Goal: Task Accomplishment & Management: Manage account settings

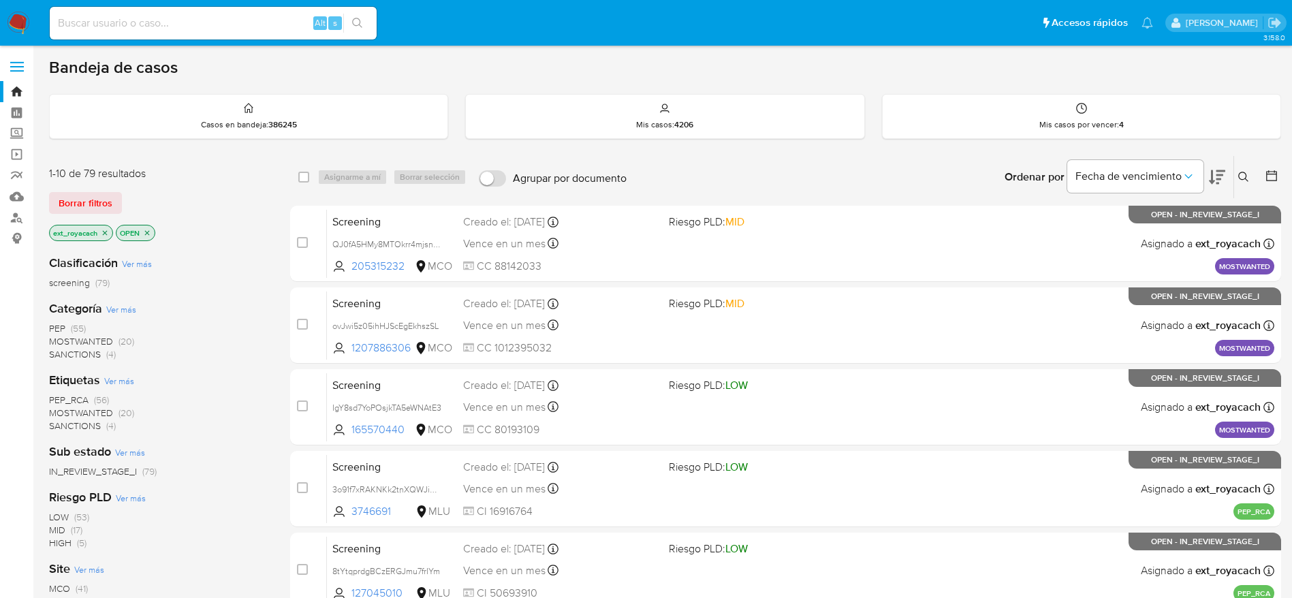
click at [86, 349] on span "SANCTIONS" at bounding box center [75, 354] width 52 height 14
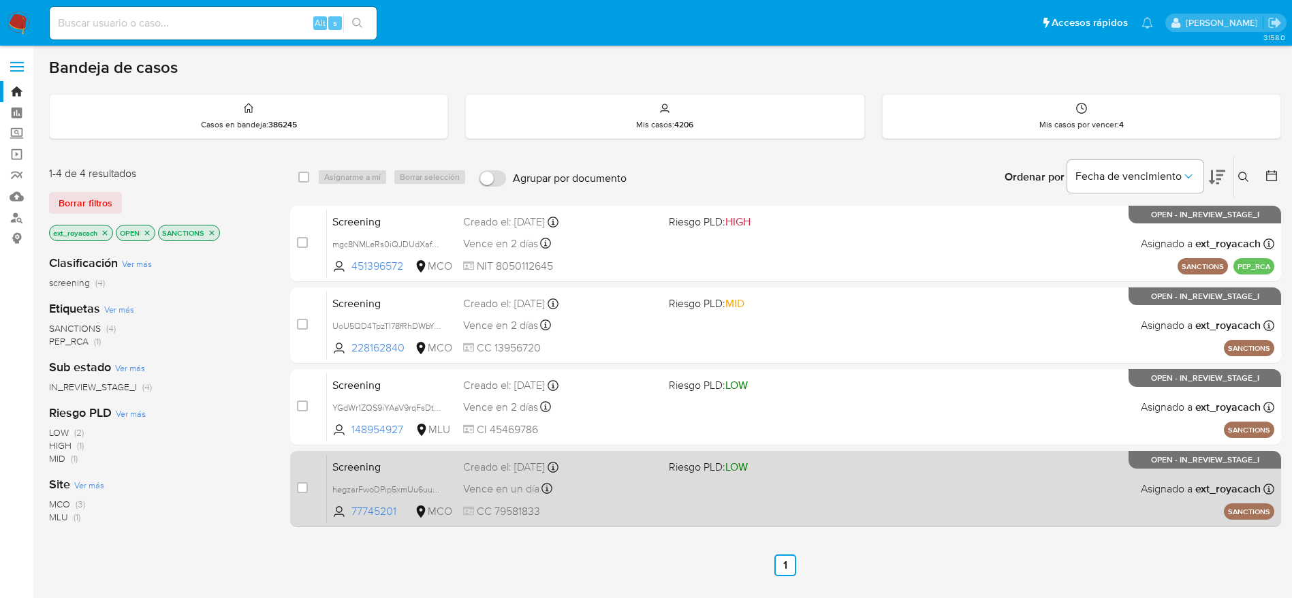
click at [565, 472] on div "Creado el: 13/09/2025 Creado el: 13/09/2025 21:50:28" at bounding box center [560, 467] width 195 height 15
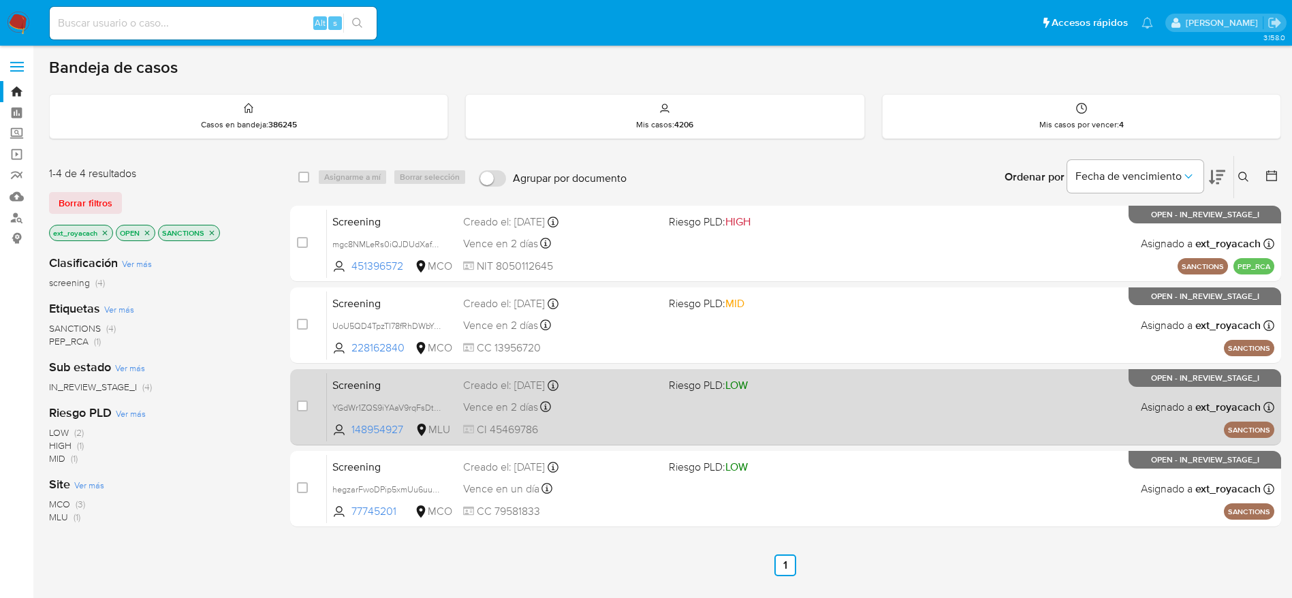
click at [462, 390] on div "Screening YGdWr1ZQS9iYAaV9rqFsDtUR 148954927 MLU Riesgo PLD: LOW Creado el: 13/…" at bounding box center [800, 407] width 947 height 69
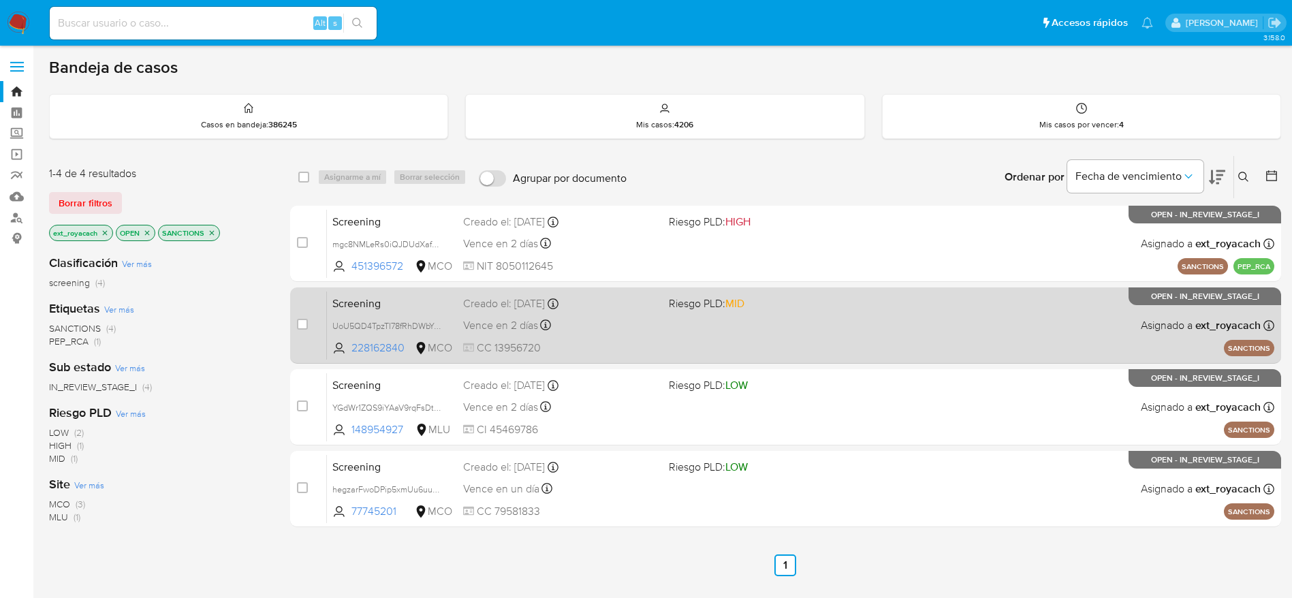
click at [509, 318] on span "Vence en 2 días" at bounding box center [500, 325] width 75 height 15
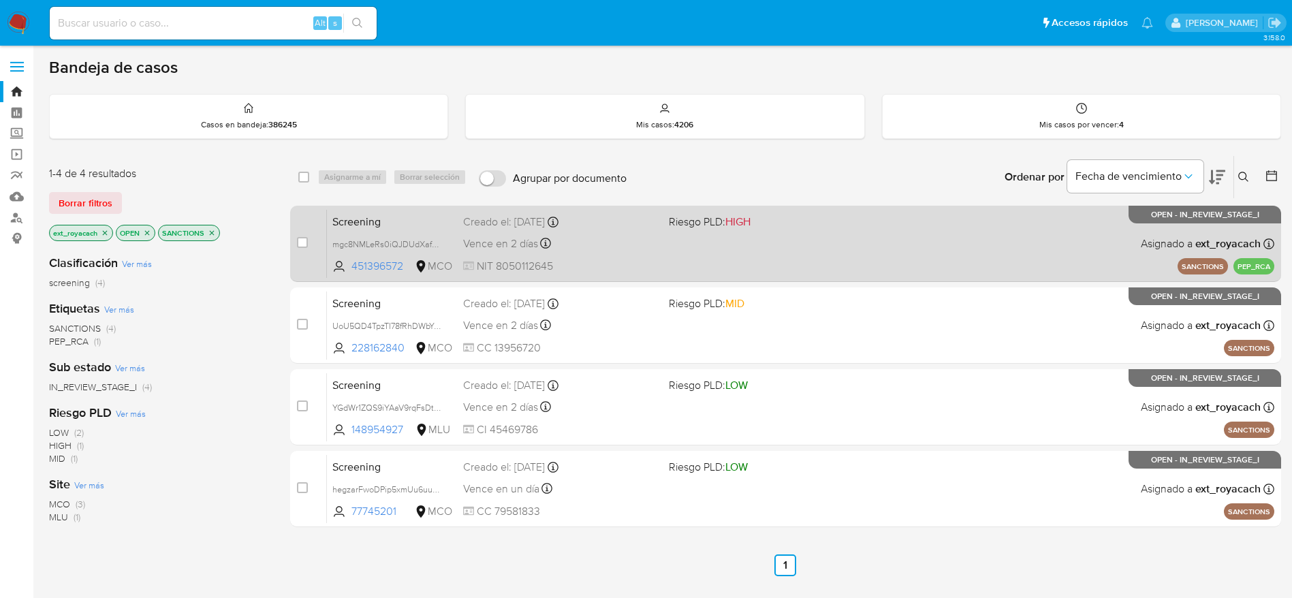
click at [485, 242] on span "Vence en 2 días" at bounding box center [500, 243] width 75 height 15
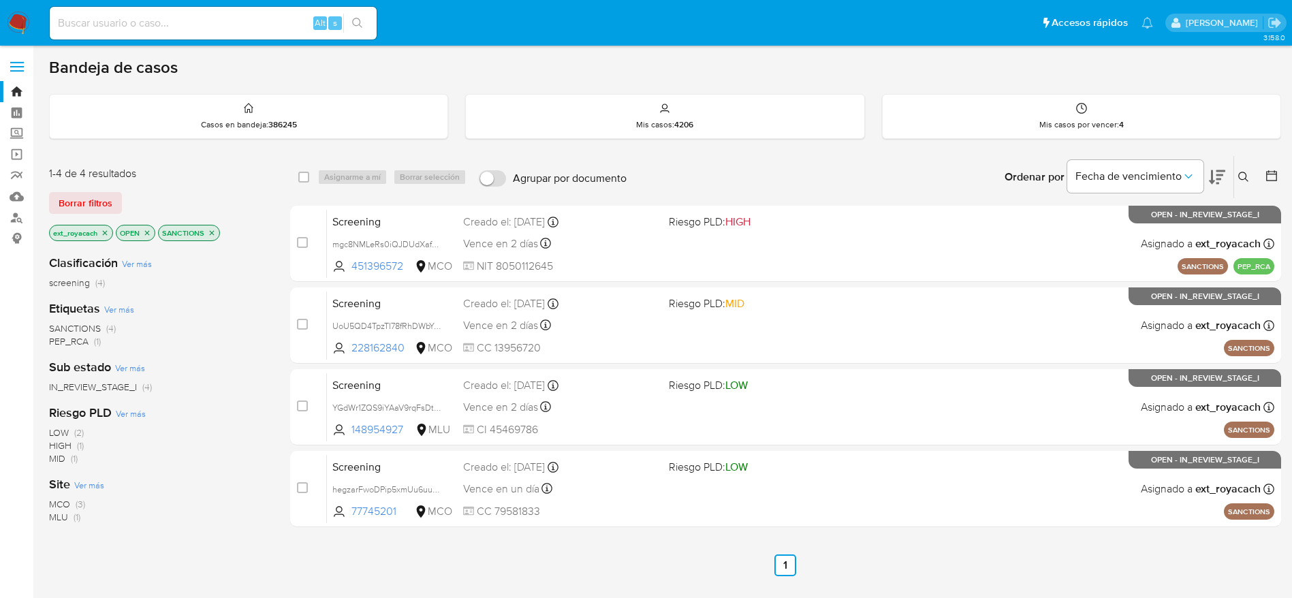
click at [10, 22] on img at bounding box center [18, 23] width 23 height 23
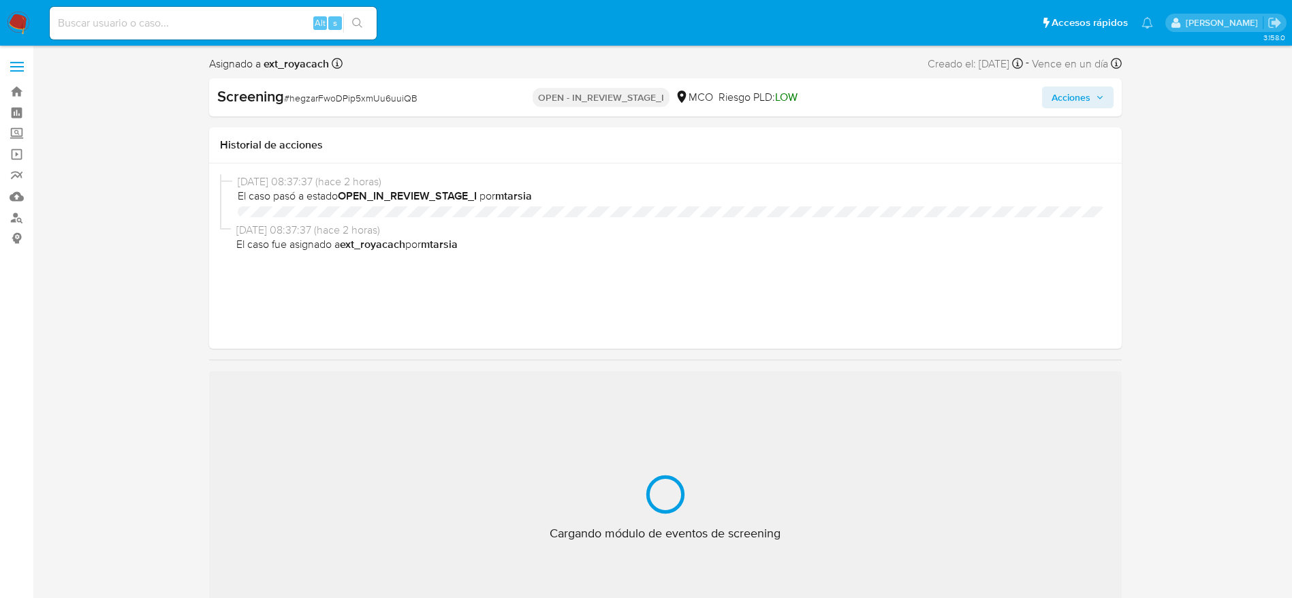
click at [358, 96] on span "# hegzarFwoDPip5xmUu6uuiQB" at bounding box center [350, 98] width 133 height 14
select select "10"
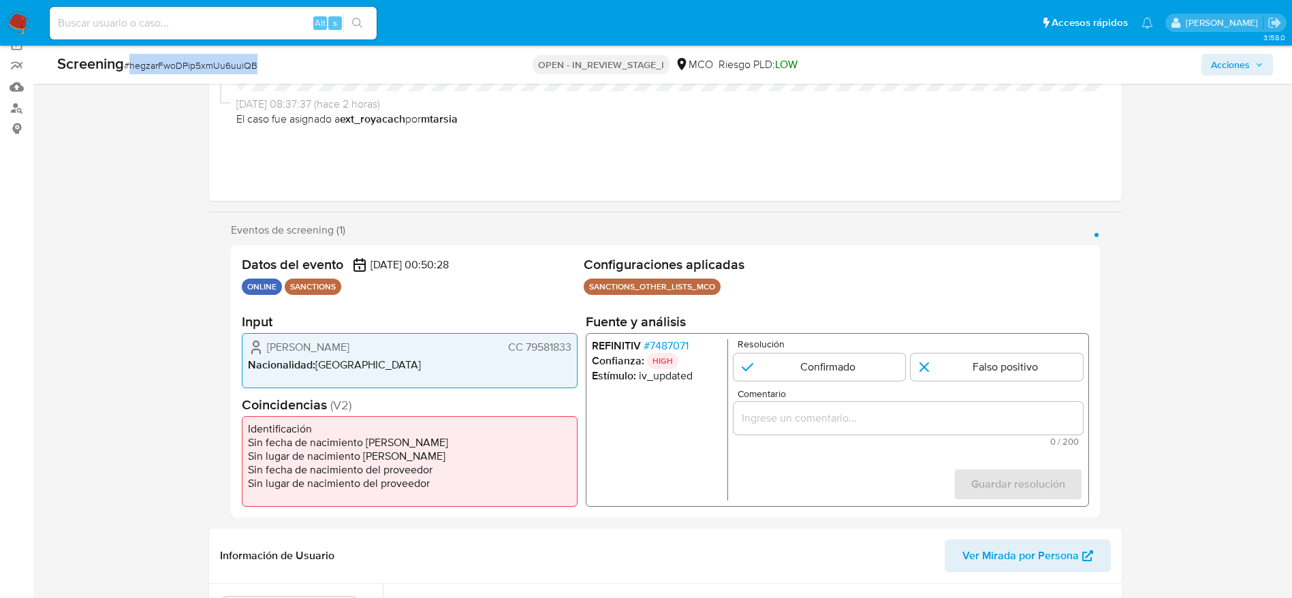
scroll to position [204, 0]
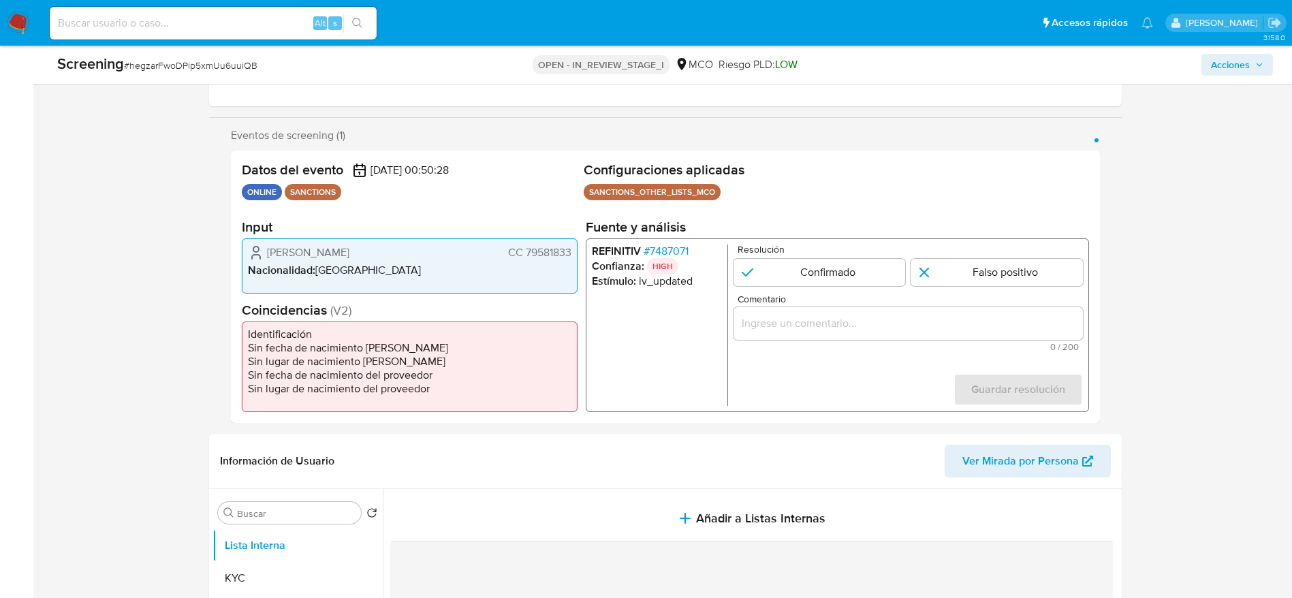
drag, startPoint x: 262, startPoint y: 250, endPoint x: 573, endPoint y: 251, distance: 311.2
click at [573, 251] on div "Daniel Omar Mayorga Sandoval CC 79581833 Nacionalidad : Colombia" at bounding box center [410, 265] width 336 height 55
click at [680, 249] on span "# 7487071" at bounding box center [665, 251] width 45 height 14
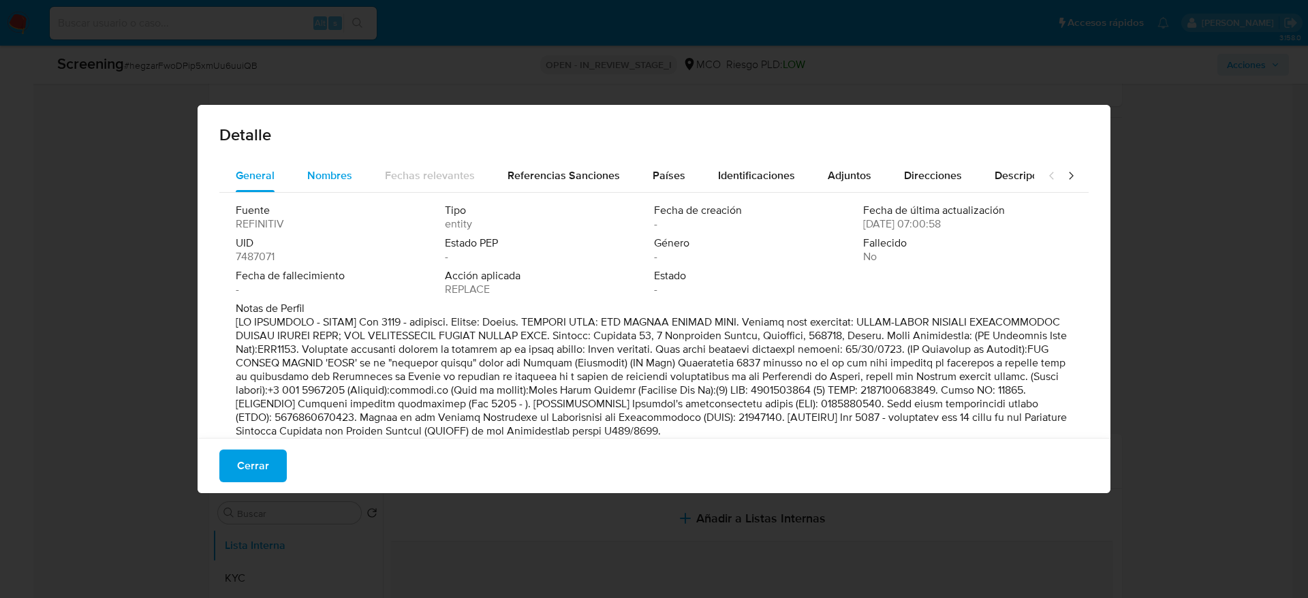
click at [343, 182] on span "Nombres" at bounding box center [329, 176] width 45 height 16
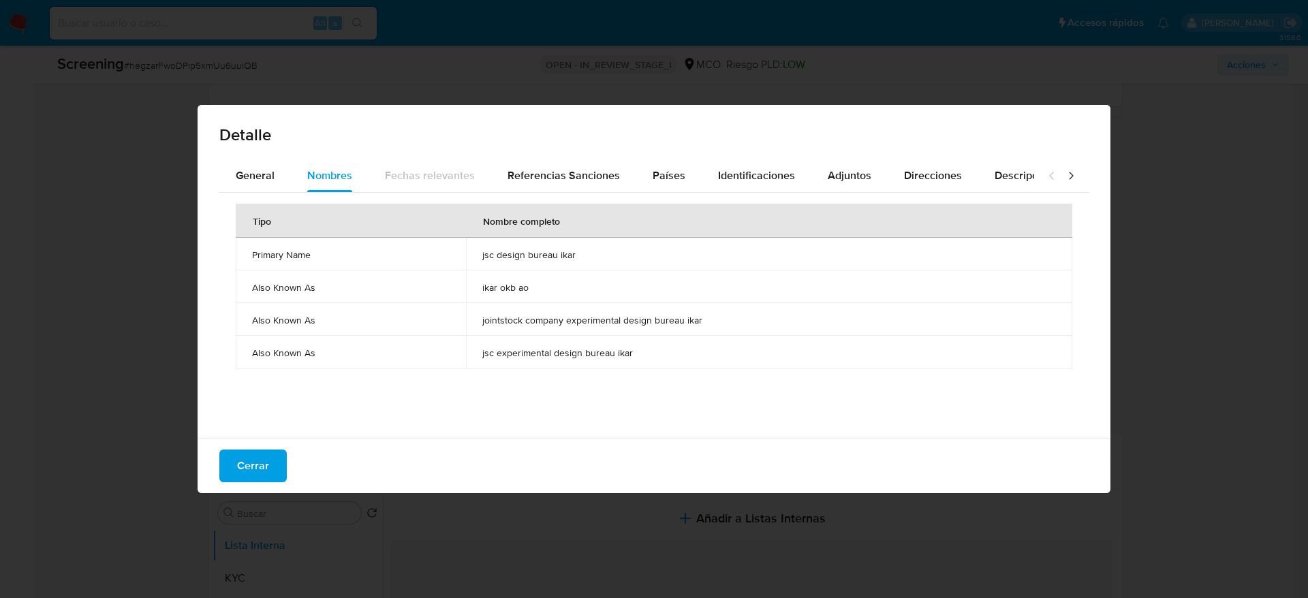
click at [522, 253] on span "jsc design bureau ikar" at bounding box center [768, 255] width 573 height 12
click at [657, 174] on span "Países" at bounding box center [668, 176] width 33 height 16
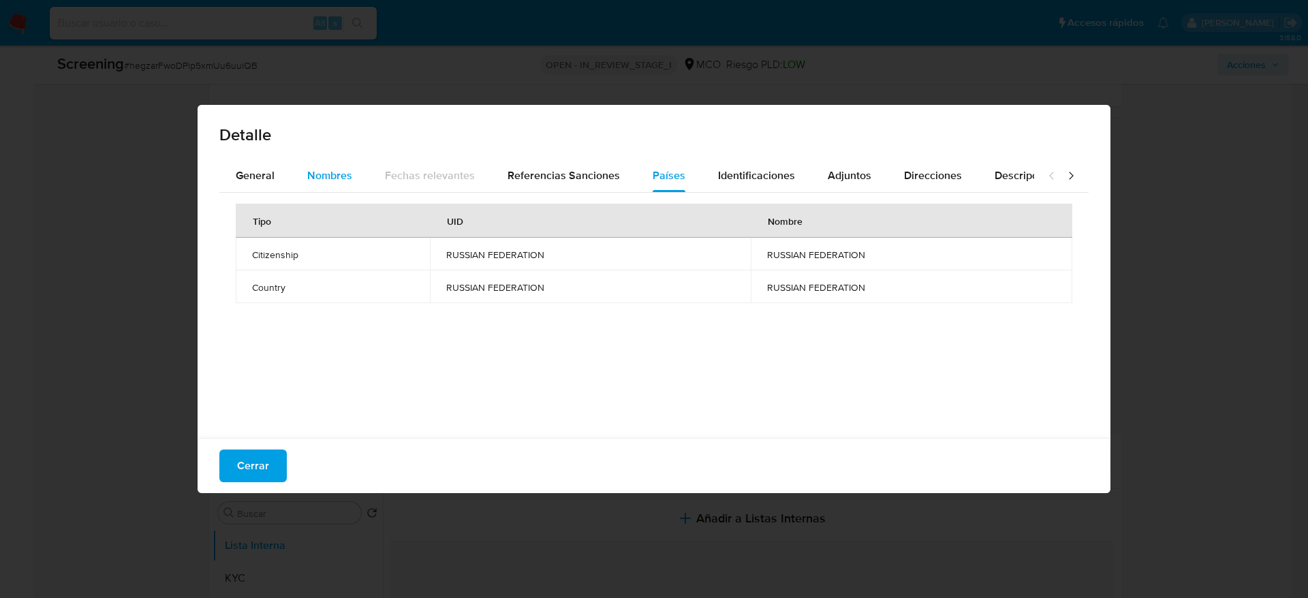
drag, startPoint x: 232, startPoint y: 179, endPoint x: 291, endPoint y: 159, distance: 62.5
click at [234, 178] on button "General" at bounding box center [255, 175] width 72 height 33
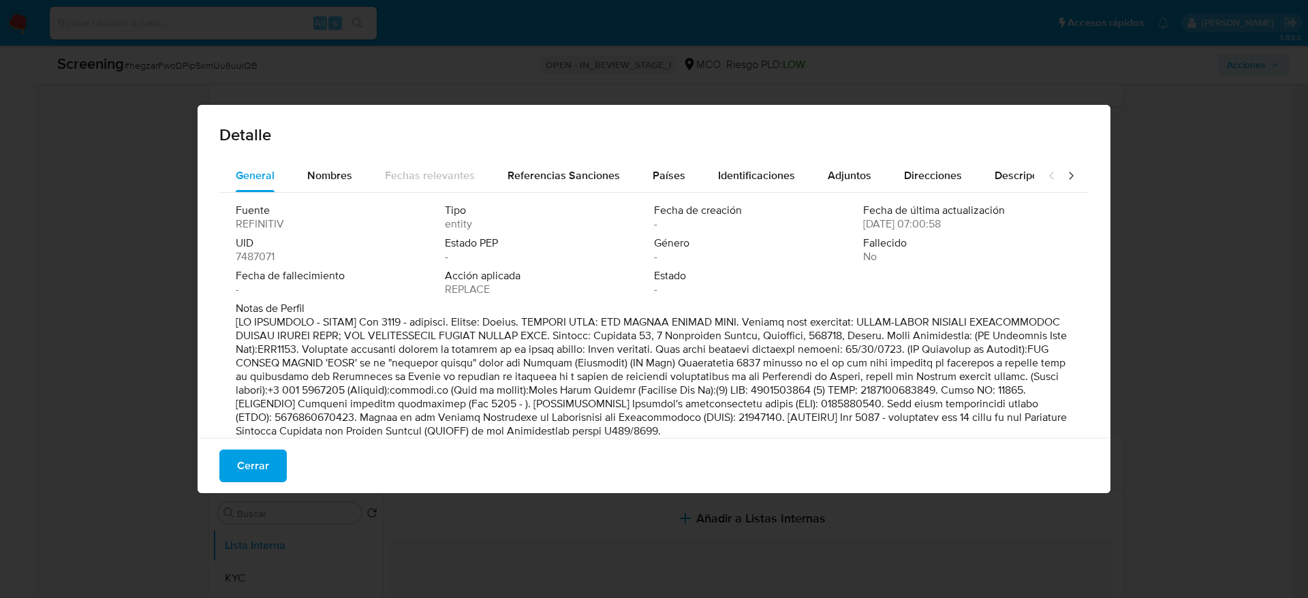
click at [306, 157] on div "Detalle" at bounding box center [654, 132] width 913 height 54
click at [259, 398] on span "Cerrar" at bounding box center [253, 466] width 32 height 30
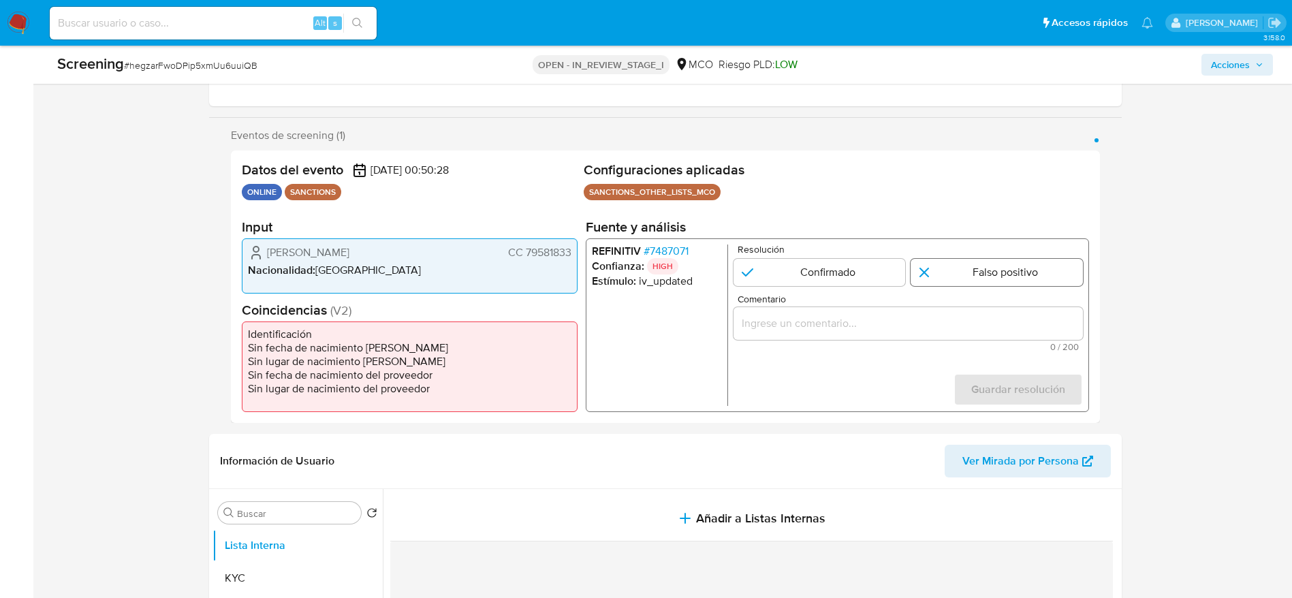
click at [871, 279] on input "1 de 1" at bounding box center [997, 272] width 172 height 27
radio input "true"
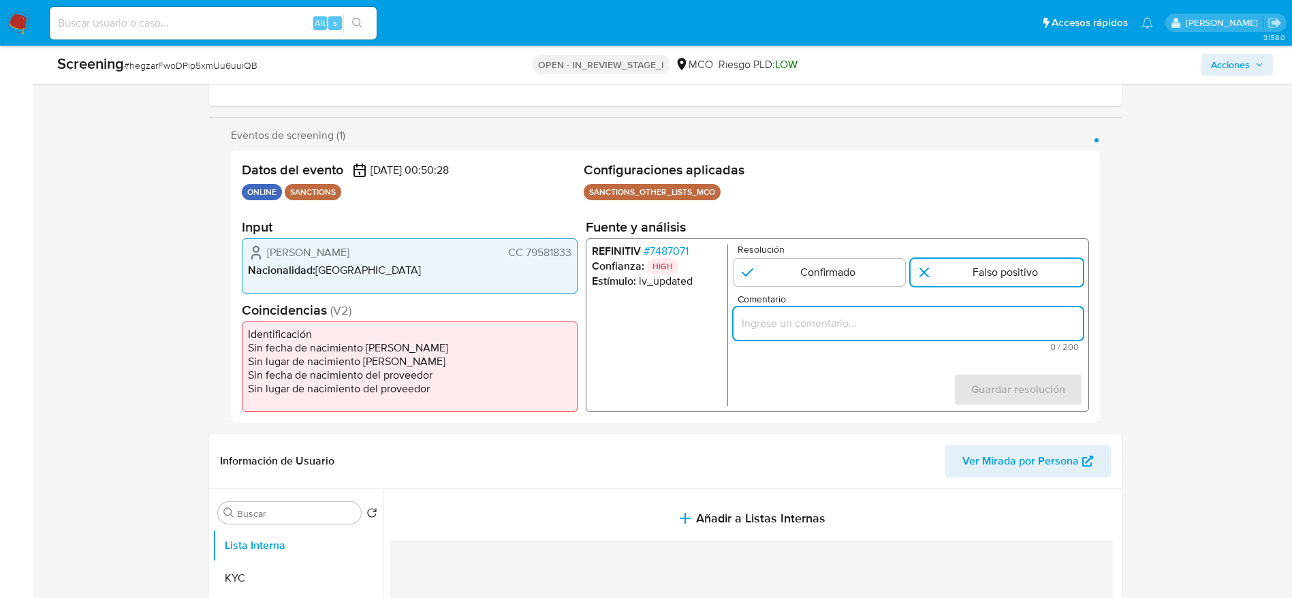
click at [871, 317] on input "Comentario" at bounding box center [907, 324] width 349 height 18
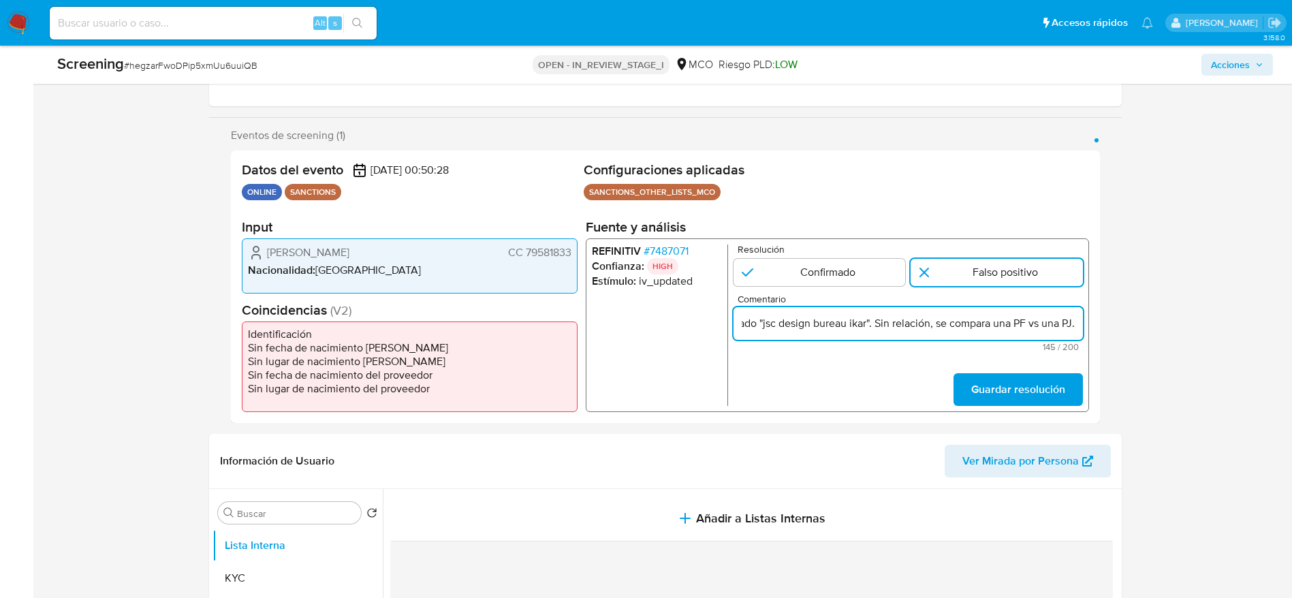
scroll to position [0, 392]
type input "Compara al usuario Daniel Omar Mayorga Sandoval CC 79581833 con el sancionado "…"
click at [871, 381] on span "Guardar resolución" at bounding box center [1017, 390] width 94 height 30
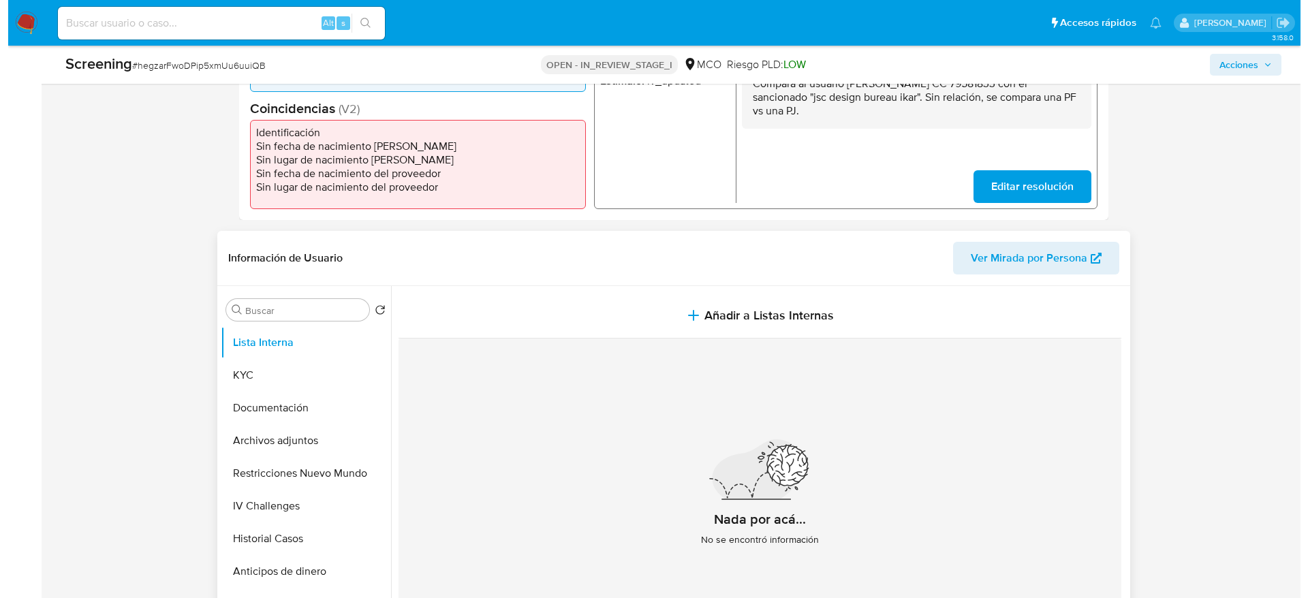
scroll to position [409, 0]
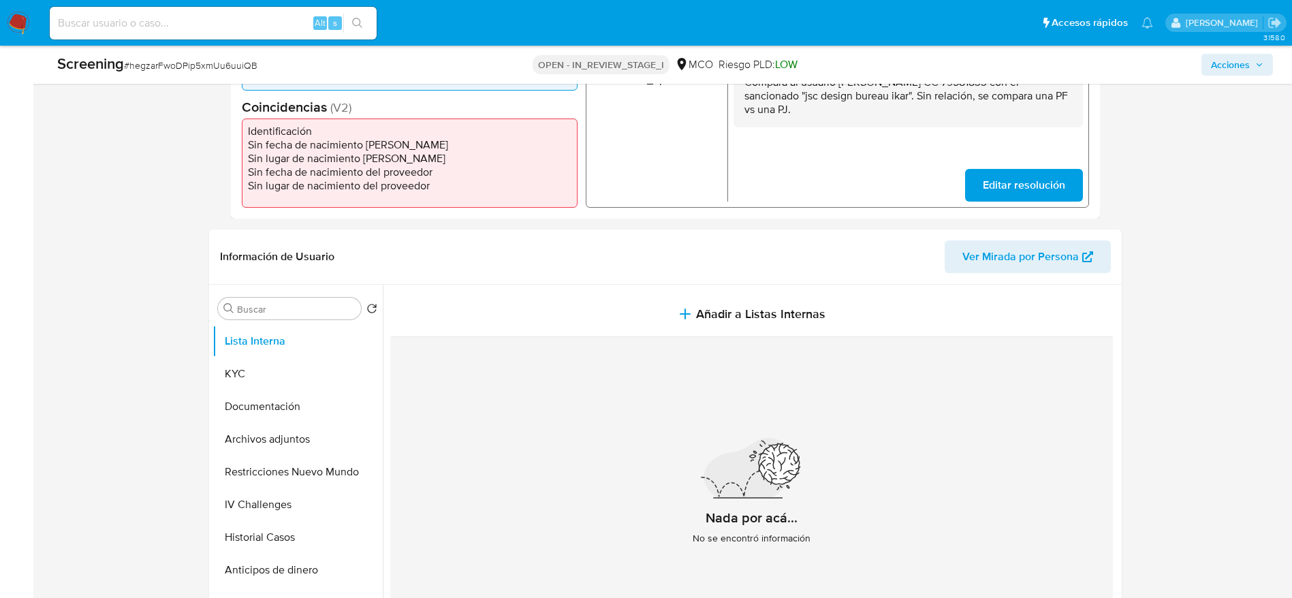
click at [806, 95] on p "Compara al usuario Daniel Omar Mayorga Sandoval CC 79581833 con el sancionado "…" at bounding box center [908, 95] width 328 height 41
click at [816, 82] on div "Screening # hegzarFwoDPip5xmUu6uuiQB OPEN - IN_REVIEW_STAGE_I MCO Riesgo PLD: L…" at bounding box center [665, 65] width 1232 height 38
click at [816, 85] on p "Compara al usuario Daniel Omar Mayorga Sandoval CC 79581833 con el sancionado "…" at bounding box center [908, 95] width 328 height 41
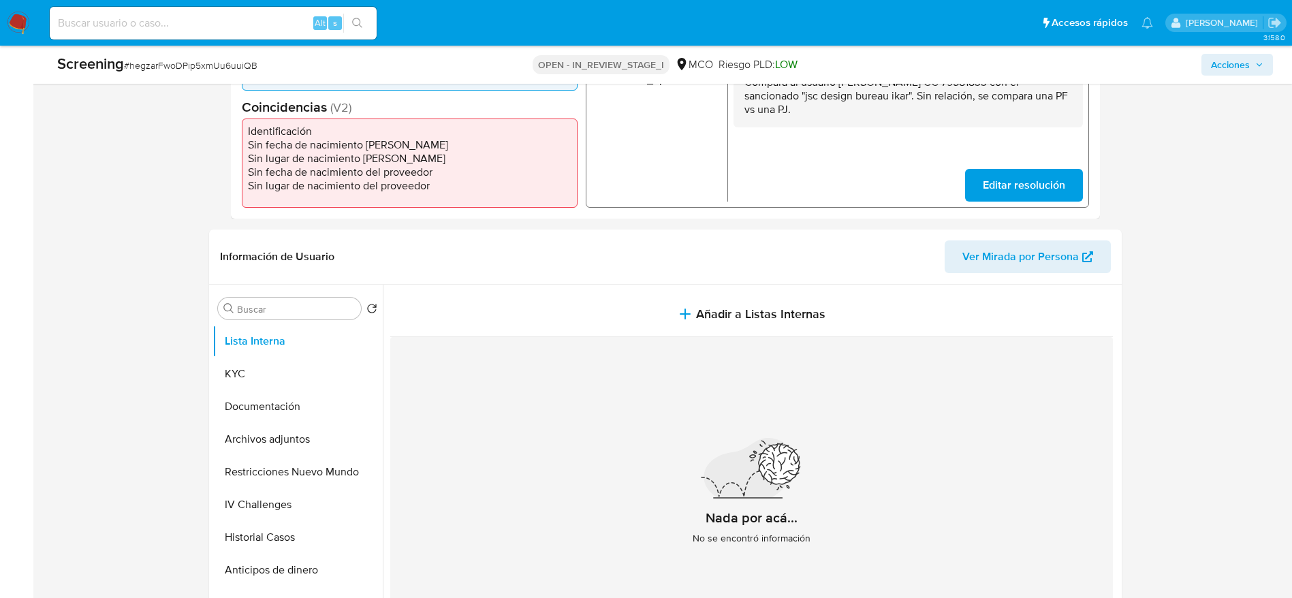
click at [816, 86] on p "Compara al usuario Daniel Omar Mayorga Sandoval CC 79581833 con el sancionado "…" at bounding box center [908, 95] width 328 height 41
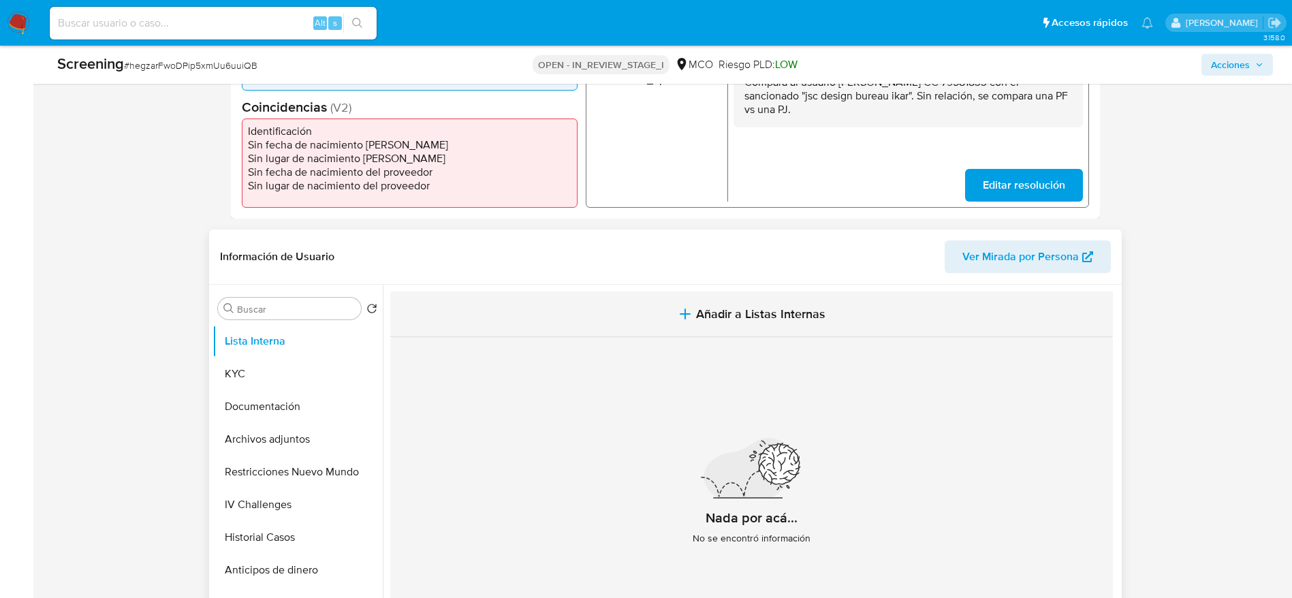
click at [701, 296] on button "Añadir a Listas Internas" at bounding box center [751, 314] width 723 height 46
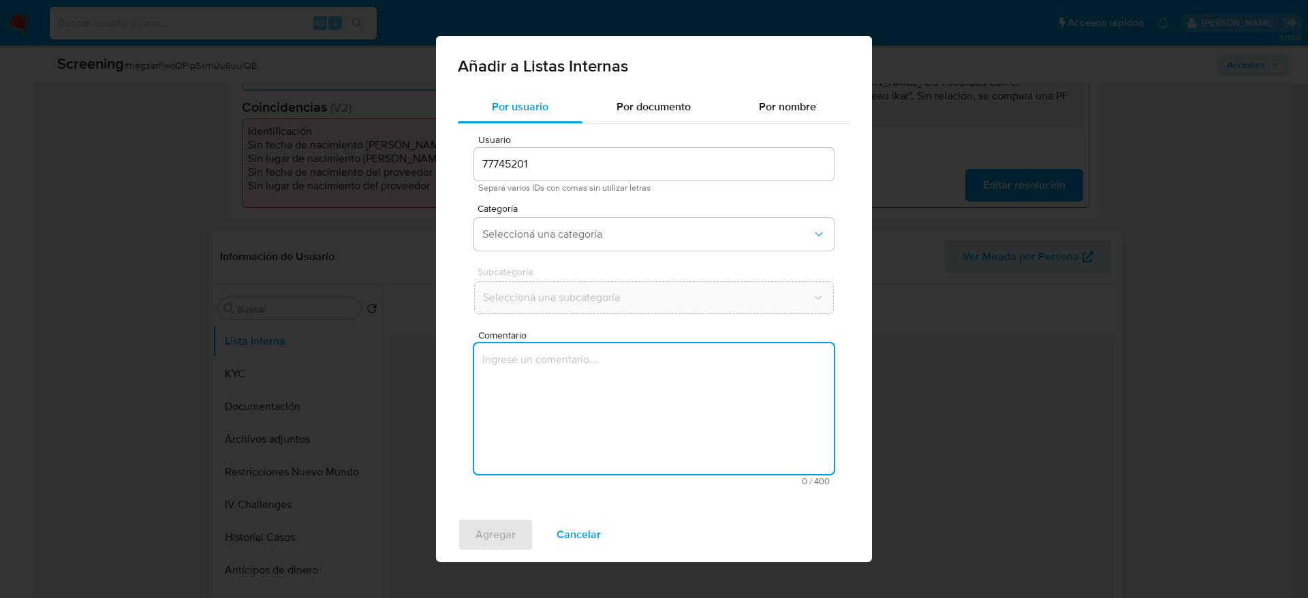
click at [686, 388] on textarea "Comentario" at bounding box center [654, 408] width 360 height 131
type textarea "Compara al usuario Daniel Omar Mayorga Sandoval CC 79581833 con el sancionado "…"
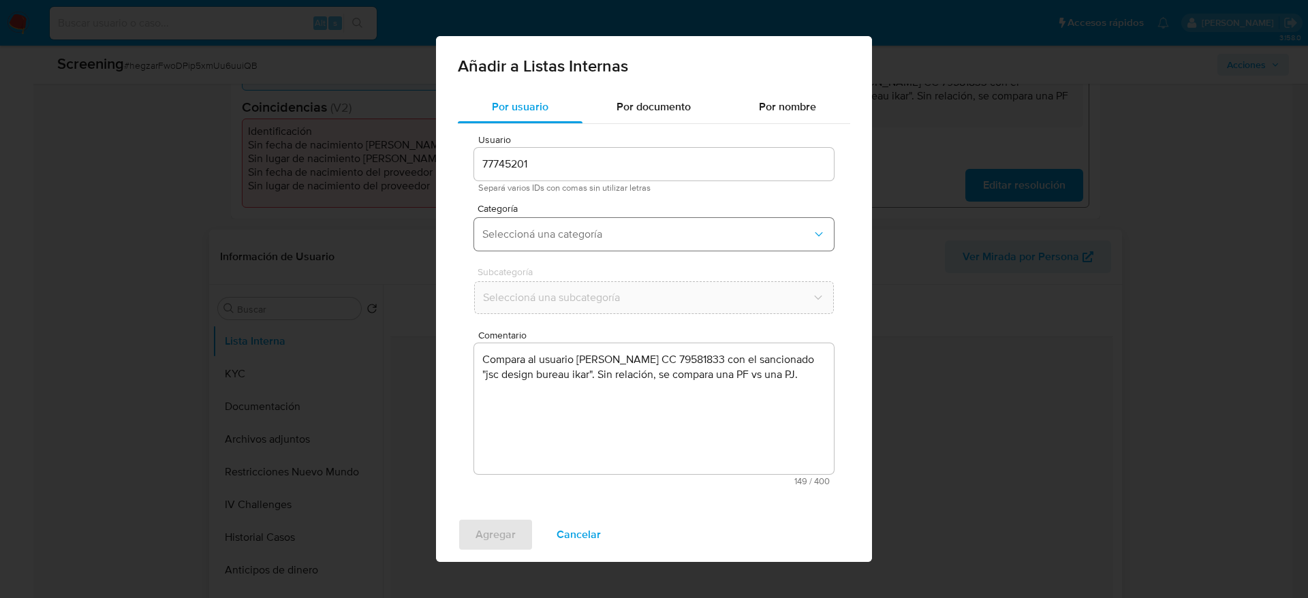
click at [653, 235] on span "Seleccioná una categoría" at bounding box center [647, 234] width 330 height 14
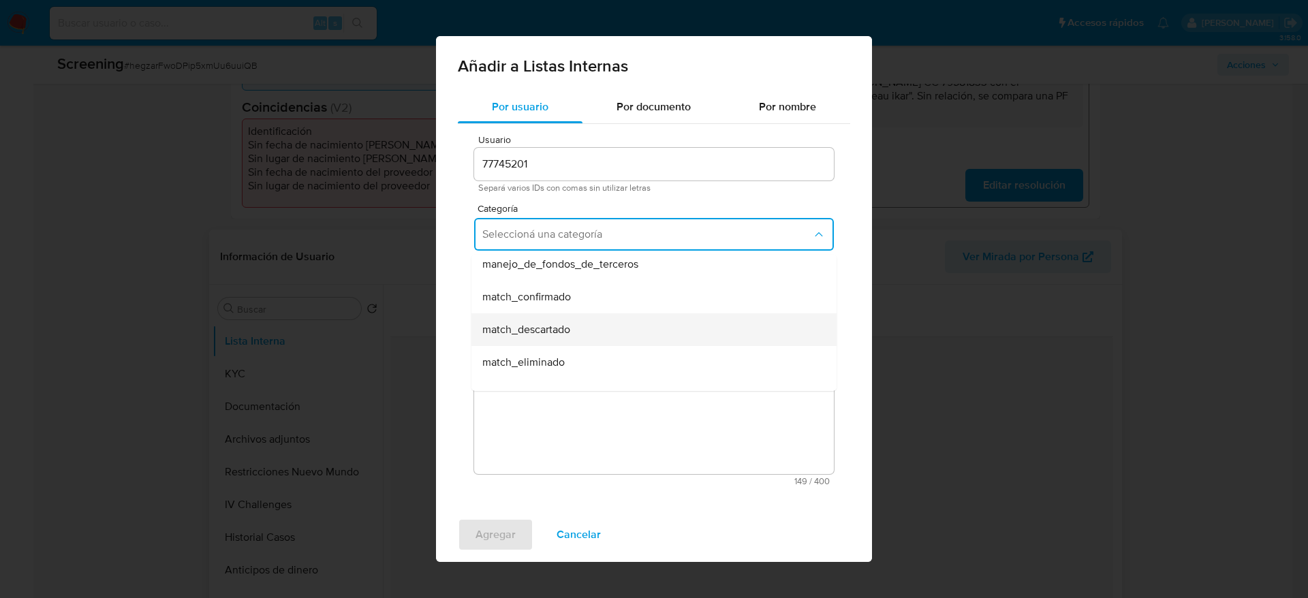
scroll to position [102, 0]
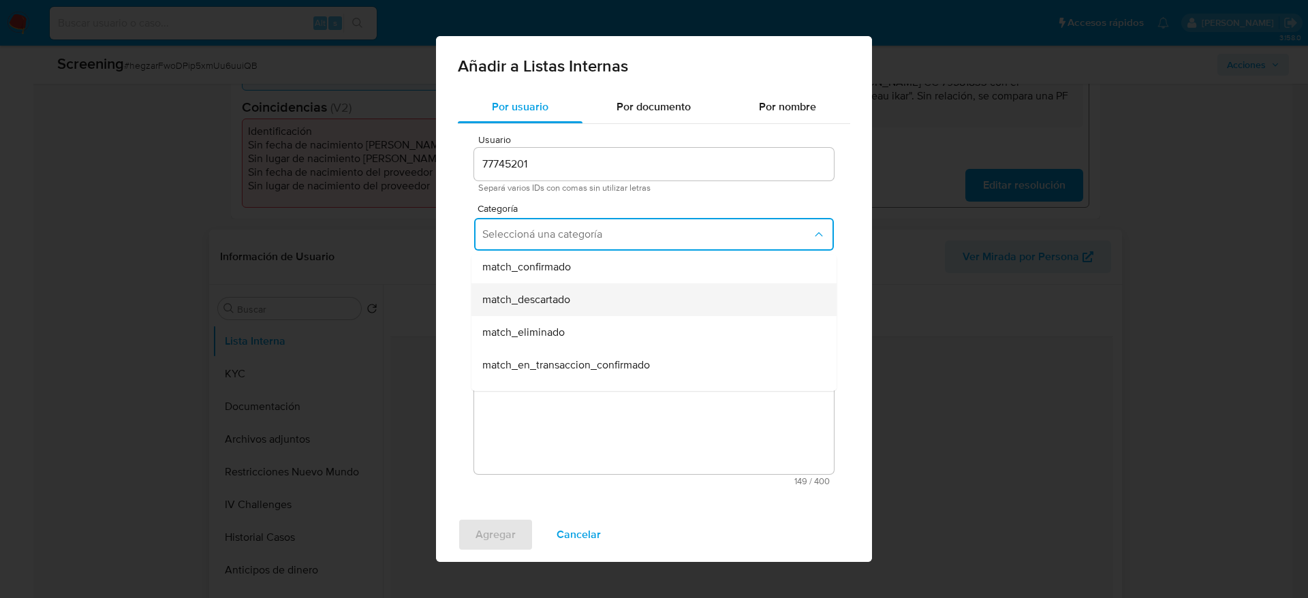
click at [627, 302] on div "match_descartado" at bounding box center [649, 299] width 335 height 33
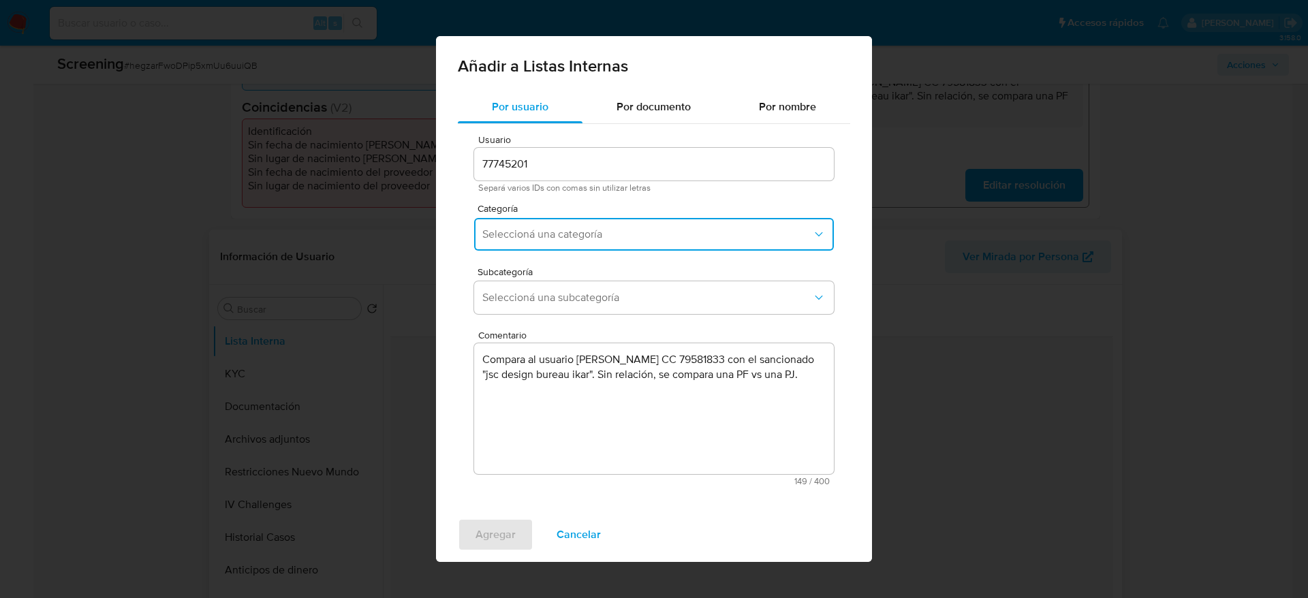
click at [627, 302] on span "Seleccioná una subcategoría" at bounding box center [647, 298] width 330 height 14
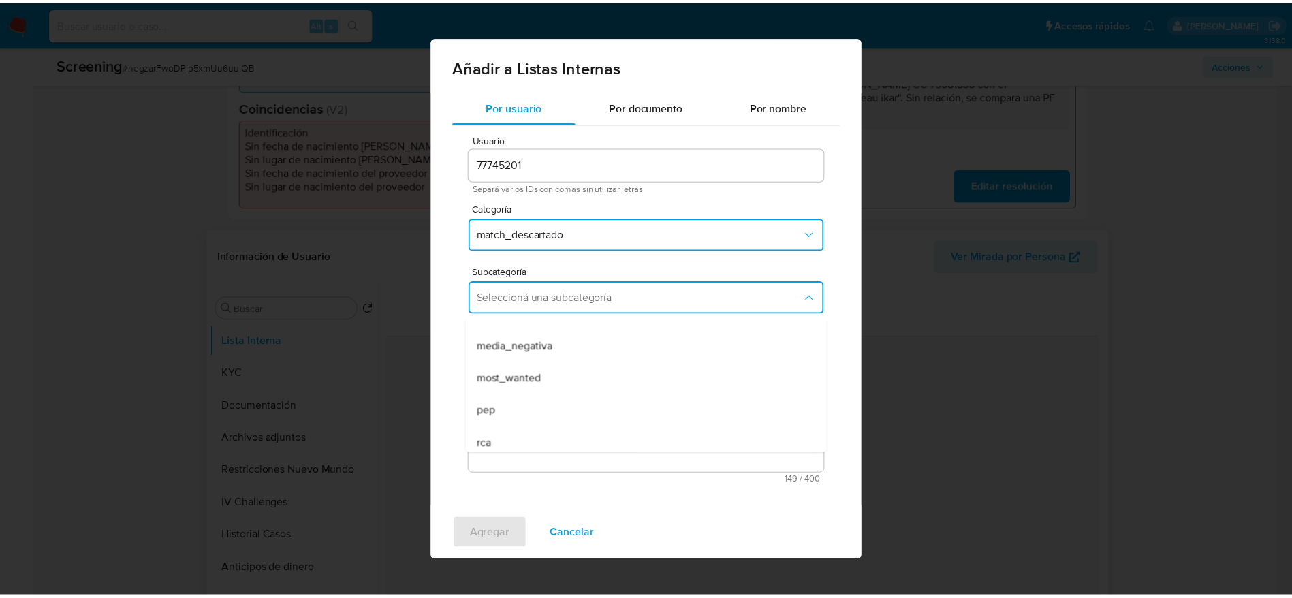
scroll to position [93, 0]
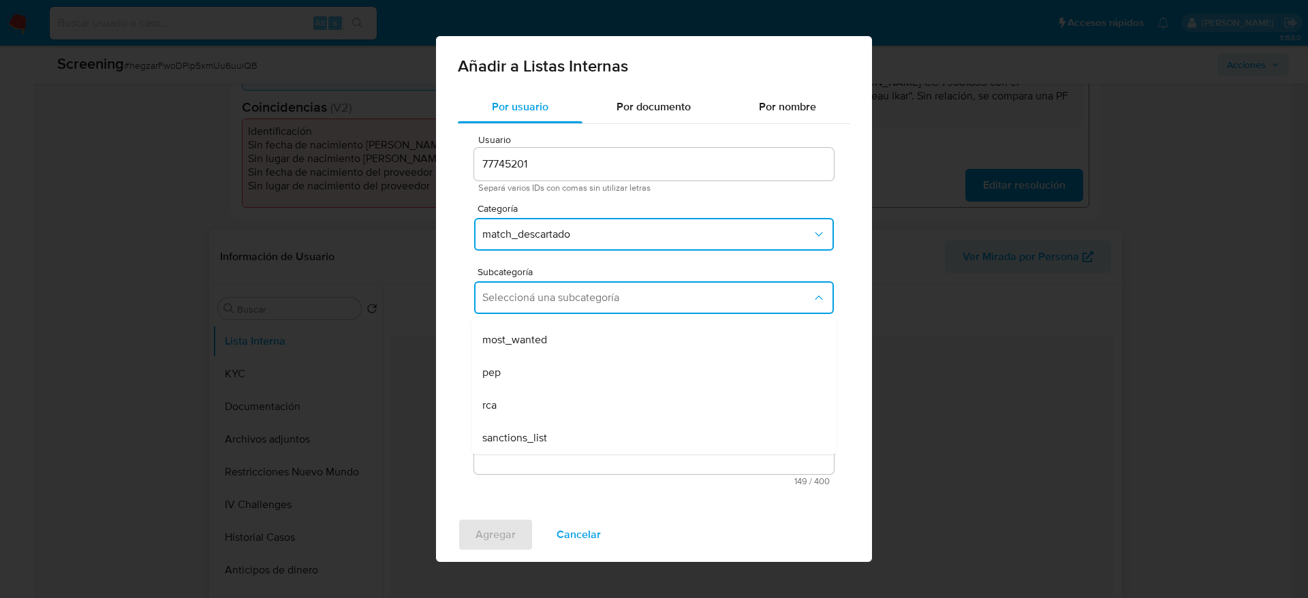
drag, startPoint x: 557, startPoint y: 435, endPoint x: 555, endPoint y: 444, distance: 9.8
click at [557, 398] on div "sanctions_list" at bounding box center [649, 438] width 335 height 33
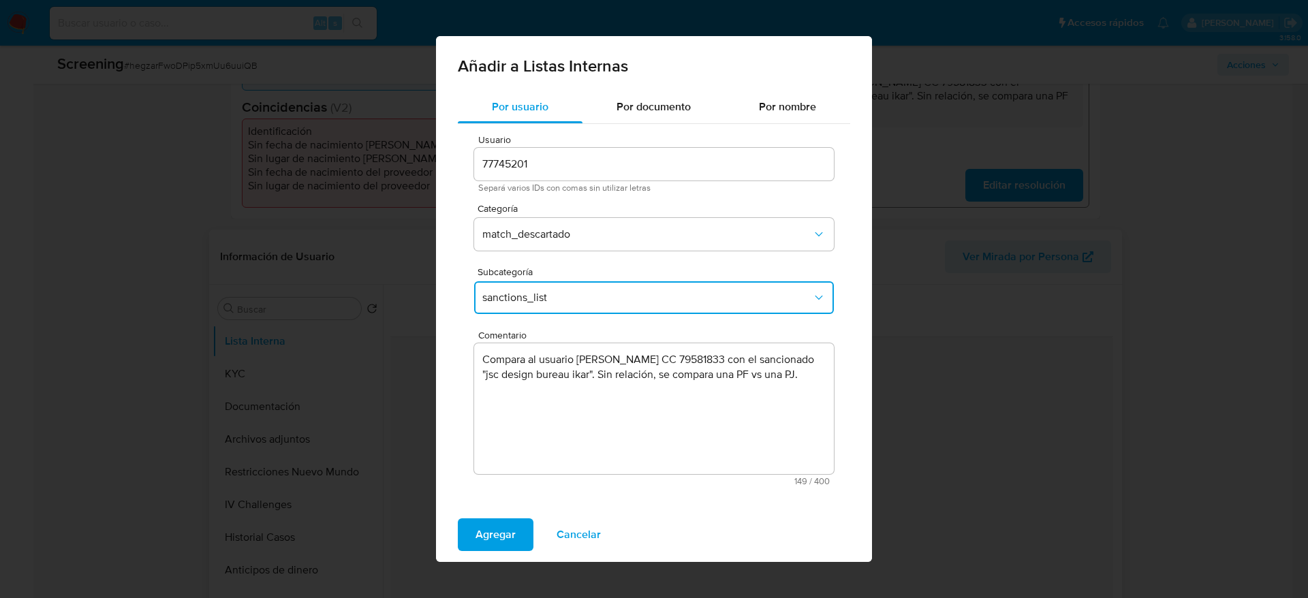
click at [516, 398] on div "Agregar Cancelar" at bounding box center [654, 534] width 436 height 54
click at [514, 398] on span "Agregar" at bounding box center [495, 535] width 40 height 30
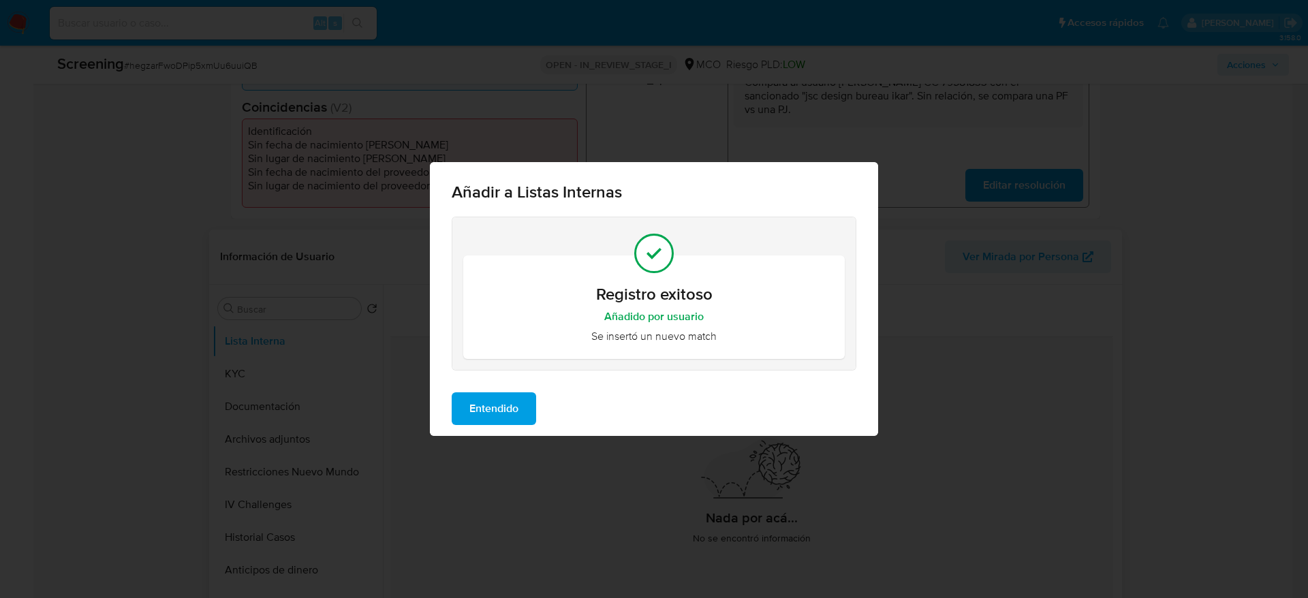
click at [492, 398] on span "Entendido" at bounding box center [493, 409] width 49 height 30
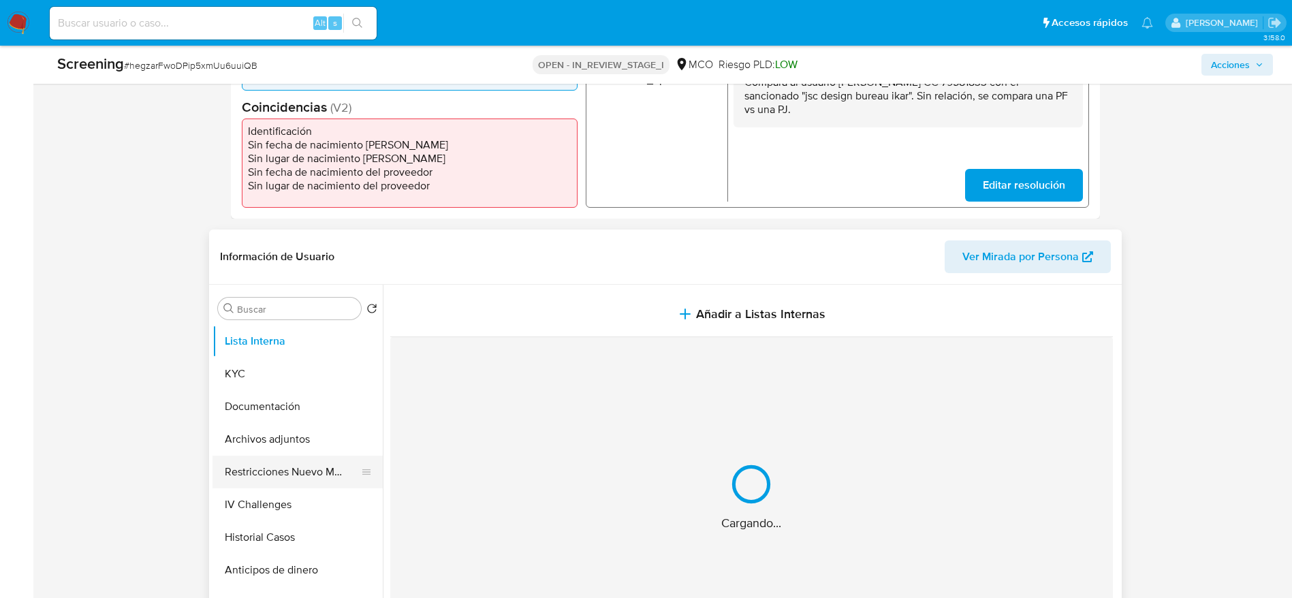
click at [323, 398] on button "Restricciones Nuevo Mundo" at bounding box center [291, 472] width 159 height 33
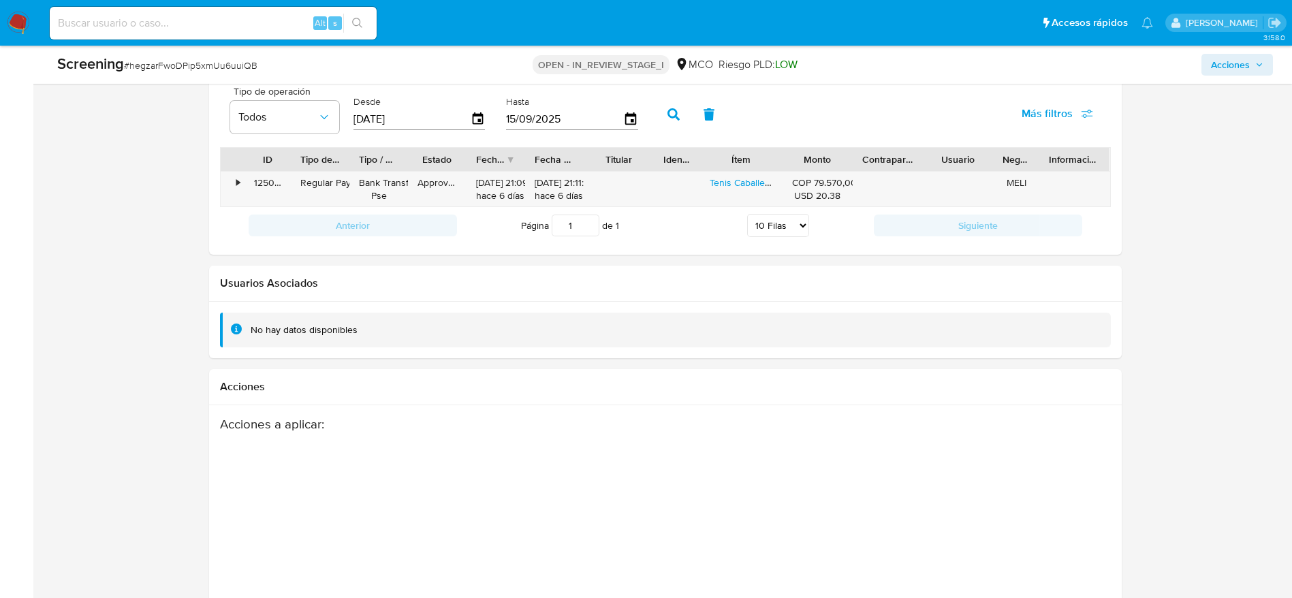
scroll to position [2047, 0]
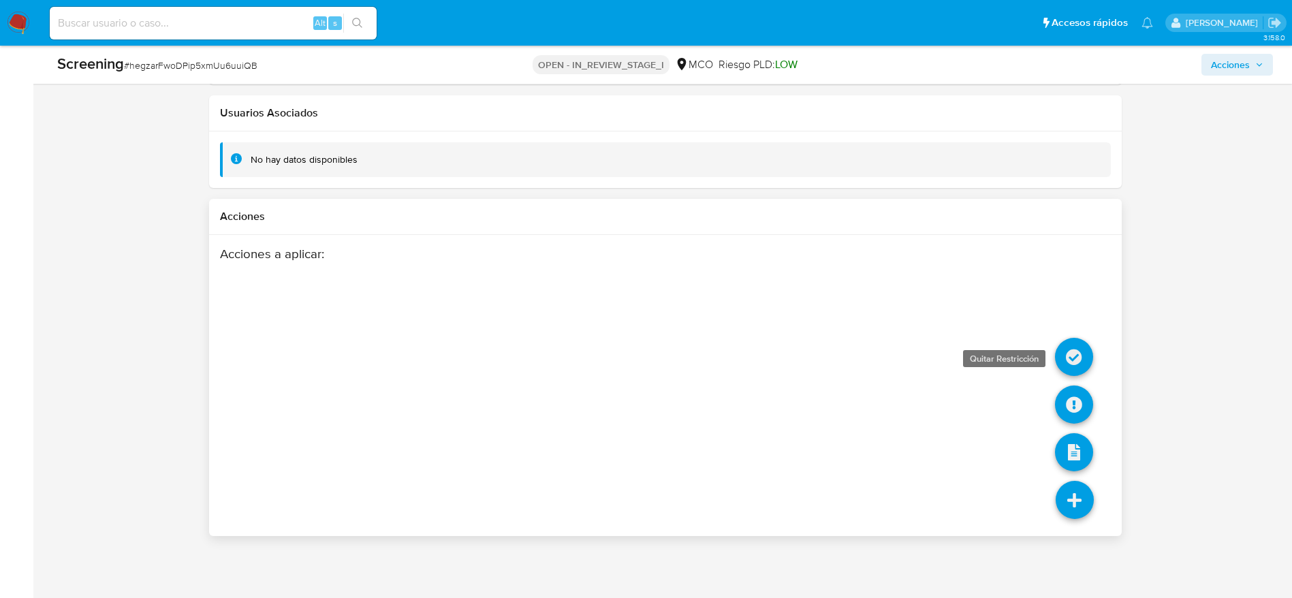
click at [871, 365] on icon at bounding box center [1074, 357] width 38 height 38
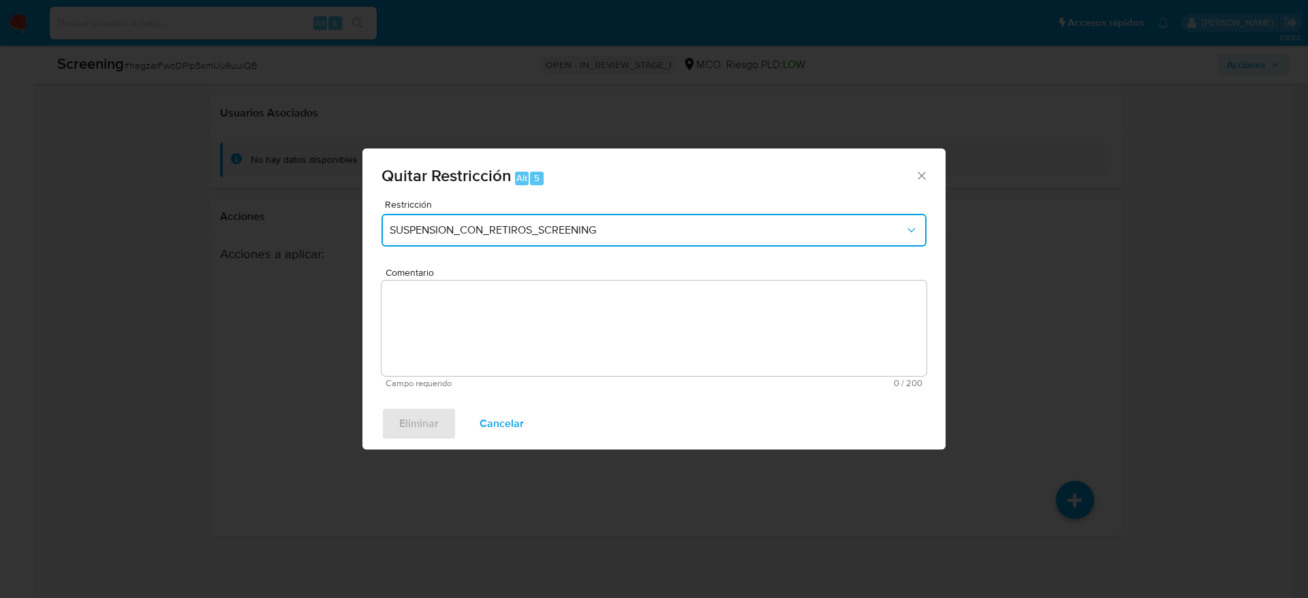
click at [583, 233] on span "SUSPENSION_CON_RETIROS_SCREENING" at bounding box center [647, 230] width 515 height 14
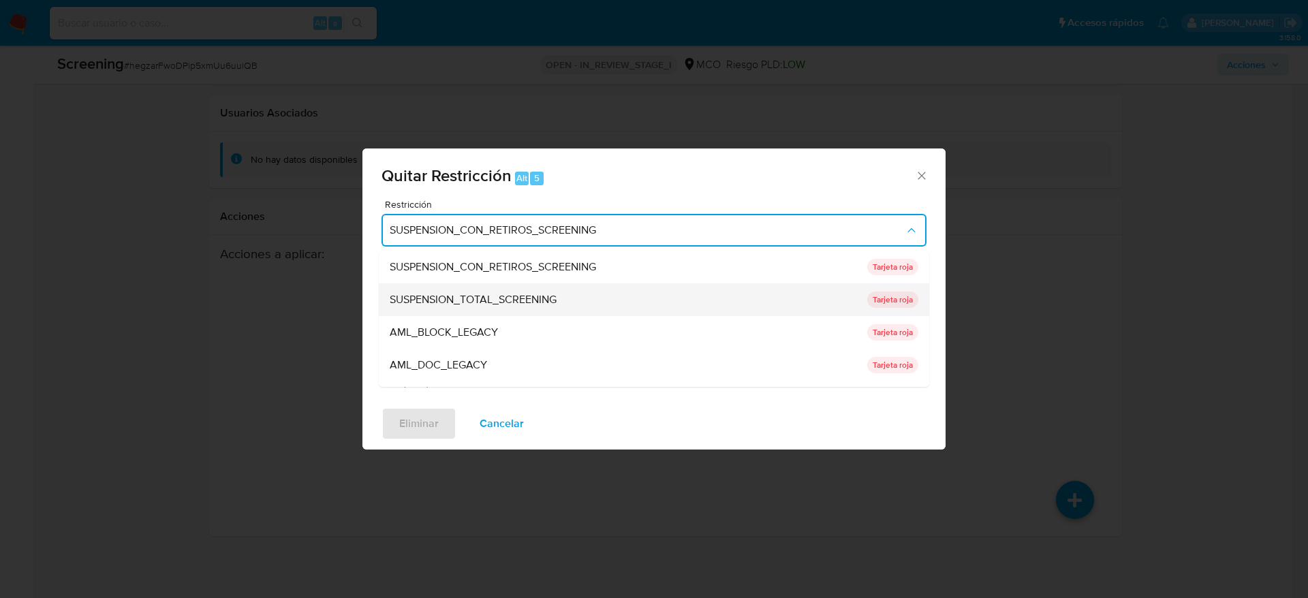
click at [484, 285] on div "SUSPENSION_TOTAL_SCREENING" at bounding box center [624, 299] width 469 height 33
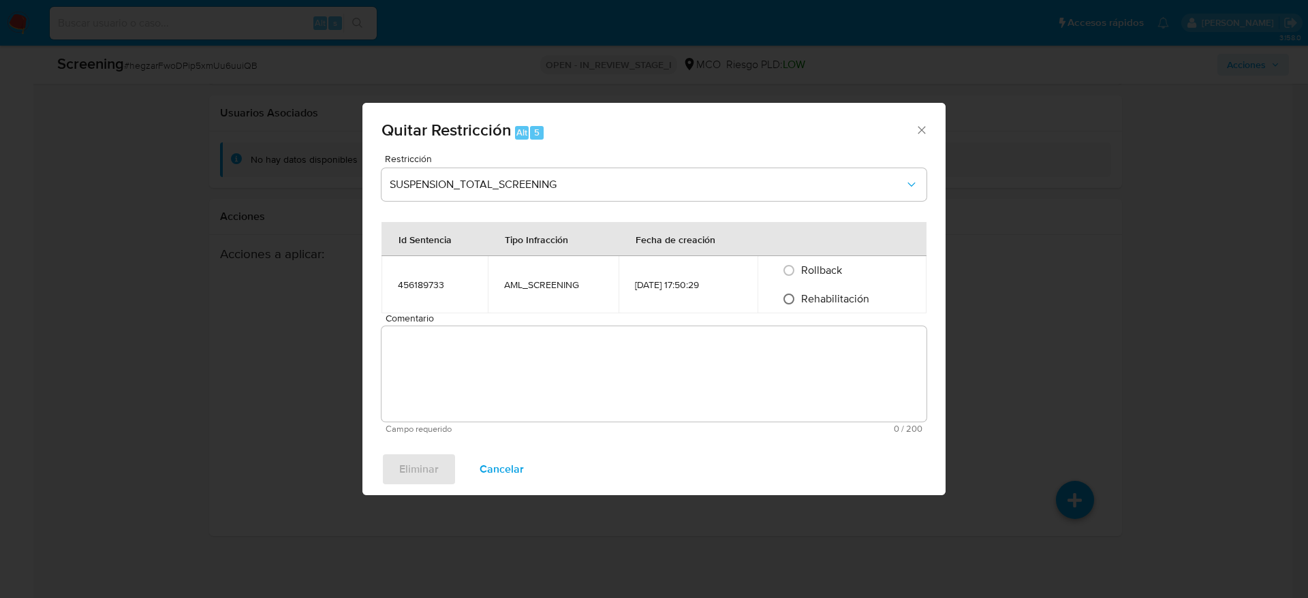
click at [794, 302] on input "Rehabilitación" at bounding box center [789, 299] width 22 height 22
radio input "true"
click at [794, 354] on textarea "Comentario" at bounding box center [653, 373] width 545 height 95
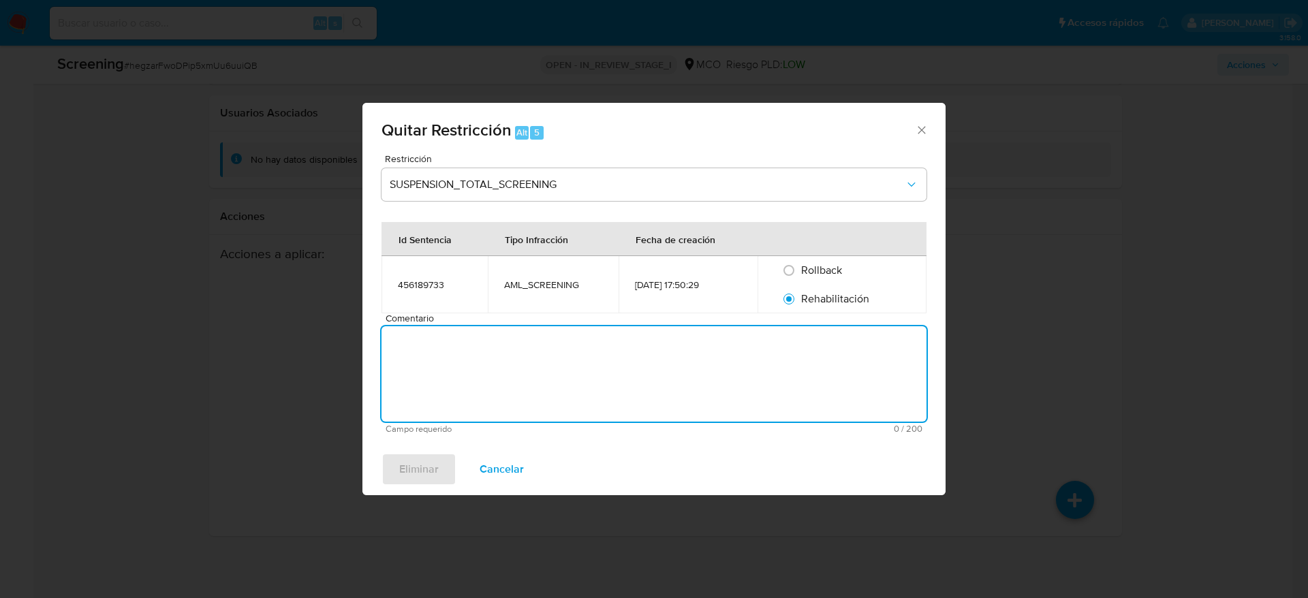
paste textarea "Compara al usuario Daniel Omar Mayorga Sandoval CC 79581833 con el sancionado "…"
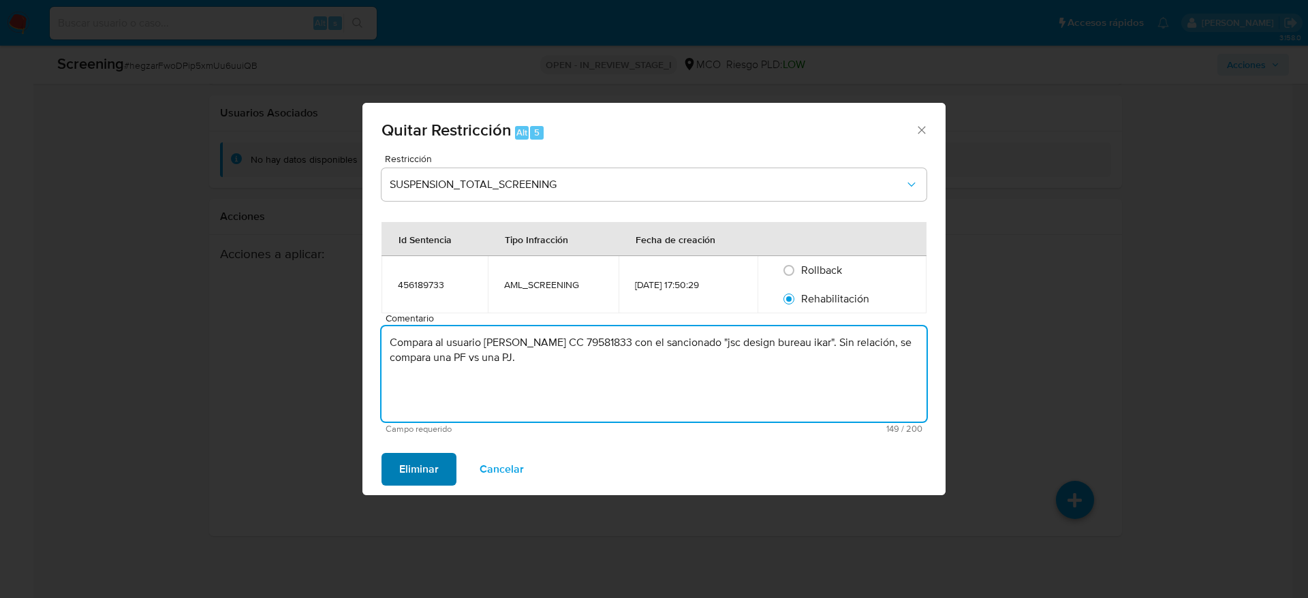
type textarea "Compara al usuario Daniel Omar Mayorga Sandoval CC 79581833 con el sancionado "…"
click at [440, 398] on button "Eliminar" at bounding box center [418, 469] width 75 height 33
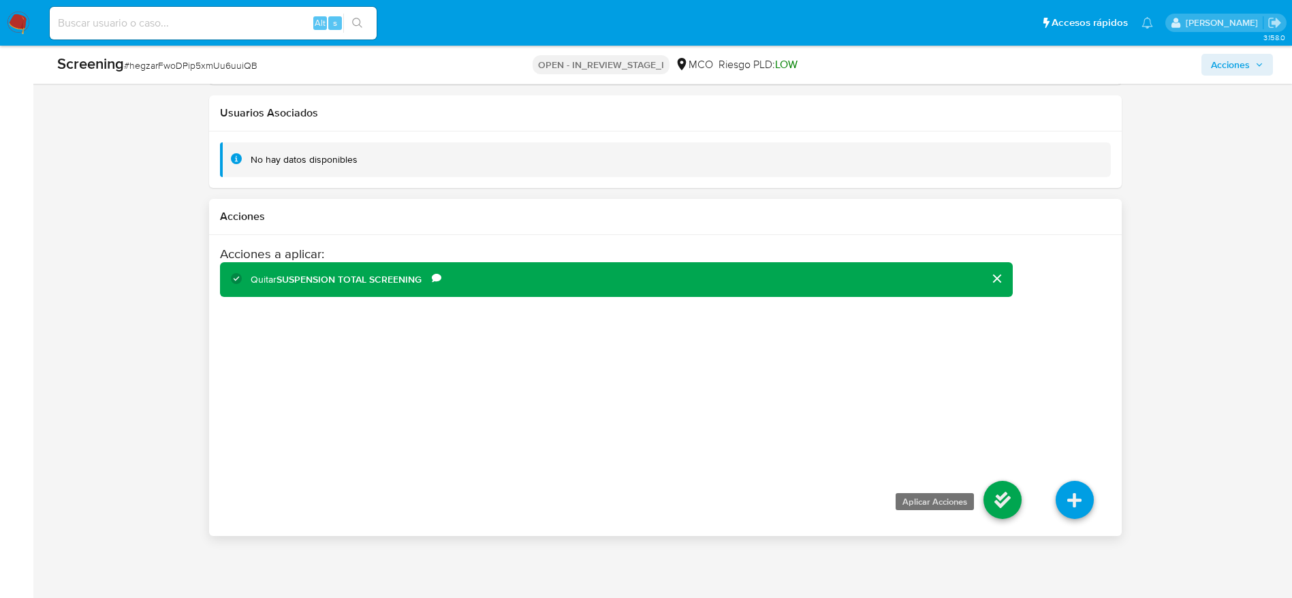
click at [871, 398] on icon at bounding box center [1002, 500] width 38 height 38
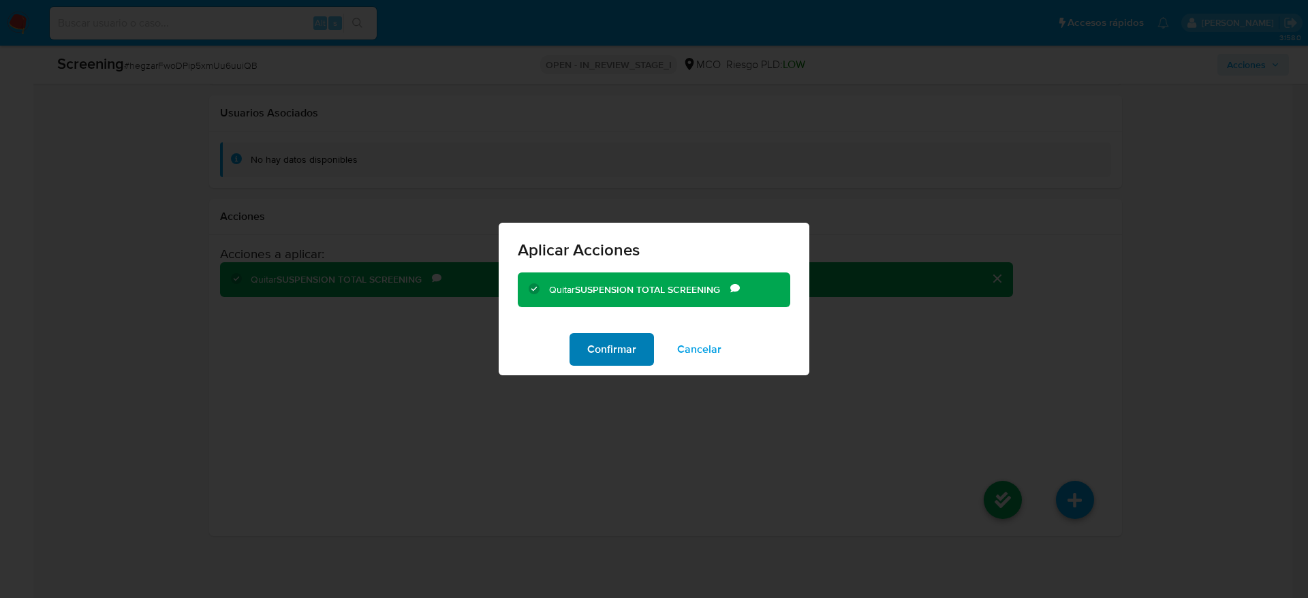
drag, startPoint x: 586, startPoint y: 357, endPoint x: 597, endPoint y: 360, distance: 11.9
click at [591, 358] on button "Confirmar" at bounding box center [611, 349] width 84 height 33
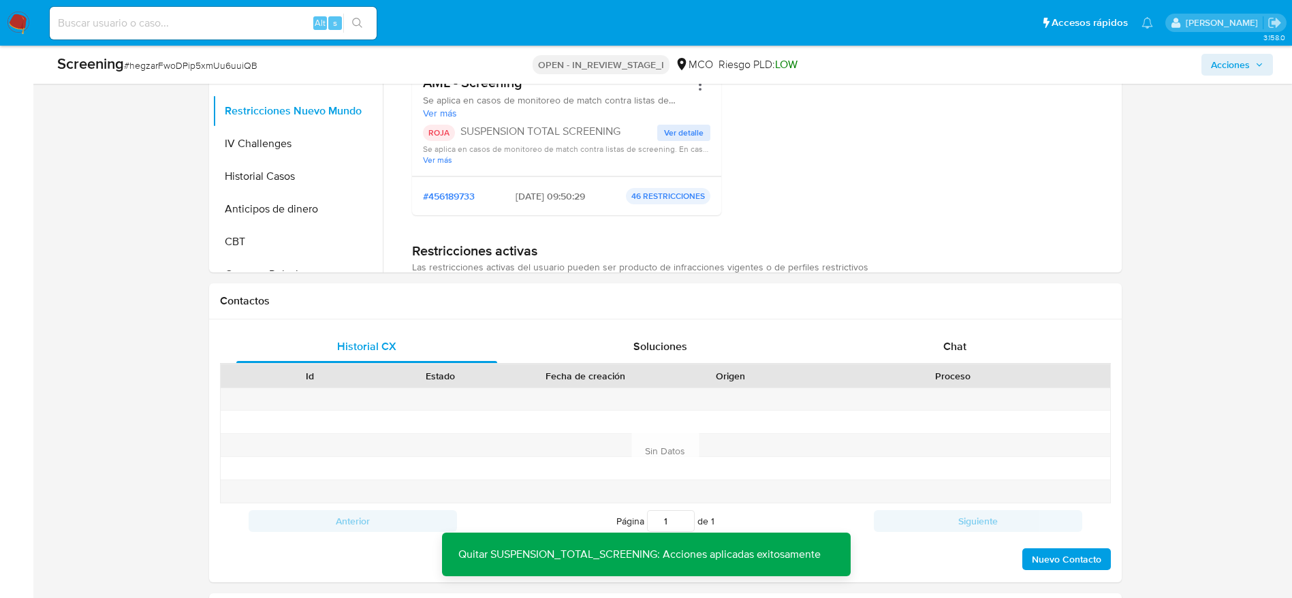
scroll to position [413, 0]
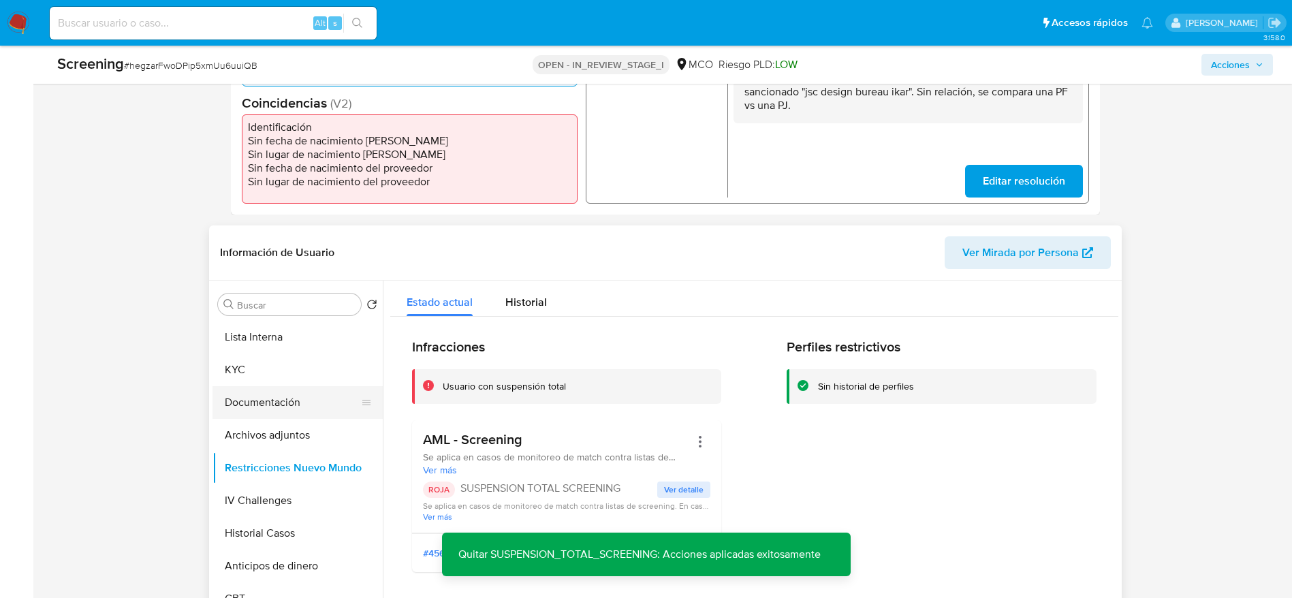
click at [272, 398] on button "Documentación" at bounding box center [291, 402] width 159 height 33
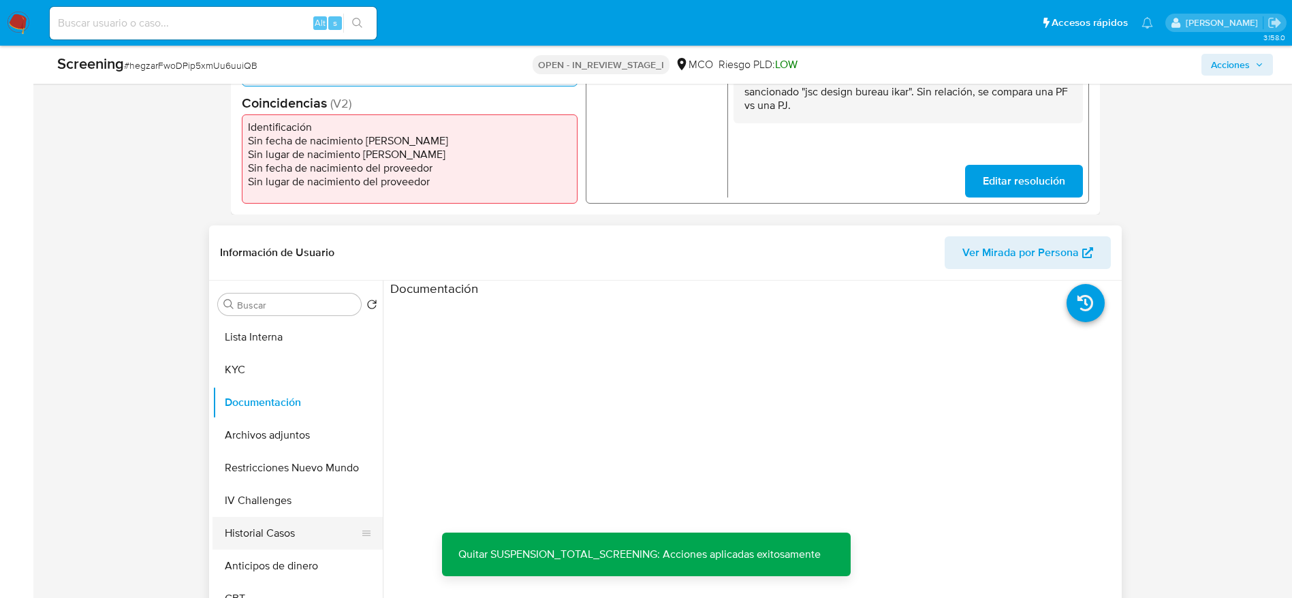
click at [294, 398] on button "Historial Casos" at bounding box center [291, 533] width 159 height 33
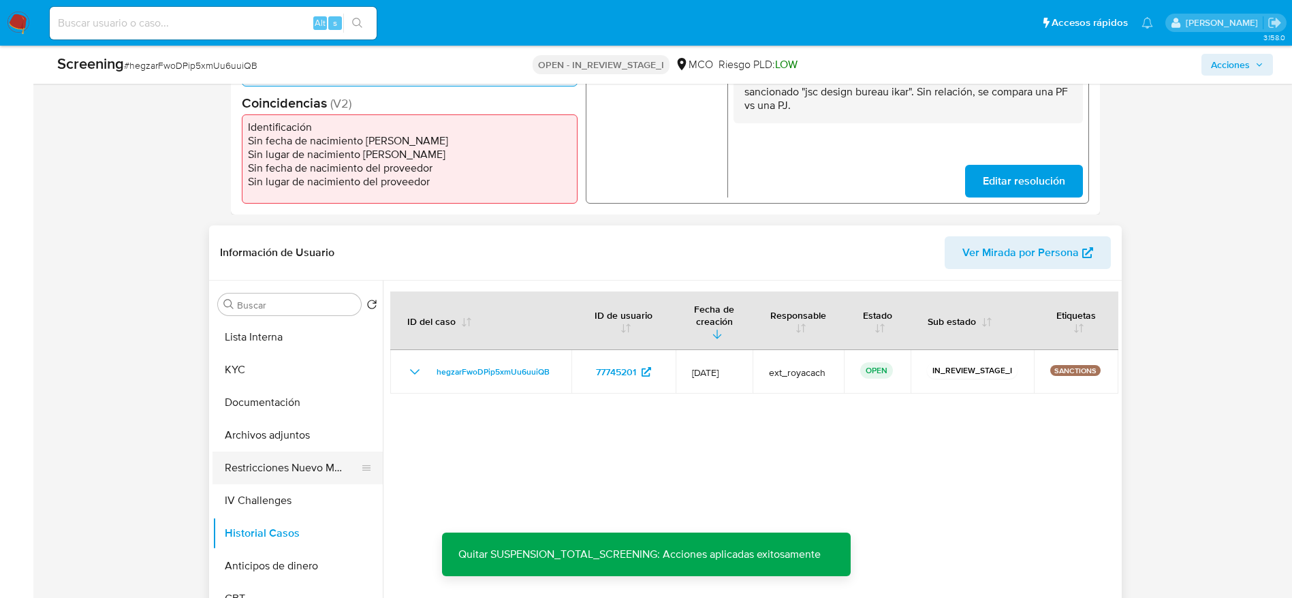
click at [309, 398] on button "Restricciones Nuevo Mundo" at bounding box center [291, 468] width 159 height 33
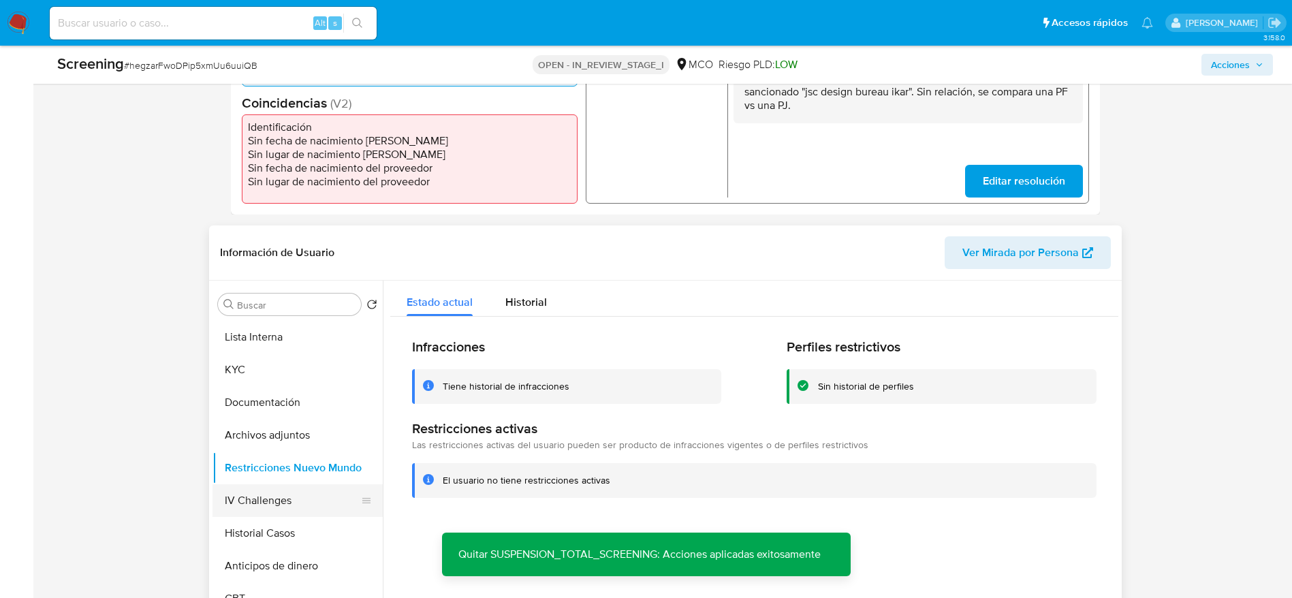
drag, startPoint x: 274, startPoint y: 522, endPoint x: 286, endPoint y: 498, distance: 27.1
click at [274, 398] on button "Historial Casos" at bounding box center [297, 533] width 170 height 33
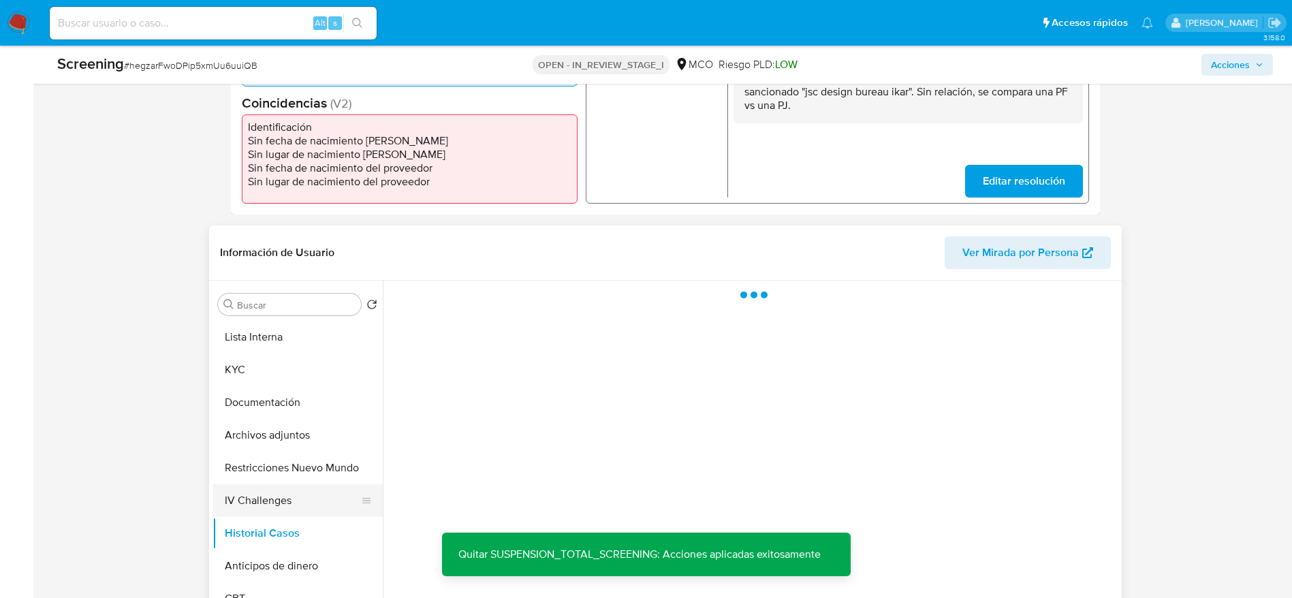
click at [286, 398] on button "IV Challenges" at bounding box center [291, 500] width 159 height 33
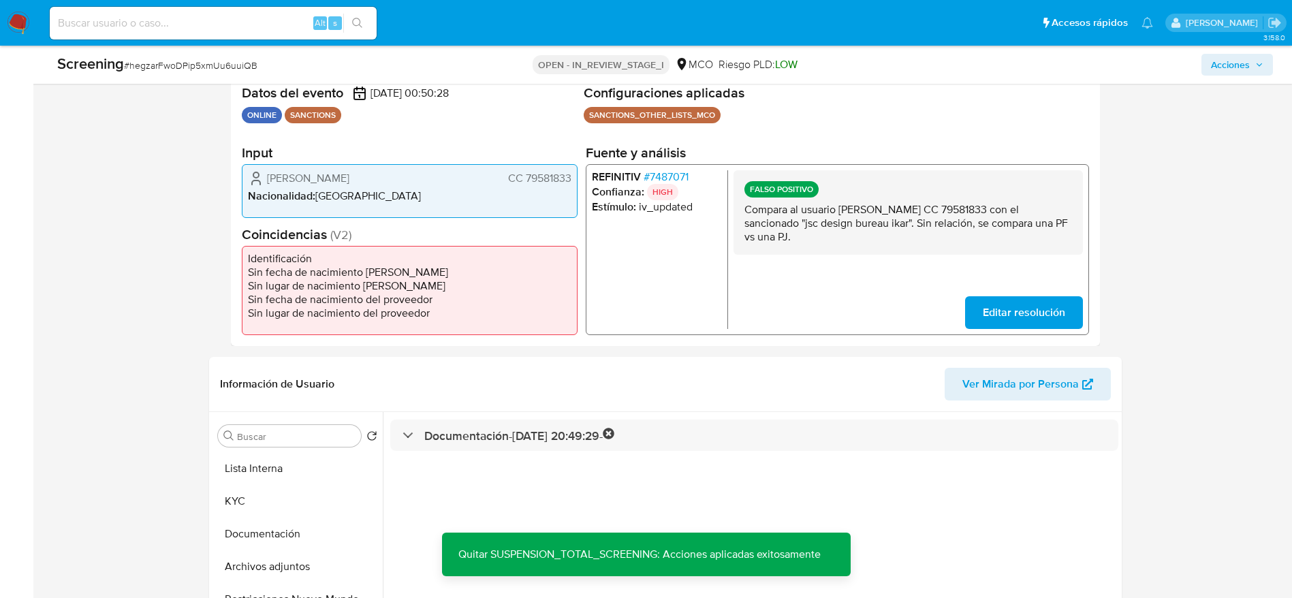
scroll to position [409, 0]
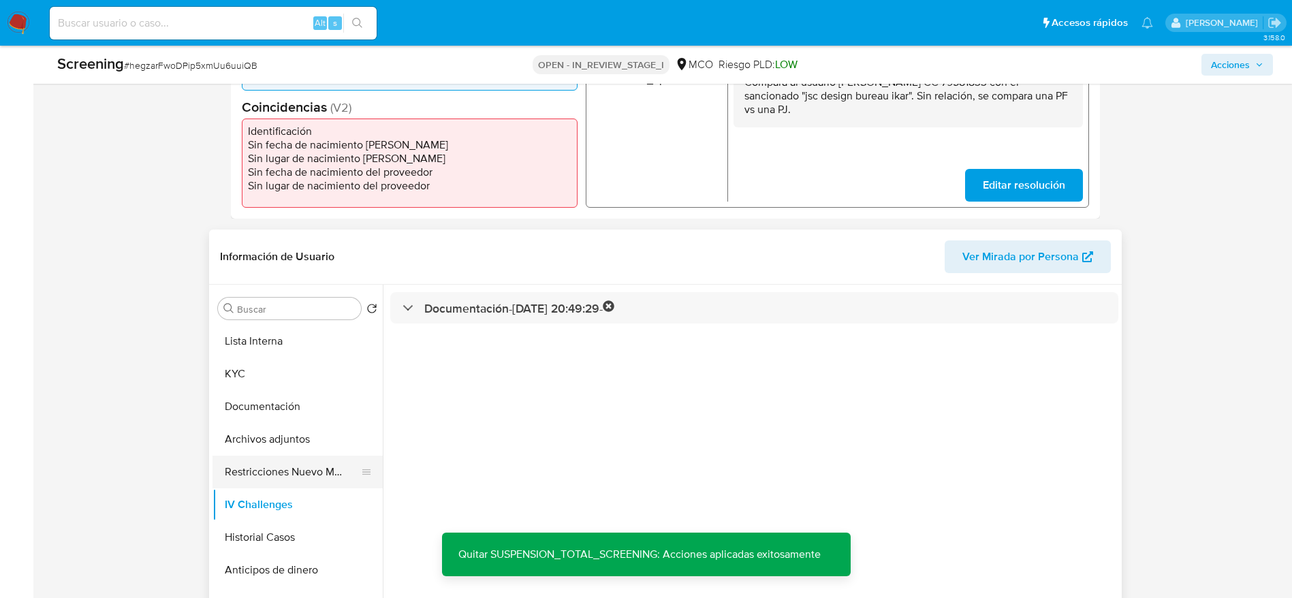
click at [271, 398] on button "Restricciones Nuevo Mundo" at bounding box center [291, 472] width 159 height 33
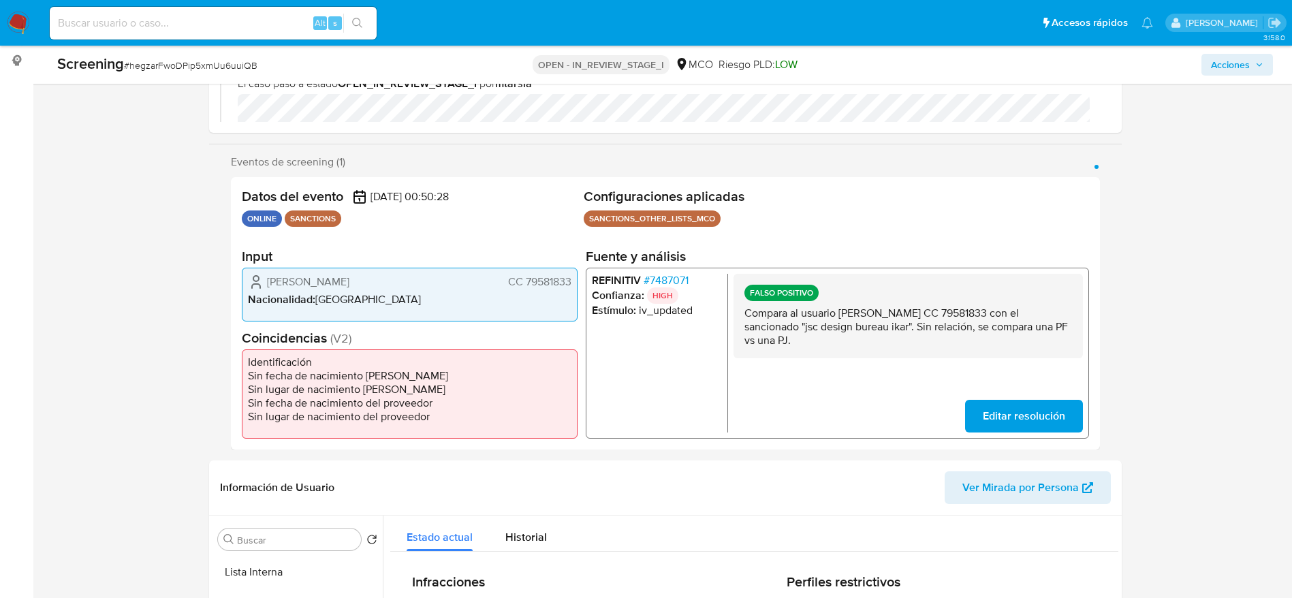
scroll to position [0, 0]
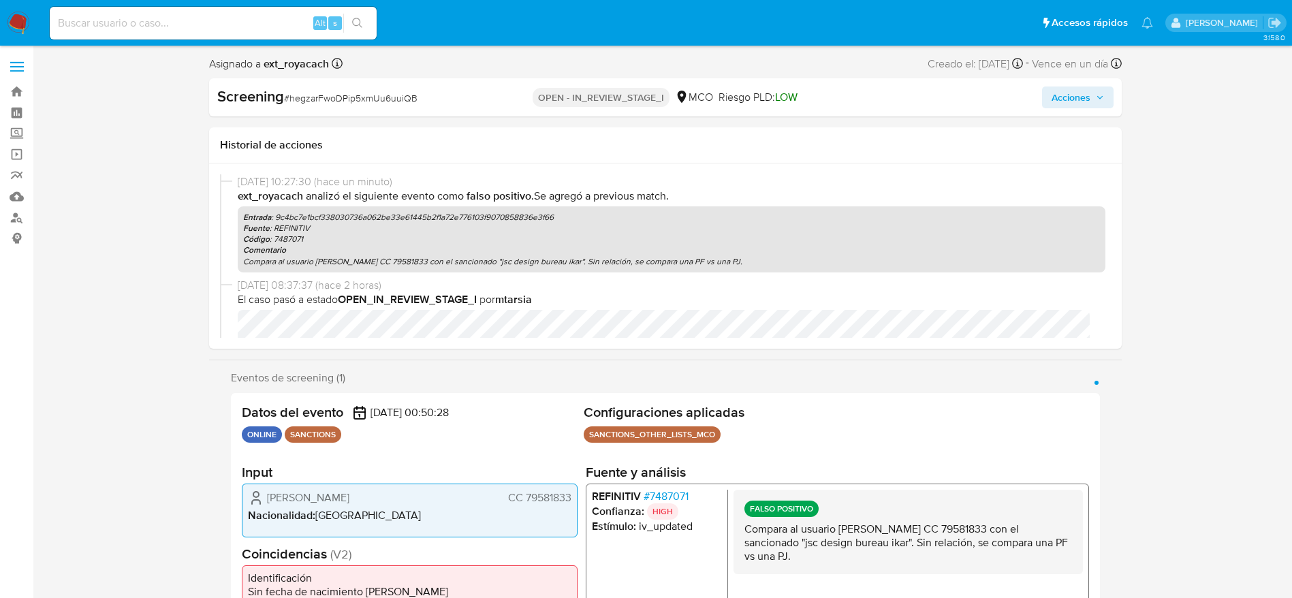
click at [871, 110] on div "Screening # hegzarFwoDPip5xmUu6uuiQB OPEN - IN_REVIEW_STAGE_I MCO Riesgo PLD: L…" at bounding box center [665, 97] width 913 height 38
click at [871, 99] on span "Acciones" at bounding box center [1071, 97] width 39 height 22
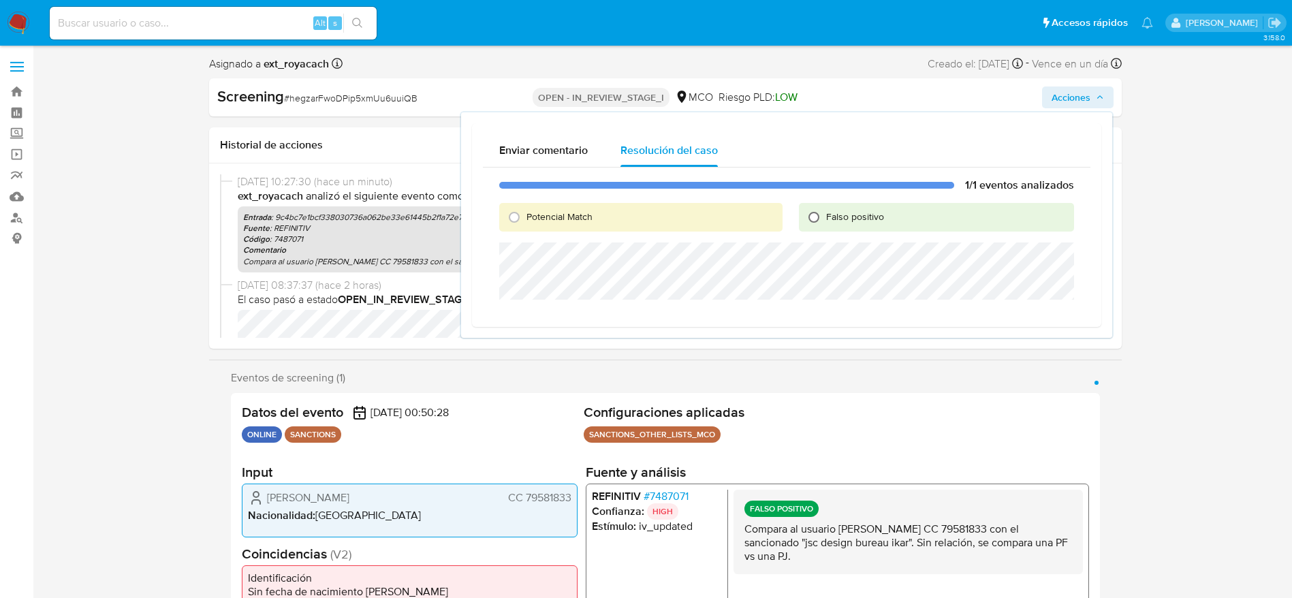
click at [824, 215] on input "Falso positivo" at bounding box center [814, 217] width 22 height 22
radio input "true"
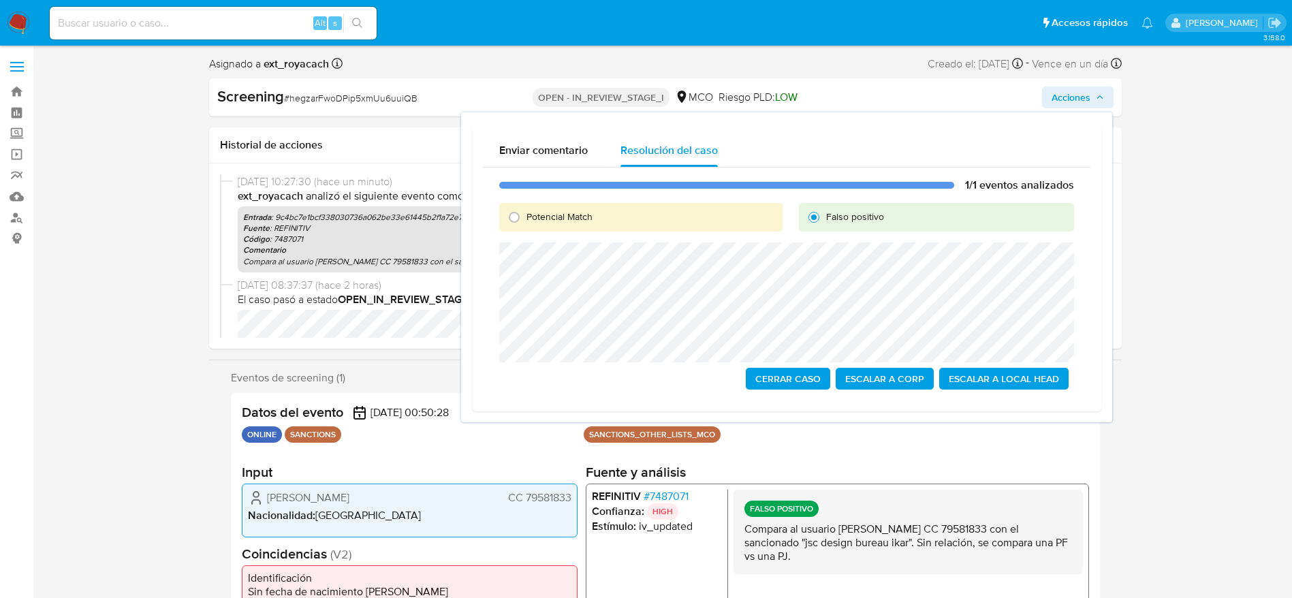
click at [795, 383] on span "Cerrar Caso" at bounding box center [787, 378] width 65 height 19
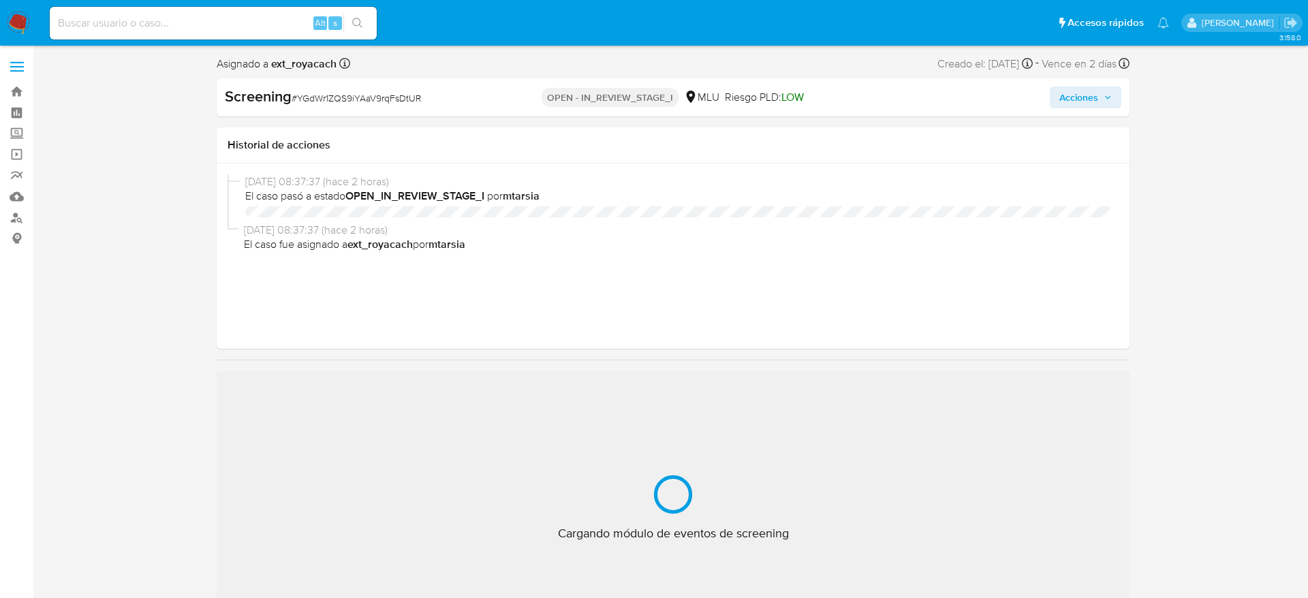
select select "10"
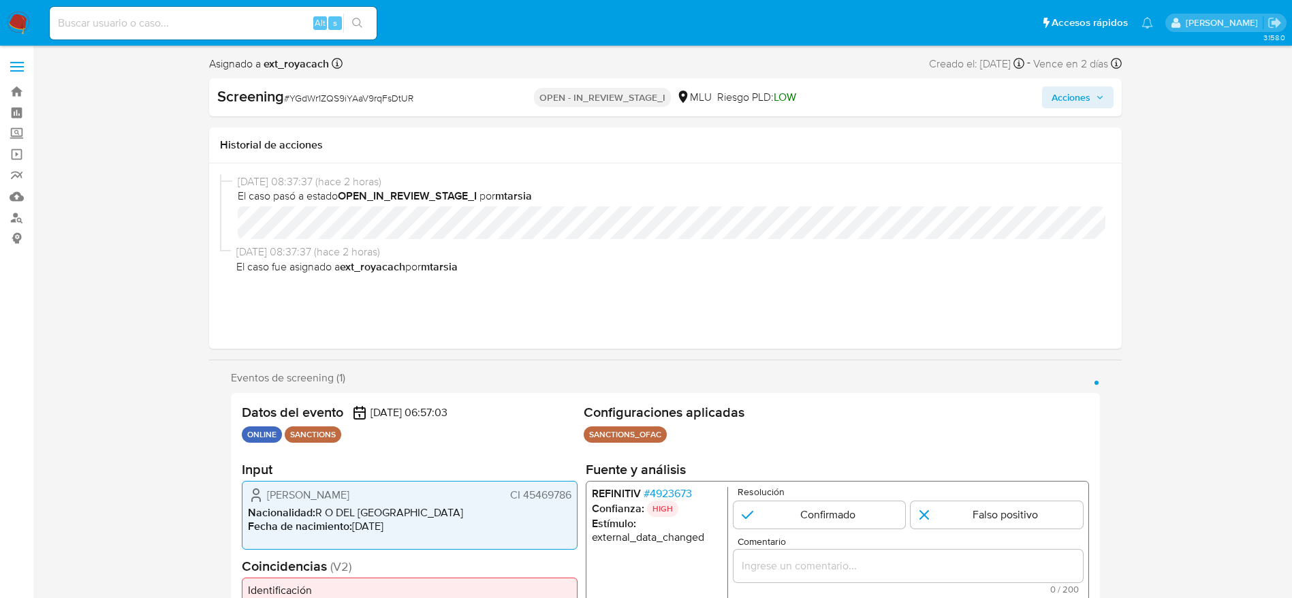
click at [336, 94] on span "# YGdWr1ZQS9iYAaV9rqFsDtUR" at bounding box center [348, 98] width 129 height 14
click at [670, 487] on span "# 4923673" at bounding box center [667, 494] width 48 height 14
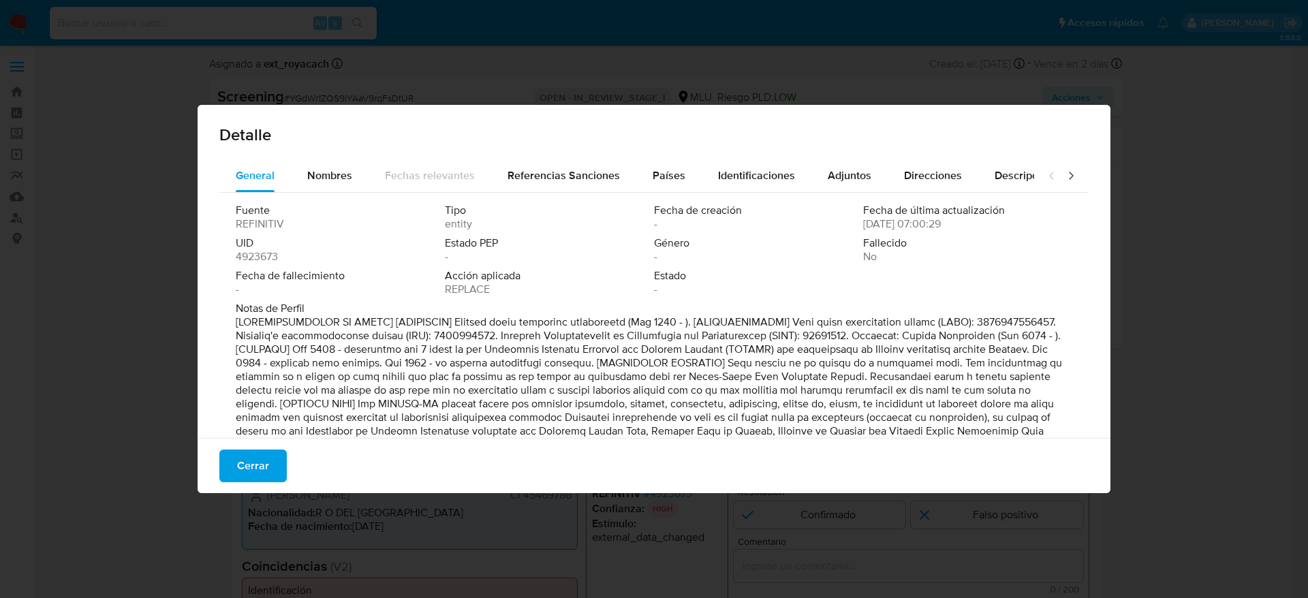
drag, startPoint x: 345, startPoint y: 183, endPoint x: 345, endPoint y: 260, distance: 77.0
click at [344, 251] on div "General Nombres Fechas relevantes Referencias Sanciones Países Identificaciones…" at bounding box center [653, 374] width 869 height 431
click at [366, 169] on button "Nombres" at bounding box center [330, 175] width 78 height 33
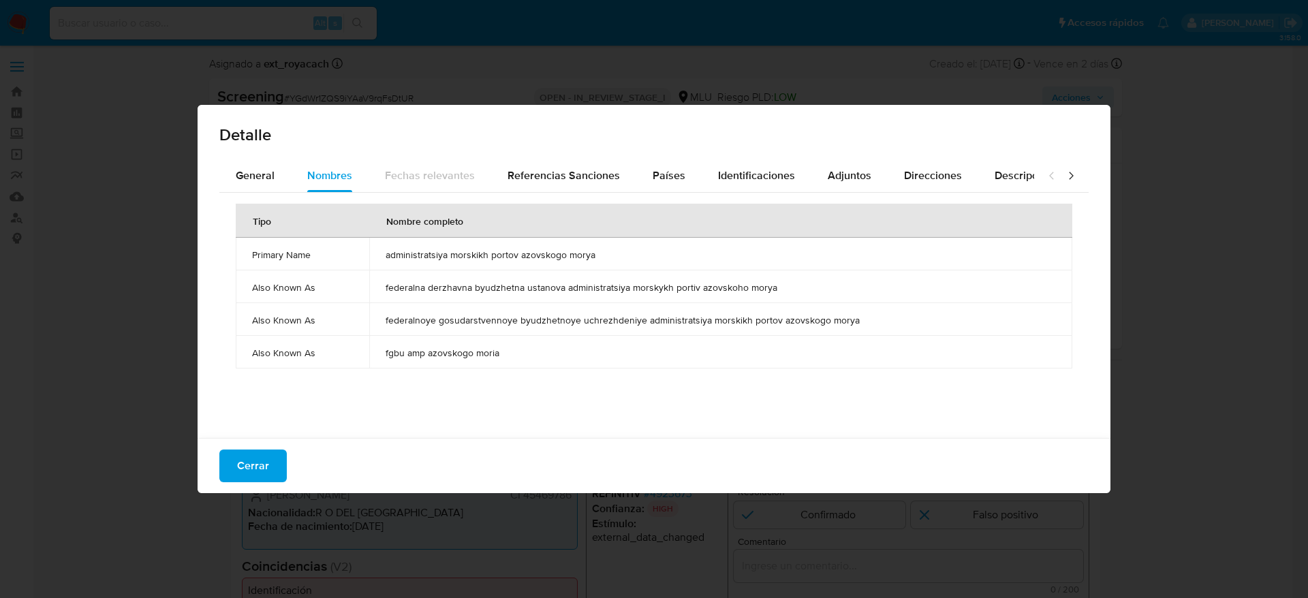
click at [504, 255] on span "administratsiya morskikh portov azovskogo morya" at bounding box center [720, 255] width 670 height 12
click at [662, 187] on div "Países" at bounding box center [668, 175] width 33 height 33
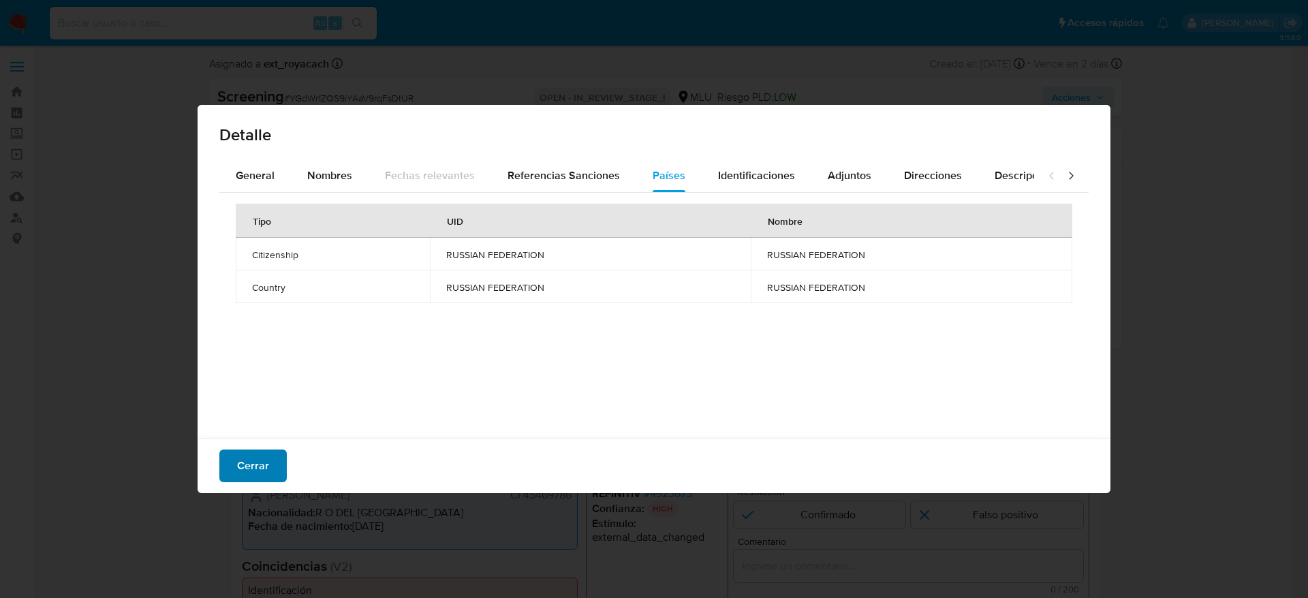
click at [274, 471] on button "Cerrar" at bounding box center [252, 465] width 67 height 33
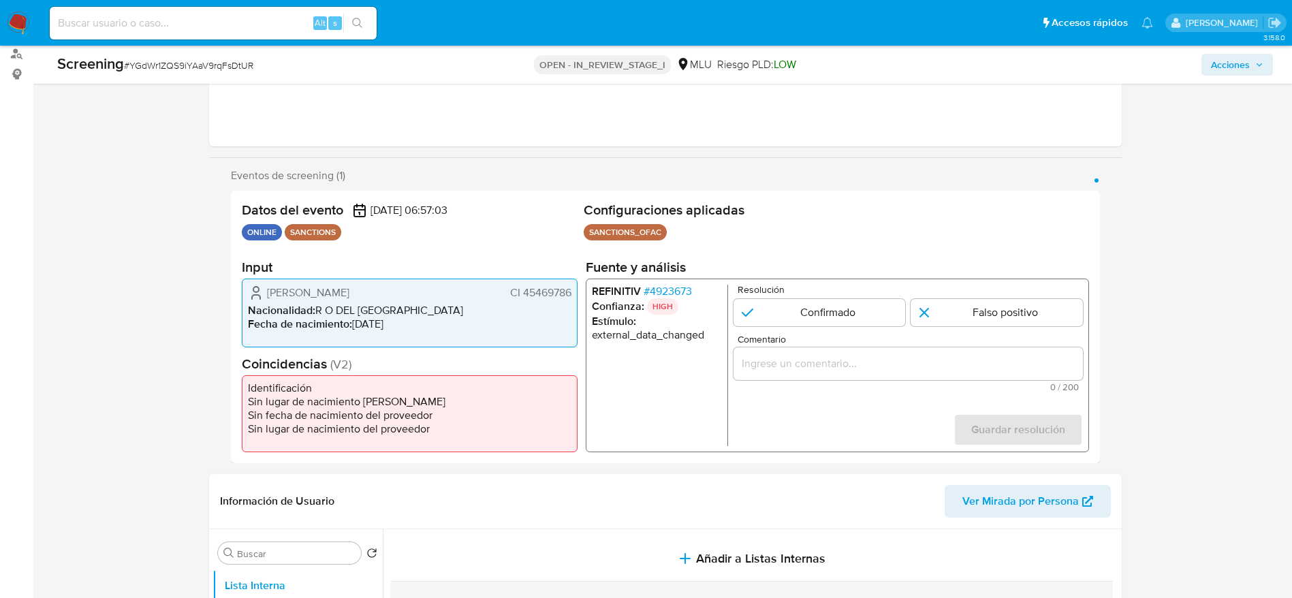
scroll to position [204, 0]
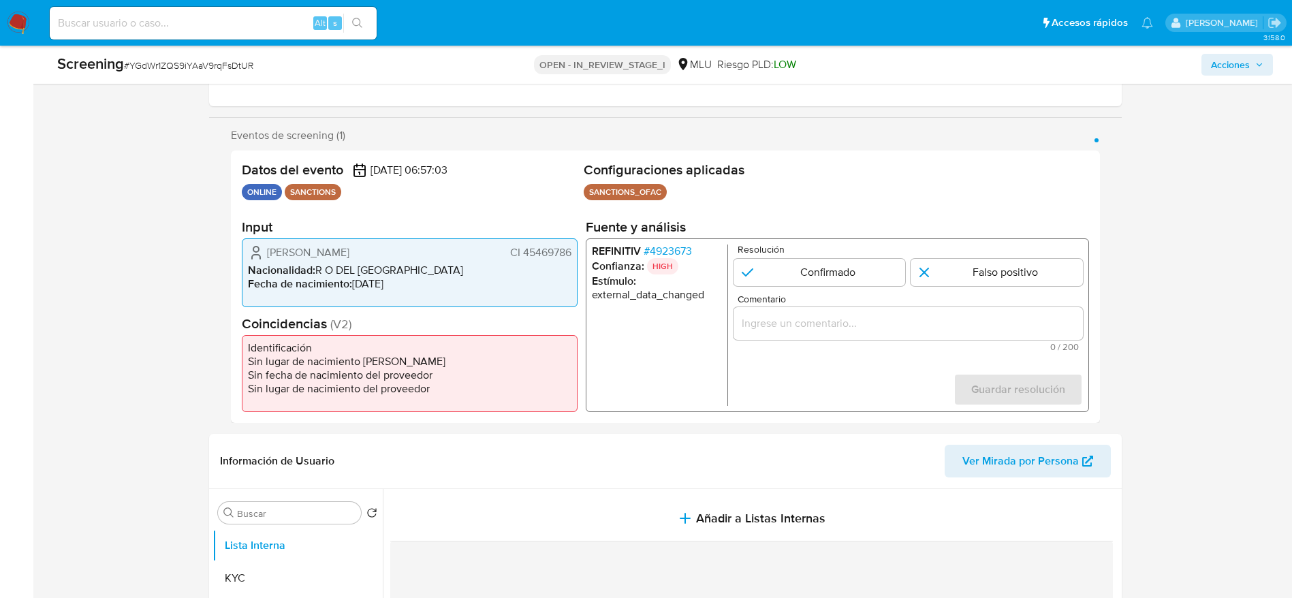
drag, startPoint x: 210, startPoint y: 257, endPoint x: 571, endPoint y: 253, distance: 361.7
click at [571, 253] on div "Eventos de screening (1) Página 1 Datos del evento 13/09/2025 06:57:03 ONLINE S…" at bounding box center [665, 276] width 913 height 294
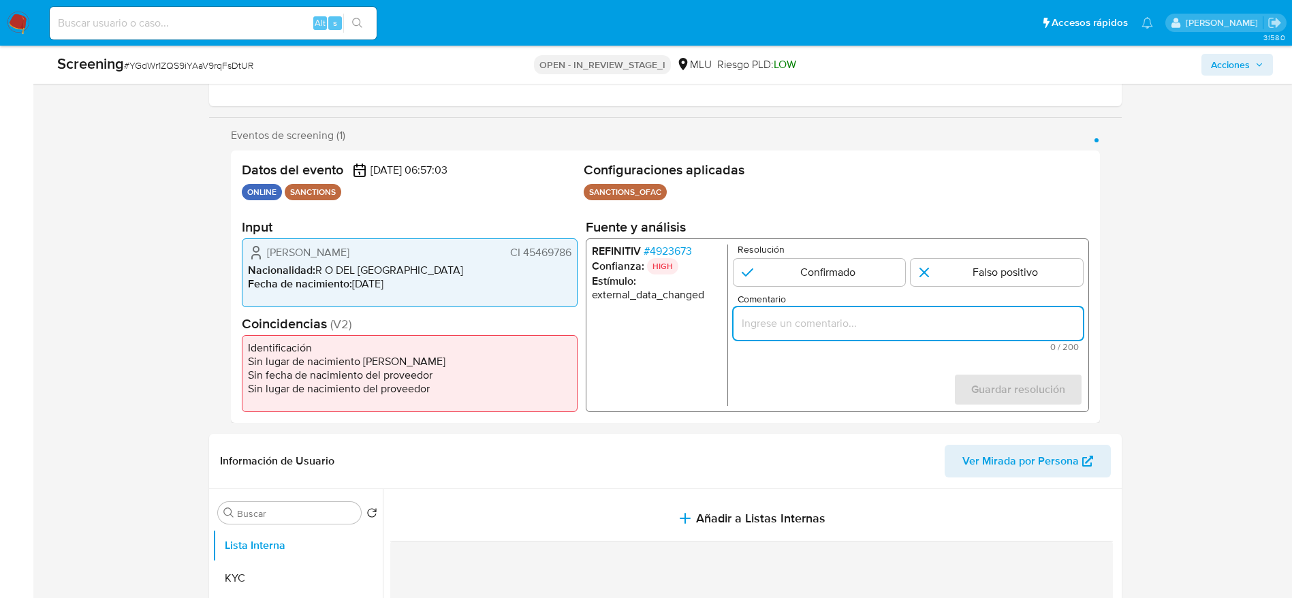
click at [766, 326] on input "Comentario" at bounding box center [907, 324] width 349 height 18
paste input "Compara al usuario Rodrigo Marcel Damiano Damiano CI 45469786 con el sancionado…"
type input "Compara al usuario Rodrigo Marcel Damiano Damiano CI 45469786 con el sancionado…"
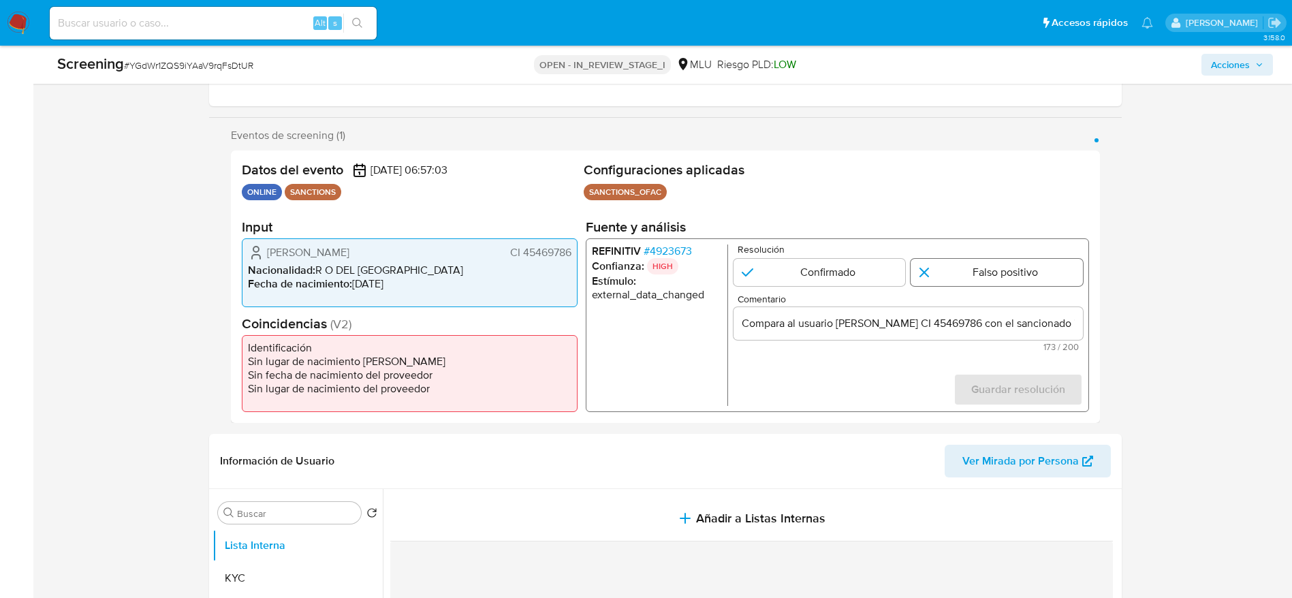
click at [963, 278] on input "1 de 1" at bounding box center [997, 272] width 172 height 27
radio input "true"
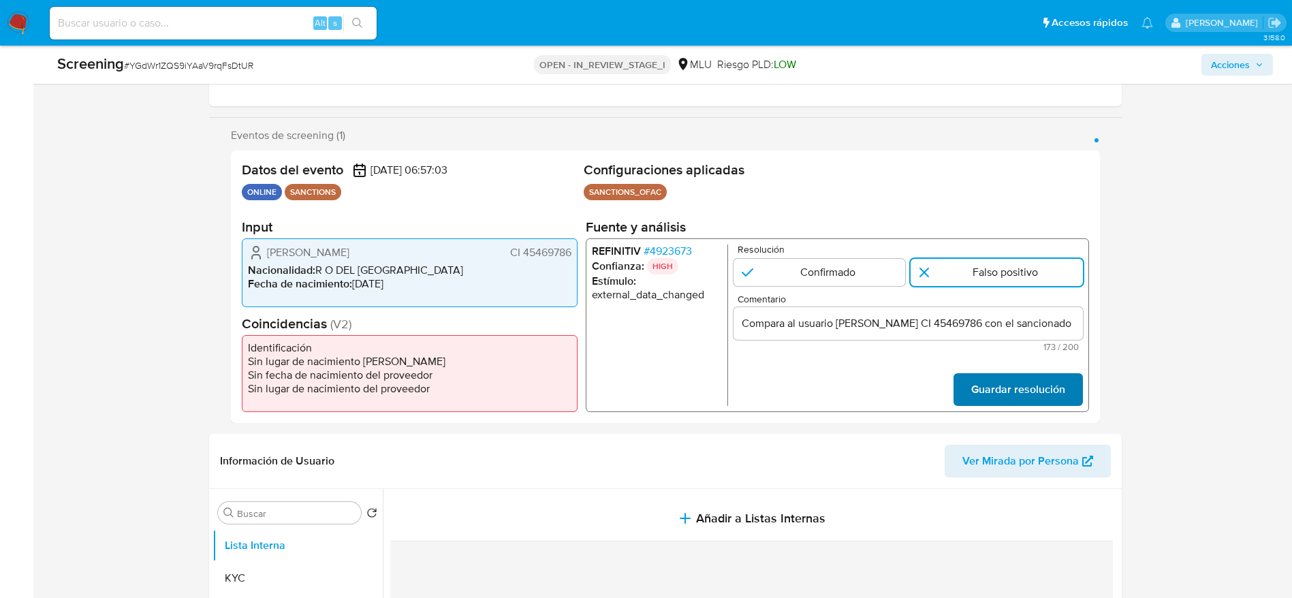
click at [1048, 375] on span "Guardar resolución" at bounding box center [1017, 390] width 94 height 30
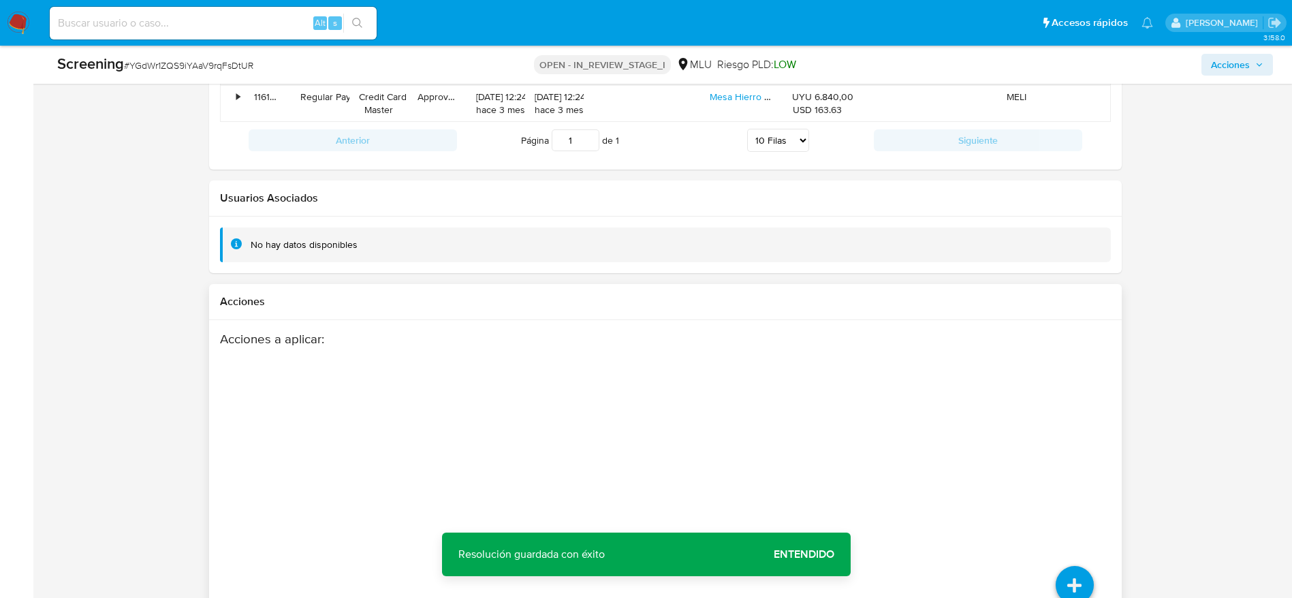
scroll to position [2158, 0]
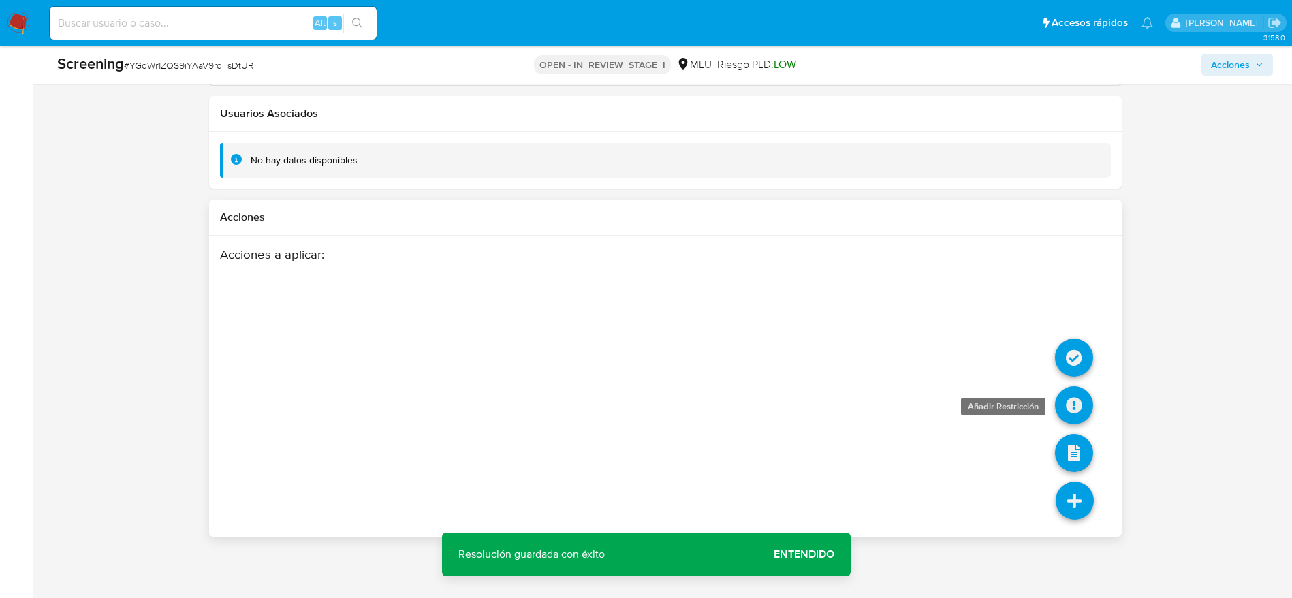
click at [1073, 400] on icon at bounding box center [1074, 405] width 38 height 38
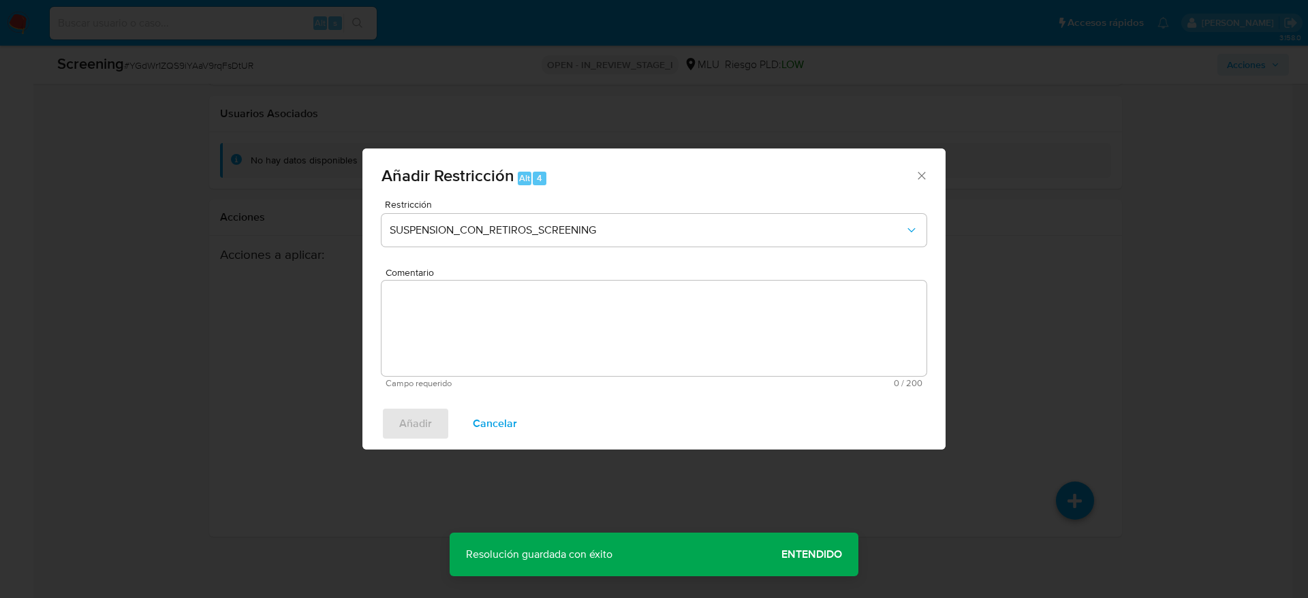
drag, startPoint x: 516, startPoint y: 420, endPoint x: 709, endPoint y: 424, distance: 193.4
click at [509, 420] on button "Cancelar" at bounding box center [495, 423] width 80 height 33
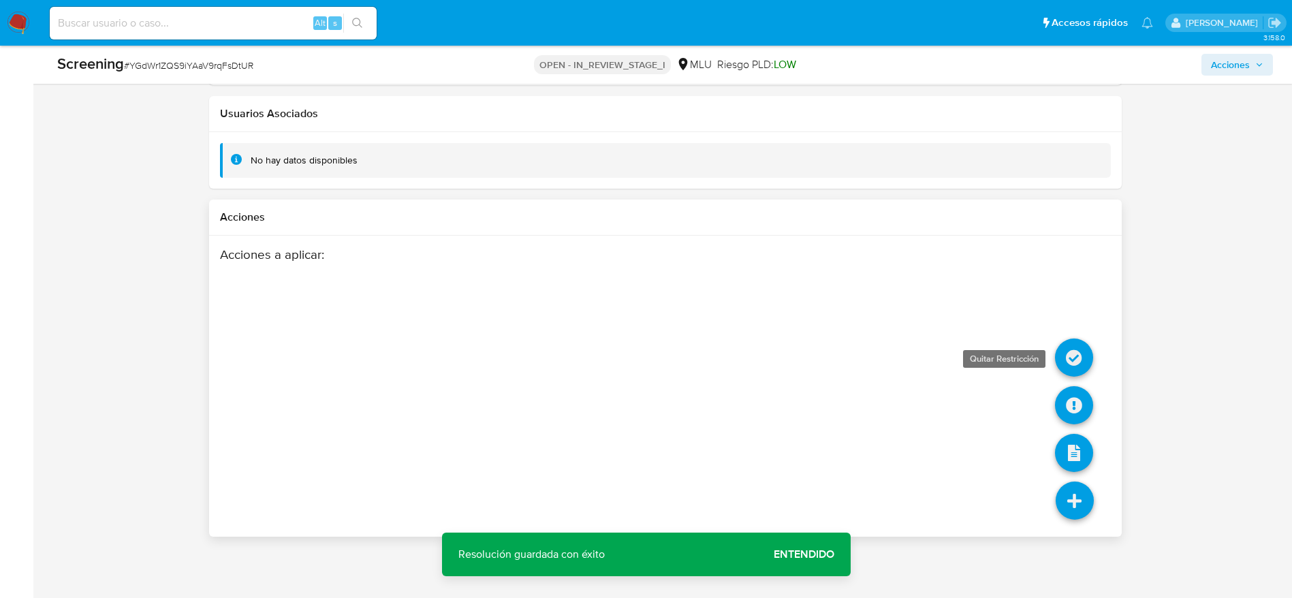
click at [1077, 366] on icon at bounding box center [1074, 357] width 38 height 38
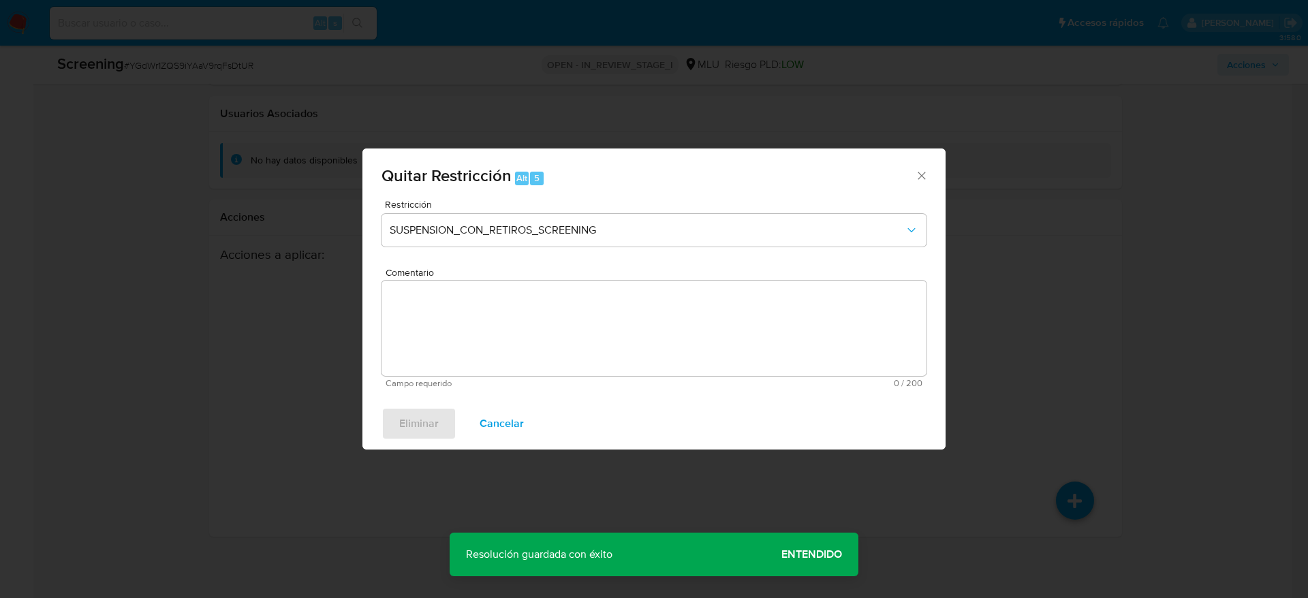
click at [654, 347] on textarea "Comentario" at bounding box center [653, 328] width 545 height 95
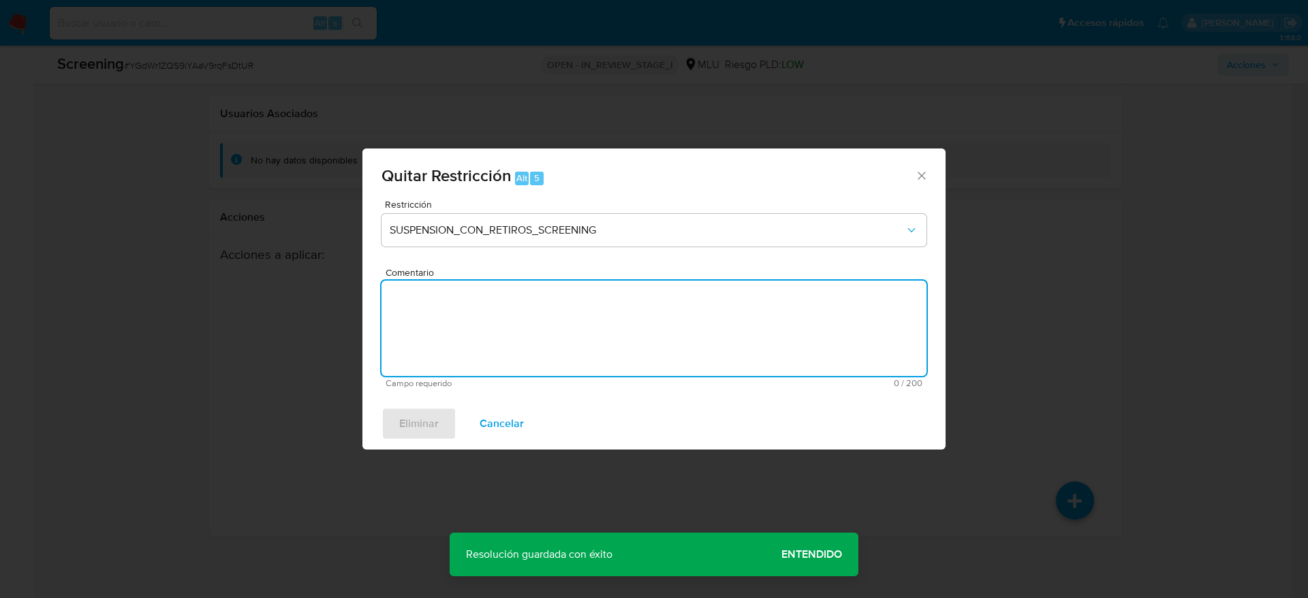
paste textarea "Compara al usuario Rodrigo Marcel Damiano Damiano CI 45469786 con el sancionado…"
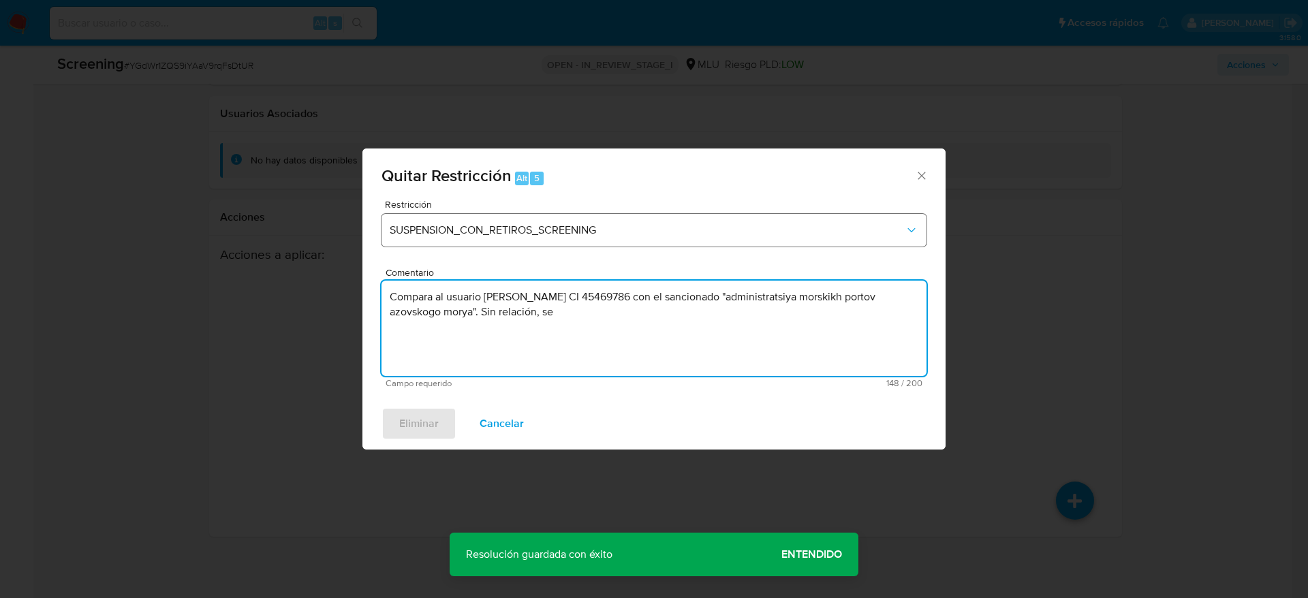
type textarea "Compara al usuario Rodrigo Marcel Damiano Damiano CI 45469786 con el sancionado…"
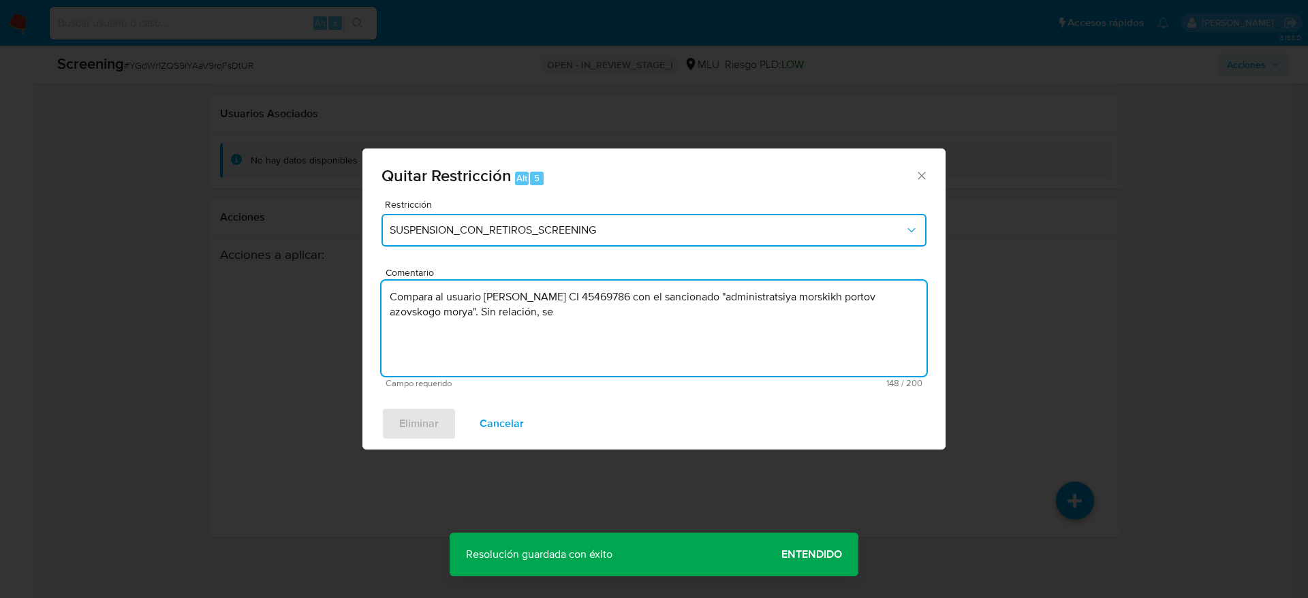
click at [644, 228] on span "SUSPENSION_CON_RETIROS_SCREENING" at bounding box center [647, 230] width 515 height 14
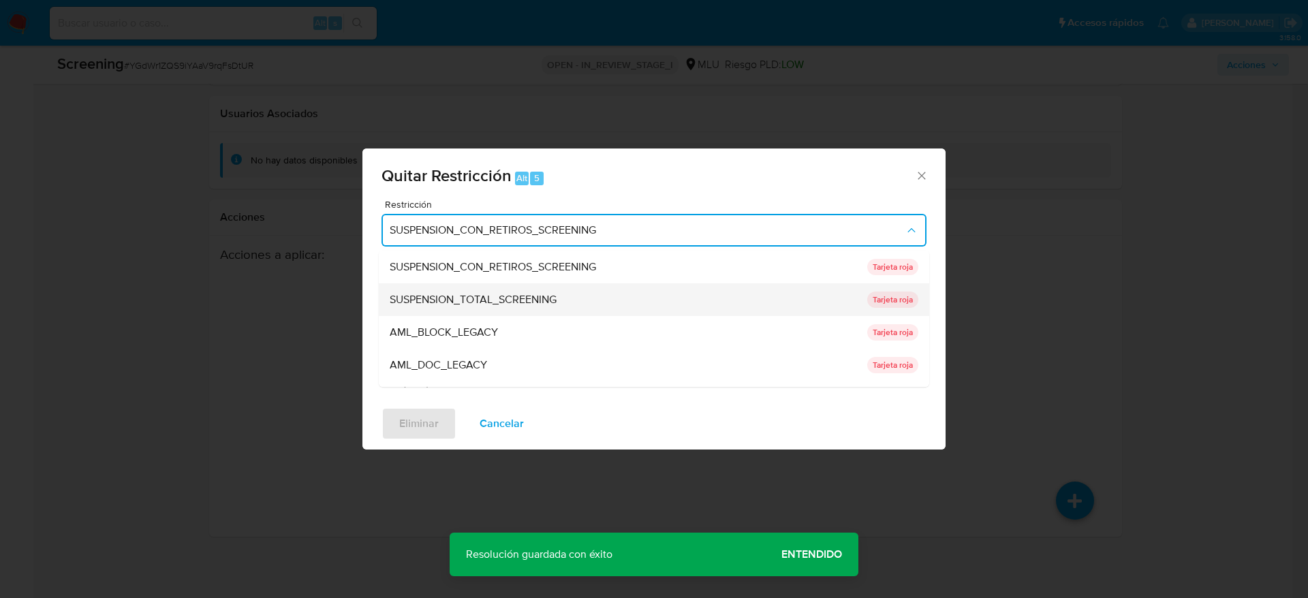
click at [636, 302] on div "SUSPENSION_TOTAL_SCREENING" at bounding box center [624, 299] width 469 height 33
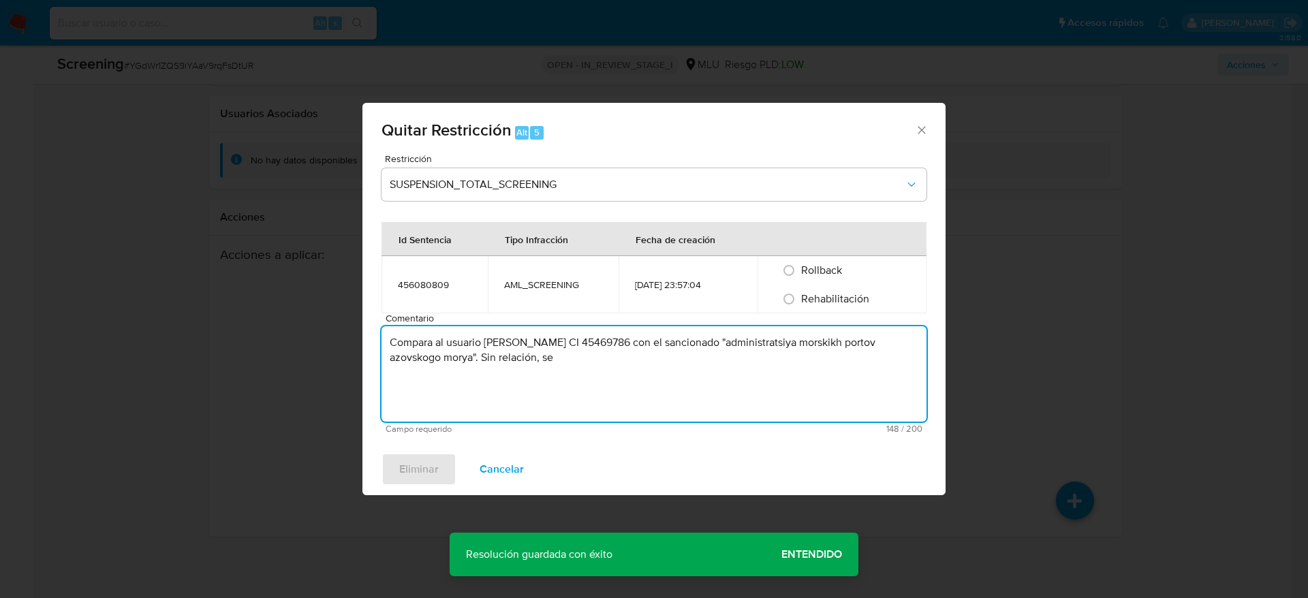
click at [404, 420] on textarea "Compara al usuario Rodrigo Marcel Damiano Damiano CI 45469786 con el sancionado…" at bounding box center [653, 373] width 545 height 95
click at [413, 449] on div "Eliminar Cancelar" at bounding box center [653, 469] width 583 height 52
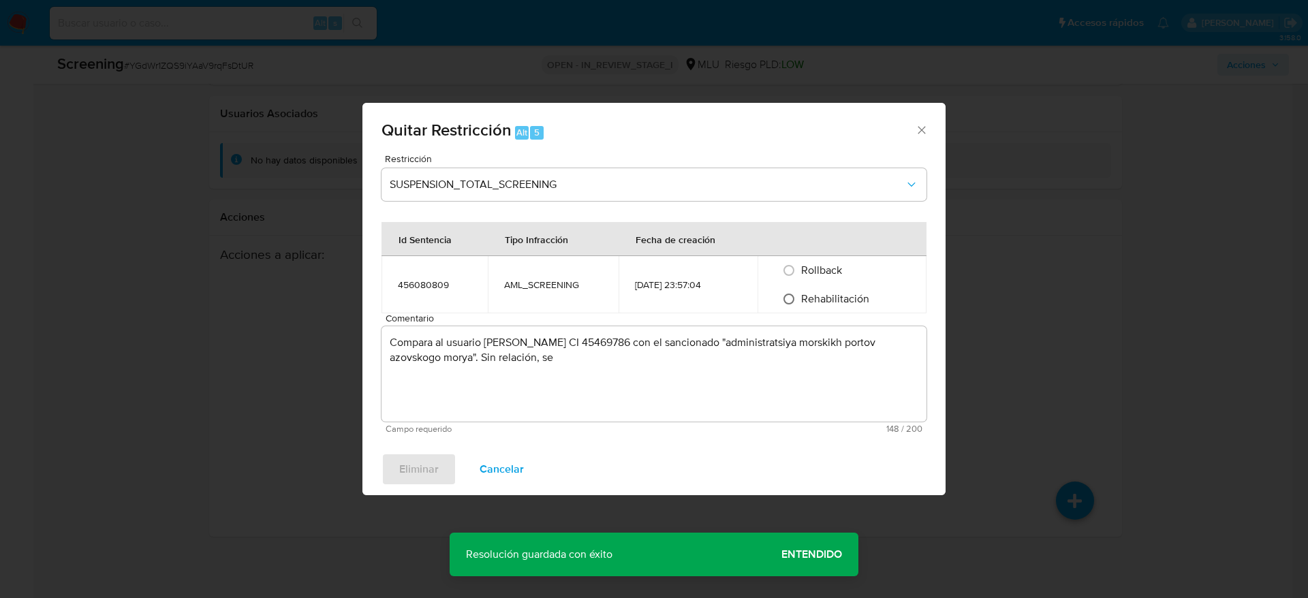
click at [797, 304] on input "Rehabilitación" at bounding box center [789, 299] width 22 height 22
radio input "true"
click at [438, 461] on span "Eliminar" at bounding box center [419, 469] width 40 height 30
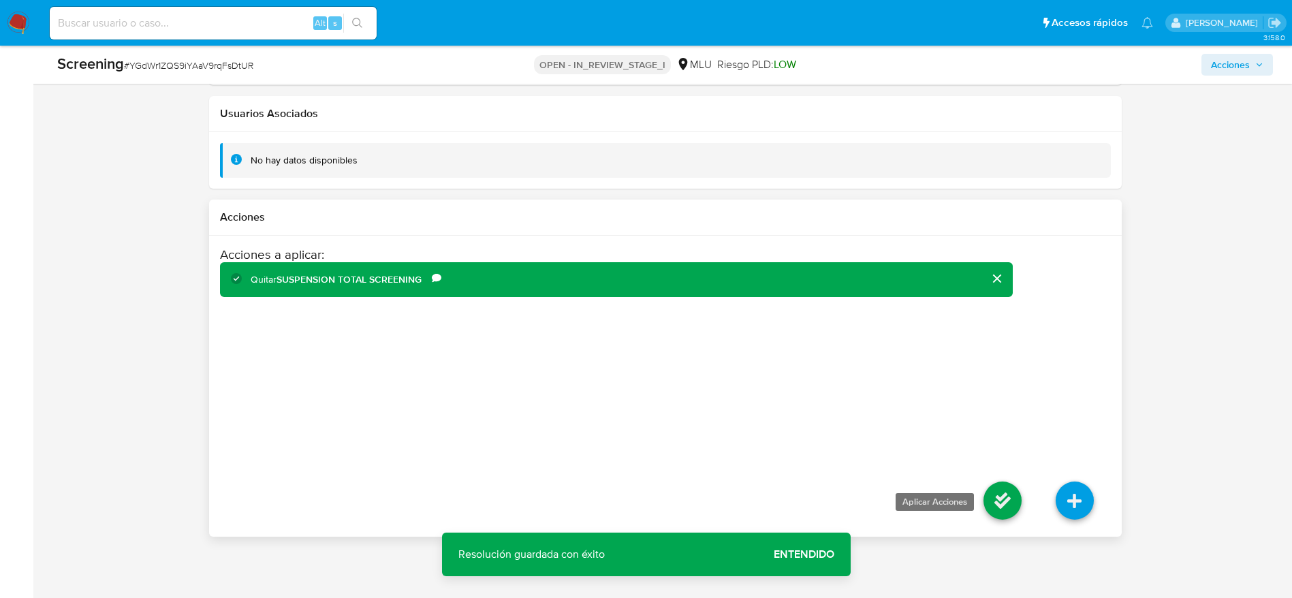
click at [1015, 489] on icon at bounding box center [1002, 501] width 38 height 38
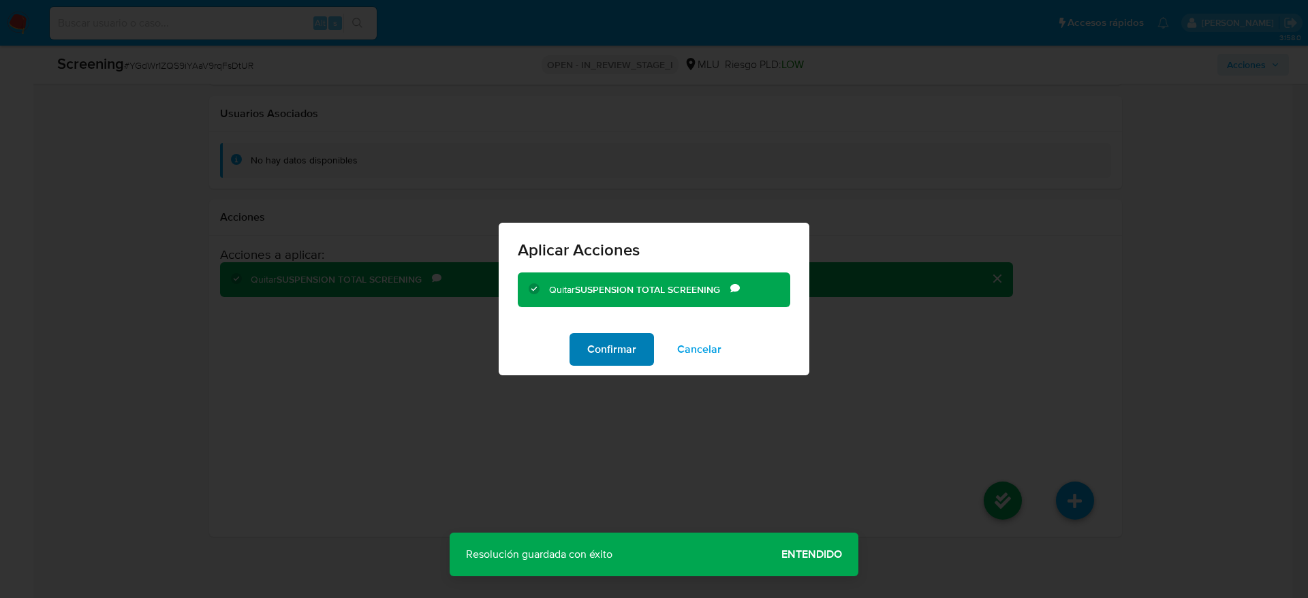
click at [588, 344] on span "Confirmar" at bounding box center [611, 349] width 49 height 30
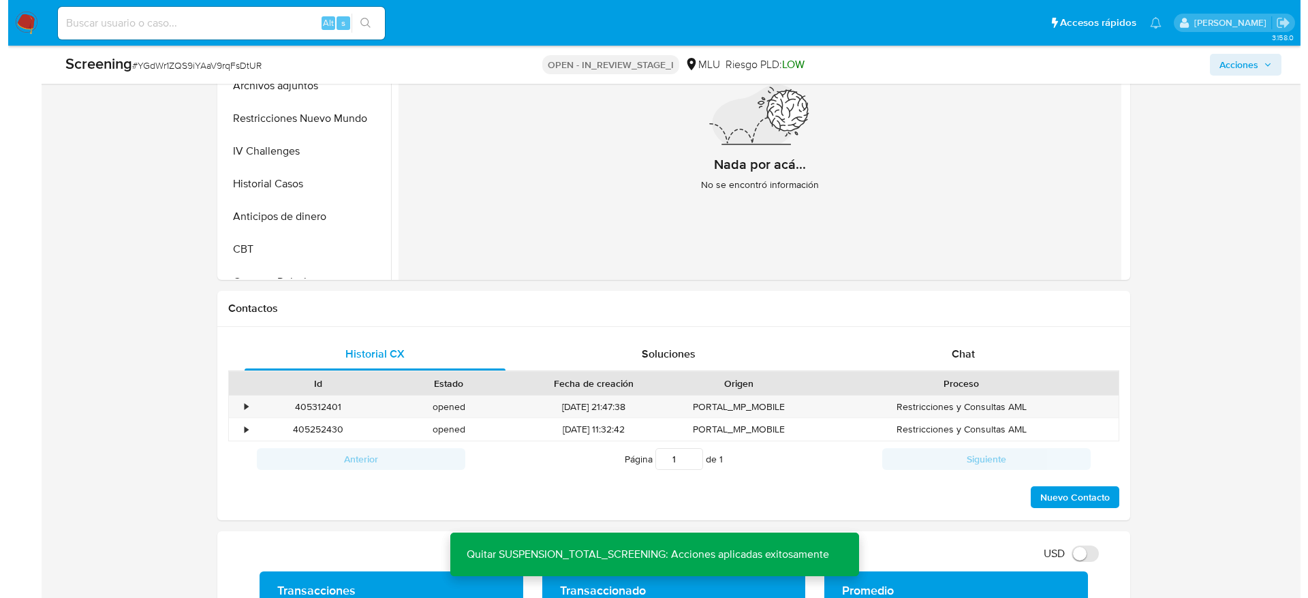
scroll to position [413, 0]
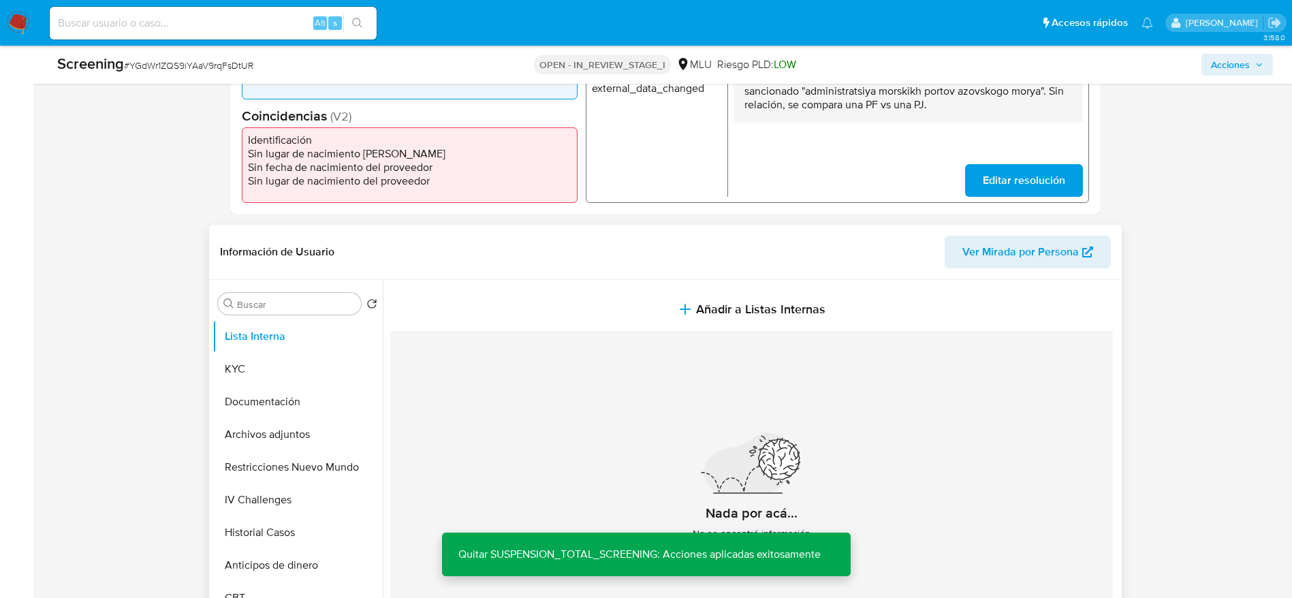
click at [902, 283] on section at bounding box center [754, 466] width 728 height 373
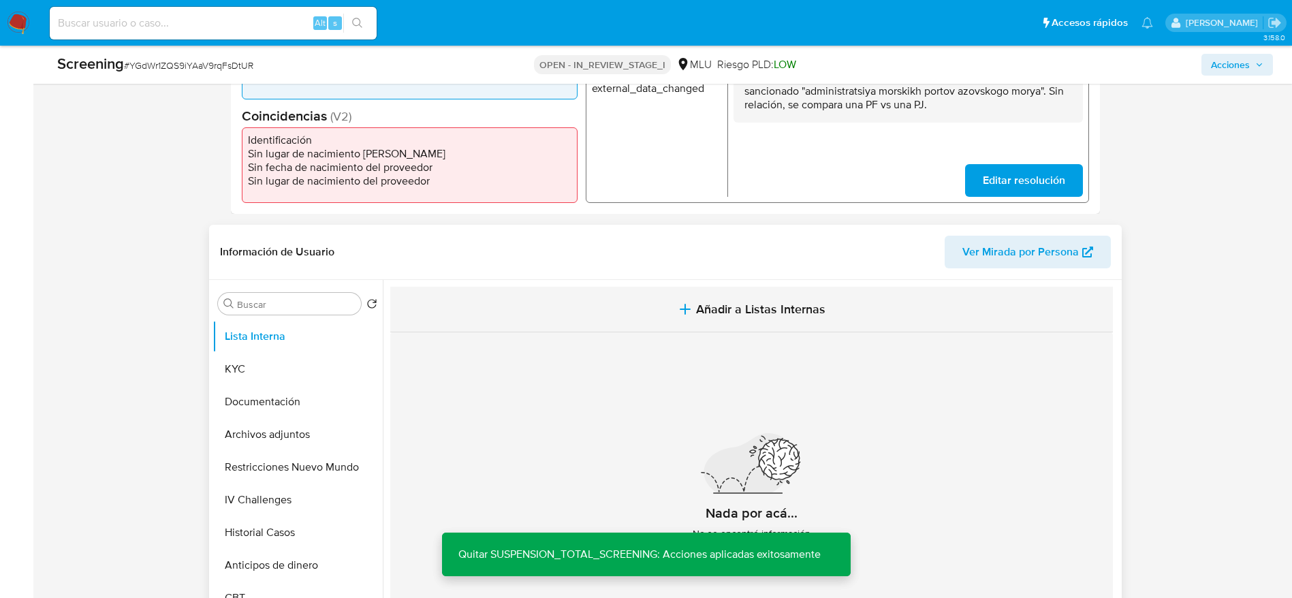
click at [902, 296] on button "Añadir a Listas Internas" at bounding box center [751, 310] width 723 height 46
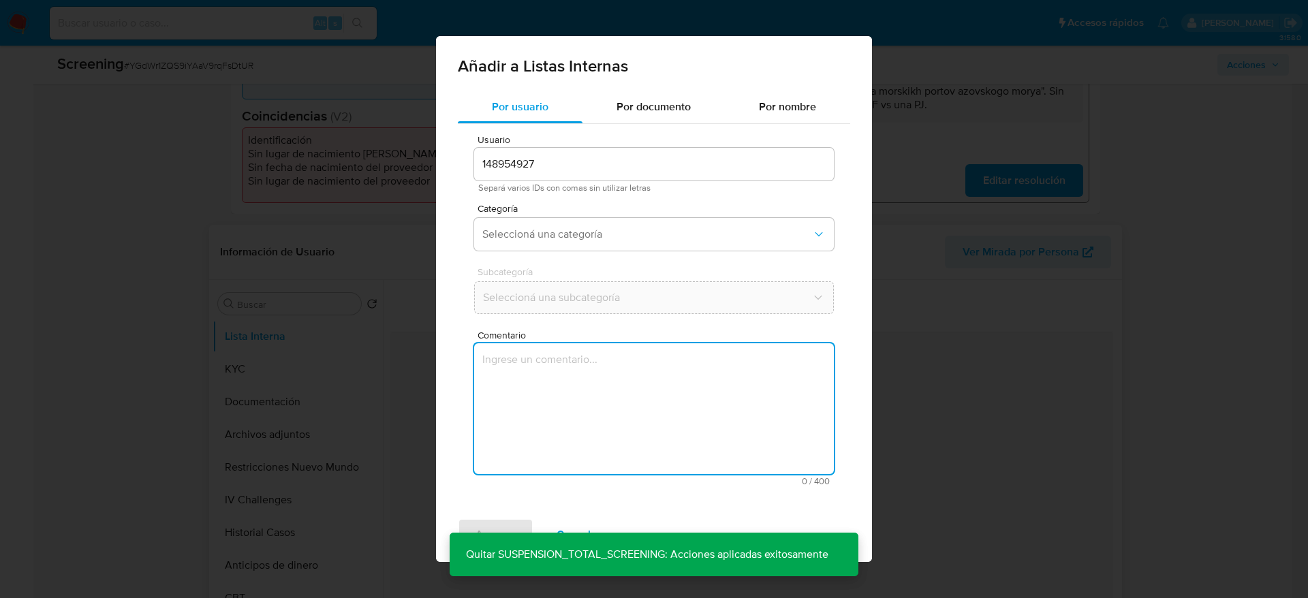
click at [704, 349] on textarea "Comentario" at bounding box center [654, 408] width 360 height 131
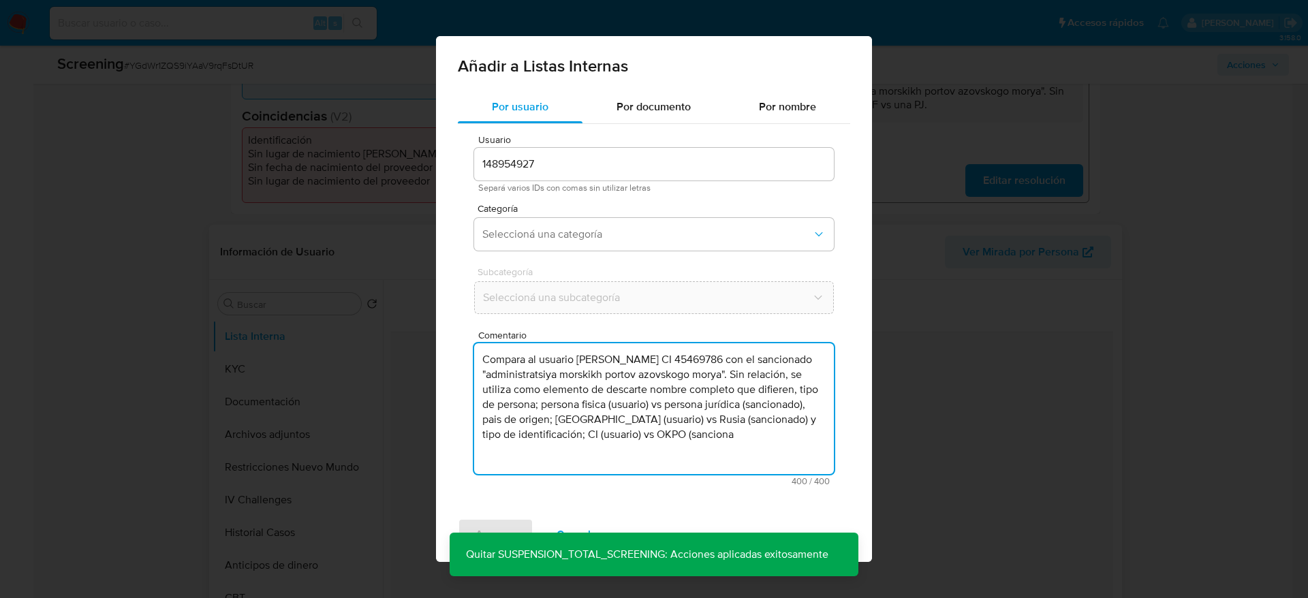
drag, startPoint x: 812, startPoint y: 437, endPoint x: 542, endPoint y: 443, distance: 269.8
click at [542, 443] on textarea "Compara al usuario Rodrigo Marcel Damiano Damiano CI 45469786 con el sancionado…" at bounding box center [654, 408] width 360 height 131
type textarea "Compara al usuario Rodrigo Marcel Damiano Damiano CI 45469786 con el sancionado…"
click at [692, 226] on button "Seleccioná una categoría" at bounding box center [654, 234] width 360 height 33
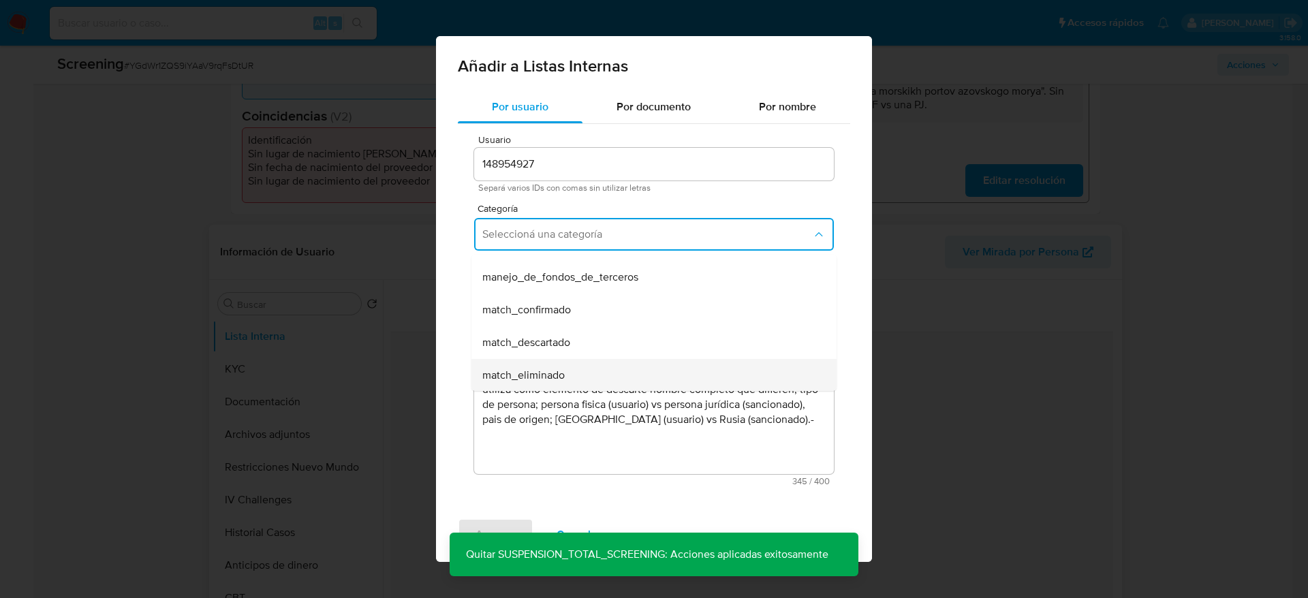
scroll to position [102, 0]
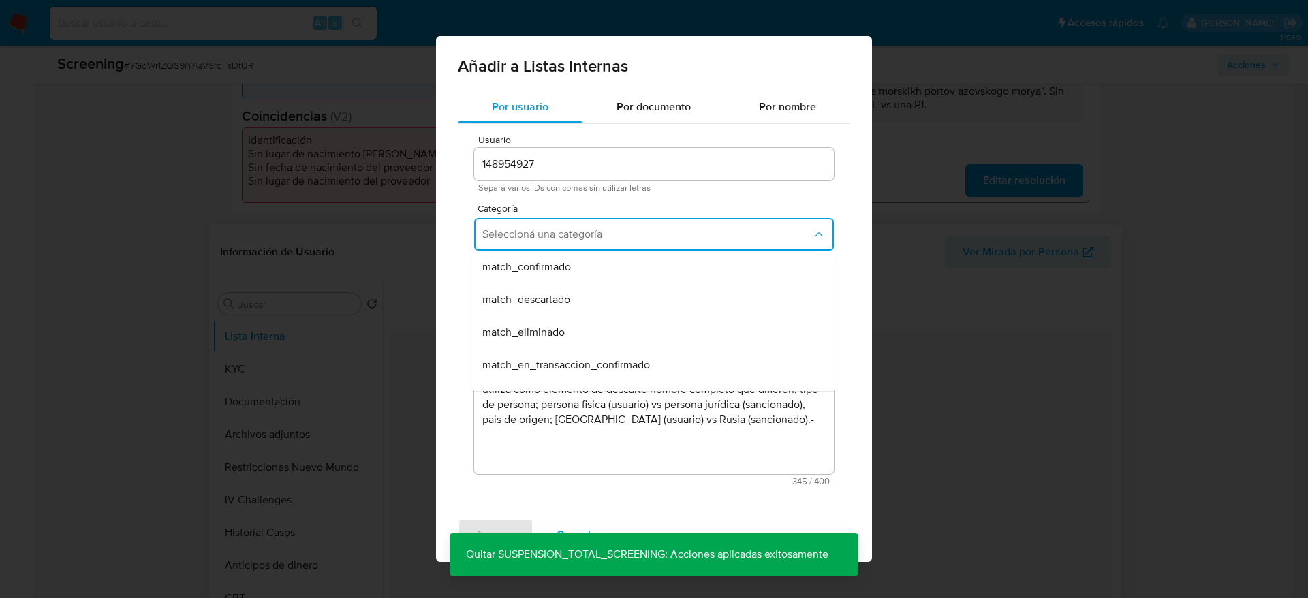
click at [554, 303] on span "match_descartado" at bounding box center [526, 300] width 88 height 14
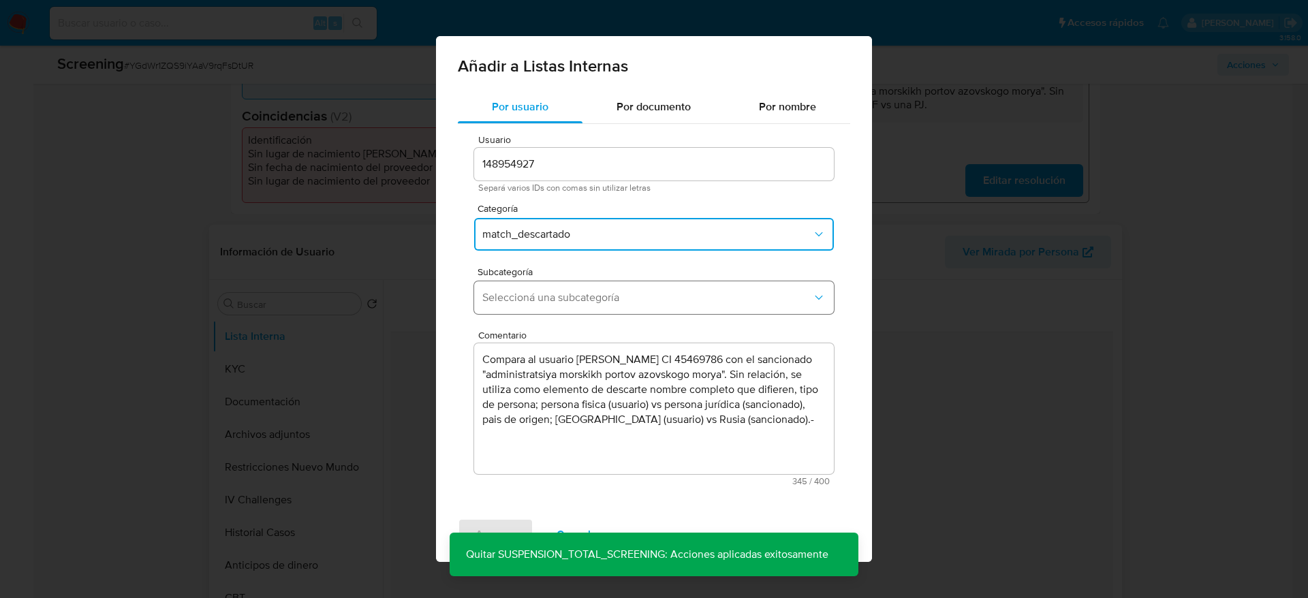
click at [554, 303] on span "Seleccioná una subcategoría" at bounding box center [647, 298] width 330 height 14
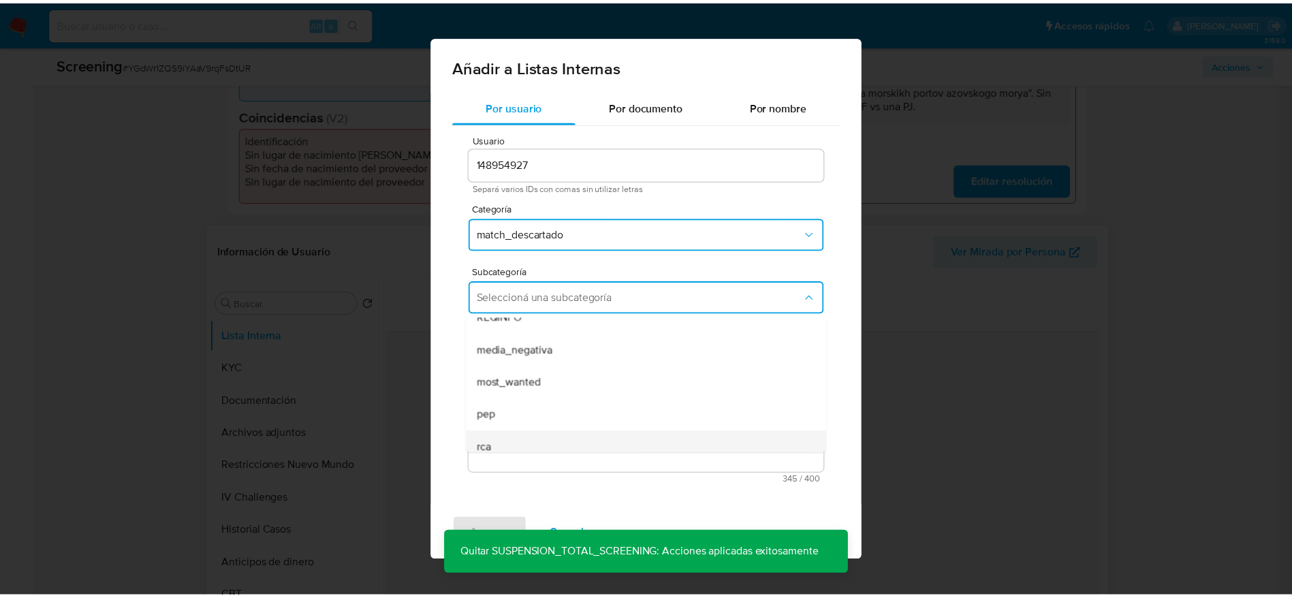
scroll to position [93, 0]
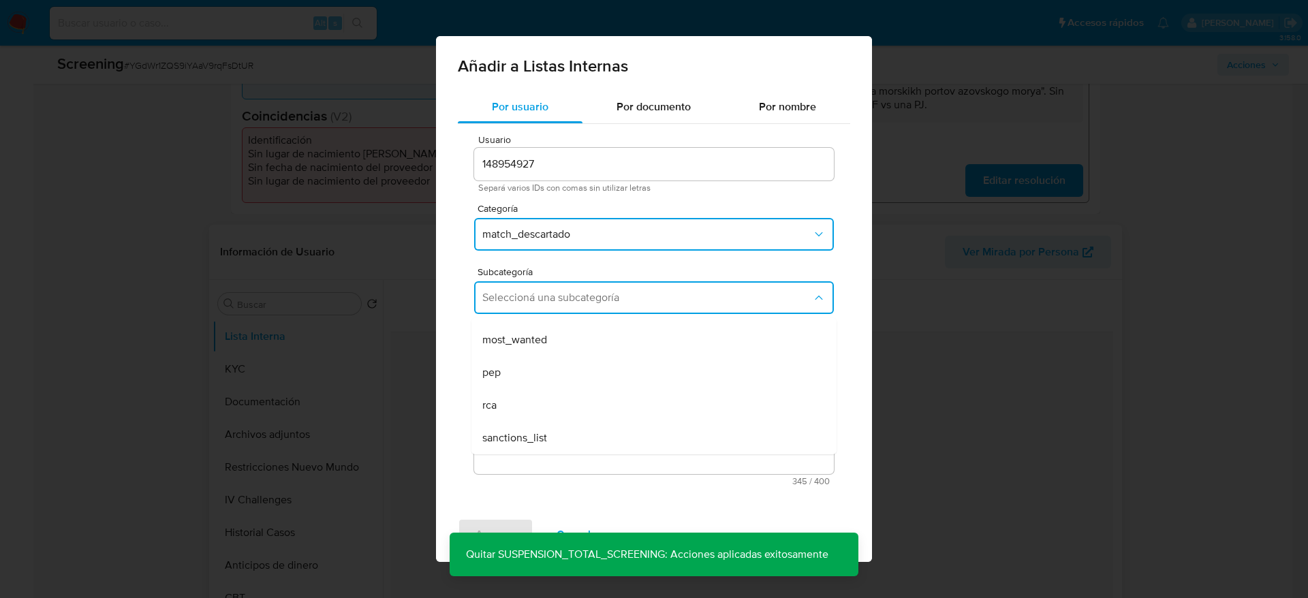
drag, startPoint x: 532, startPoint y: 432, endPoint x: 520, endPoint y: 457, distance: 27.4
click at [532, 433] on span "sanctions_list" at bounding box center [514, 438] width 65 height 14
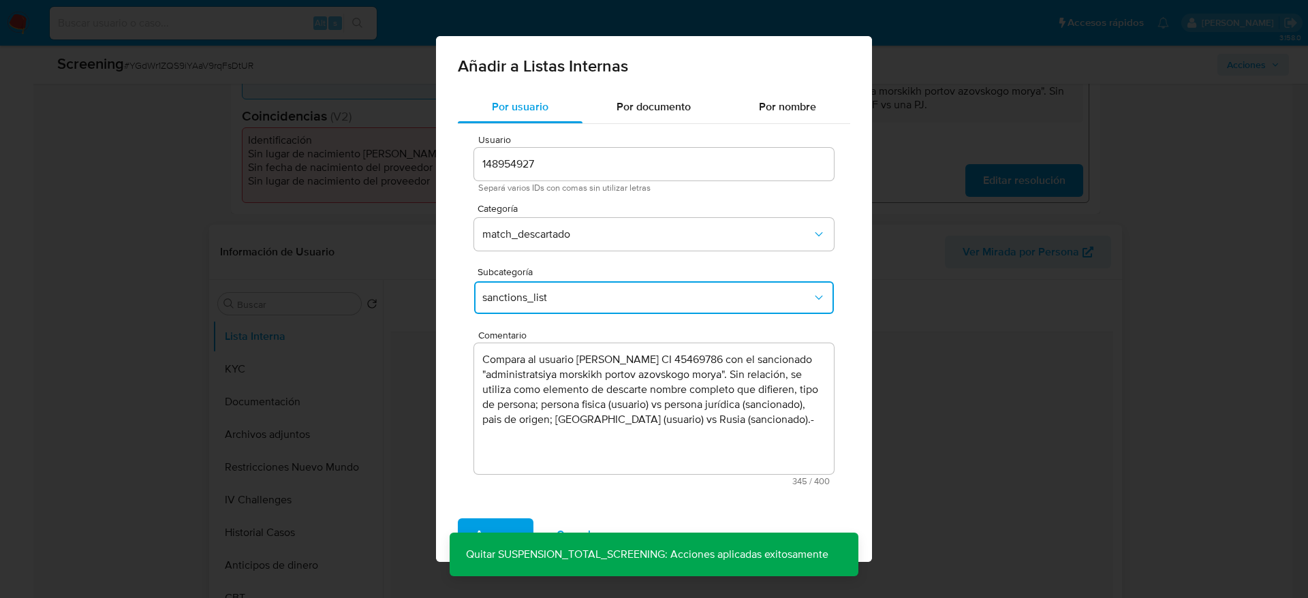
click at [487, 505] on div "Por usuario Por documento Por nombre Usuario 148954927 Separá varios IDs con co…" at bounding box center [654, 299] width 436 height 417
click at [488, 520] on span "Agregar" at bounding box center [495, 535] width 40 height 30
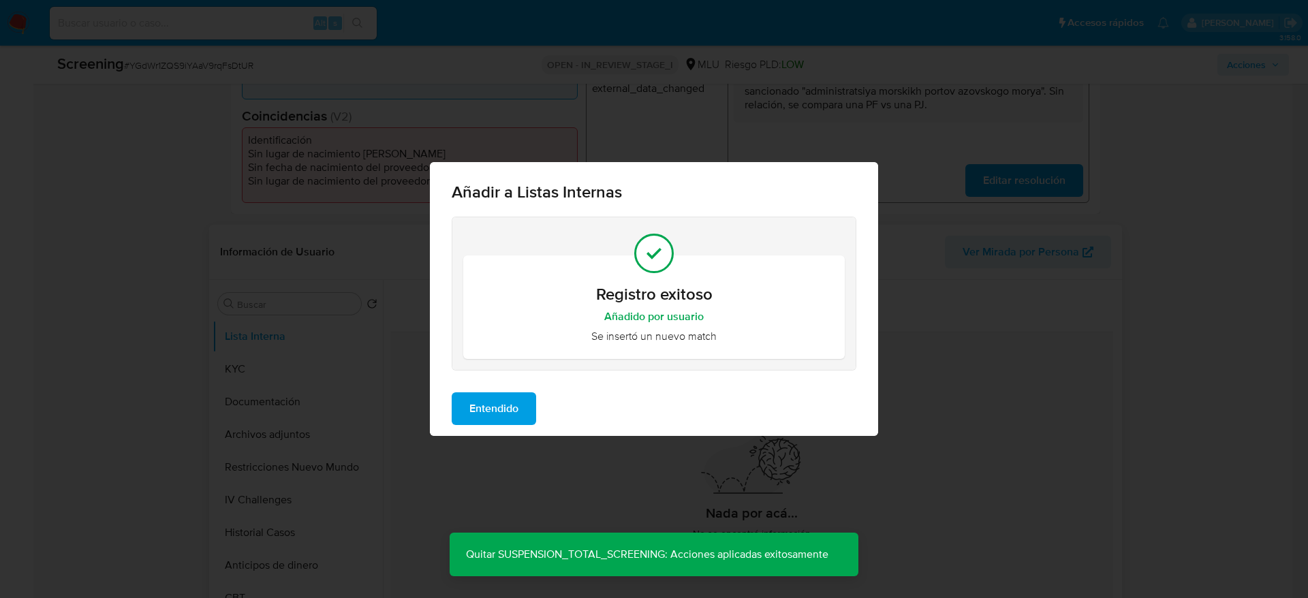
click at [465, 419] on button "Entendido" at bounding box center [494, 408] width 84 height 33
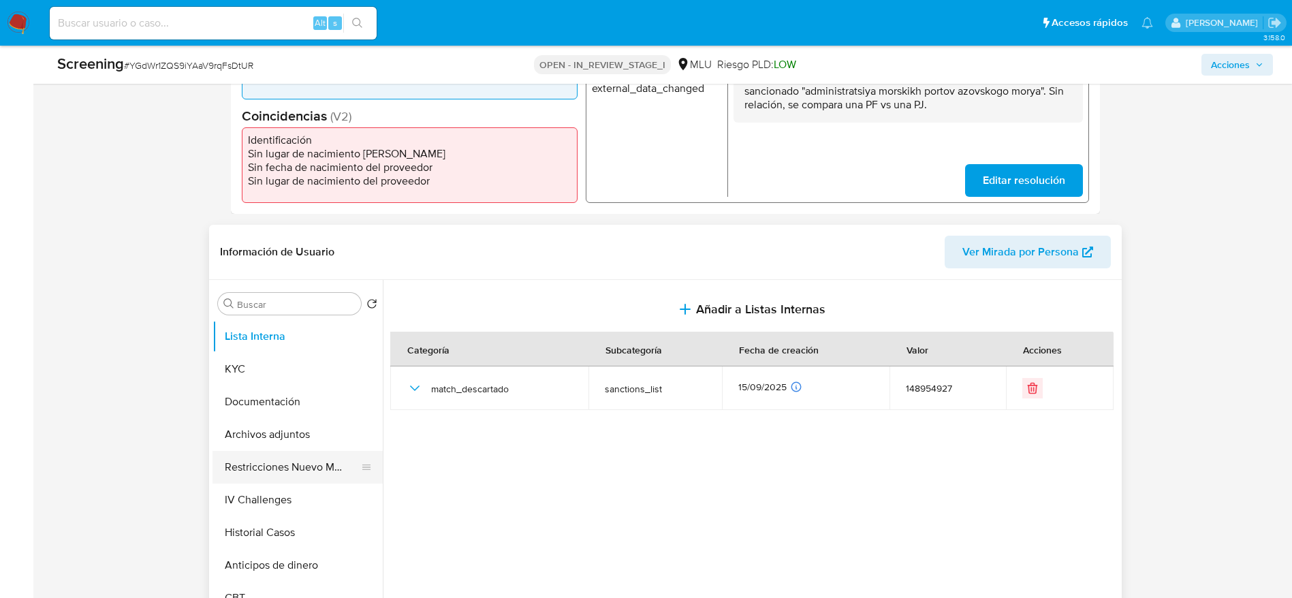
click at [315, 464] on button "Restricciones Nuevo Mundo" at bounding box center [291, 467] width 159 height 33
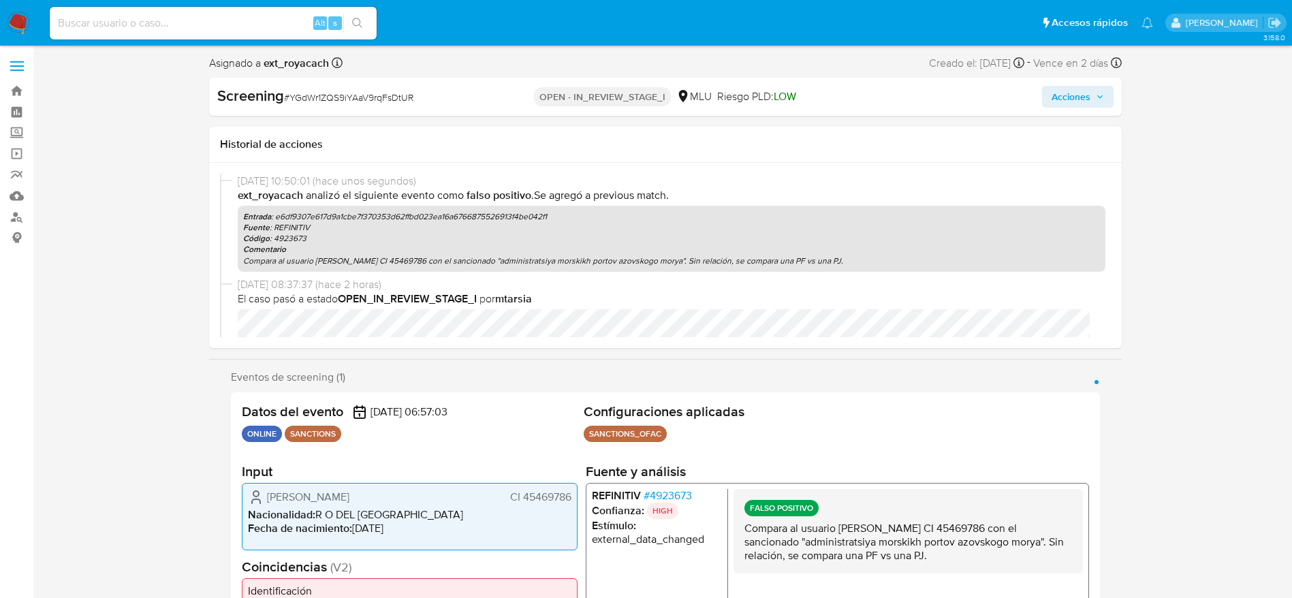
scroll to position [0, 0]
click at [1104, 113] on div "Screening # YGdWr1ZQS9iYAaV9rqFsDtUR OPEN - IN_REVIEW_STAGE_I MLU Riesgo PLD: L…" at bounding box center [665, 97] width 913 height 38
click at [1104, 112] on div "Screening # YGdWr1ZQS9iYAaV9rqFsDtUR OPEN - IN_REVIEW_STAGE_I MLU Riesgo PLD: L…" at bounding box center [665, 97] width 913 height 38
click at [1104, 101] on button "Acciones" at bounding box center [1078, 97] width 72 height 22
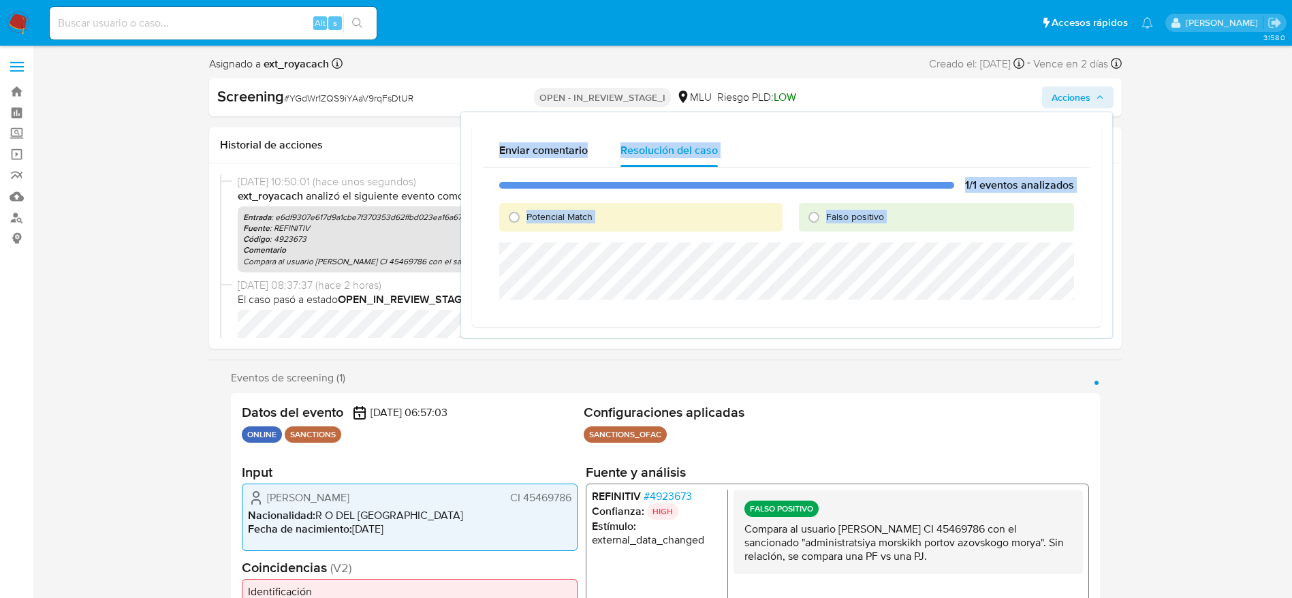
click at [843, 214] on span "Falso positivo" at bounding box center [855, 217] width 58 height 14
click at [825, 214] on input "Falso positivo" at bounding box center [814, 217] width 22 height 22
radio input "true"
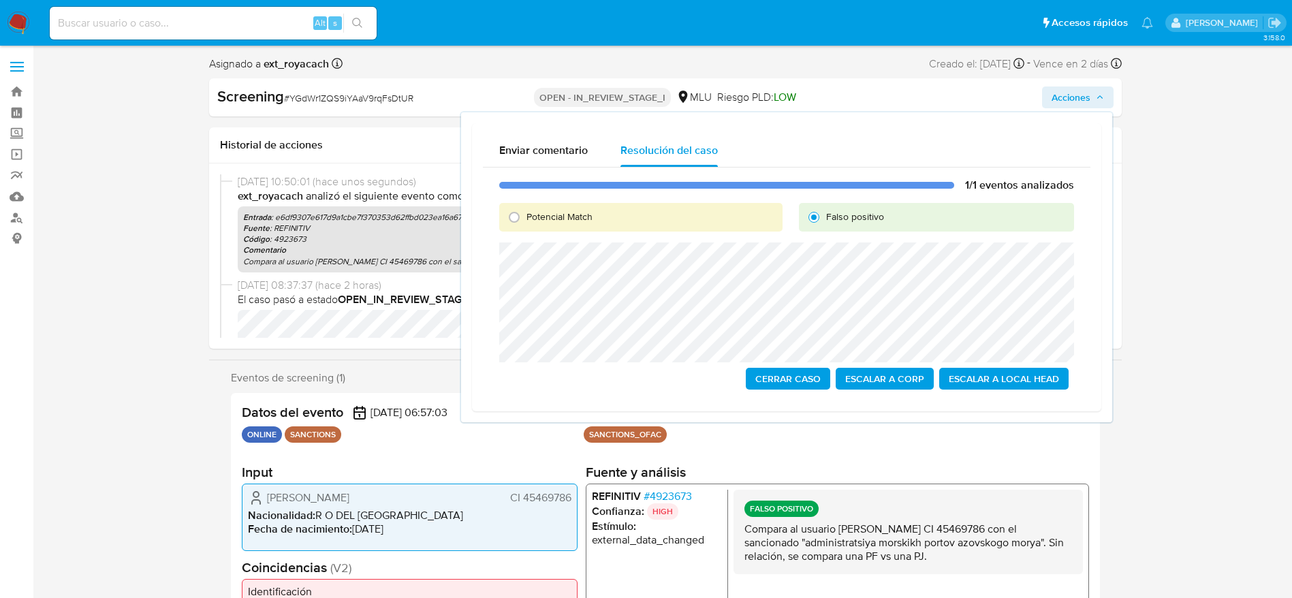
click at [795, 375] on span "Cerrar Caso" at bounding box center [787, 378] width 65 height 19
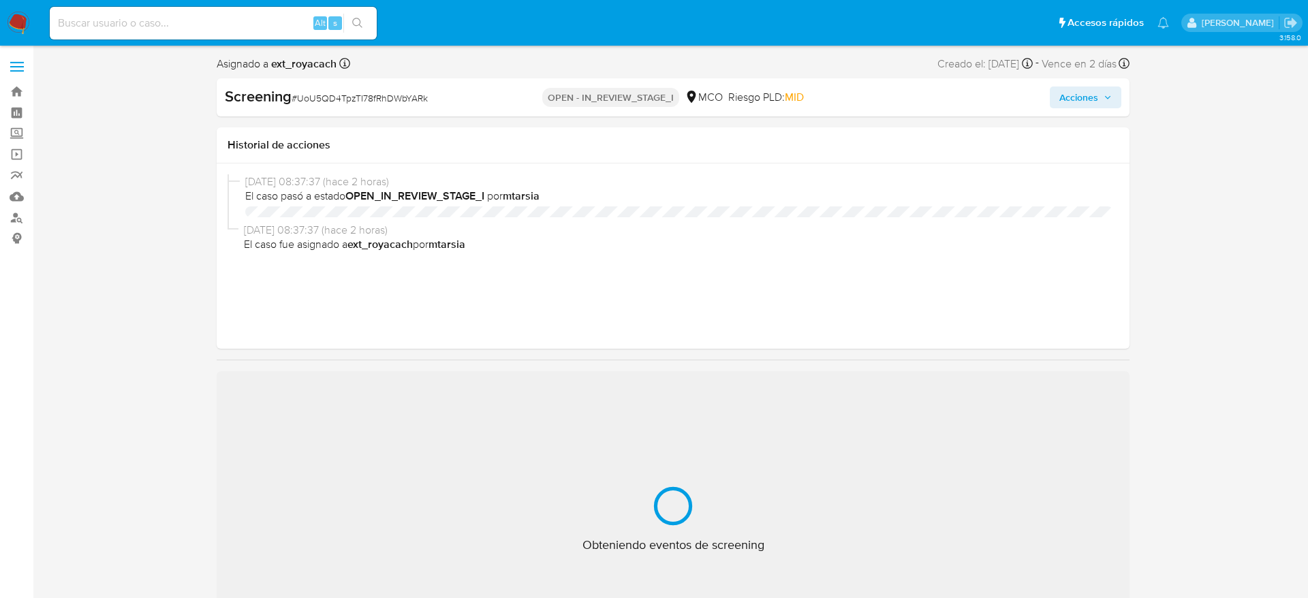
select select "10"
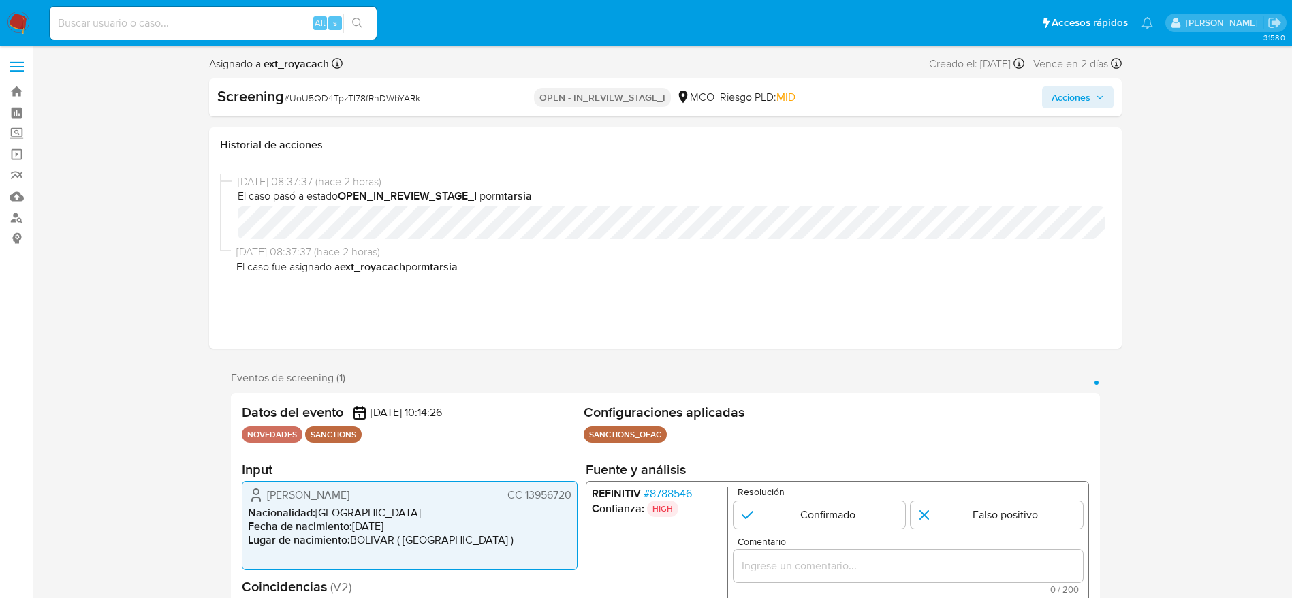
click at [324, 99] on span "# UoU5QD4TpzTI78fRhDWbYARk" at bounding box center [352, 98] width 136 height 14
copy span "UoU5QD4TpzTI78fRhDWbYARk"
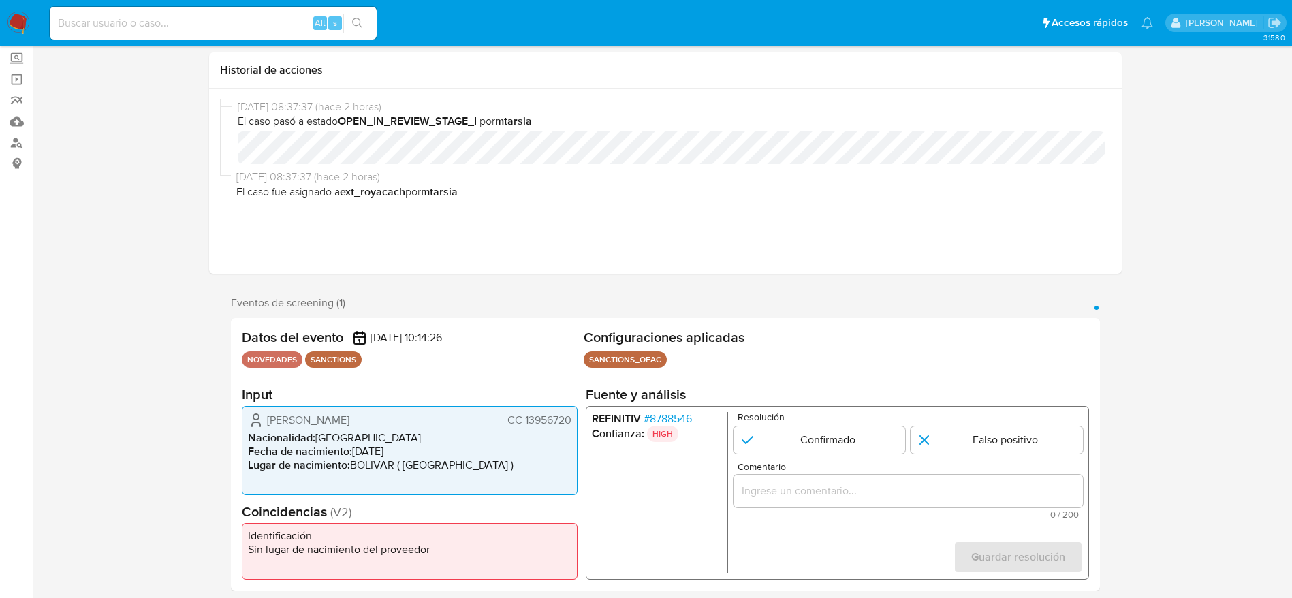
scroll to position [204, 0]
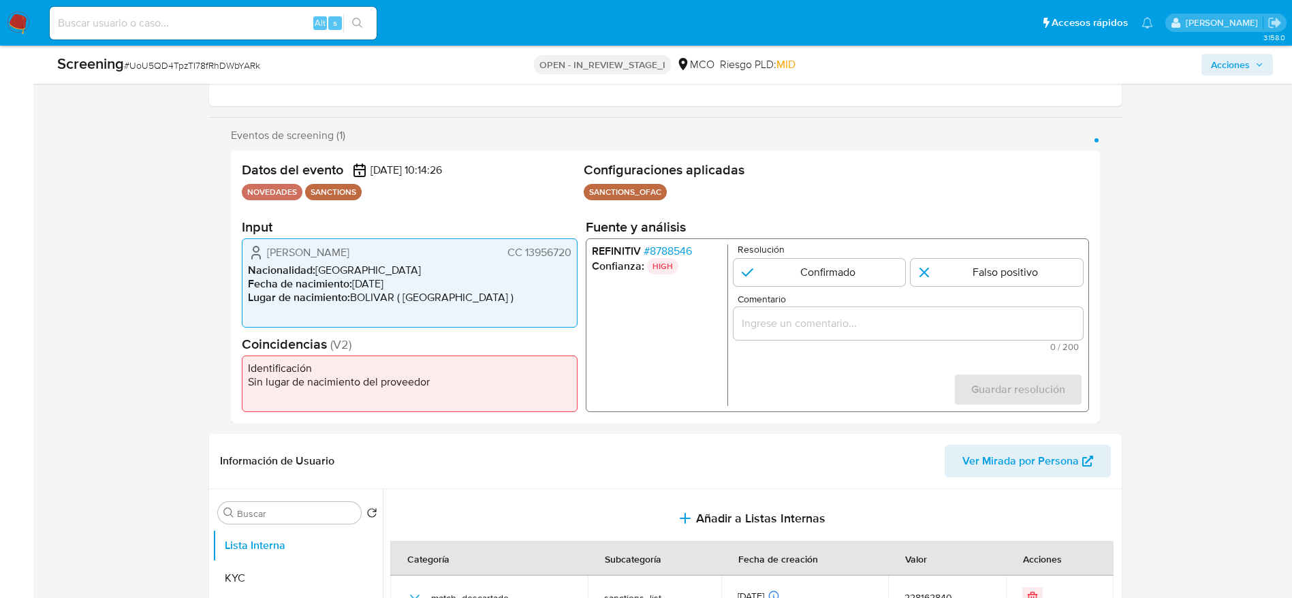
drag, startPoint x: 272, startPoint y: 252, endPoint x: 768, endPoint y: 63, distance: 530.5
click at [572, 255] on div "Fabio Antonio Galeano Diaz CC 13956720 Nacionalidad : Colombia Fecha de nacimie…" at bounding box center [410, 282] width 336 height 89
click at [652, 252] on span "# 8788546" at bounding box center [667, 251] width 48 height 14
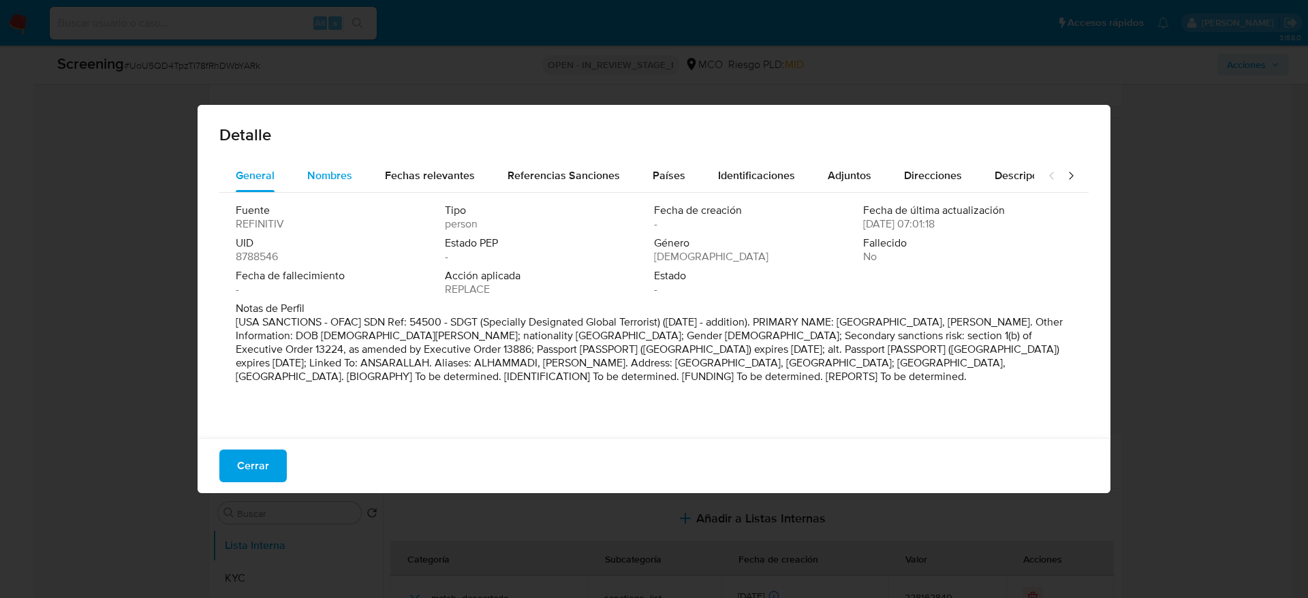
click at [334, 170] on span "Nombres" at bounding box center [329, 176] width 45 height 16
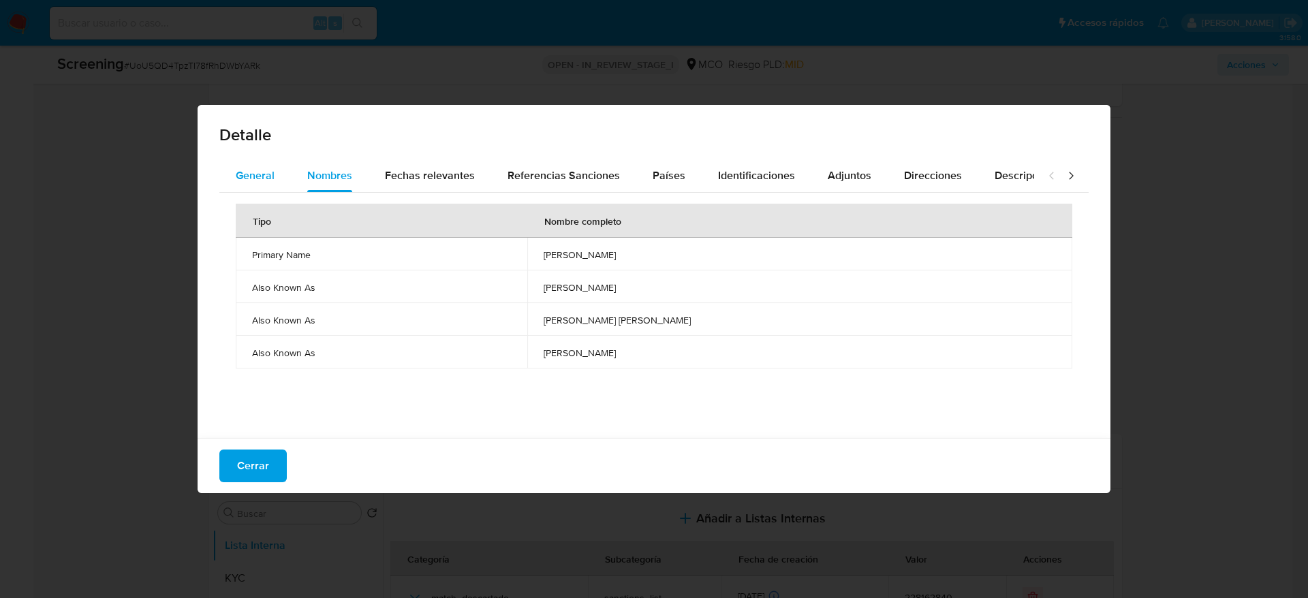
click at [241, 177] on span "General" at bounding box center [255, 176] width 39 height 16
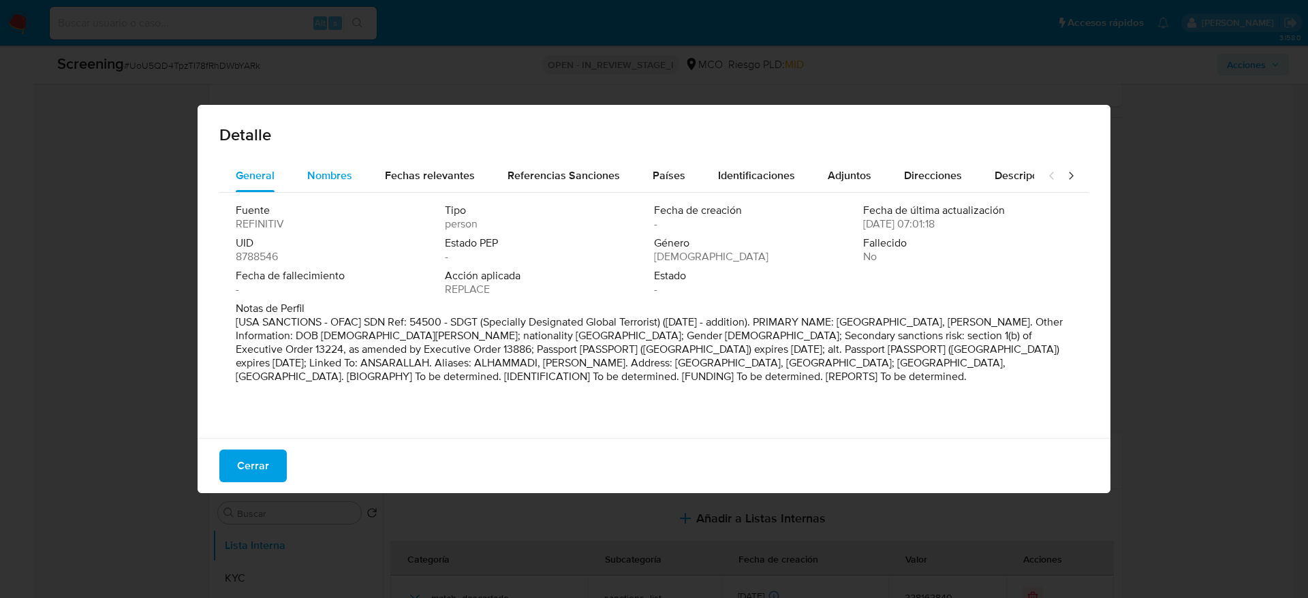
click at [346, 175] on span "Nombres" at bounding box center [329, 176] width 45 height 16
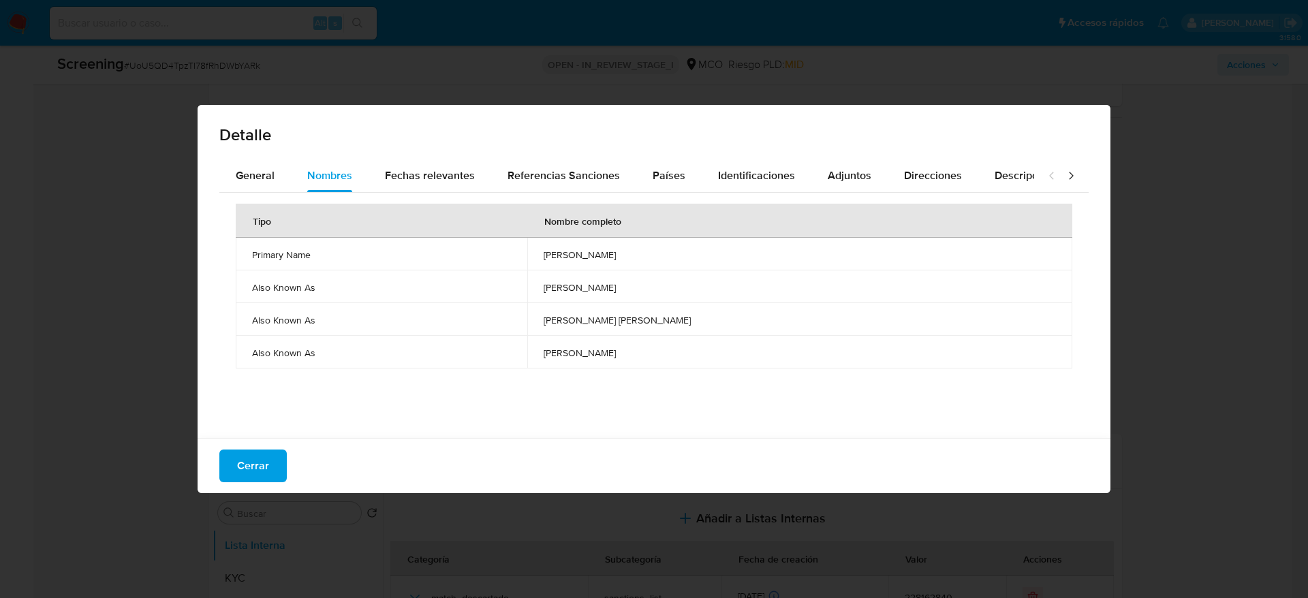
click at [564, 249] on span "nasr hussein alhammadi" at bounding box center [799, 255] width 512 height 12
click at [663, 169] on span "Países" at bounding box center [668, 176] width 33 height 16
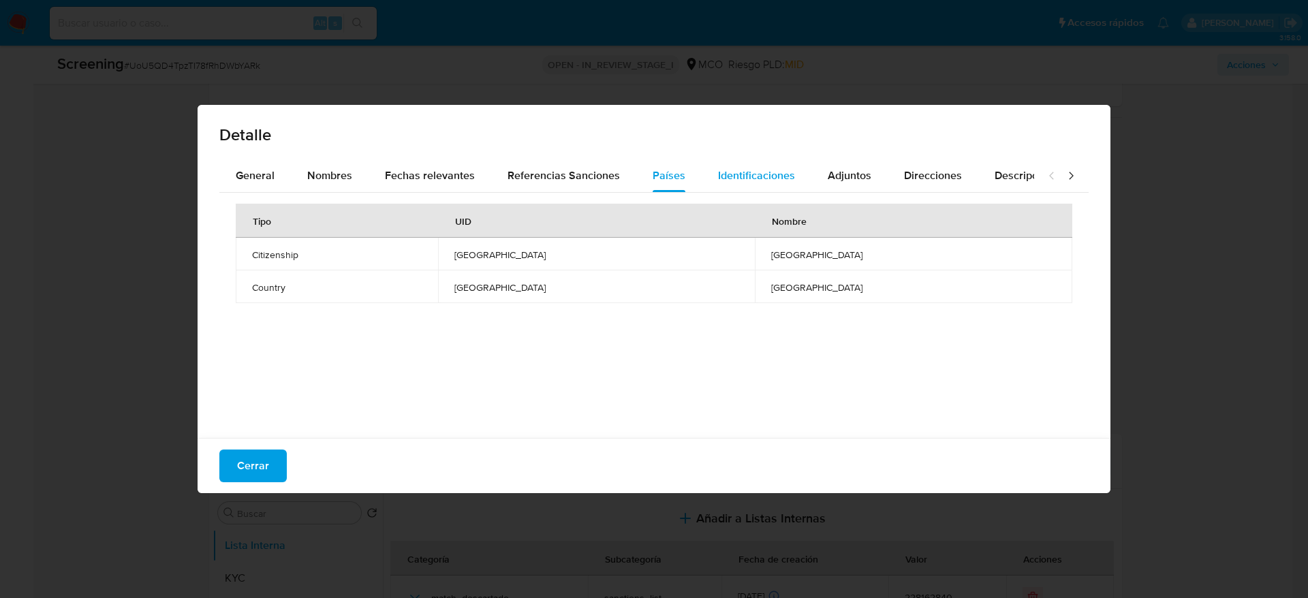
click at [772, 171] on span "Identificaciones" at bounding box center [756, 176] width 77 height 16
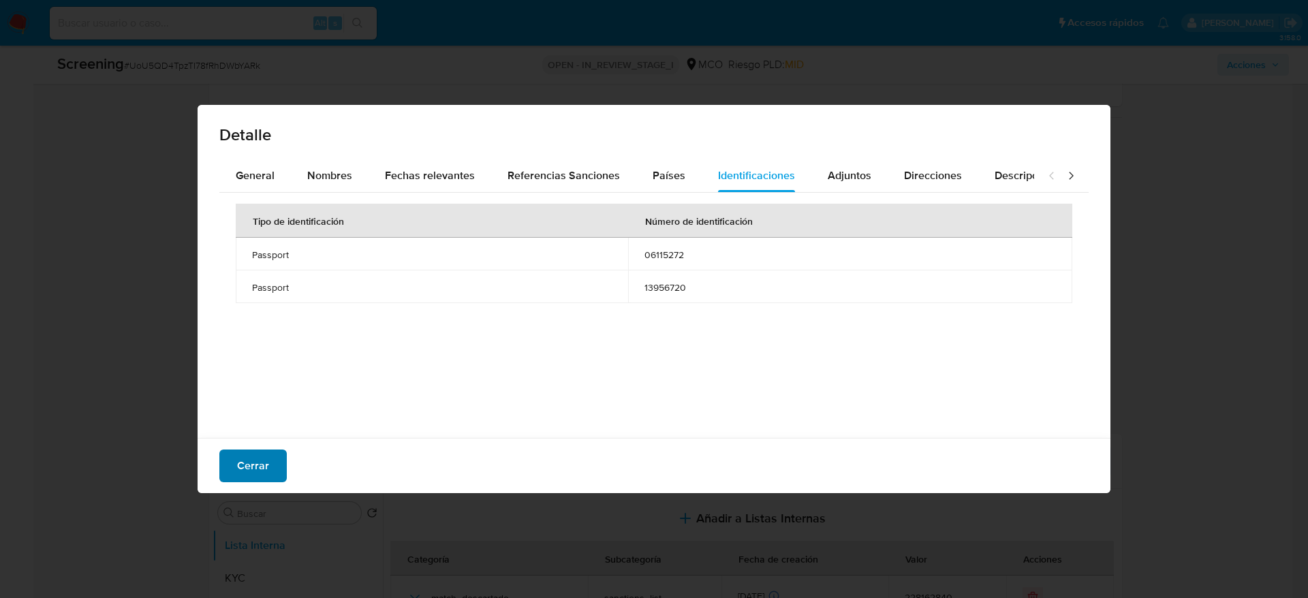
drag, startPoint x: 264, startPoint y: 441, endPoint x: 285, endPoint y: 471, distance: 36.8
click at [265, 443] on div "Cerrar" at bounding box center [654, 465] width 913 height 55
click at [285, 471] on button "Cerrar" at bounding box center [252, 465] width 67 height 33
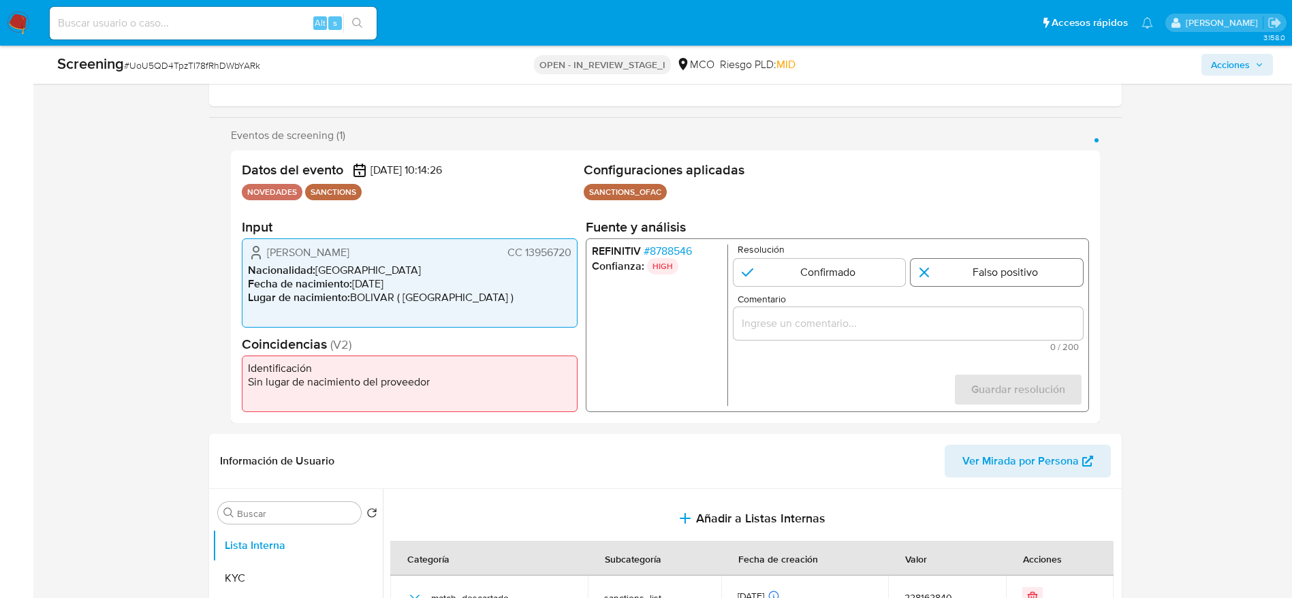
click at [924, 272] on input "1 de 1" at bounding box center [997, 272] width 172 height 27
radio input "true"
click at [936, 315] on div "1 de 1" at bounding box center [907, 323] width 349 height 33
click at [936, 315] on input "Comentario" at bounding box center [907, 324] width 349 height 18
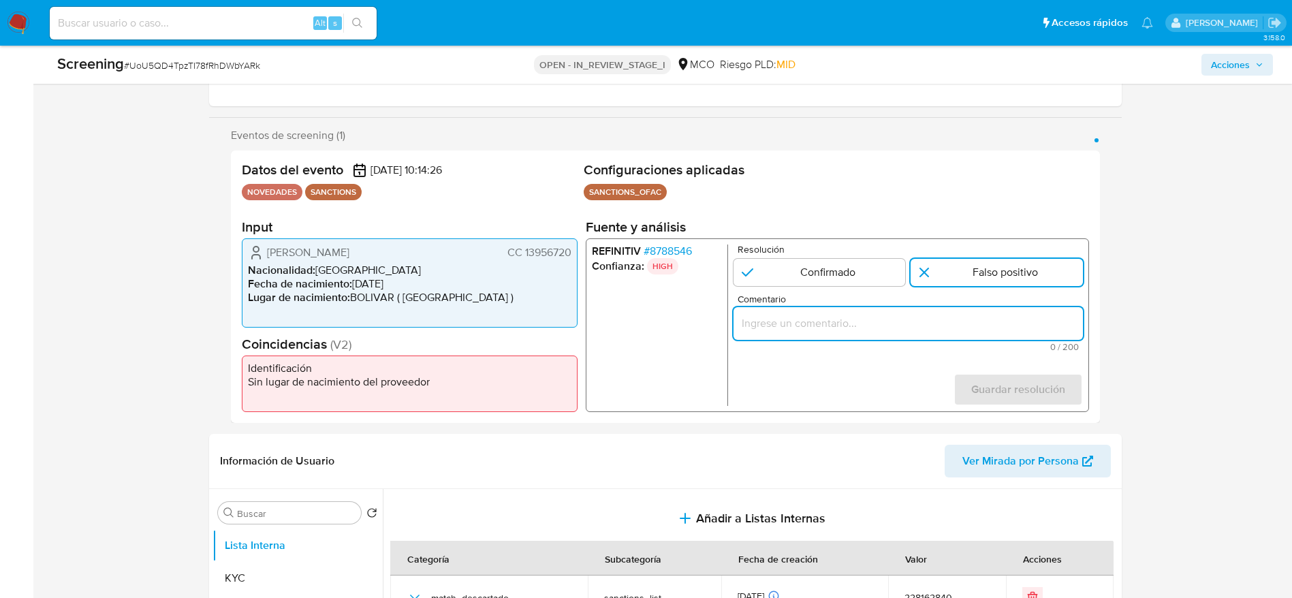
paste input "Compara al usuario Fabio Antonio Galeano Diaz CC 13956720 con el sancionado "na…"
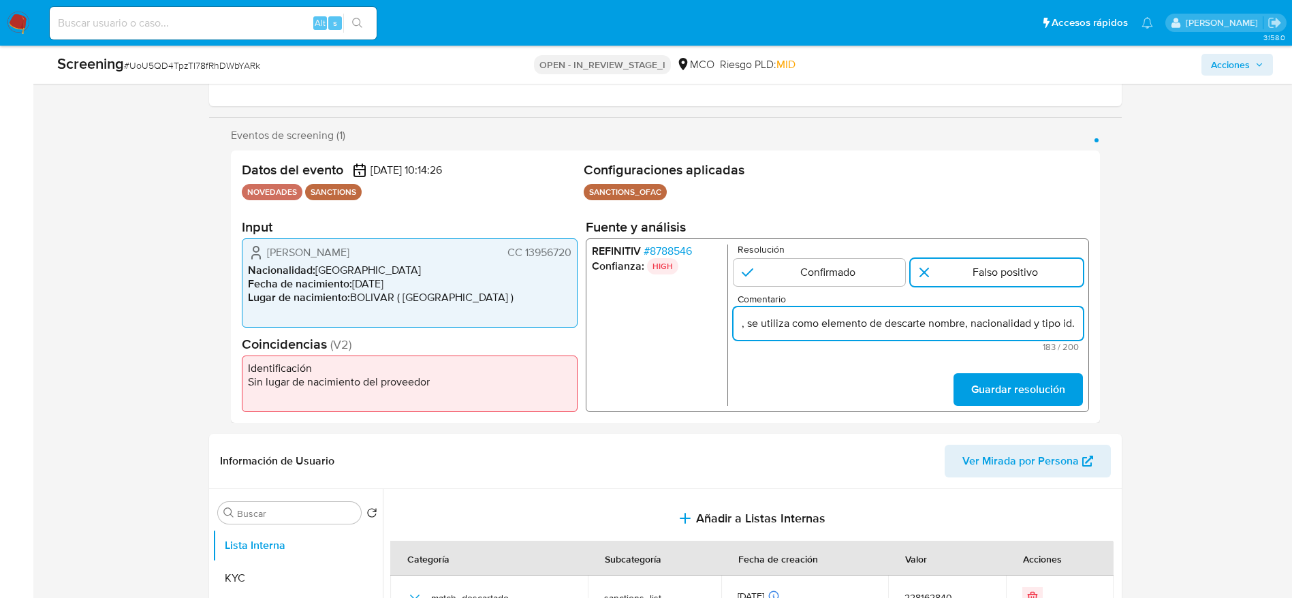
scroll to position [0, 572]
type input "Compara al usuario Fabio Antonio Galeano Diaz CC 13956720 con el sancionado "na…"
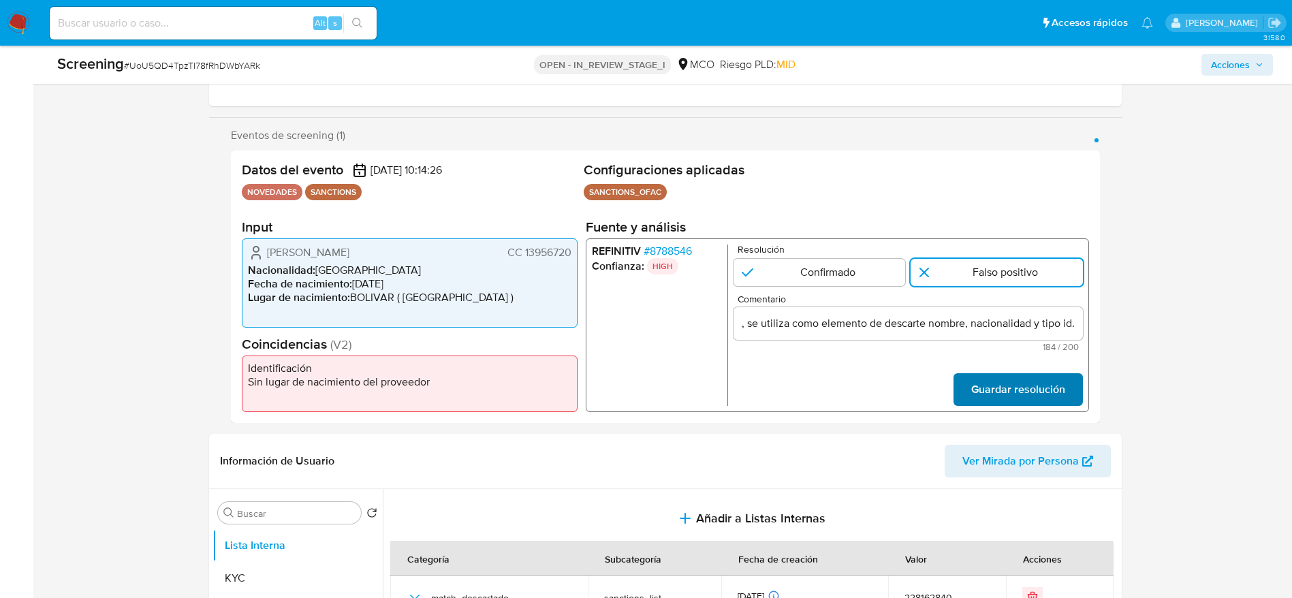
click at [982, 400] on span "Guardar resolución" at bounding box center [1017, 390] width 94 height 30
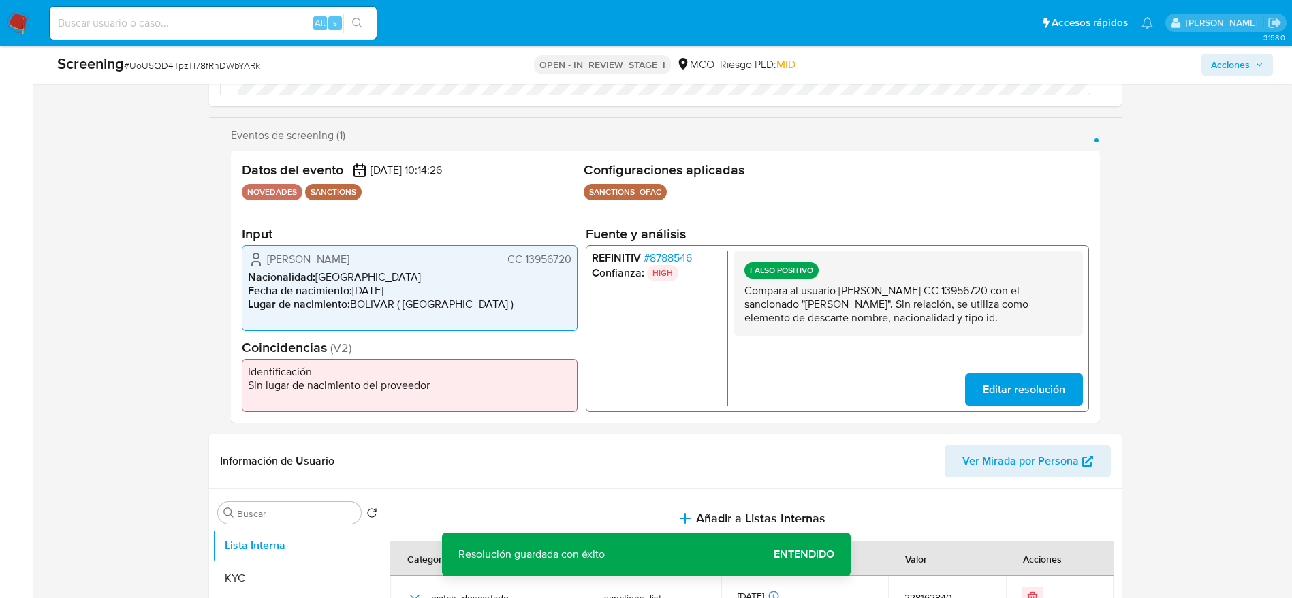
click at [827, 351] on div "FALSO POSITIVO Compara al usuario Fabio Antonio Galeano Diaz CC 13956720 con el…" at bounding box center [907, 328] width 349 height 155
drag, startPoint x: 827, startPoint y: 351, endPoint x: 832, endPoint y: 335, distance: 16.4
click at [827, 350] on div "FALSO POSITIVO Compara al usuario Fabio Antonio Galeano Diaz CC 13956720 con el…" at bounding box center [907, 328] width 349 height 155
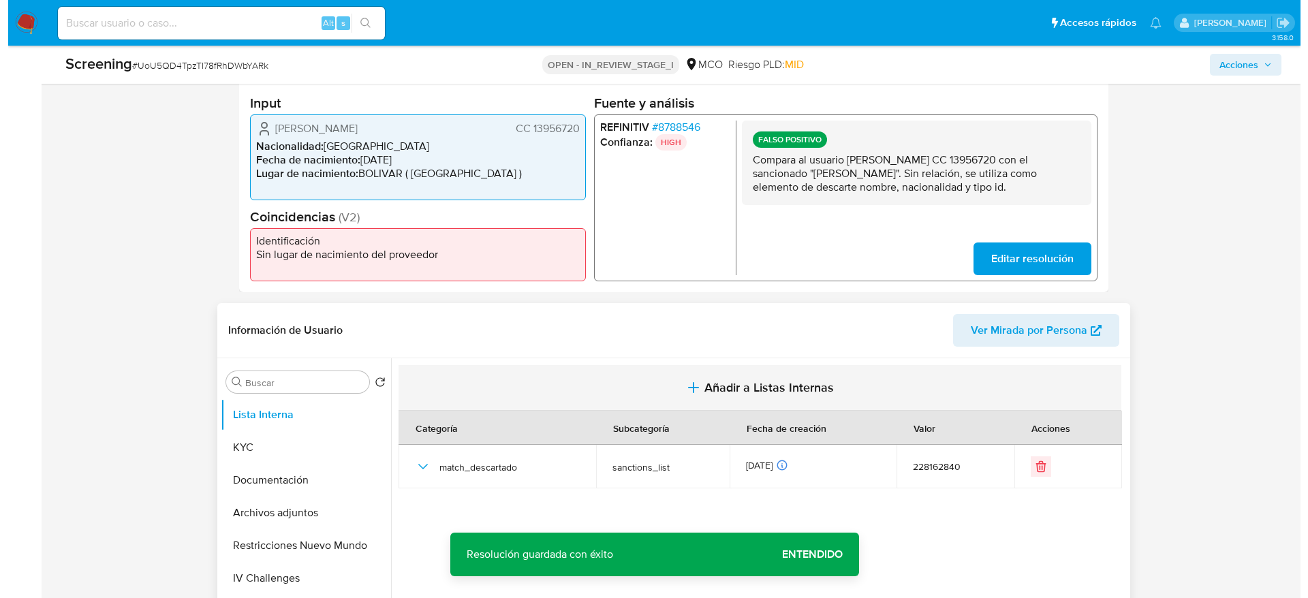
scroll to position [409, 0]
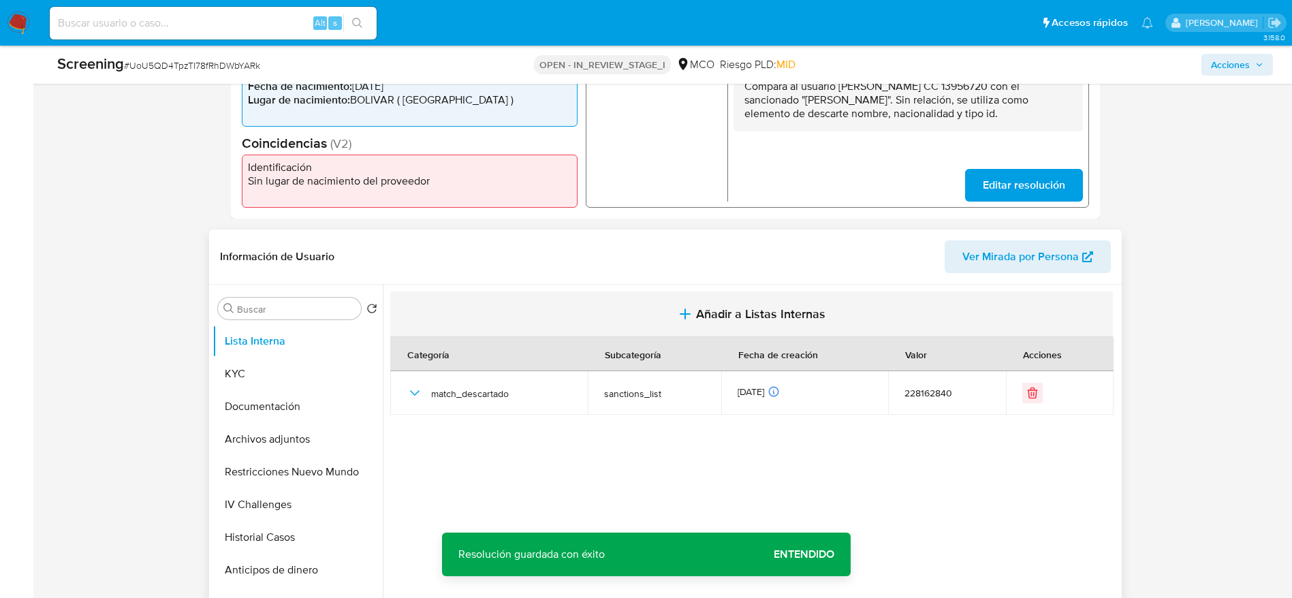
click at [578, 292] on button "Añadir a Listas Internas" at bounding box center [751, 314] width 723 height 46
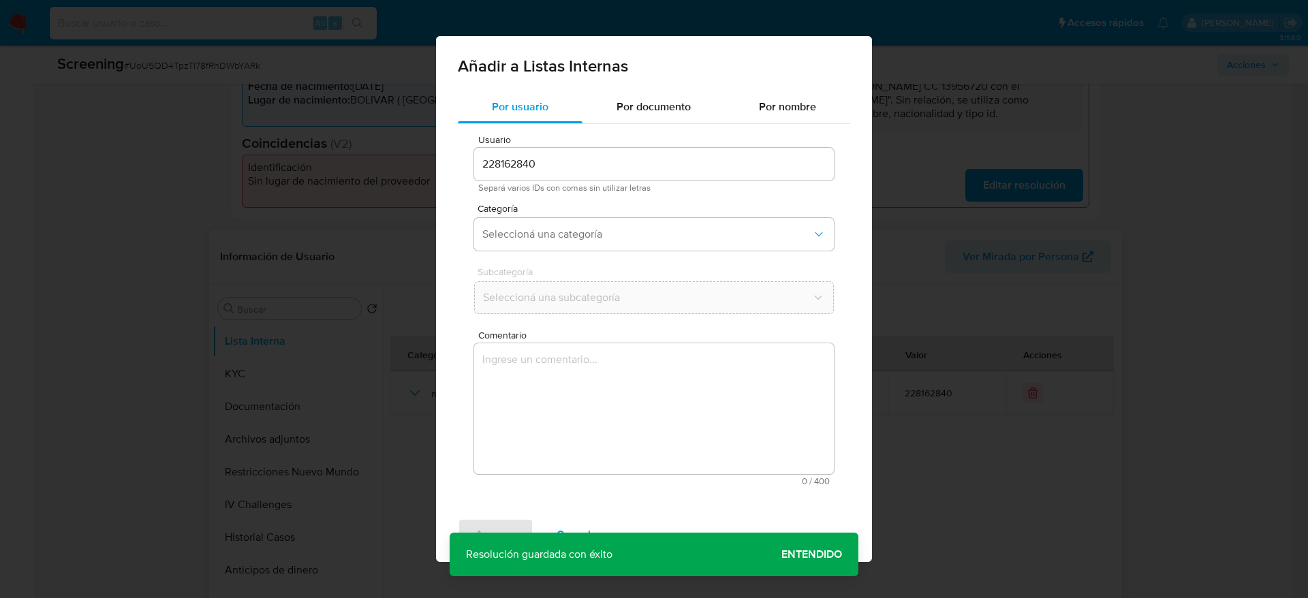
click at [575, 367] on textarea "Comentario" at bounding box center [654, 408] width 360 height 131
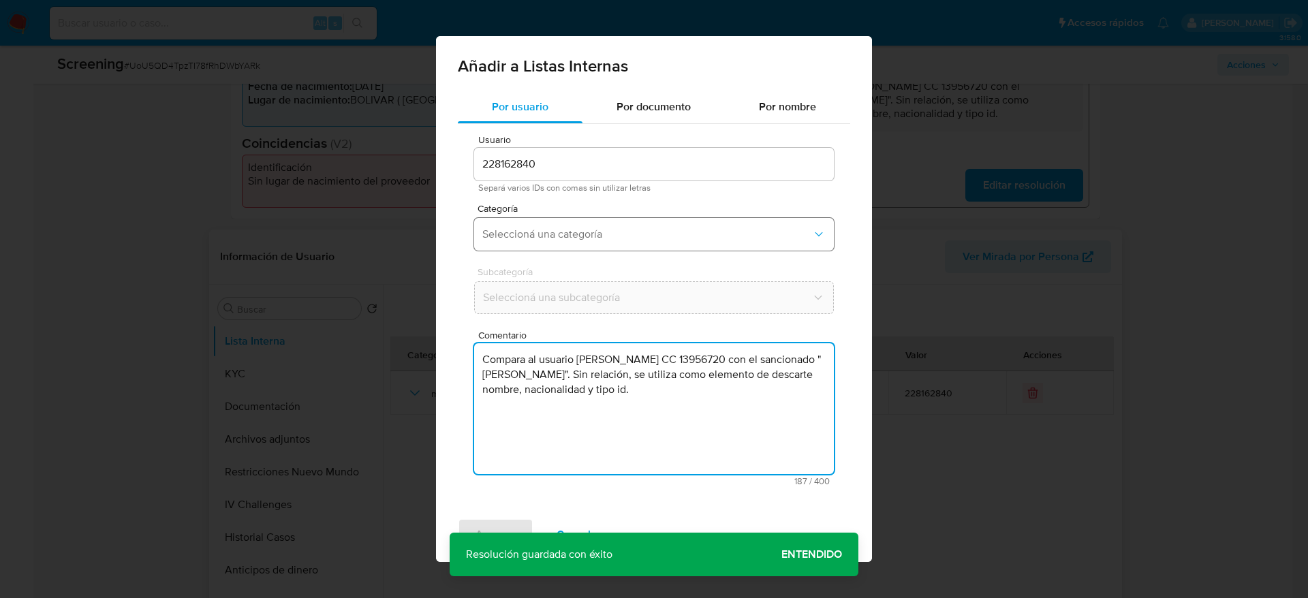
type textarea "Compara al usuario Fabio Antonio Galeano Diaz CC 13956720 con el sancionado "na…"
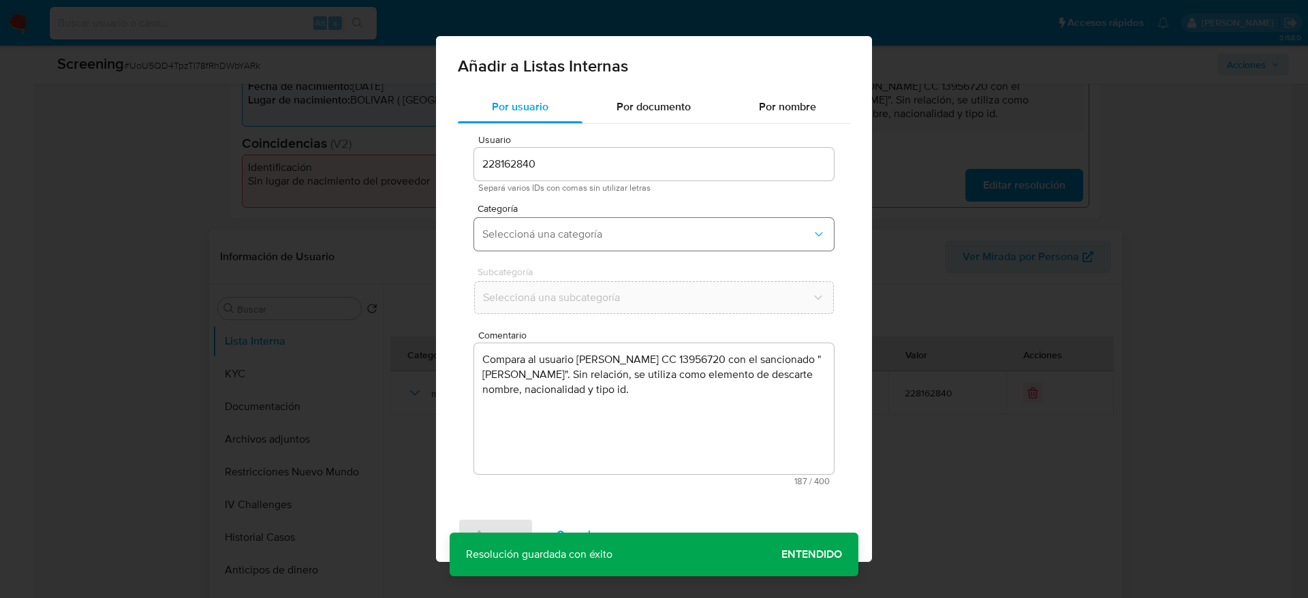
click at [581, 242] on button "Seleccioná una categoría" at bounding box center [654, 234] width 360 height 33
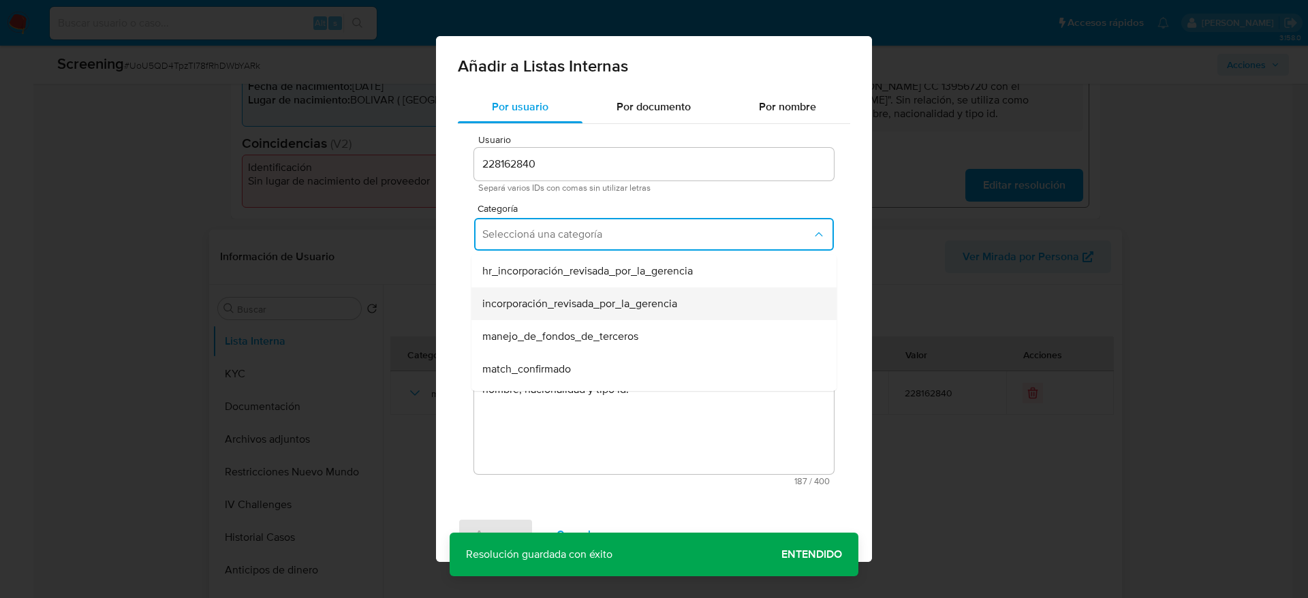
scroll to position [102, 0]
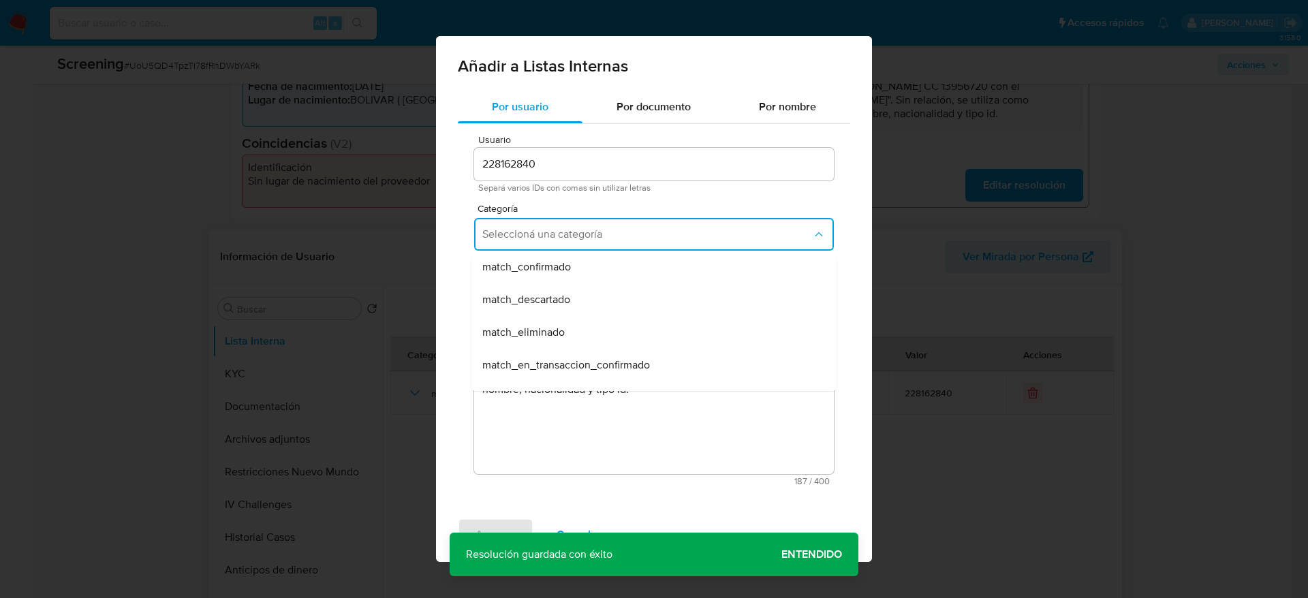
click at [584, 311] on div "match_descartado" at bounding box center [649, 299] width 335 height 33
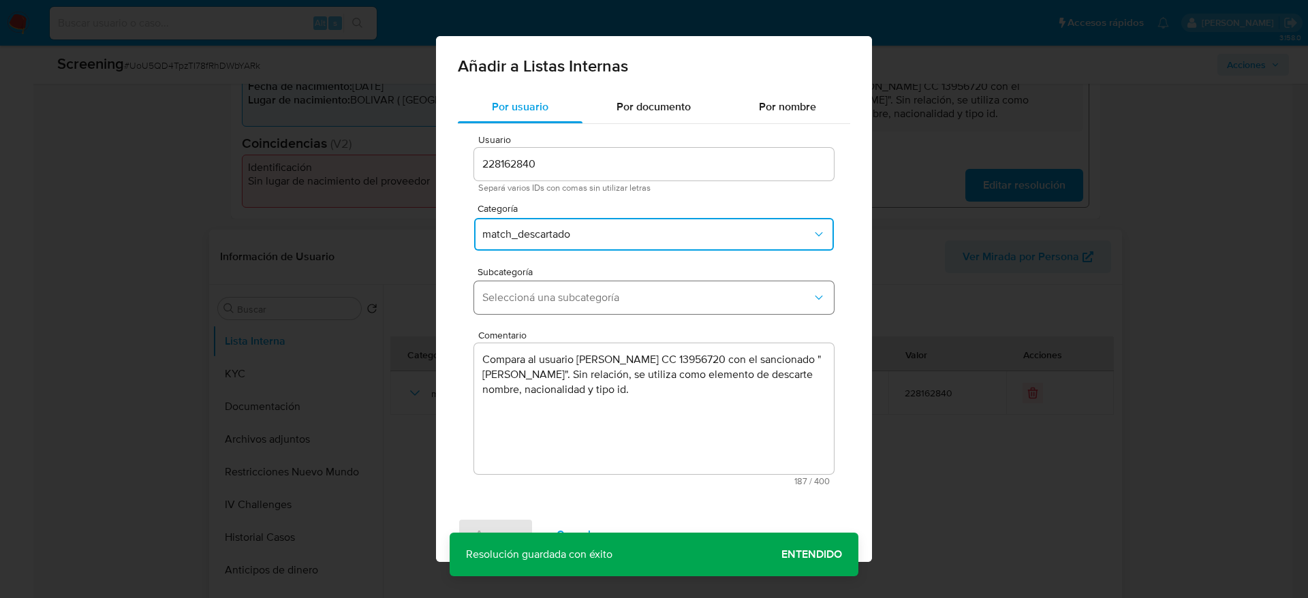
click at [584, 306] on button "Seleccioná una subcategoría" at bounding box center [654, 297] width 360 height 33
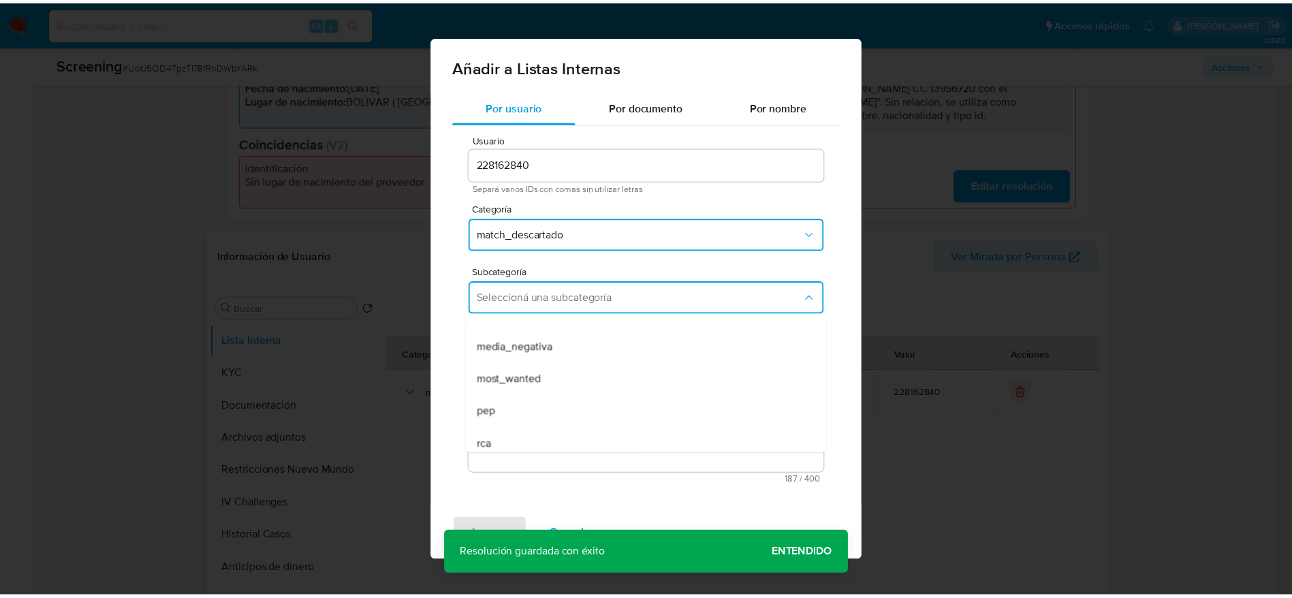
scroll to position [93, 0]
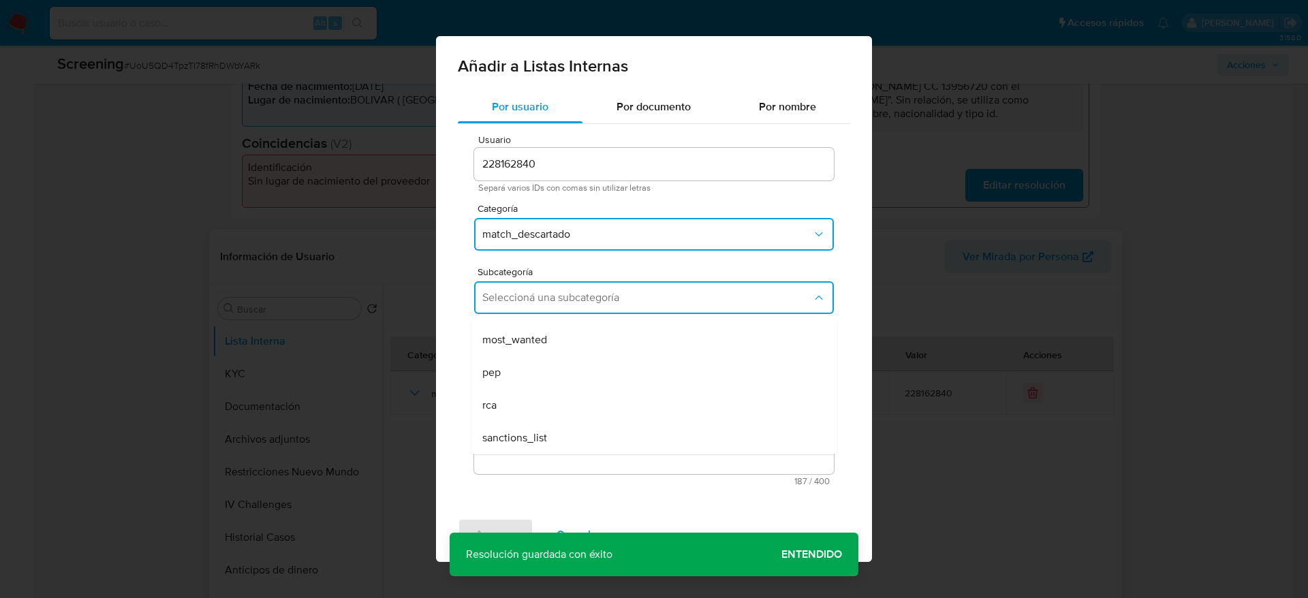
drag, startPoint x: 523, startPoint y: 425, endPoint x: 533, endPoint y: 437, distance: 15.4
click at [525, 424] on div "sanctions_list" at bounding box center [649, 438] width 335 height 33
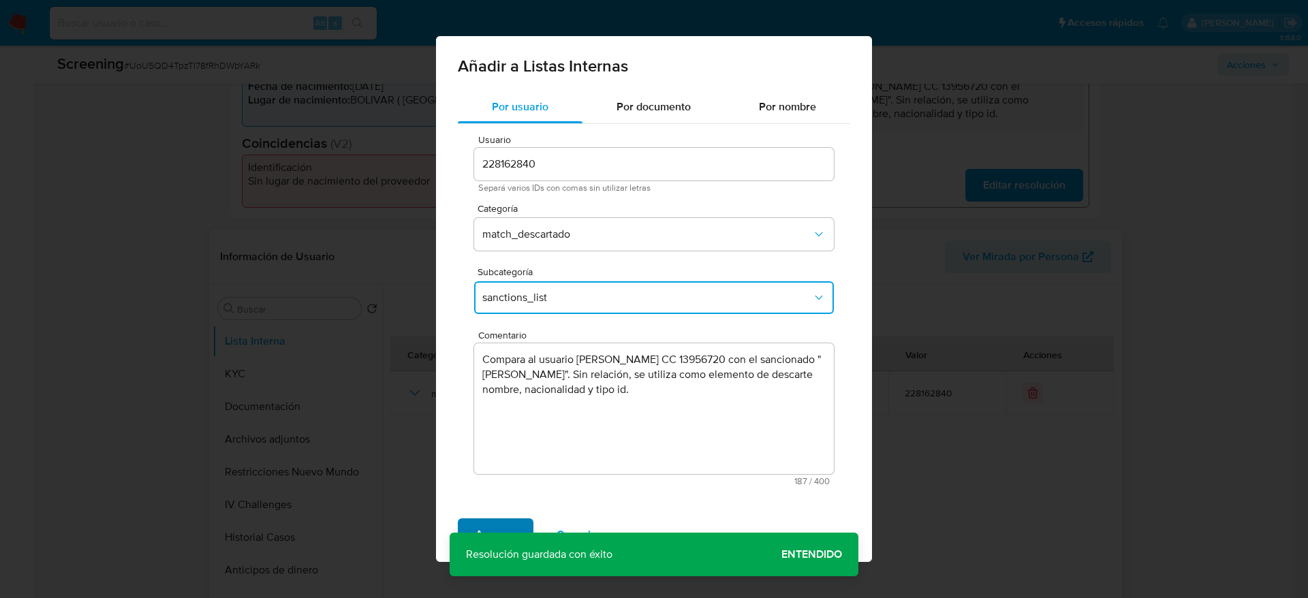
click at [496, 520] on span "Agregar" at bounding box center [495, 535] width 40 height 30
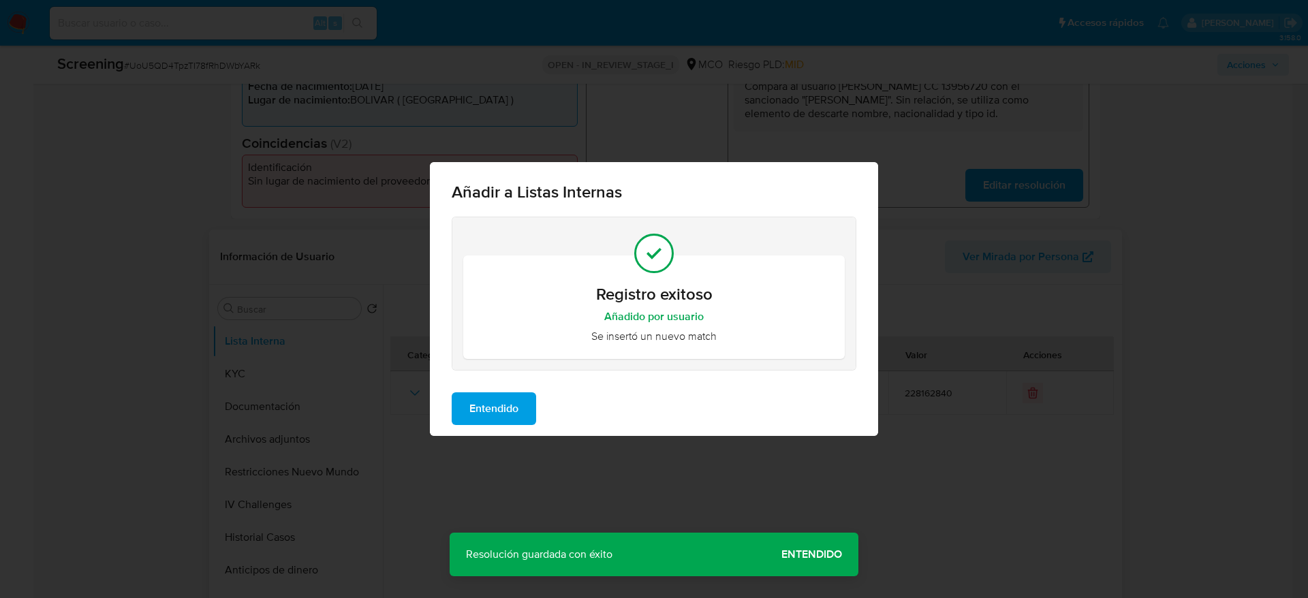
click at [516, 407] on span "Entendido" at bounding box center [493, 409] width 49 height 30
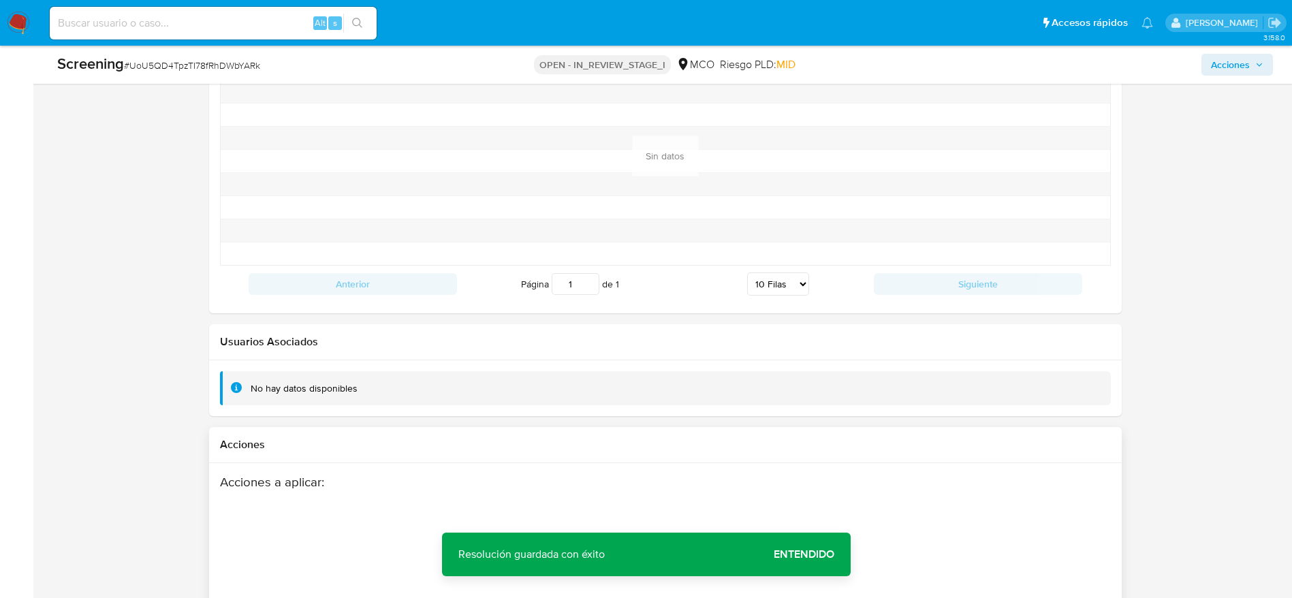
scroll to position [2034, 0]
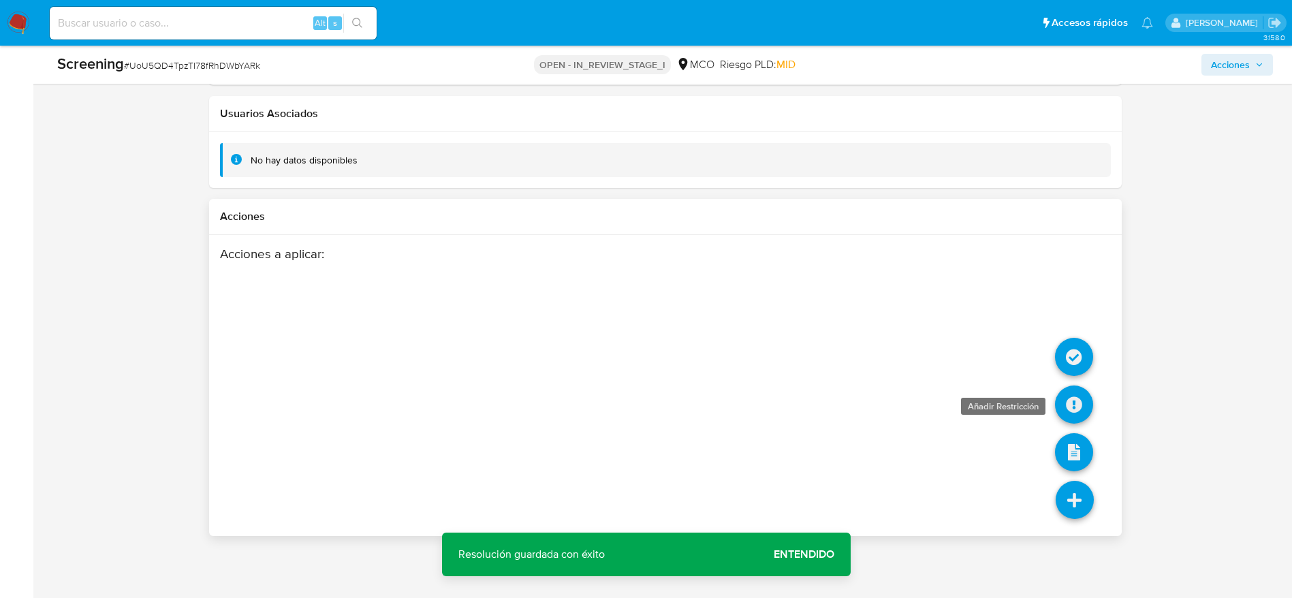
click at [1077, 407] on icon at bounding box center [1074, 404] width 38 height 38
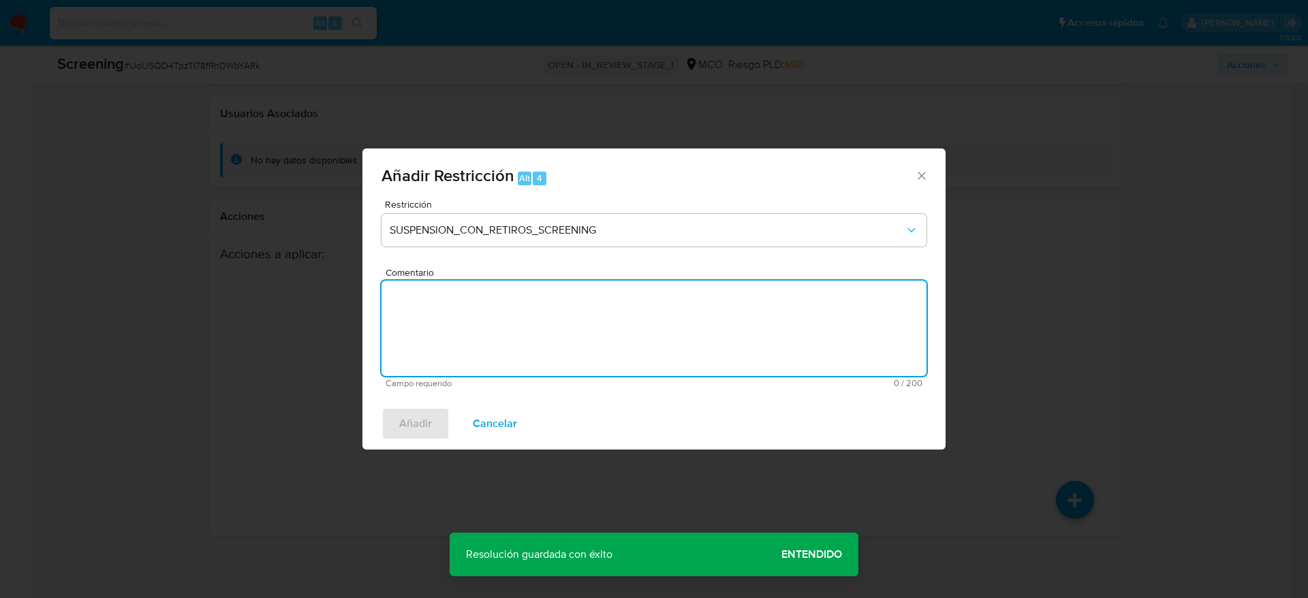
click at [591, 285] on textarea "Comentario" at bounding box center [653, 328] width 545 height 95
drag, startPoint x: 485, startPoint y: 429, endPoint x: 758, endPoint y: 432, distance: 273.1
click at [485, 432] on span "Cancelar" at bounding box center [495, 424] width 44 height 30
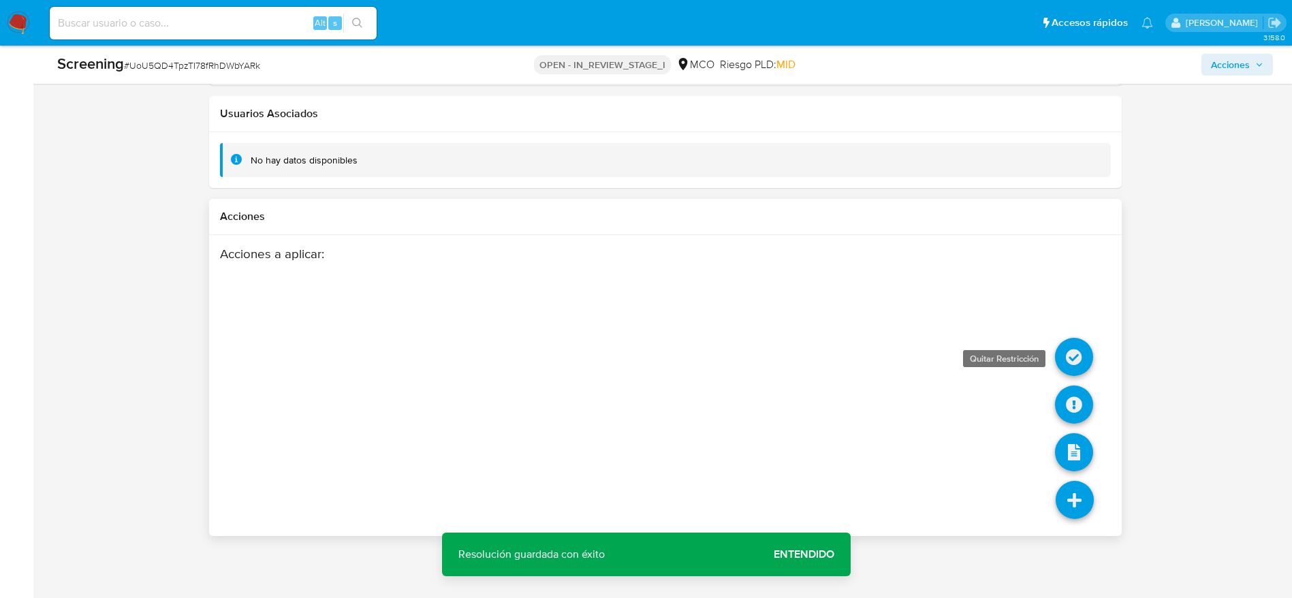
click at [1083, 347] on icon at bounding box center [1074, 357] width 38 height 38
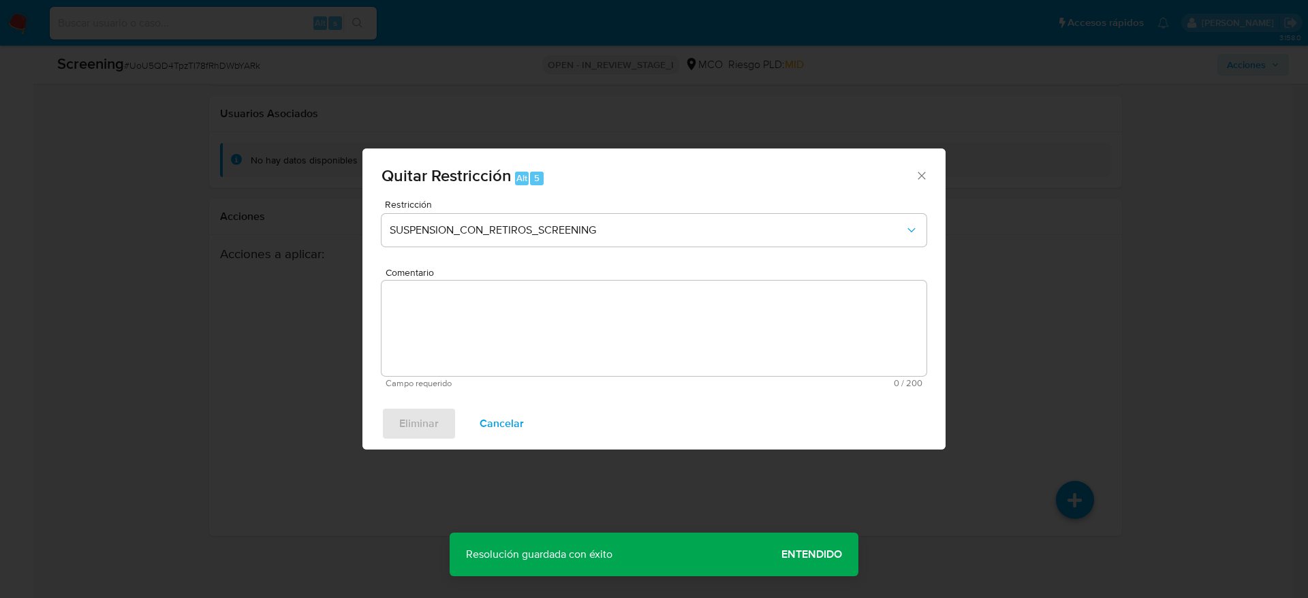
click at [640, 281] on div "Comentario Campo requerido 0 / 200 200 caracteres restantes" at bounding box center [653, 328] width 545 height 121
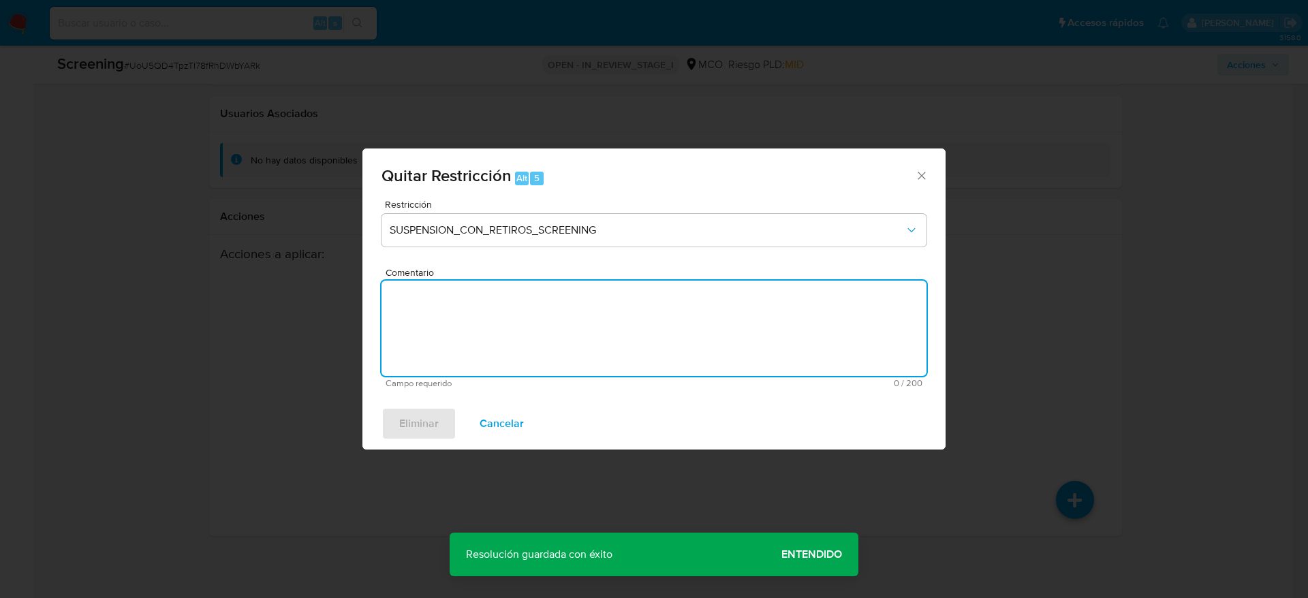
drag, startPoint x: 596, startPoint y: 321, endPoint x: 609, endPoint y: 247, distance: 75.4
click at [595, 323] on textarea "Comentario" at bounding box center [653, 328] width 545 height 95
paste textarea "Compara al usuario Fabio Antonio Galeano Diaz CC 13956720 con el sancionado "na…"
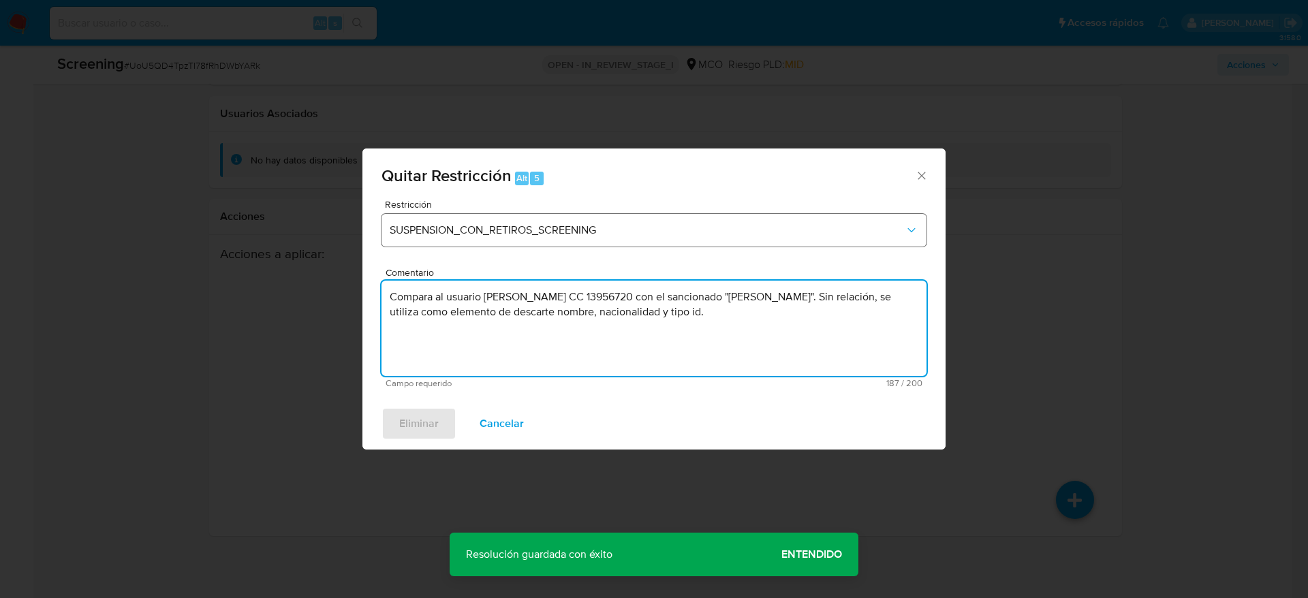
type textarea "Compara al usuario Fabio Antonio Galeano Diaz CC 13956720 con el sancionado "na…"
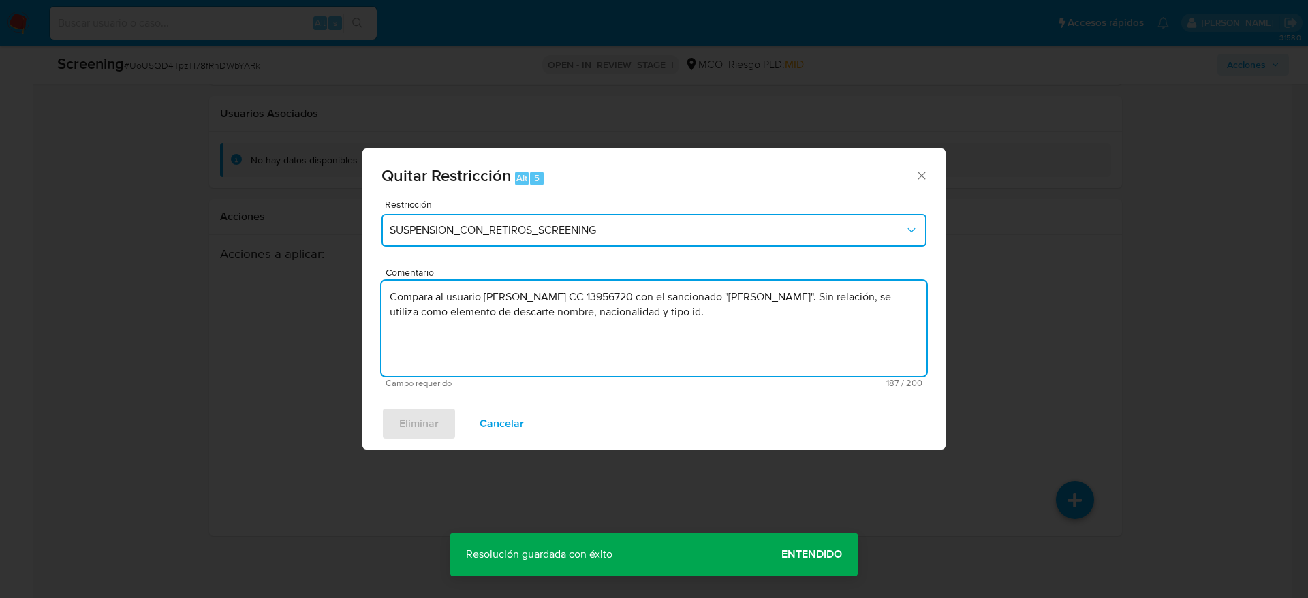
click at [613, 228] on span "SUSPENSION_CON_RETIROS_SCREENING" at bounding box center [647, 230] width 515 height 14
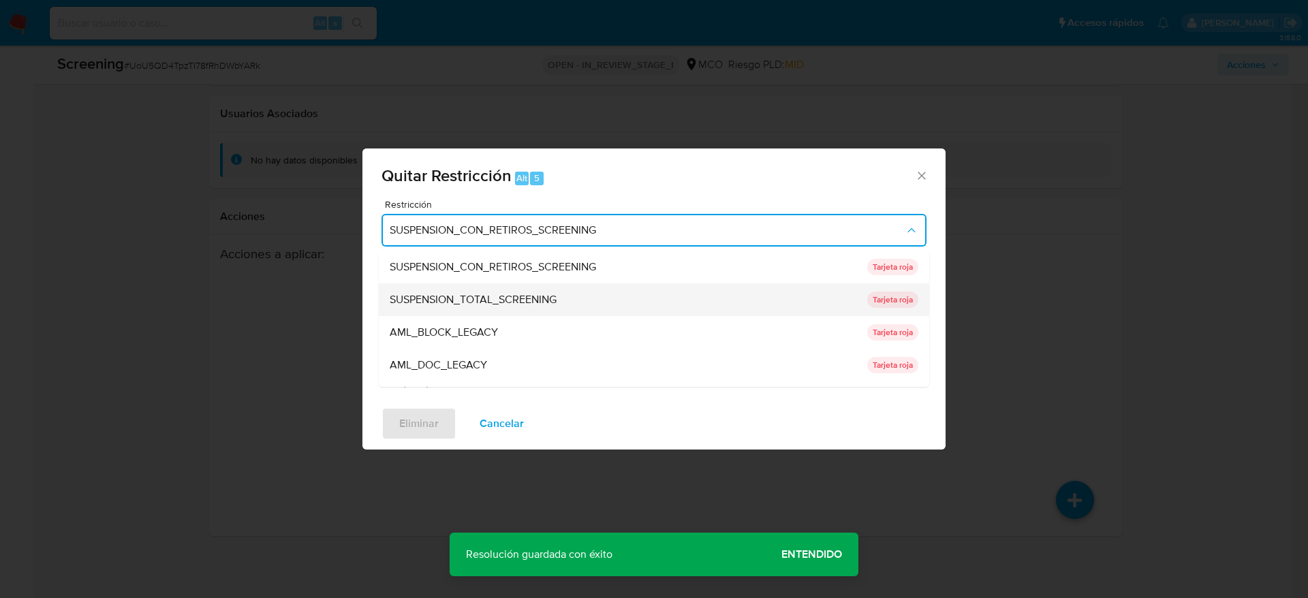
click at [639, 291] on div "SUSPENSION_TOTAL_SCREENING" at bounding box center [624, 299] width 469 height 33
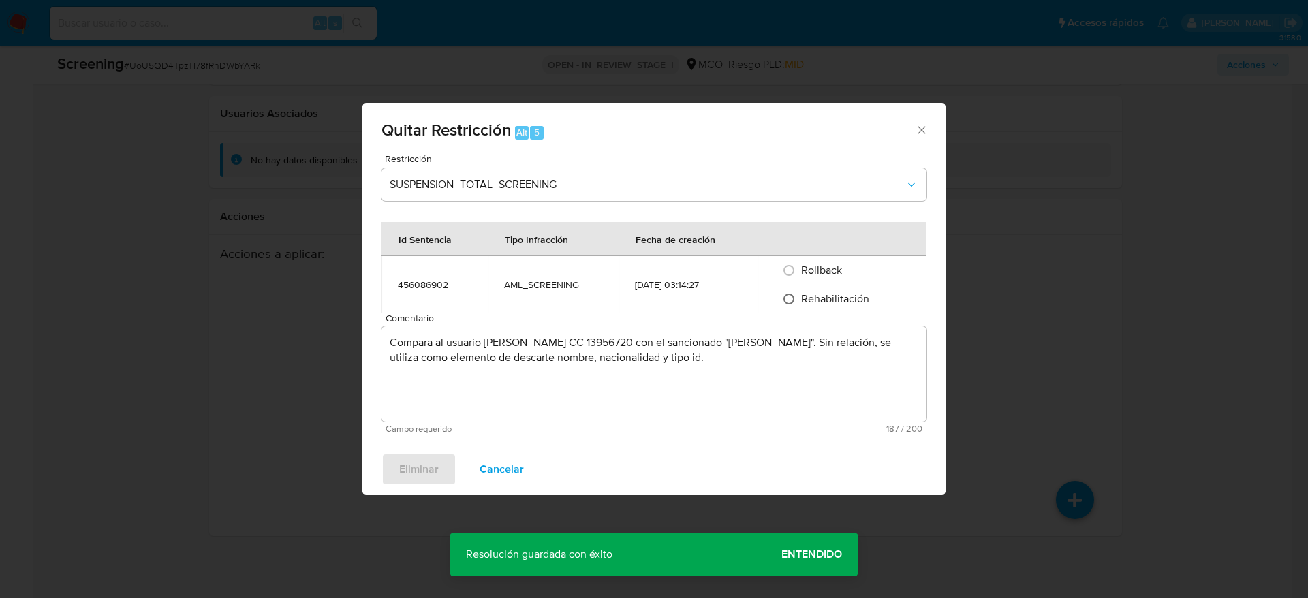
click at [781, 291] on input "Rehabilitación" at bounding box center [789, 299] width 22 height 22
radio input "true"
click at [408, 486] on div "Eliminar Cancelar" at bounding box center [653, 469] width 583 height 52
click at [408, 473] on span "Eliminar" at bounding box center [419, 469] width 40 height 30
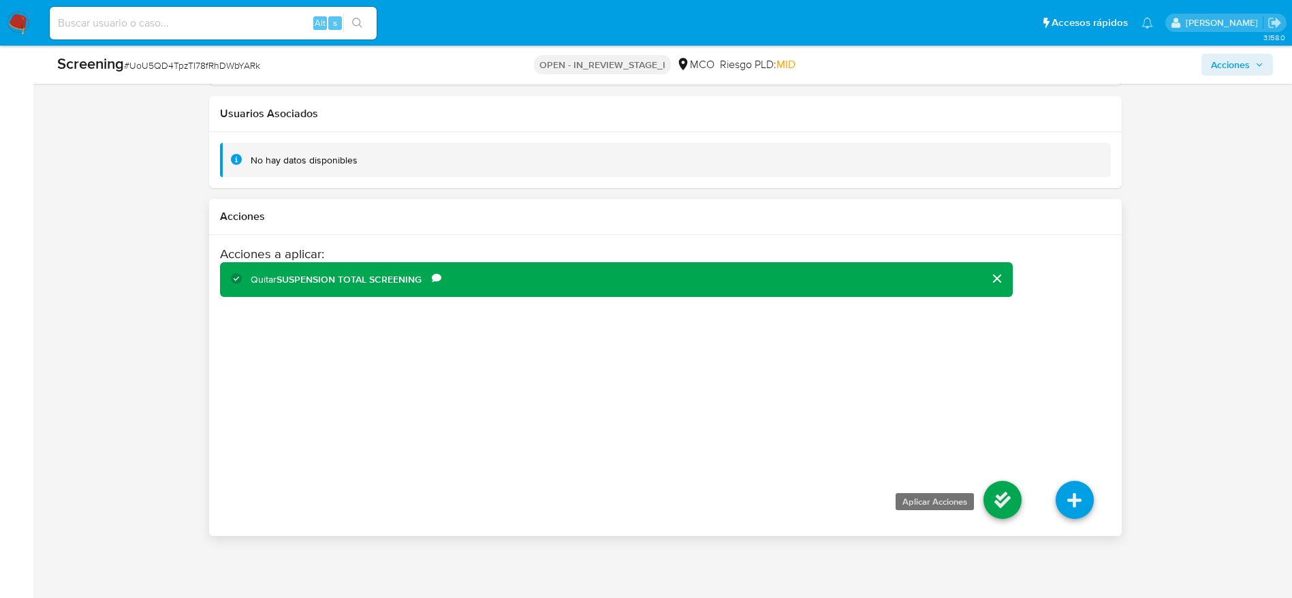
click at [994, 516] on icon at bounding box center [1002, 500] width 38 height 38
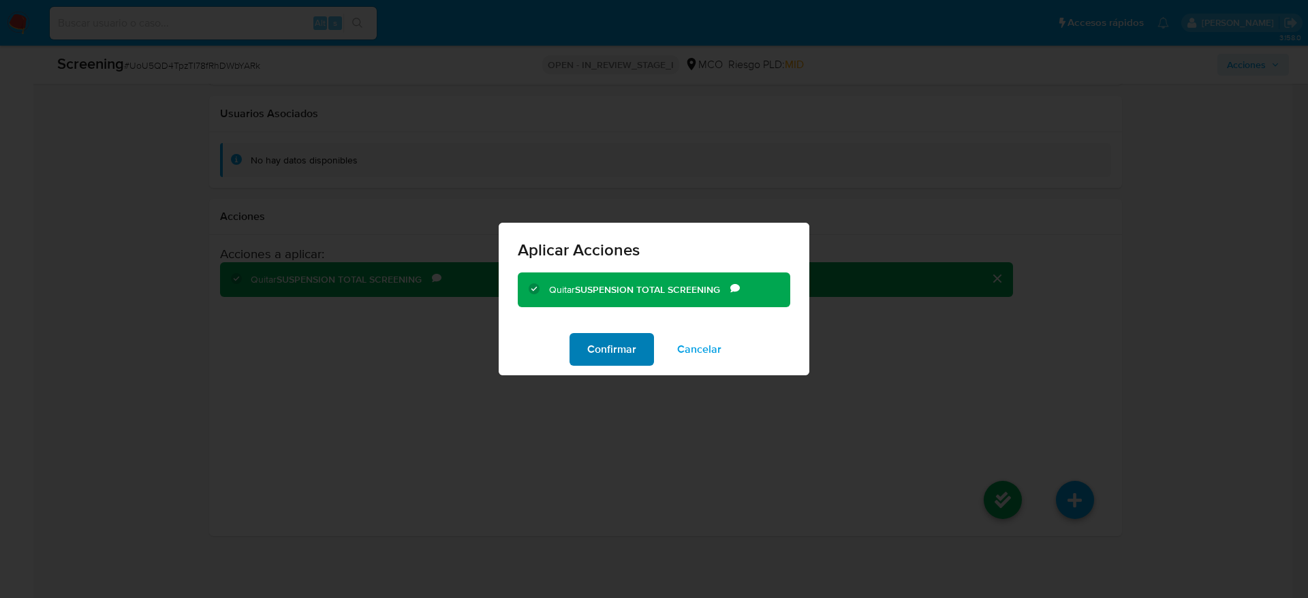
click at [586, 349] on button "Confirmar" at bounding box center [611, 349] width 84 height 33
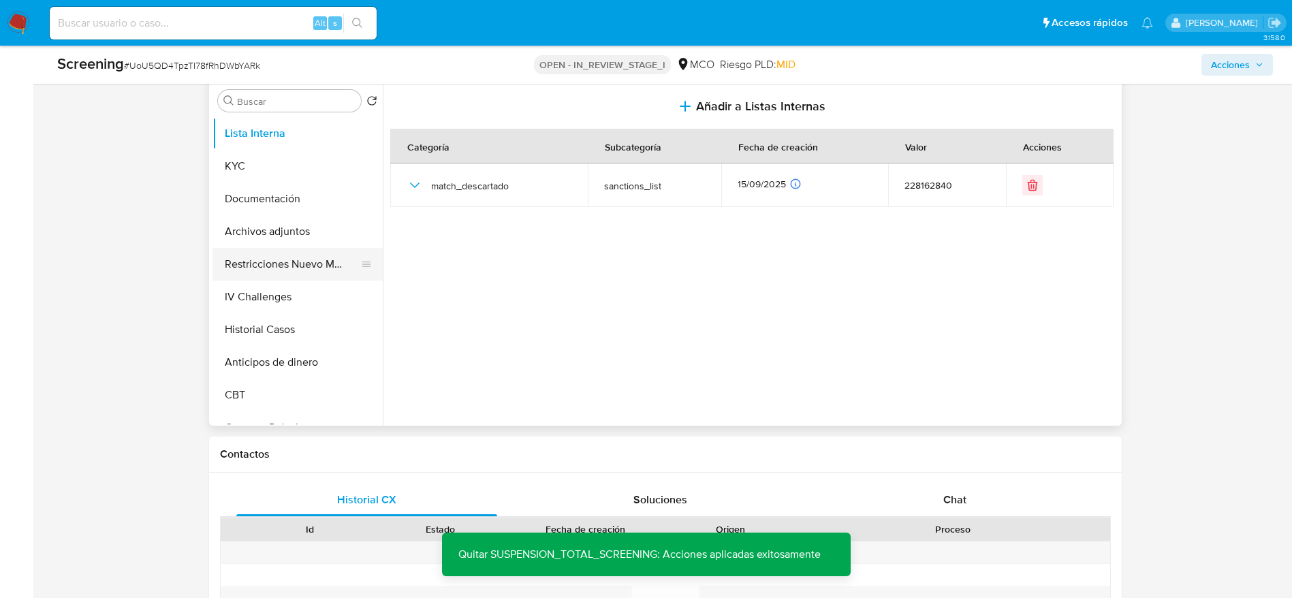
scroll to position [501, 0]
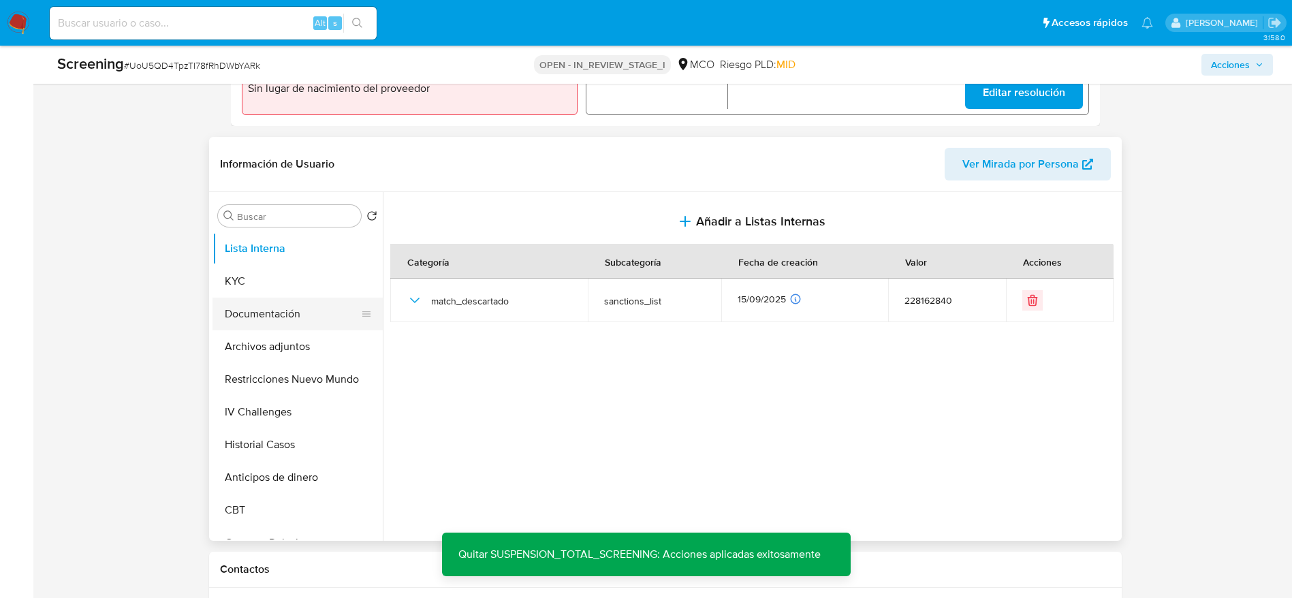
click at [246, 322] on button "Documentación" at bounding box center [291, 314] width 159 height 33
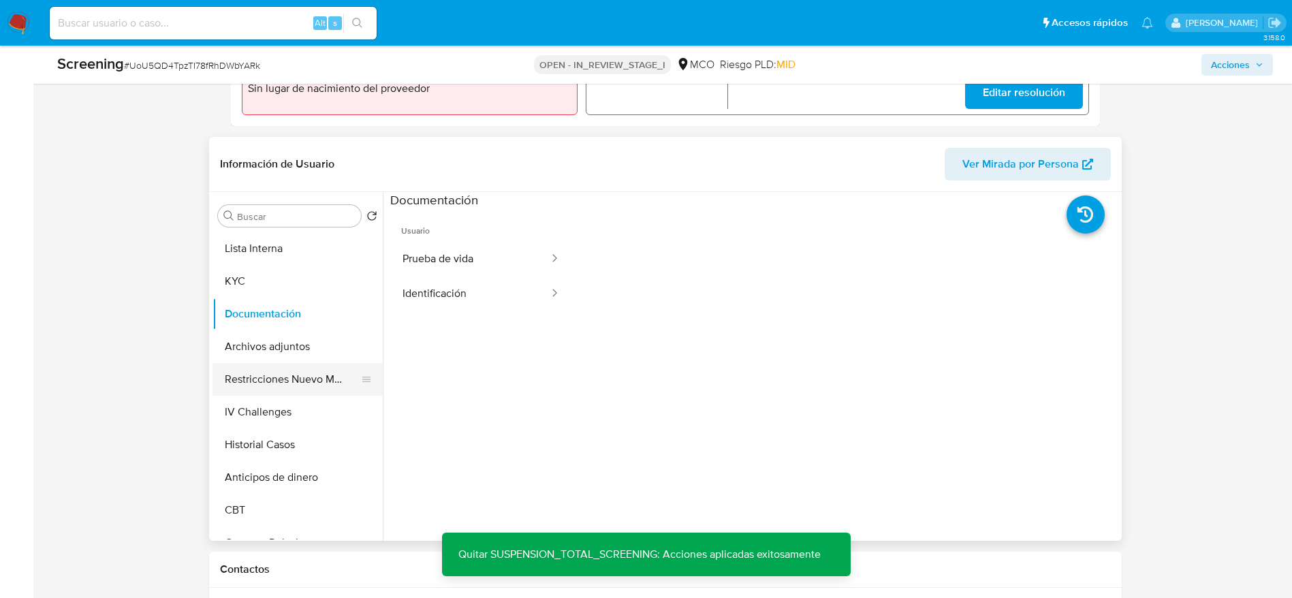
click at [338, 375] on button "Restricciones Nuevo Mundo" at bounding box center [291, 379] width 159 height 33
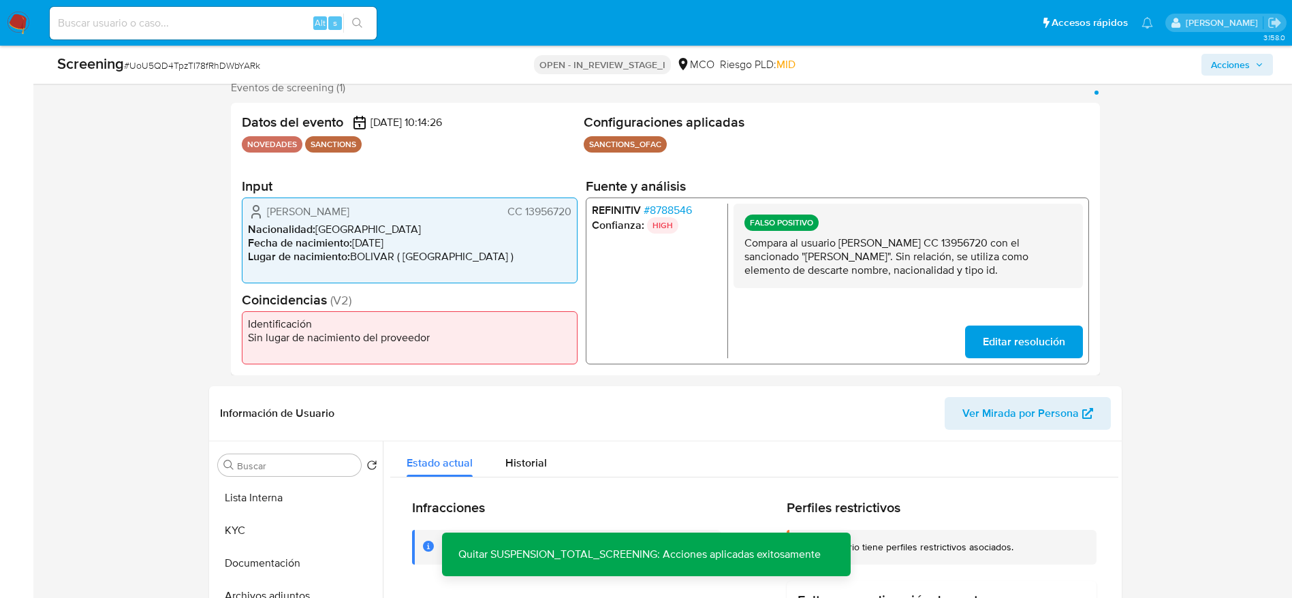
scroll to position [0, 0]
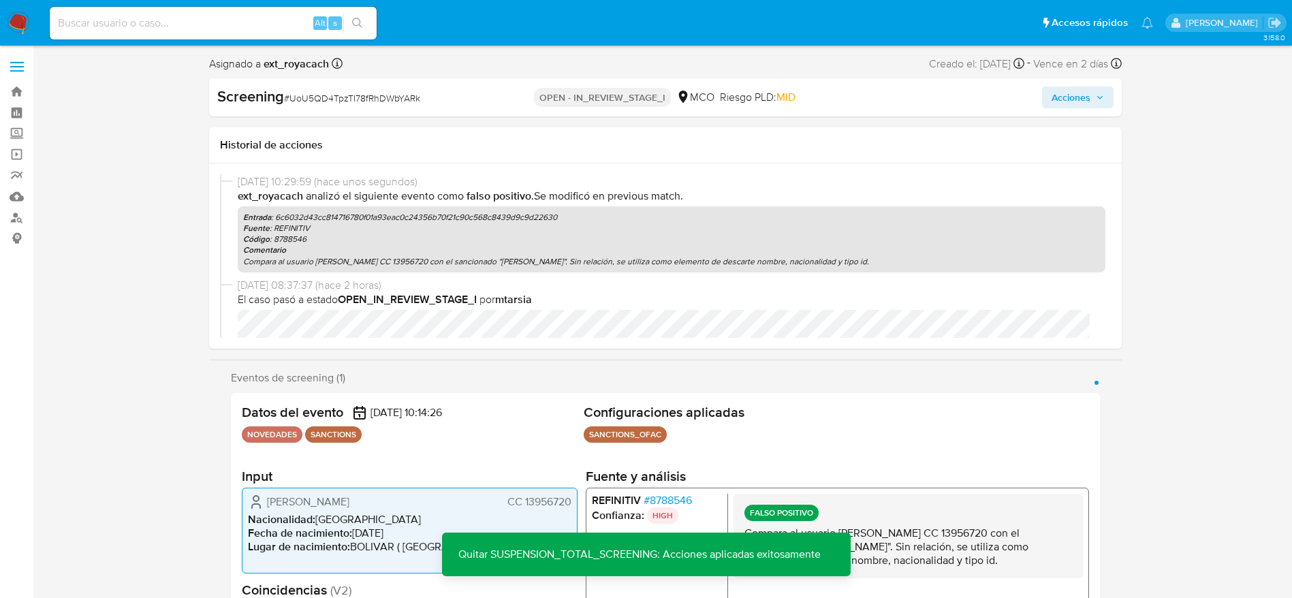
click at [1087, 95] on span "Acciones" at bounding box center [1071, 97] width 39 height 22
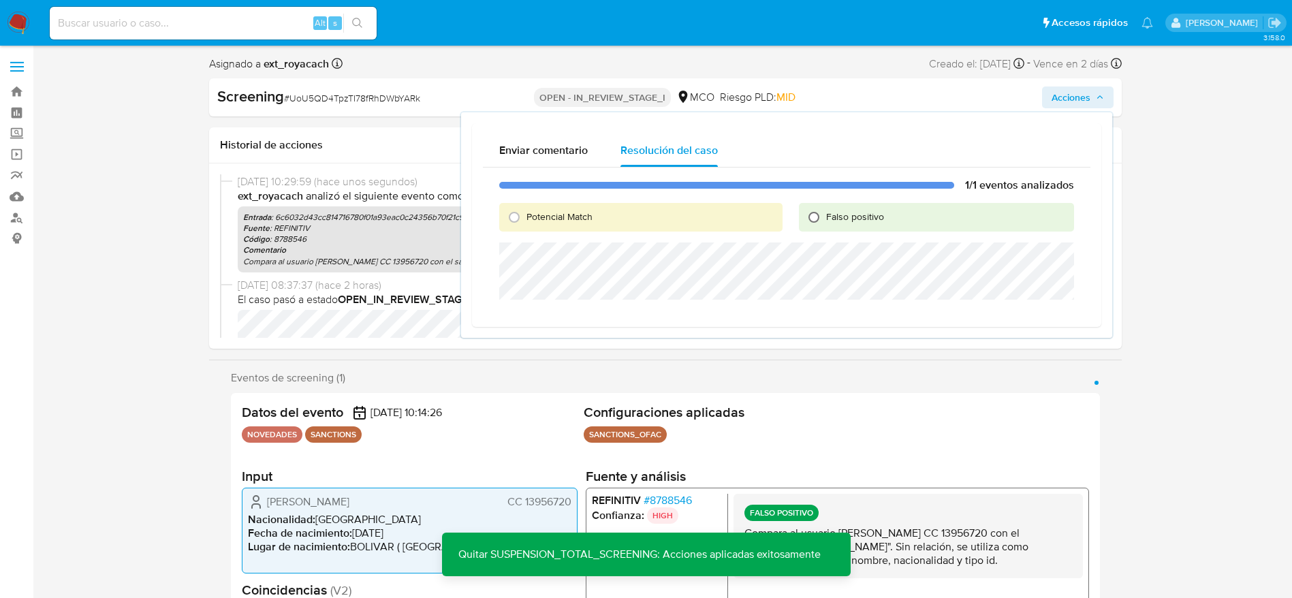
click at [808, 218] on input "Falso positivo" at bounding box center [814, 217] width 22 height 22
radio input "true"
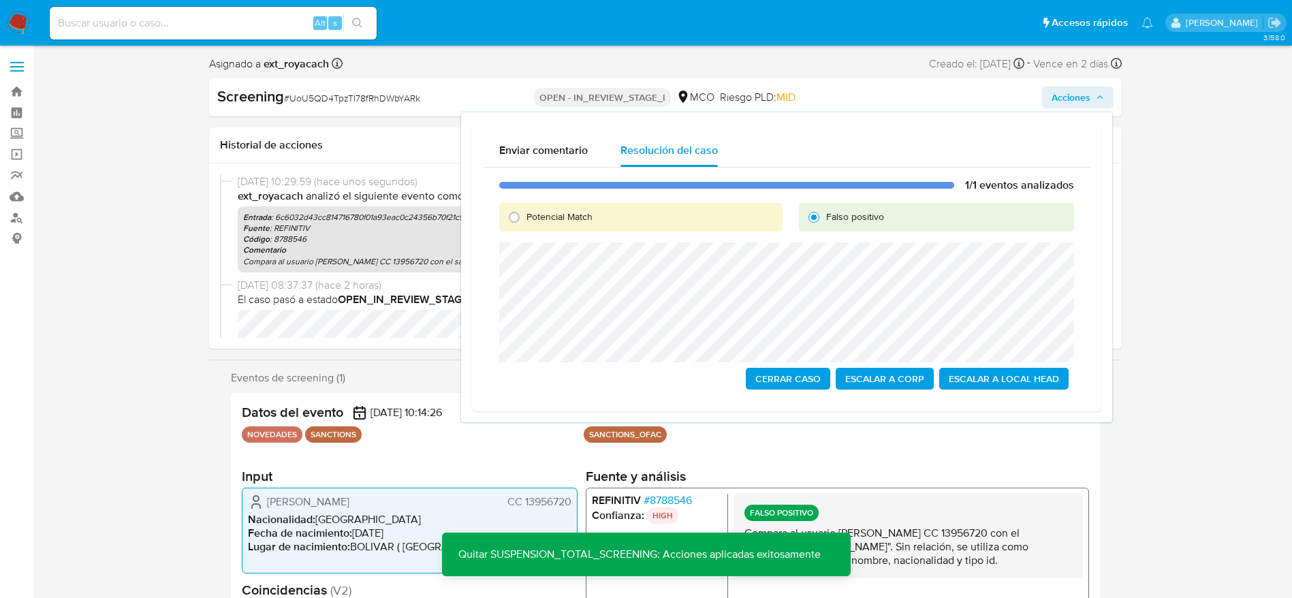
click at [782, 381] on span "Cerrar Caso" at bounding box center [787, 378] width 65 height 19
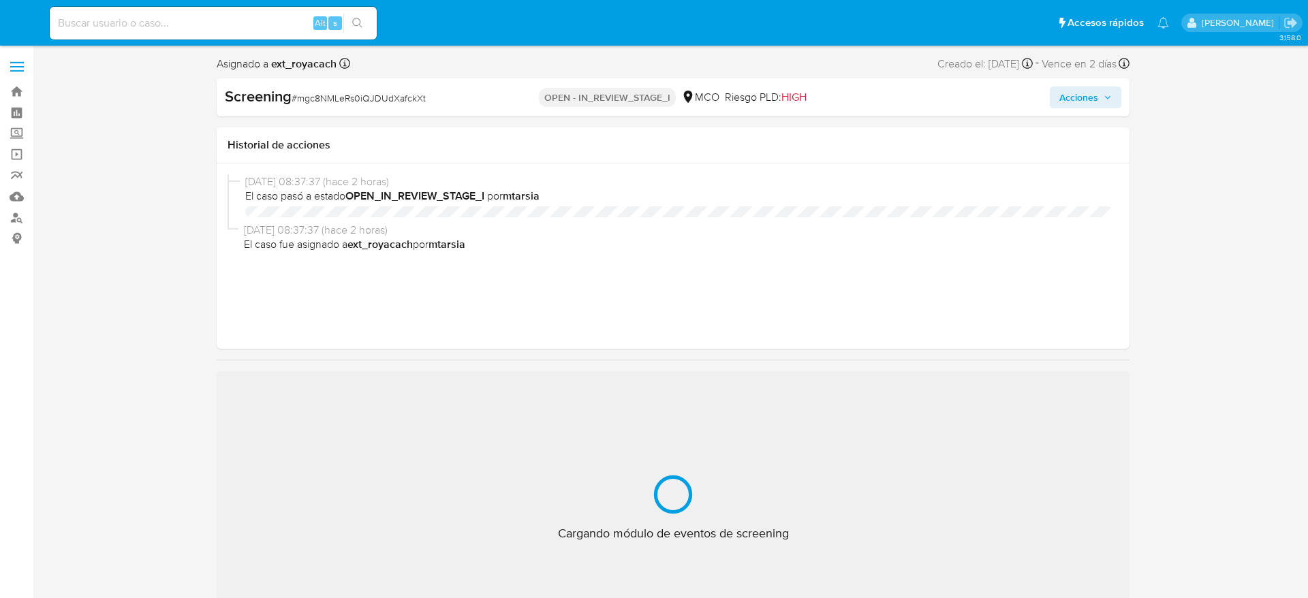
select select "10"
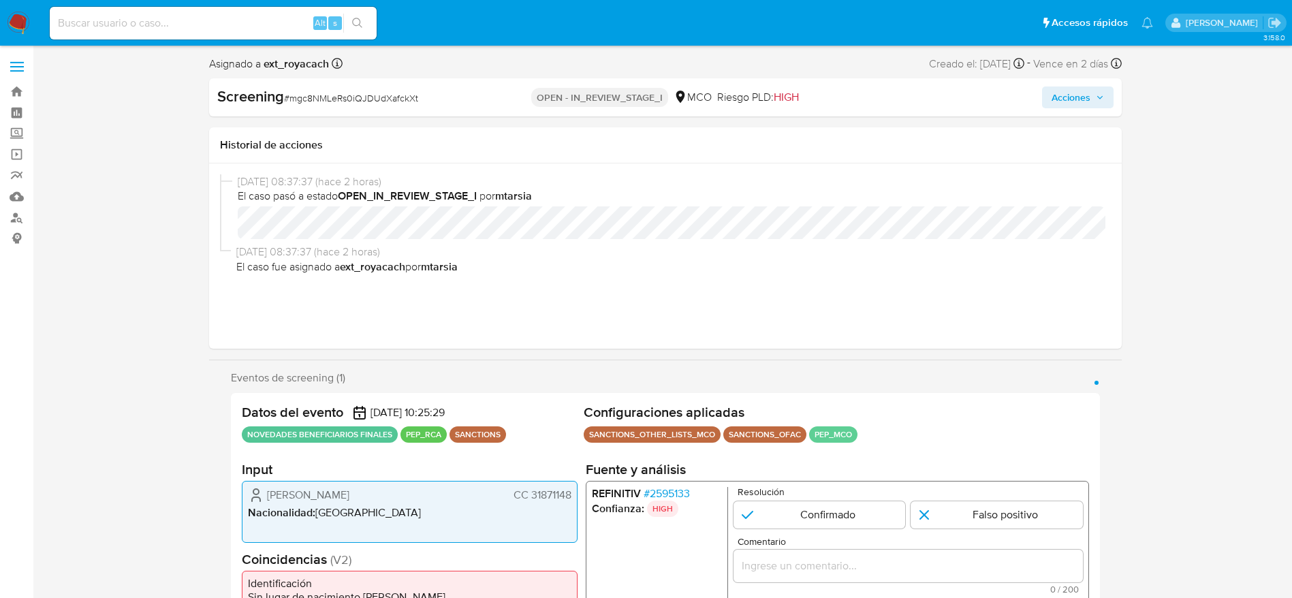
click at [338, 97] on span "# mgc8NMLeRs0iQJDUdXafckXt" at bounding box center [351, 98] width 134 height 14
copy span "mgc8NMLeRs0iQJDUdXafckXt"
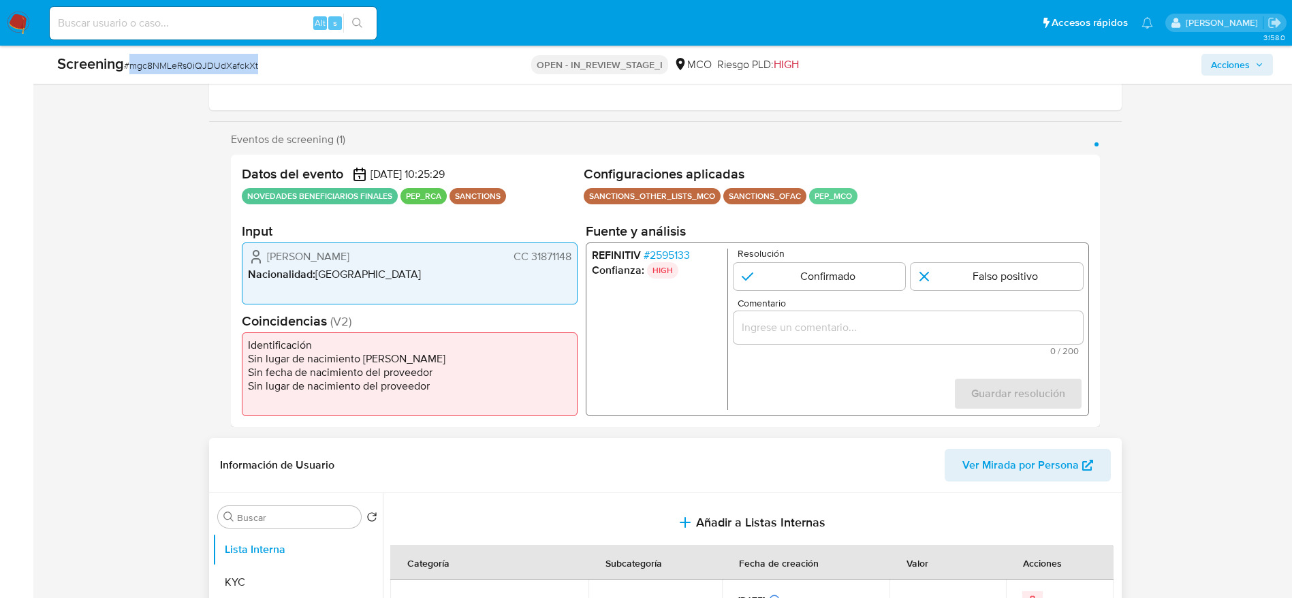
scroll to position [306, 0]
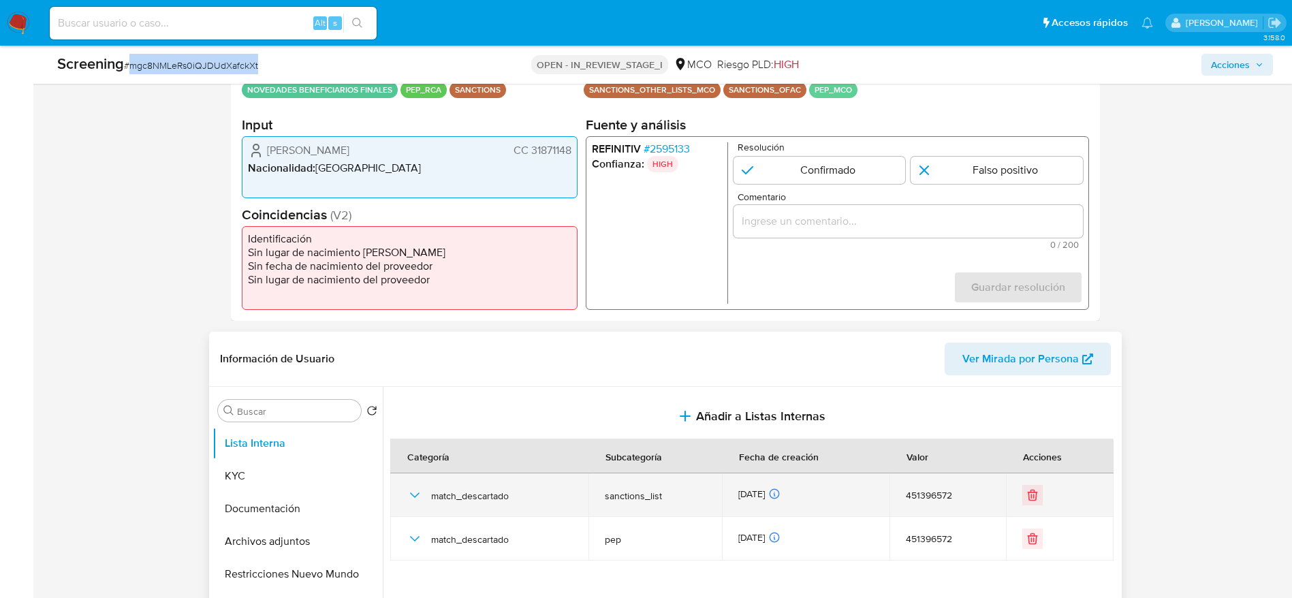
click at [413, 501] on icon "button" at bounding box center [415, 495] width 16 height 16
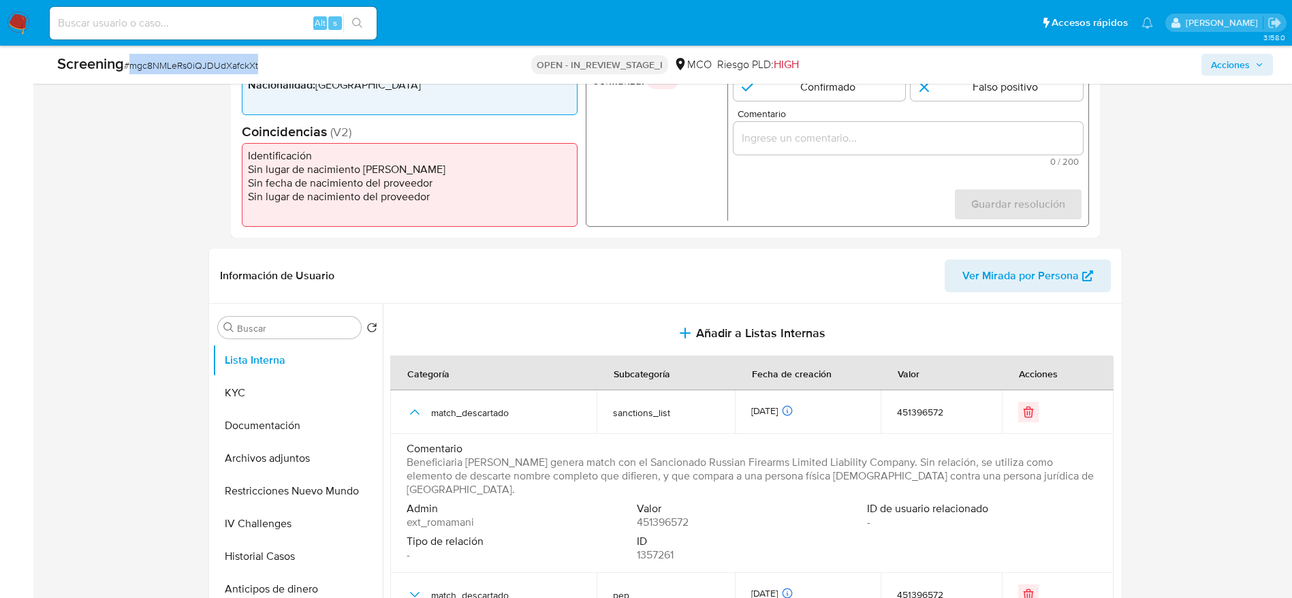
scroll to position [409, 0]
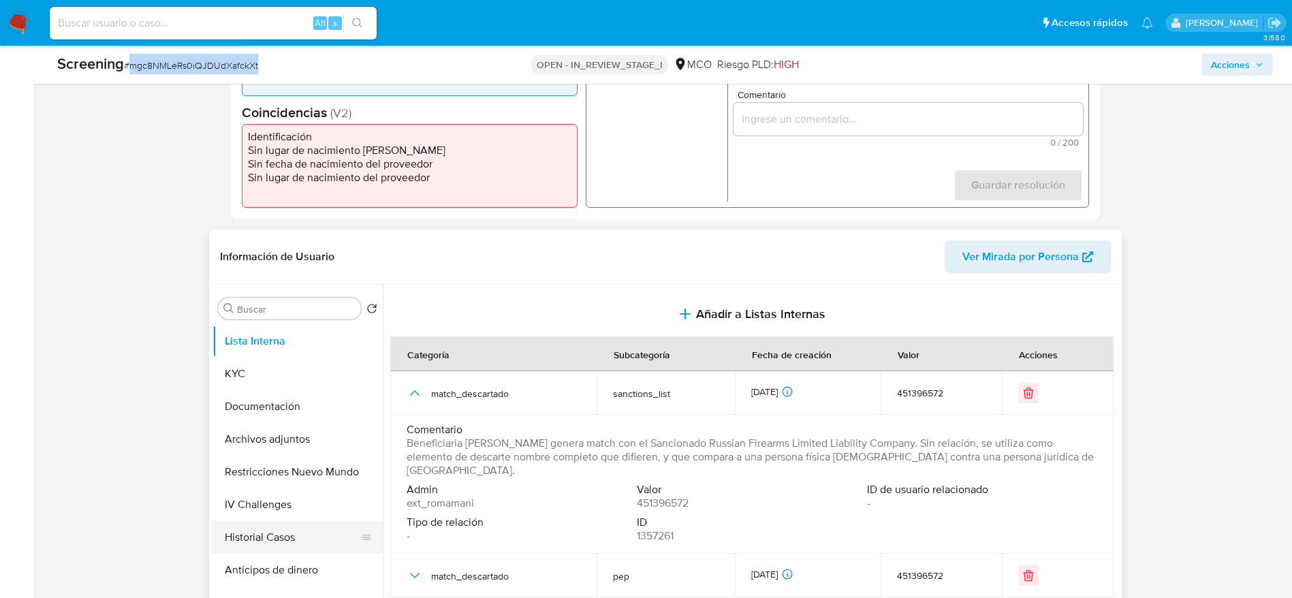
click at [272, 539] on button "Historial Casos" at bounding box center [291, 537] width 159 height 33
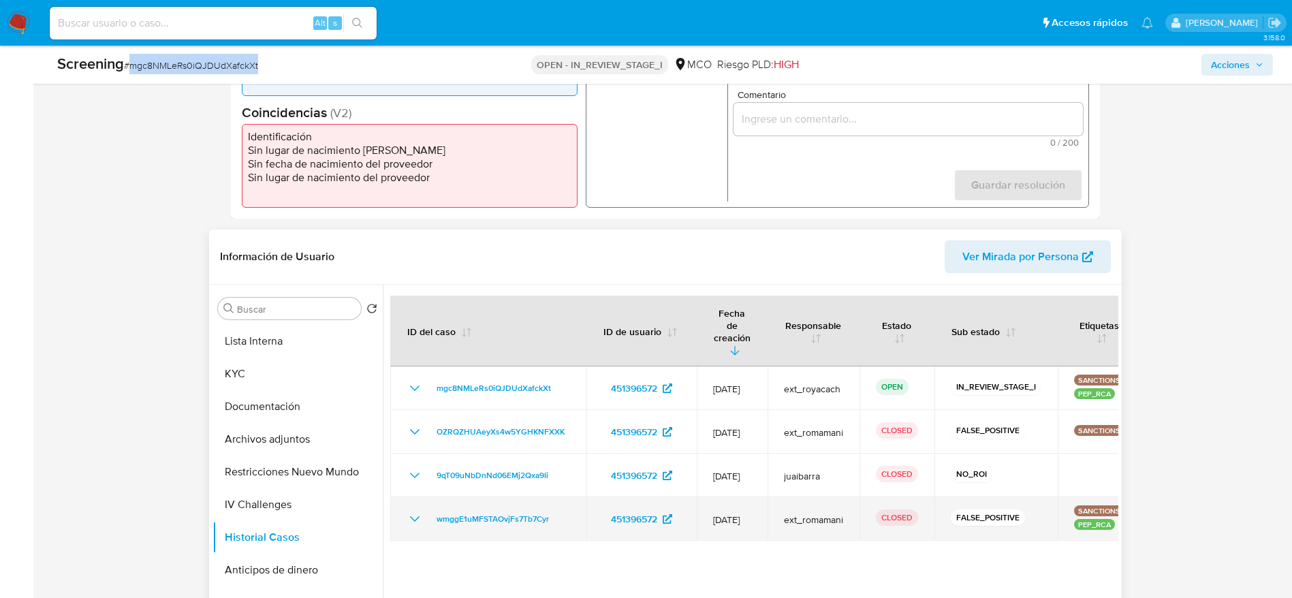
click at [494, 497] on td "wmggE1uMFSTAOvjFs7Tb7Cyr" at bounding box center [488, 519] width 196 height 44
click at [524, 511] on span "wmggE1uMFSTAOvjFs7Tb7Cyr" at bounding box center [493, 519] width 112 height 16
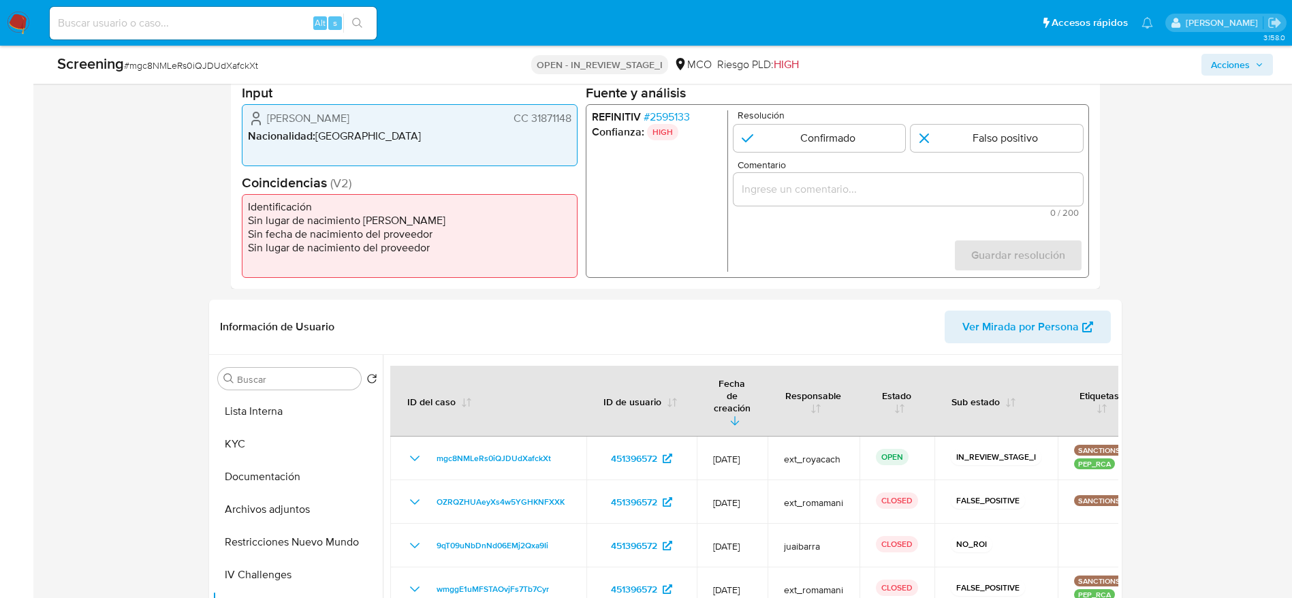
scroll to position [306, 0]
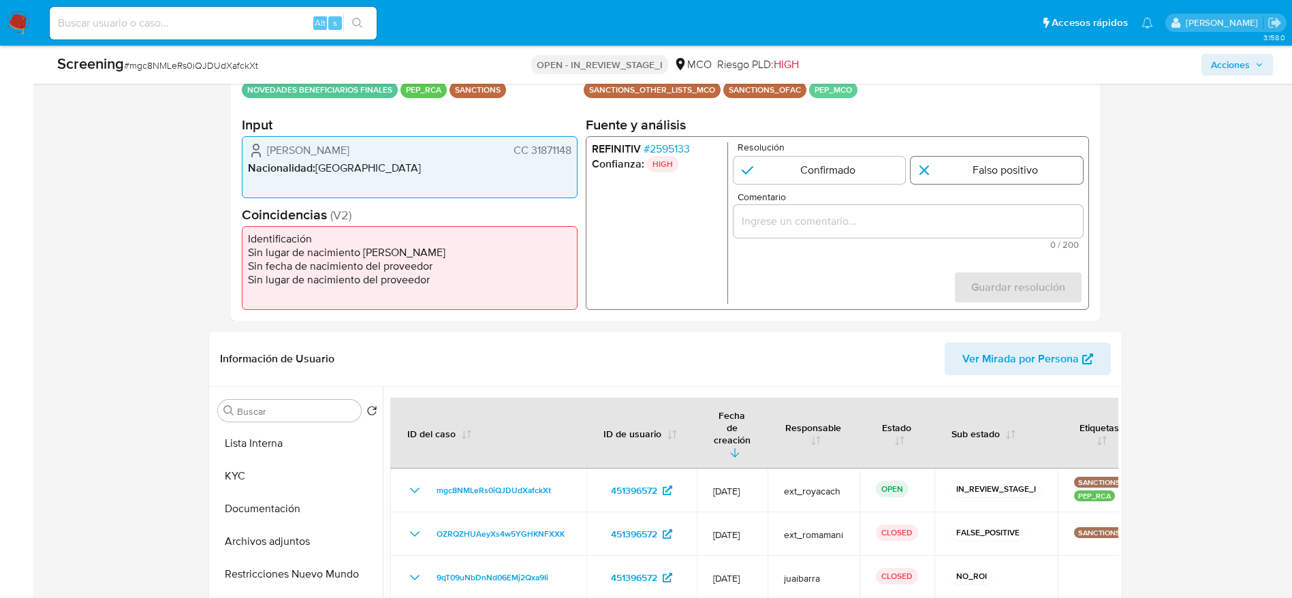
click at [998, 175] on input "1 de 1" at bounding box center [997, 170] width 172 height 27
radio input "true"
click at [965, 230] on div "1 de 1" at bounding box center [907, 221] width 349 height 33
click at [989, 208] on div "1 de 1" at bounding box center [907, 221] width 349 height 33
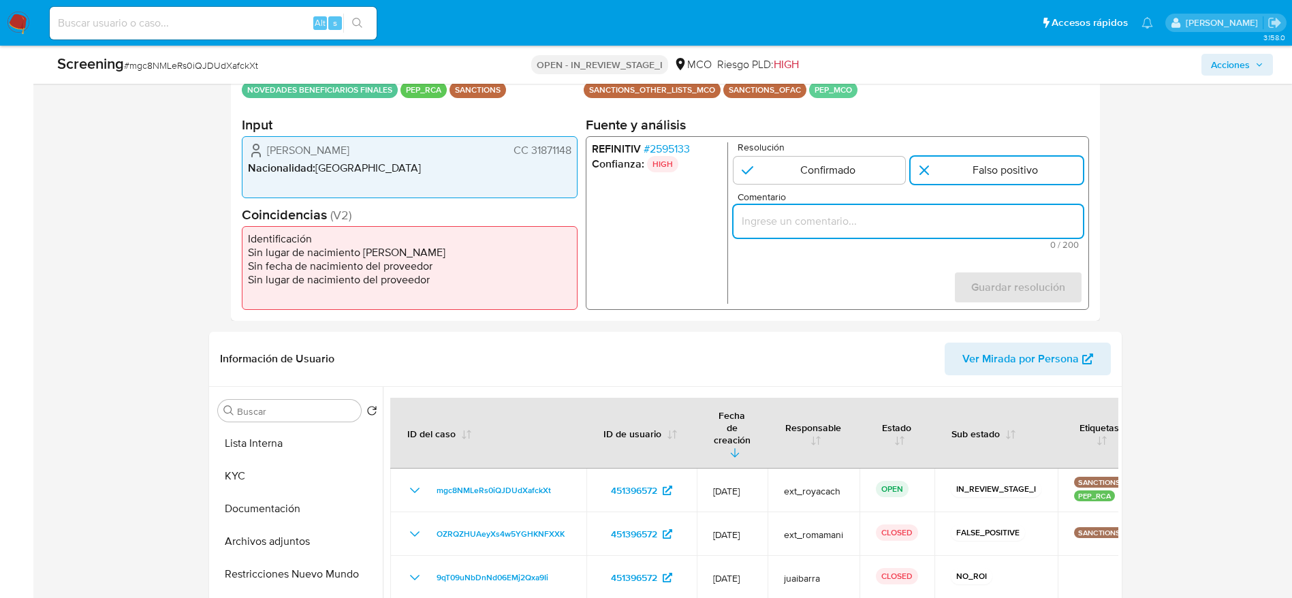
click at [977, 223] on input "Comentario" at bounding box center [907, 221] width 349 height 18
paste input "Beneficiario [PERSON_NAME], CC 31871148, sin coincidencias en listas activas."
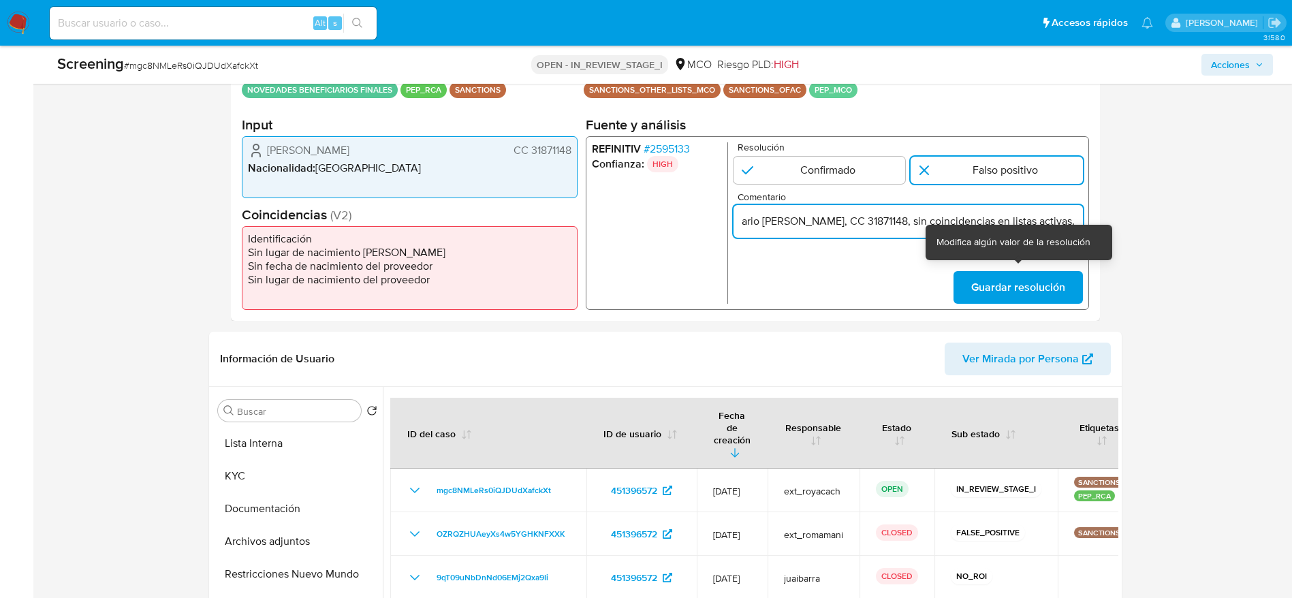
click at [1012, 307] on div "REFINITIV # 2595133 Confianza: HIGH Resolución Confirmado Falso positivo Coment…" at bounding box center [836, 223] width 503 height 174
type input "Beneficiario [PERSON_NAME], CC 31871148, sin coincidencias en listas activas."
click at [973, 270] on form "Resolución Confirmado Falso positivo Comentario Beneficiario [PERSON_NAME], CC …" at bounding box center [907, 222] width 349 height 161
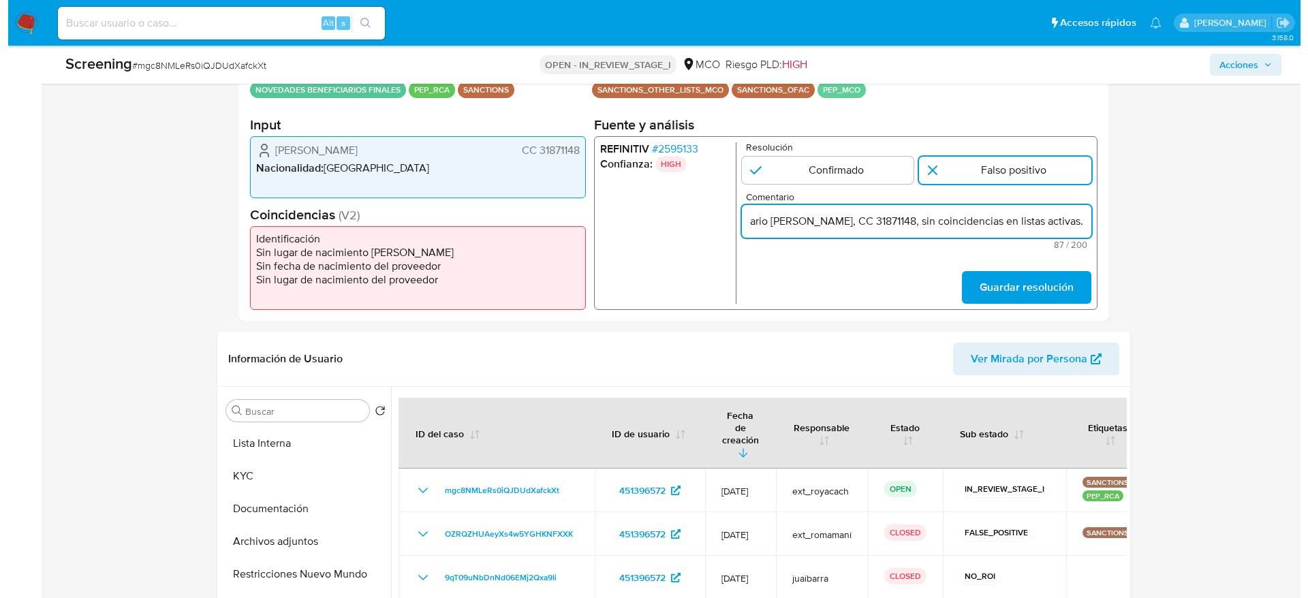
scroll to position [0, 0]
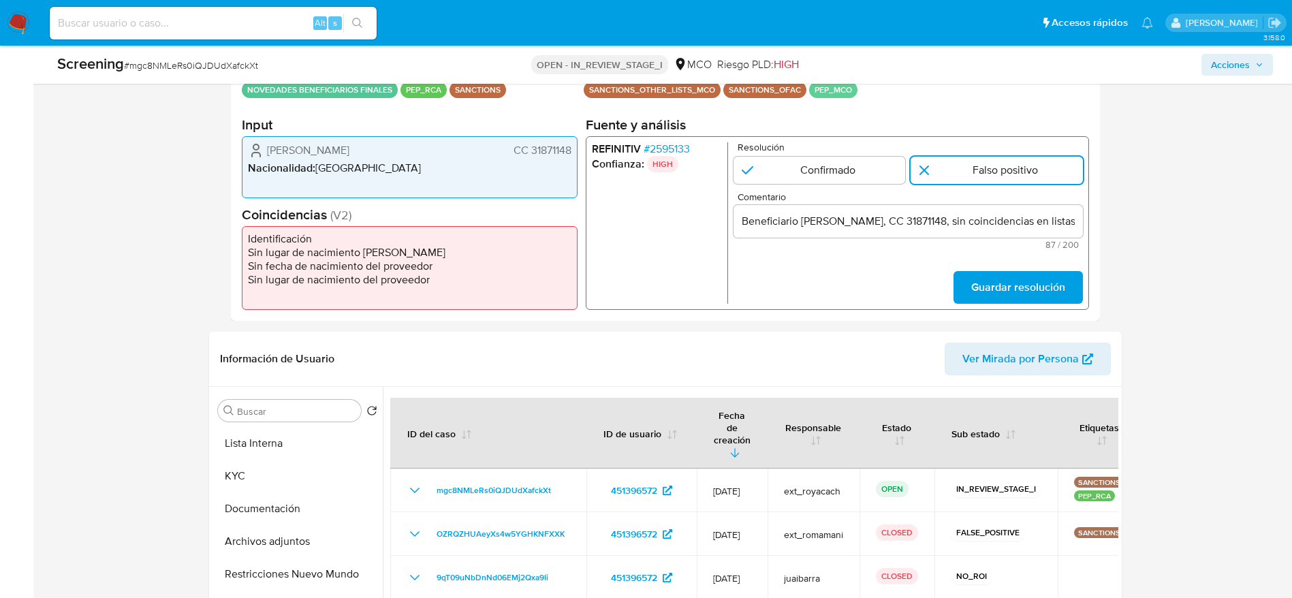
click at [972, 277] on span "Guardar resolución" at bounding box center [1017, 287] width 94 height 30
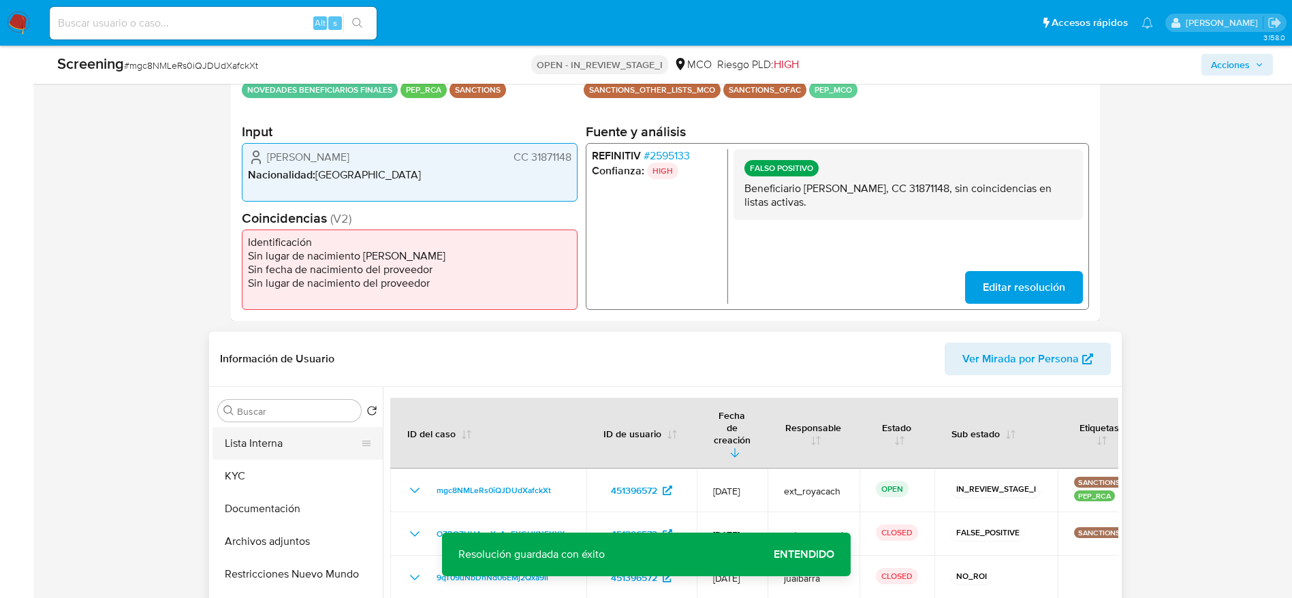
click at [279, 442] on button "Lista Interna" at bounding box center [291, 443] width 159 height 33
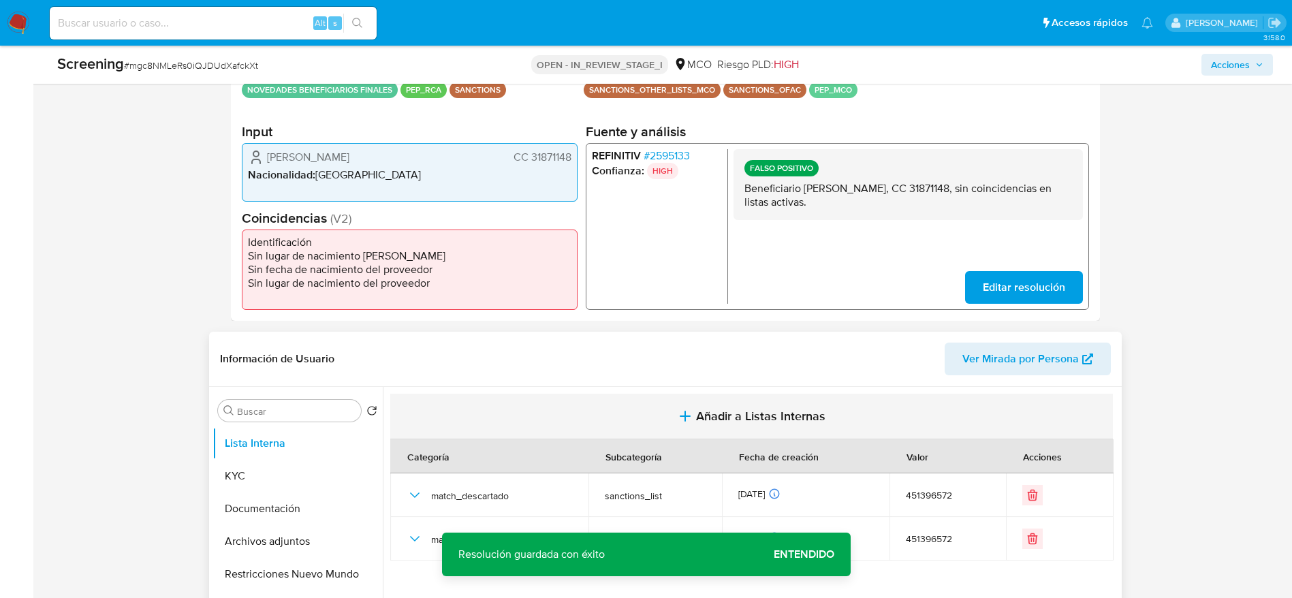
click at [613, 416] on button "Añadir a Listas Internas" at bounding box center [751, 417] width 723 height 46
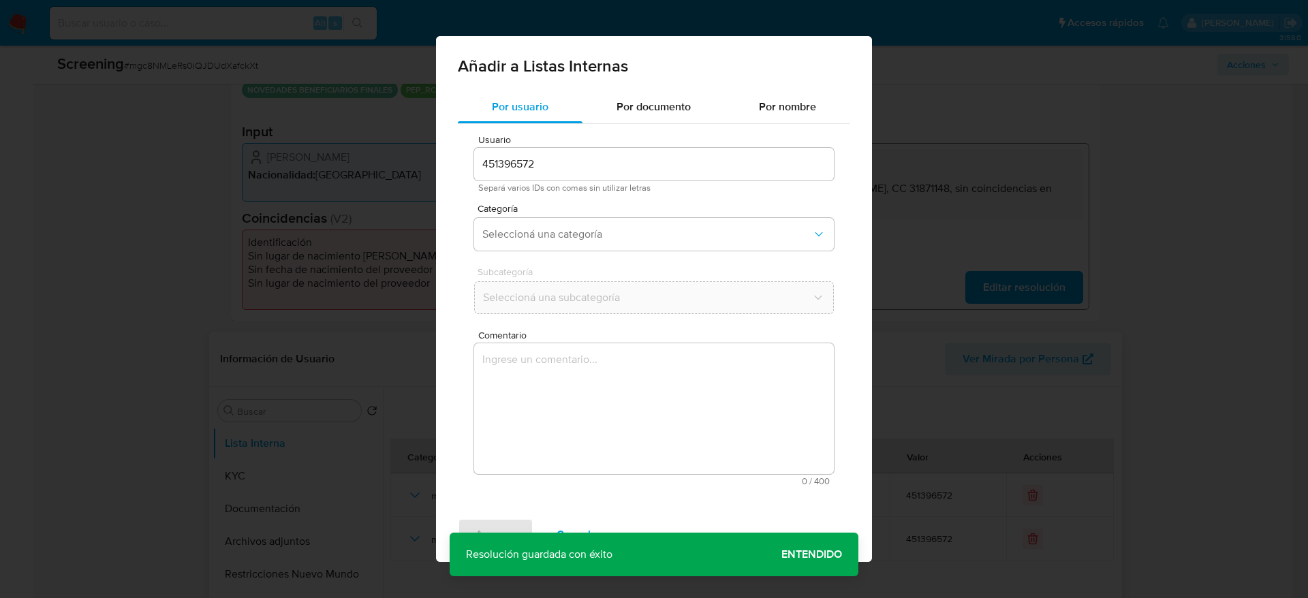
click at [613, 444] on textarea "Comentario" at bounding box center [654, 408] width 360 height 131
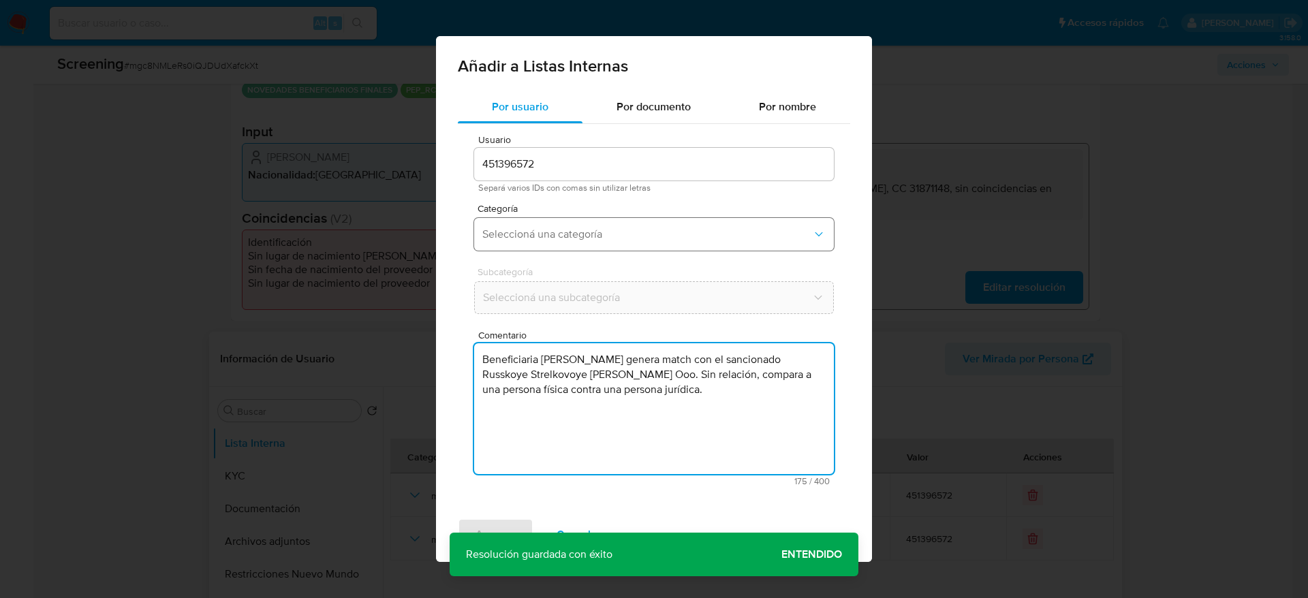
type textarea "Beneficiaria [PERSON_NAME] genera match con el sancionado Russkoye Strelkovoye …"
click at [610, 234] on span "Seleccioná una categoría" at bounding box center [647, 234] width 330 height 14
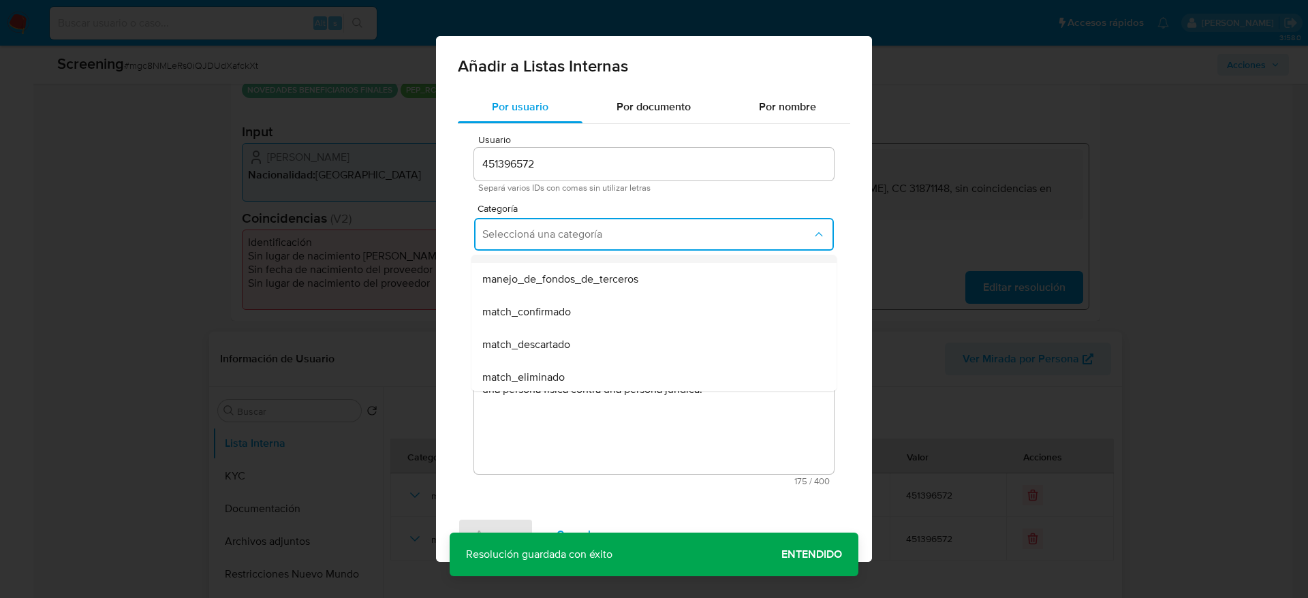
scroll to position [102, 0]
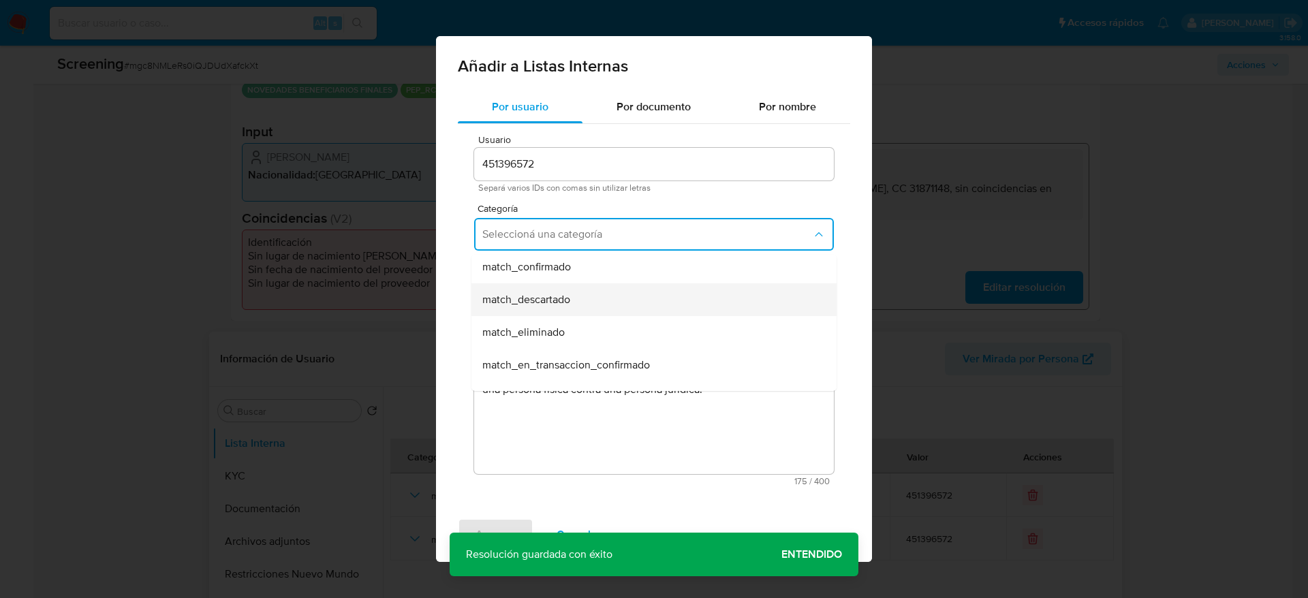
click at [570, 312] on div "match_descartado" at bounding box center [649, 299] width 335 height 33
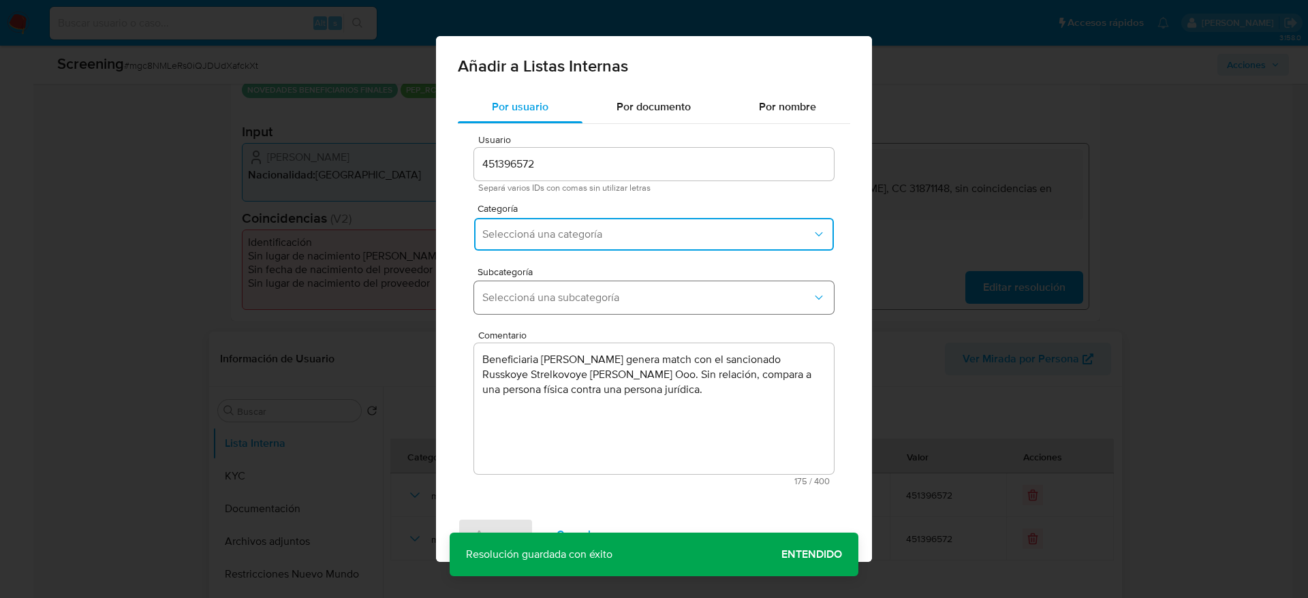
click at [570, 311] on button "Seleccioná una subcategoría" at bounding box center [654, 297] width 360 height 33
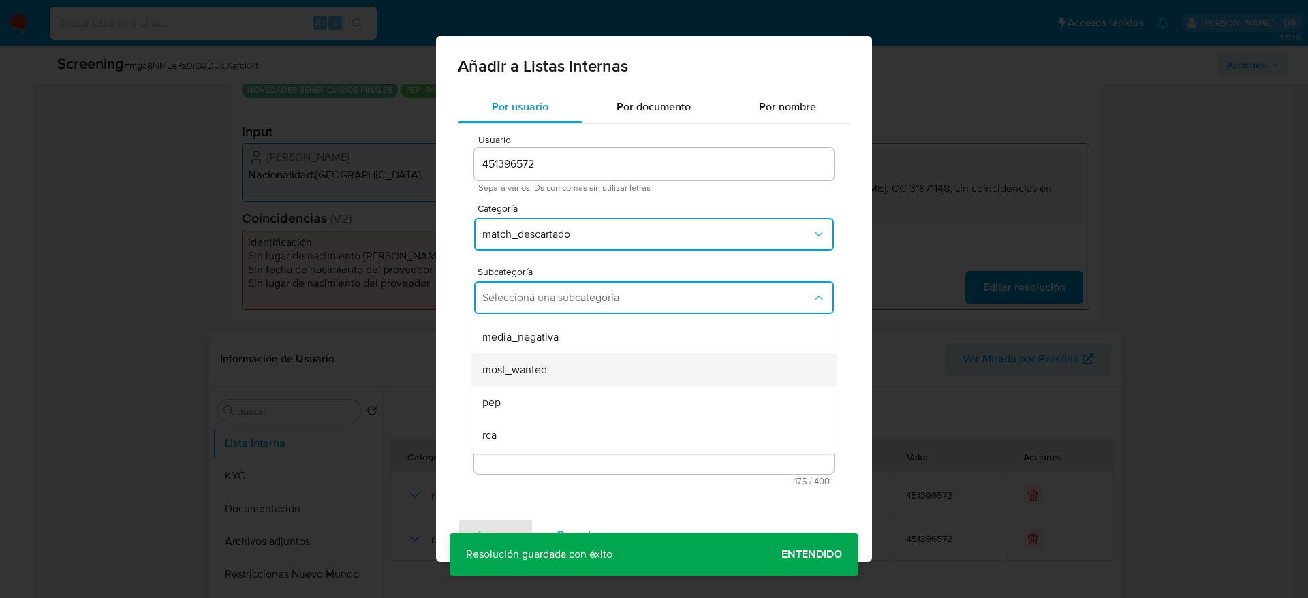
scroll to position [93, 0]
drag, startPoint x: 518, startPoint y: 373, endPoint x: 518, endPoint y: 390, distance: 16.3
click at [518, 371] on div "pep" at bounding box center [649, 372] width 335 height 33
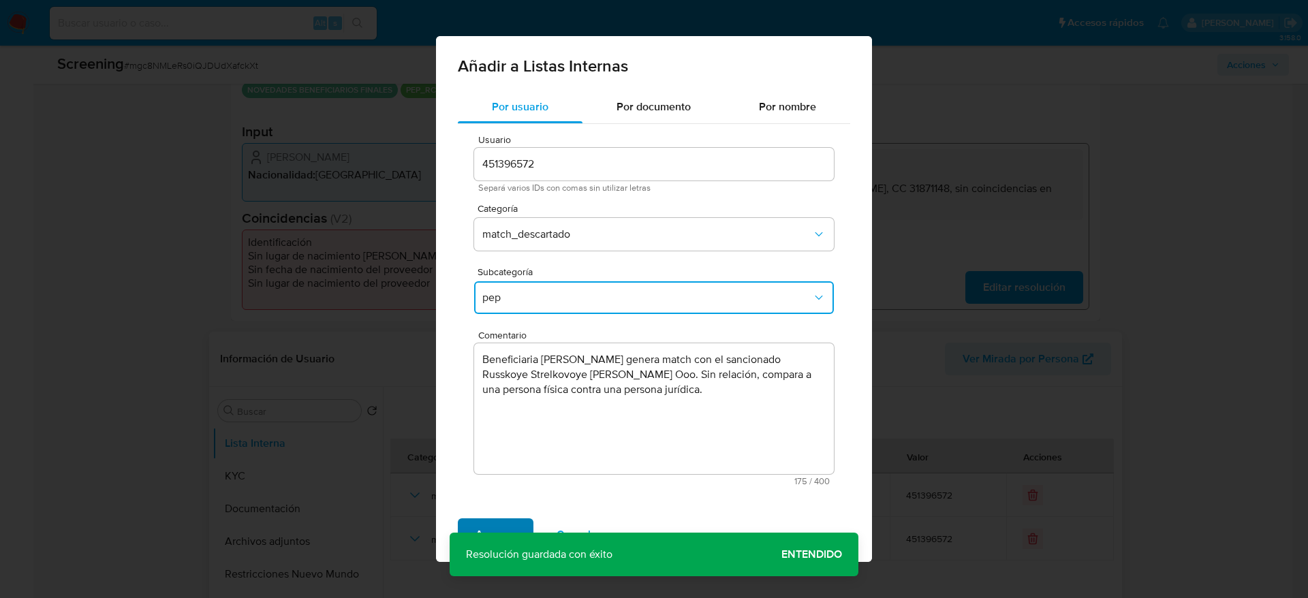
click at [476, 524] on span "Agregar" at bounding box center [495, 535] width 40 height 30
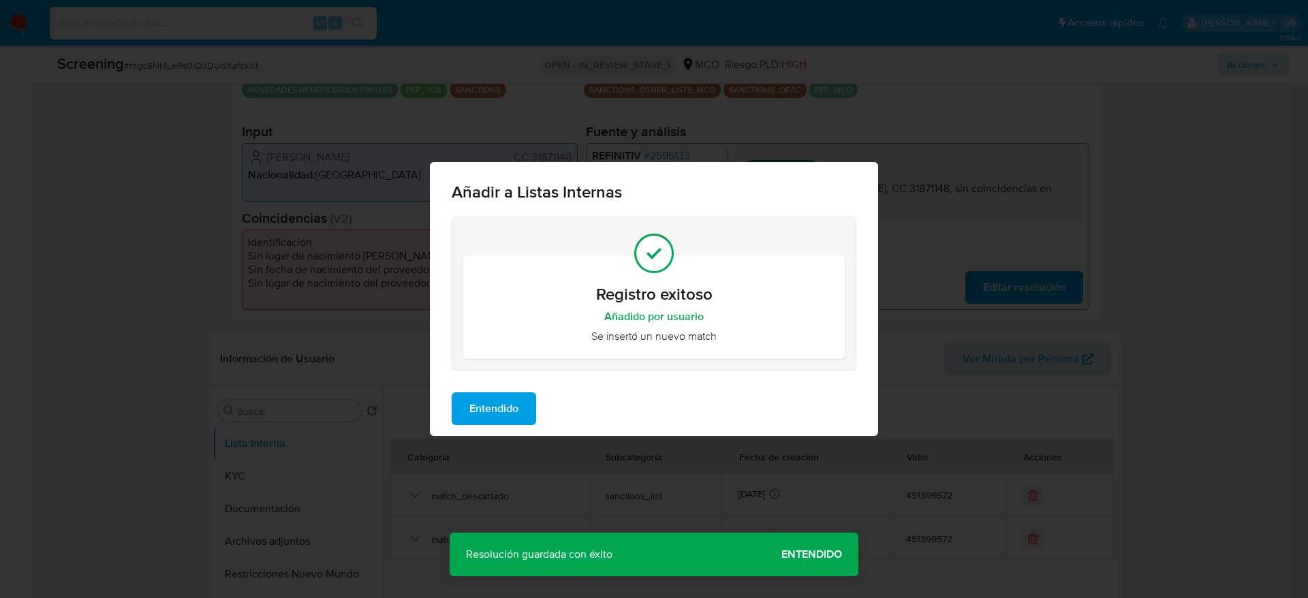
click at [511, 394] on span "Entendido" at bounding box center [493, 409] width 49 height 30
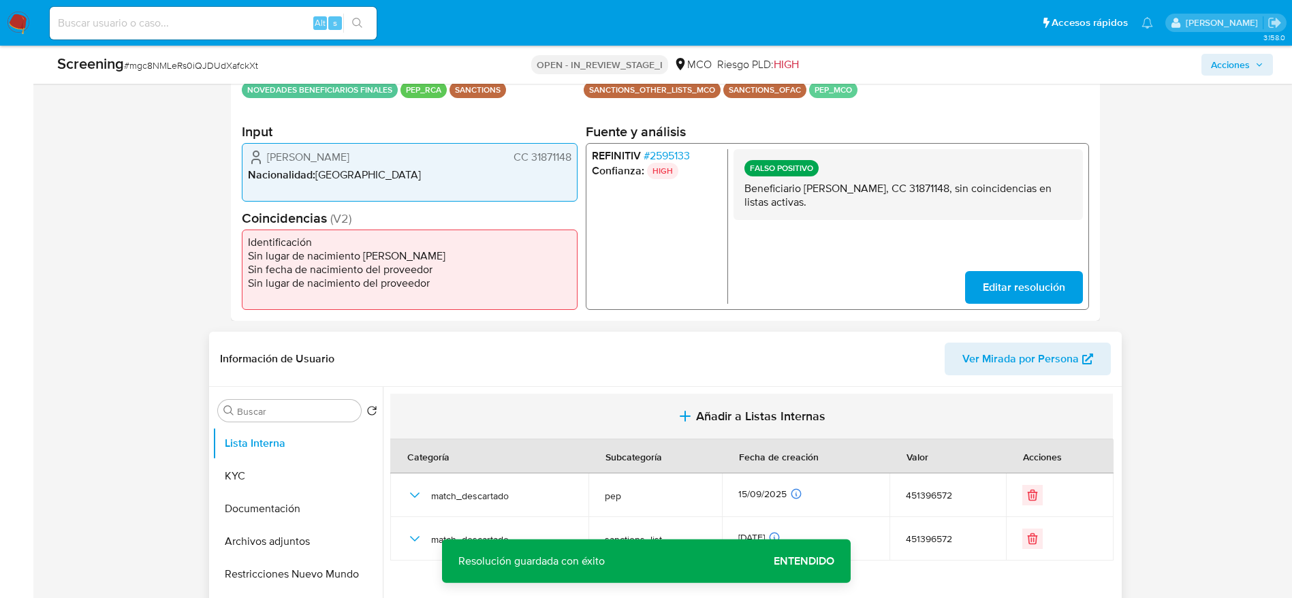
click at [663, 409] on button "Añadir a Listas Internas" at bounding box center [751, 417] width 723 height 46
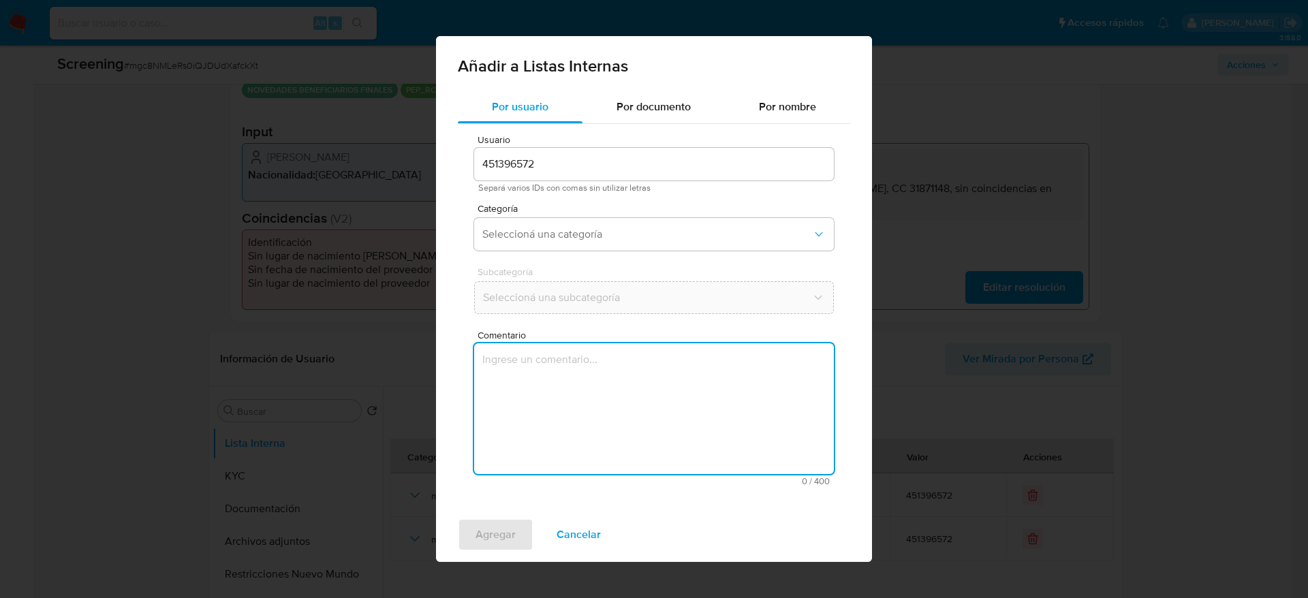
click at [661, 430] on textarea "Comentario" at bounding box center [654, 408] width 360 height 131
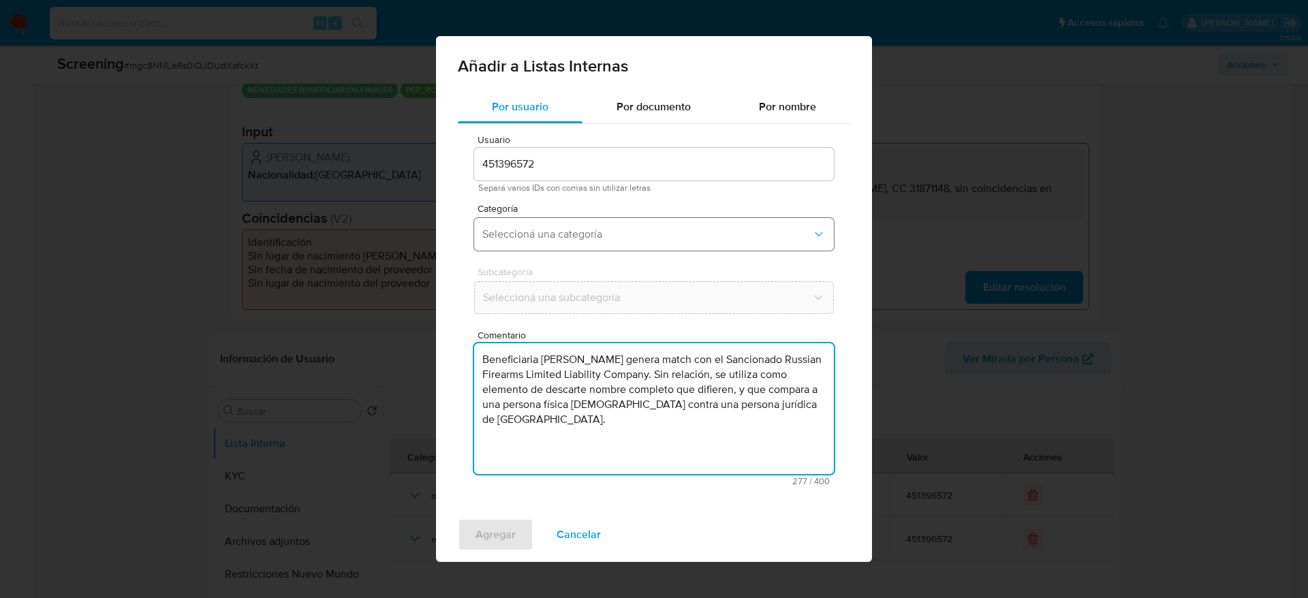
type textarea "Beneficiaria [PERSON_NAME] genera match con el Sancionado Russian Firearms Limi…"
click at [638, 236] on span "Seleccioná una categoría" at bounding box center [647, 234] width 330 height 14
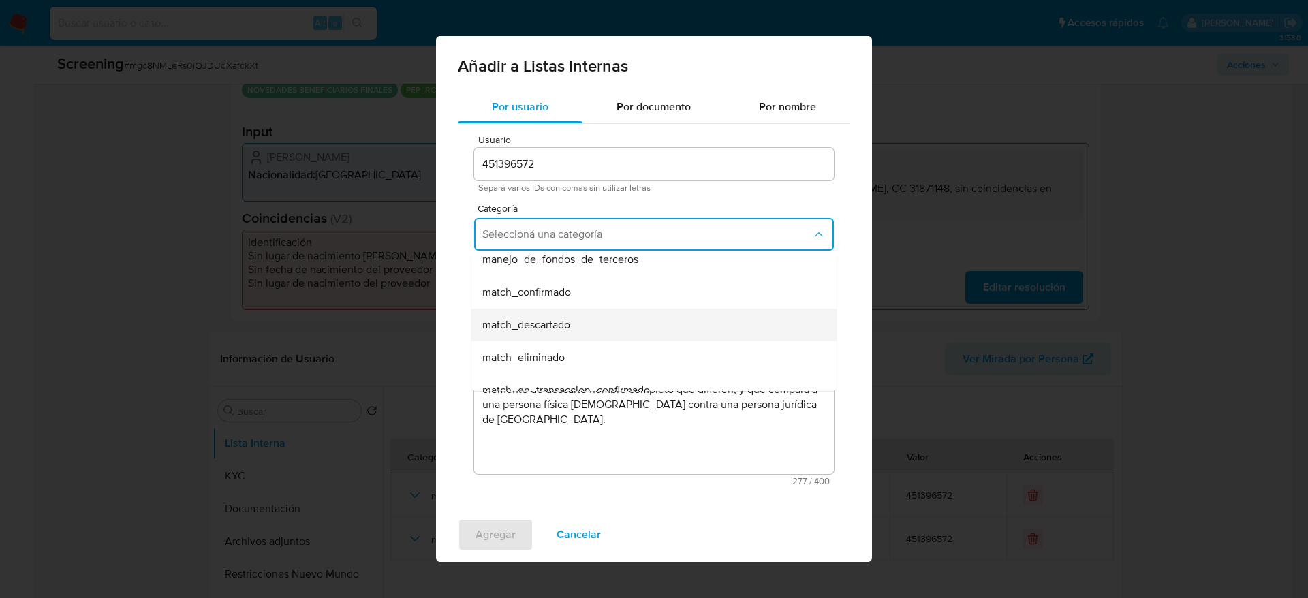
scroll to position [102, 0]
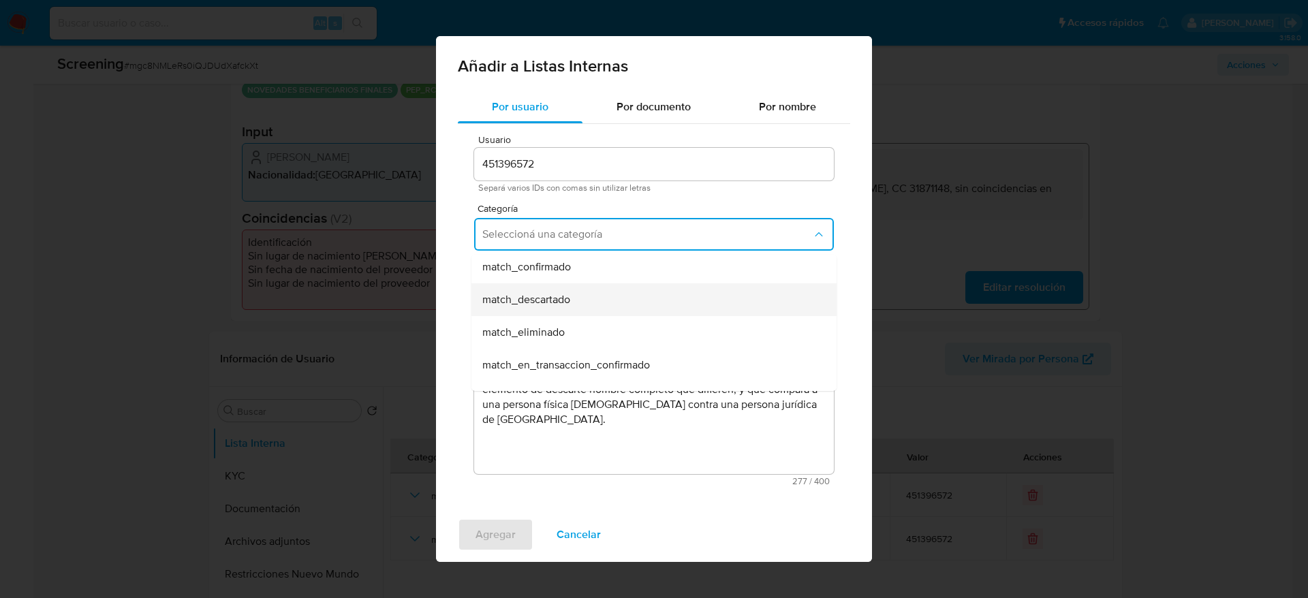
click at [615, 290] on div "match_descartado" at bounding box center [649, 299] width 335 height 33
click at [615, 291] on span "Seleccioná una subcategoría" at bounding box center [647, 298] width 328 height 14
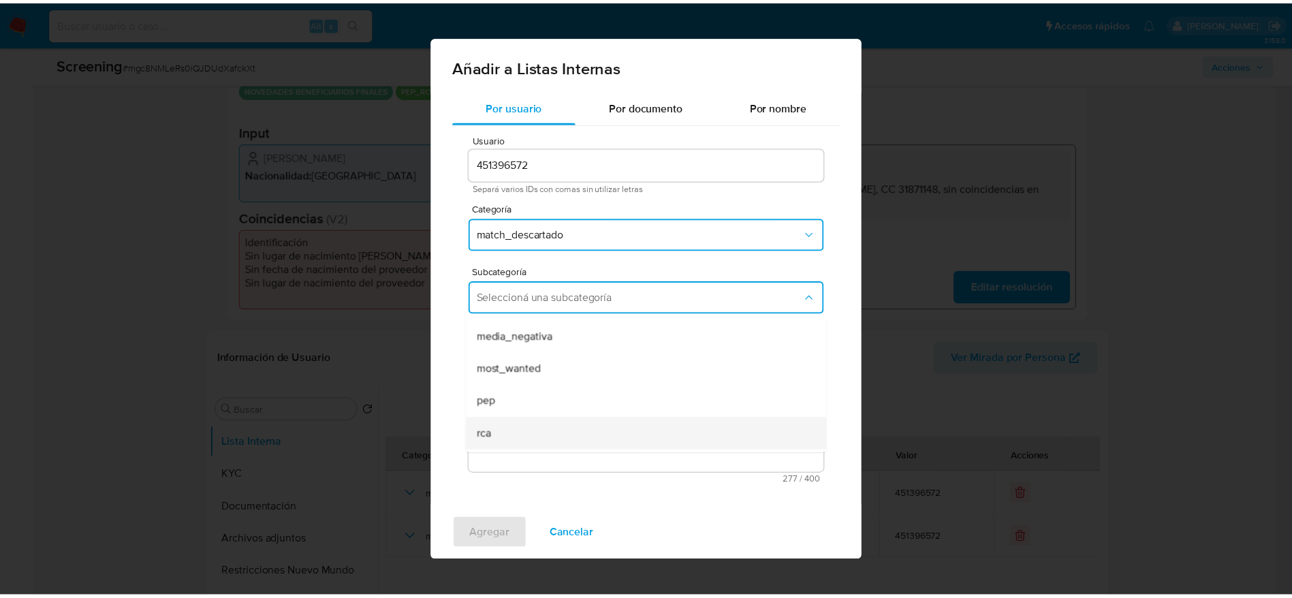
scroll to position [93, 0]
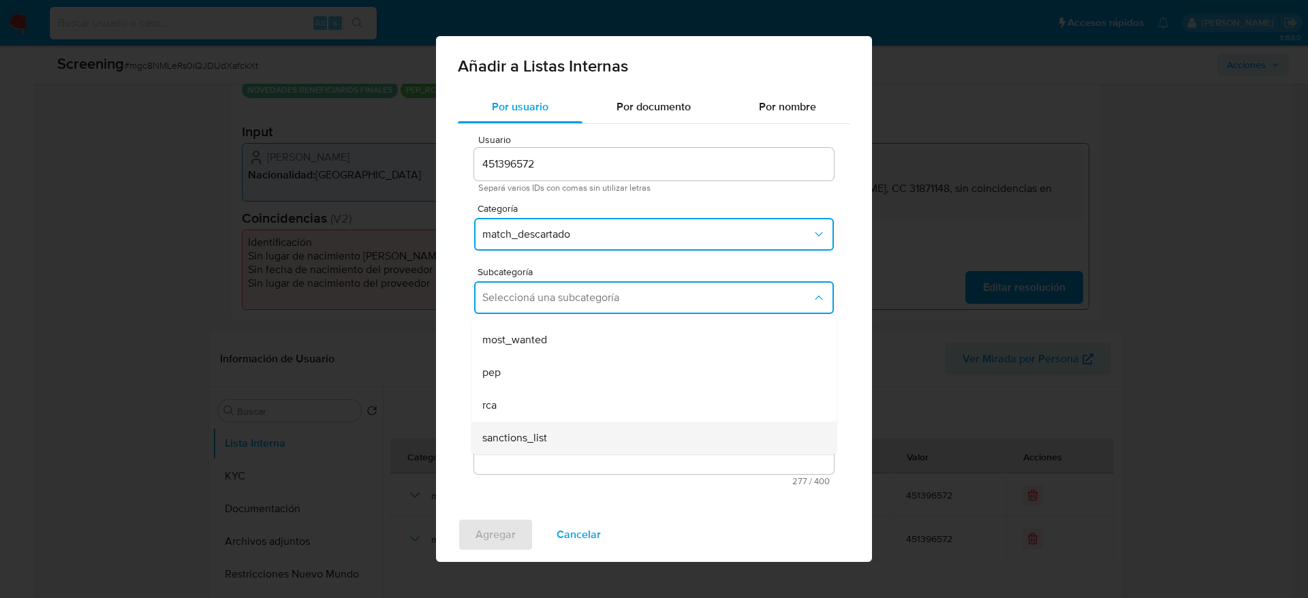
click at [563, 436] on div "sanctions_list" at bounding box center [649, 438] width 335 height 33
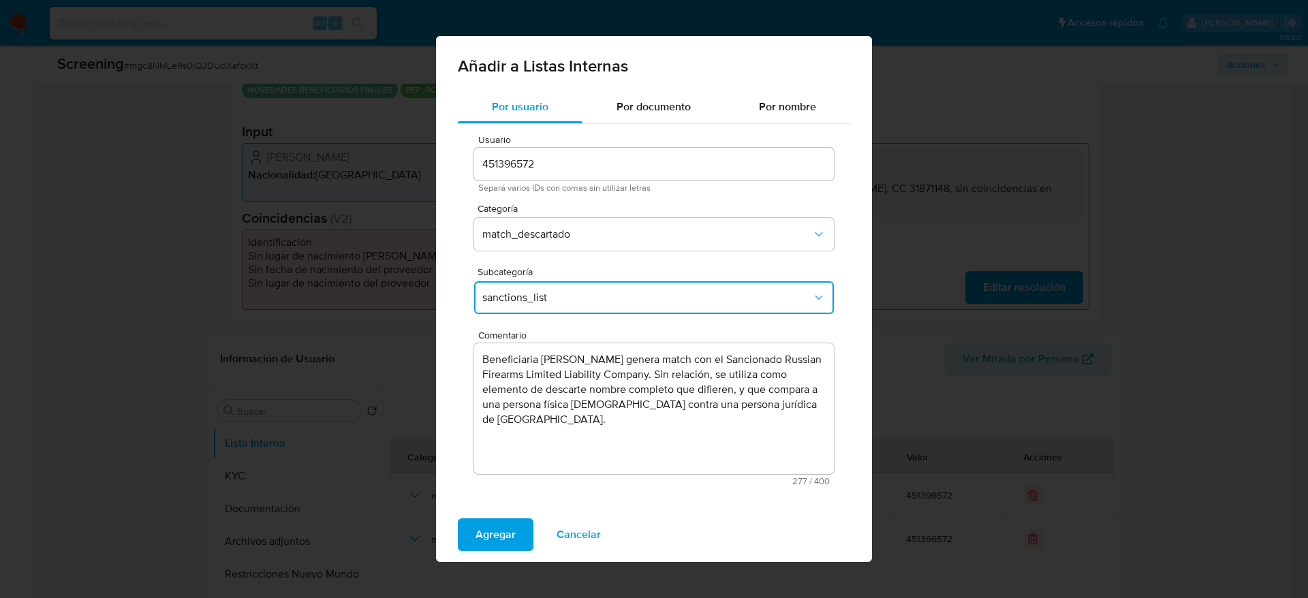
click at [471, 539] on button "Agregar" at bounding box center [496, 534] width 76 height 33
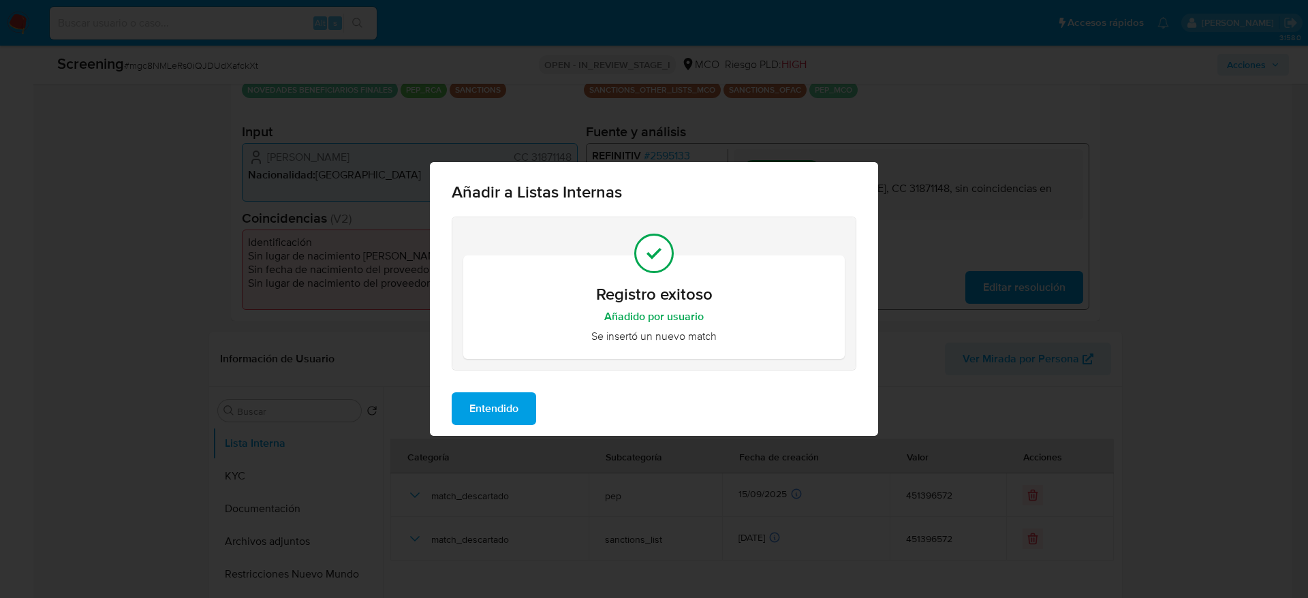
click at [509, 408] on span "Entendido" at bounding box center [493, 409] width 49 height 30
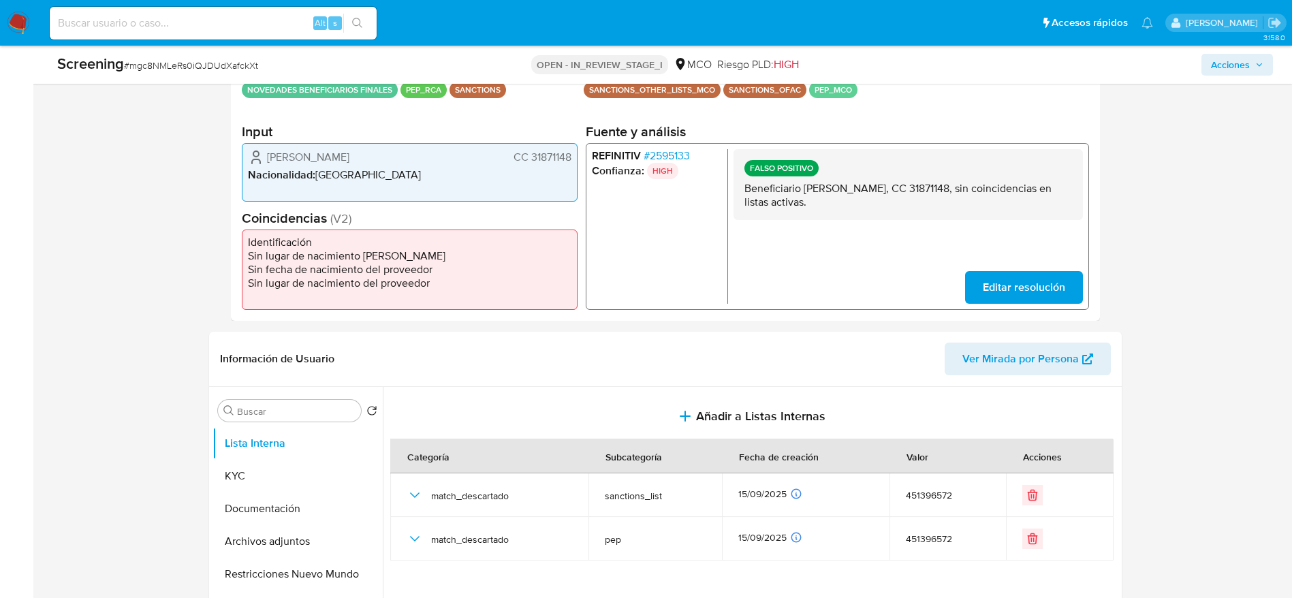
click at [678, 157] on span "# 2595133" at bounding box center [666, 156] width 46 height 14
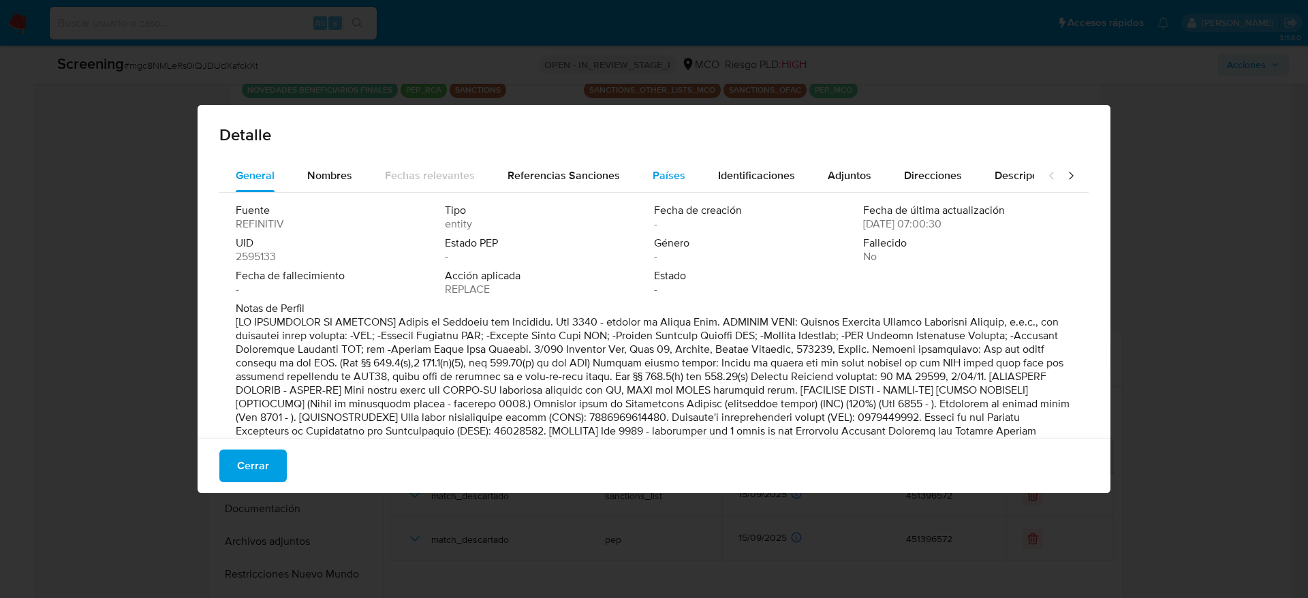
click at [669, 179] on span "Países" at bounding box center [668, 176] width 33 height 16
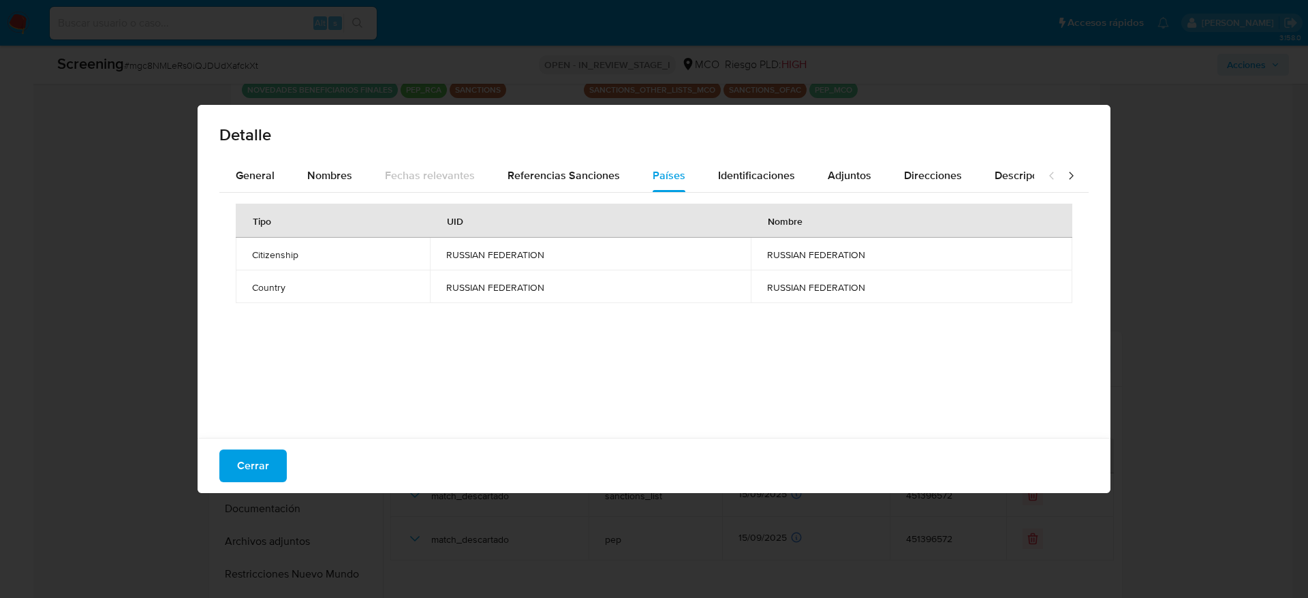
click at [736, 193] on div "Tipo UID Nombre Citizenship RUSSIAN FEDERATION RUSSIAN FEDERATION Country RUSSI…" at bounding box center [653, 312] width 869 height 238
click at [737, 185] on div "Identificaciones" at bounding box center [756, 175] width 77 height 33
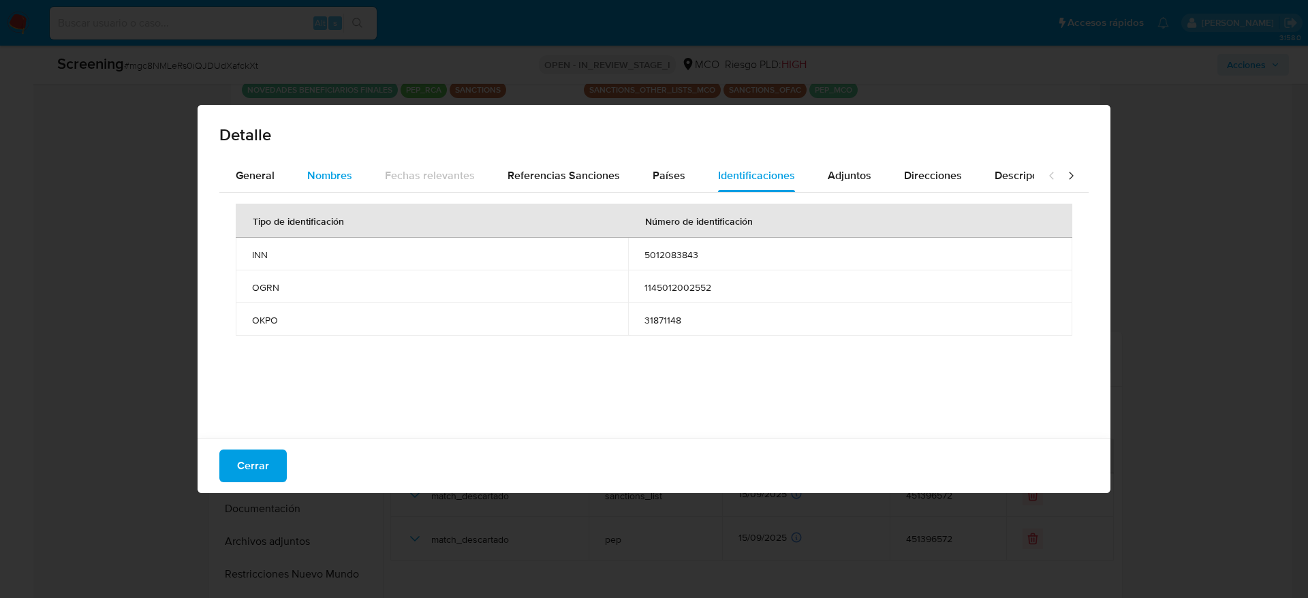
click at [327, 172] on span "Nombres" at bounding box center [329, 176] width 45 height 16
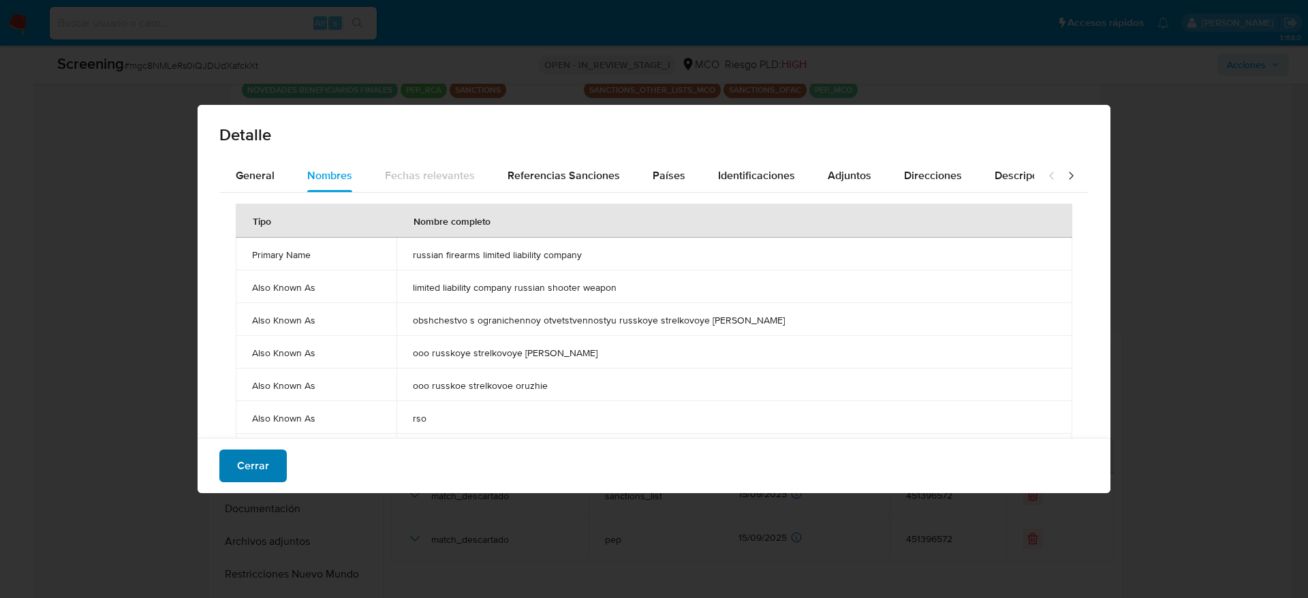
click at [240, 469] on span "Cerrar" at bounding box center [253, 466] width 32 height 30
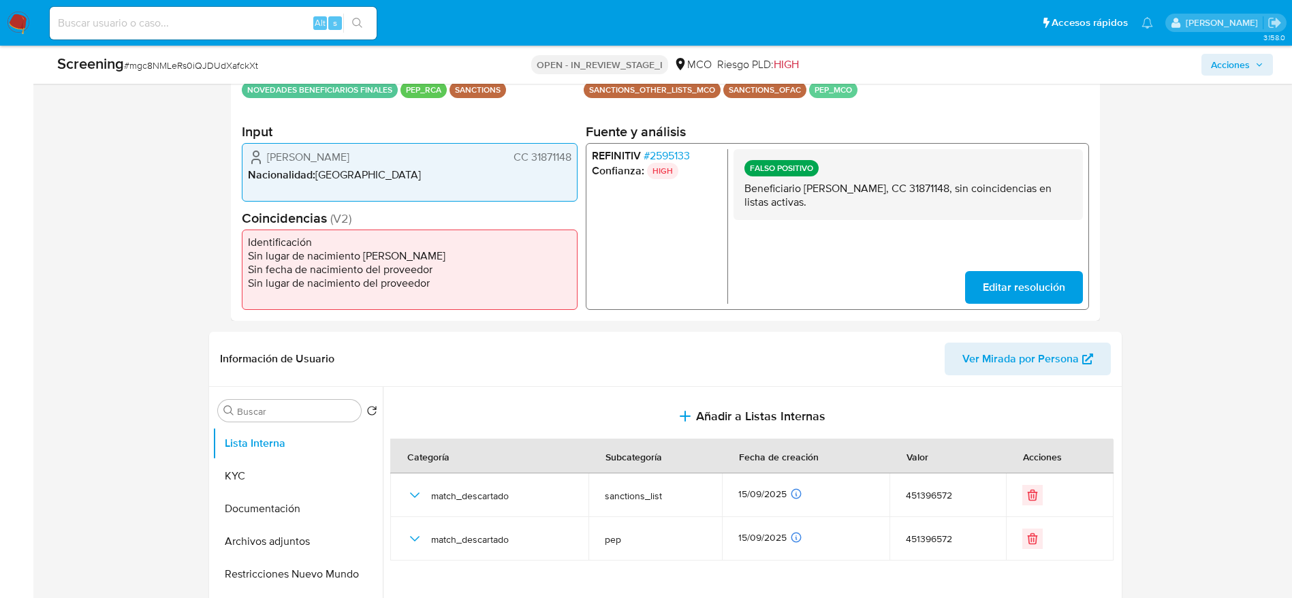
click at [926, 196] on p "Beneficiario [PERSON_NAME], CC 31871148, sin coincidencias en listas activas." at bounding box center [908, 195] width 328 height 27
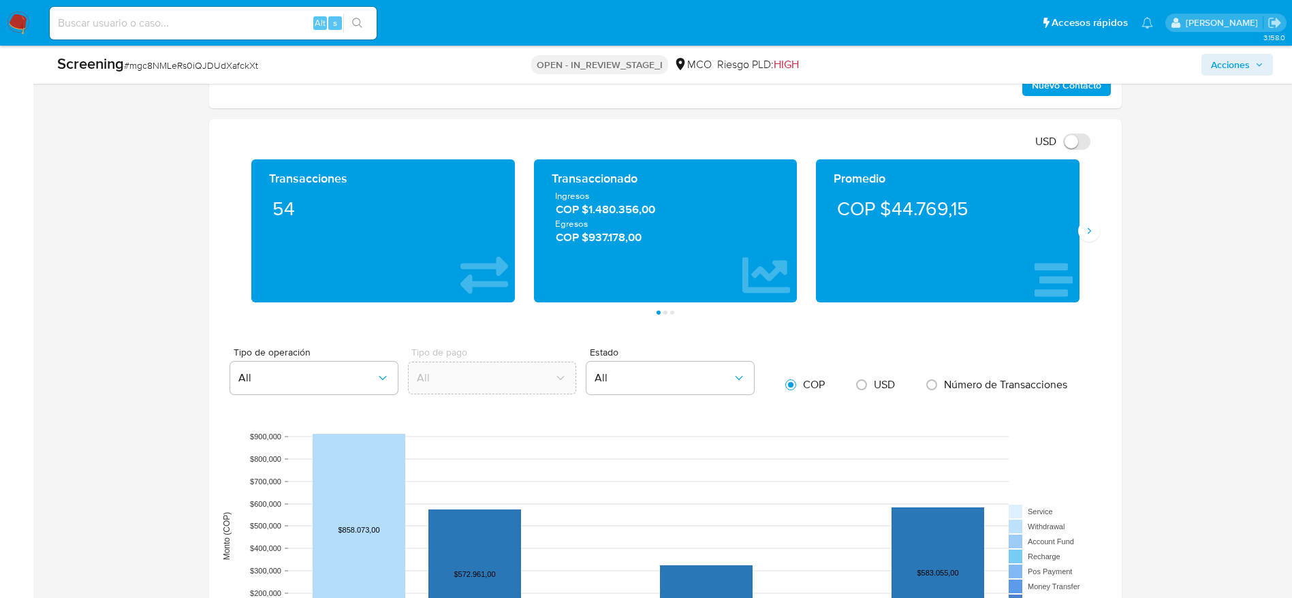
scroll to position [2119, 0]
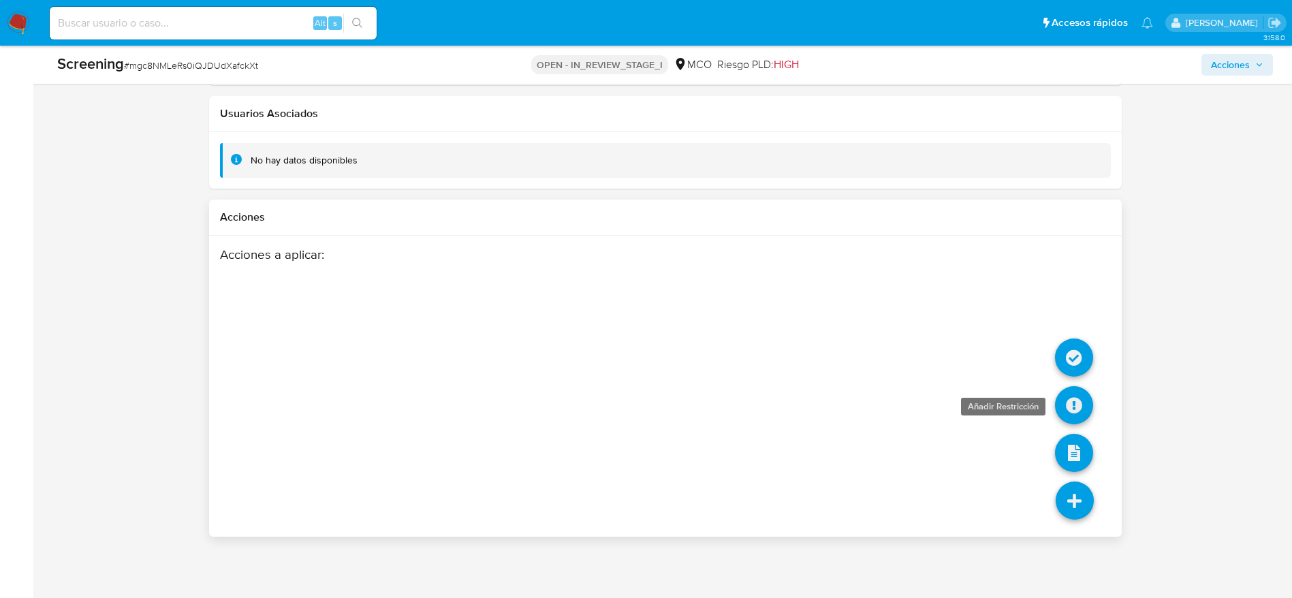
click at [1084, 409] on icon at bounding box center [1074, 405] width 38 height 38
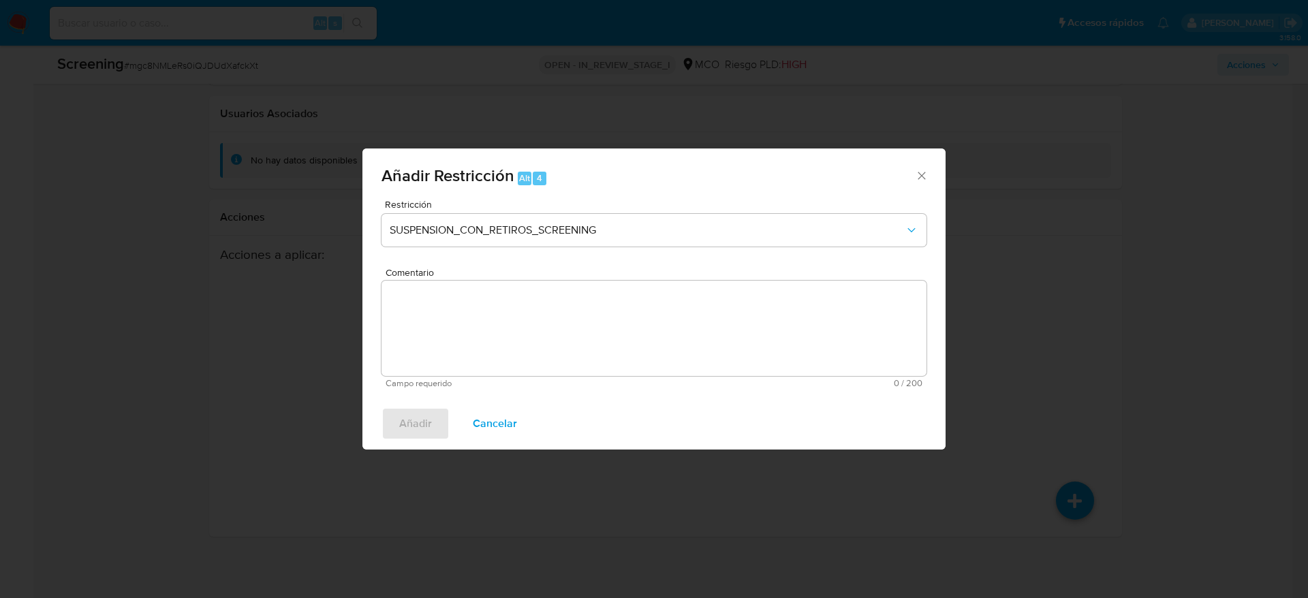
click at [652, 383] on span "Campo requerido" at bounding box center [519, 384] width 268 height 10
drag, startPoint x: 520, startPoint y: 420, endPoint x: 552, endPoint y: 432, distance: 34.3
click at [516, 427] on button "Cancelar" at bounding box center [495, 423] width 80 height 33
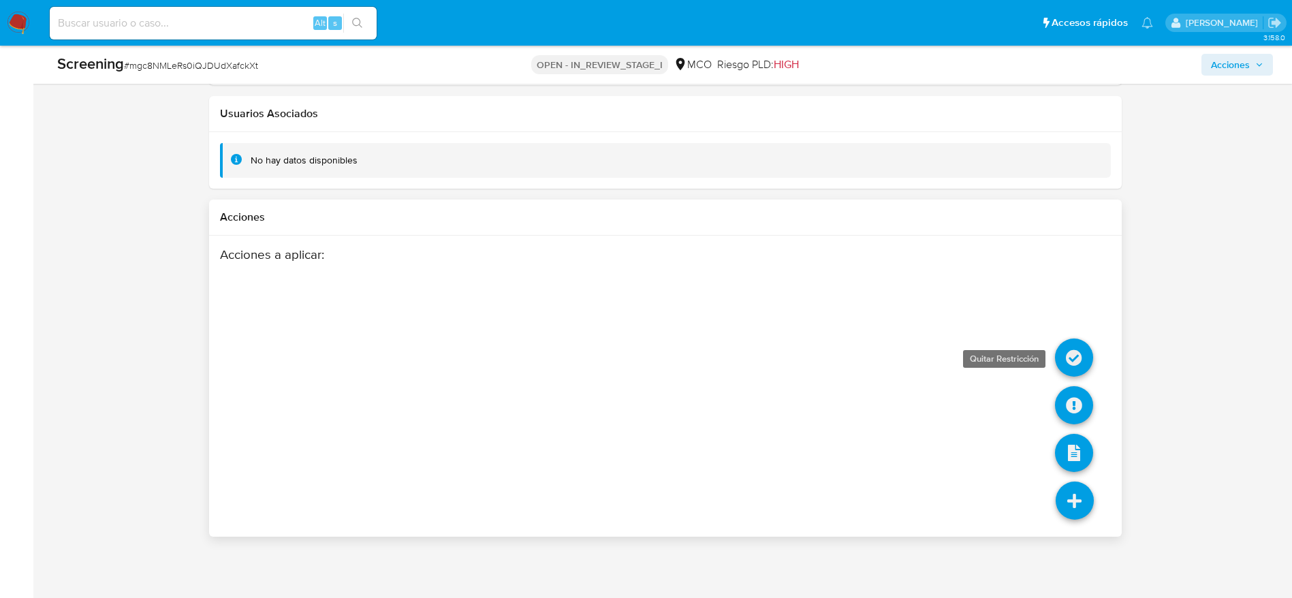
click at [1075, 364] on icon at bounding box center [1074, 357] width 38 height 38
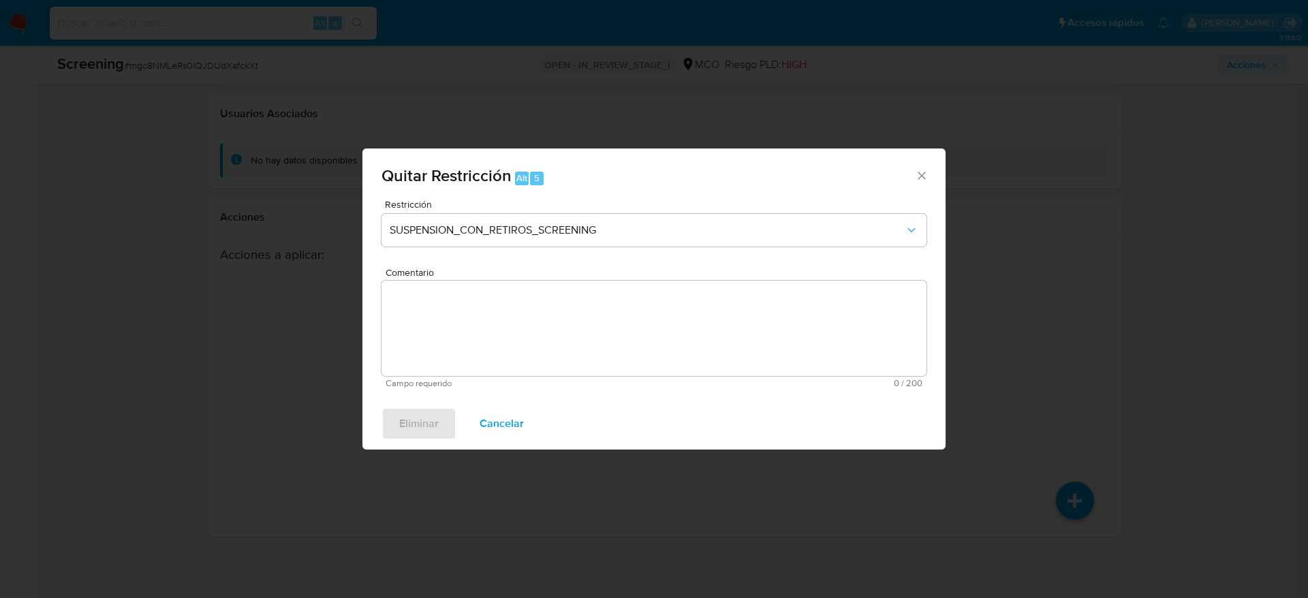
click at [578, 336] on textarea "Comentario" at bounding box center [653, 328] width 545 height 95
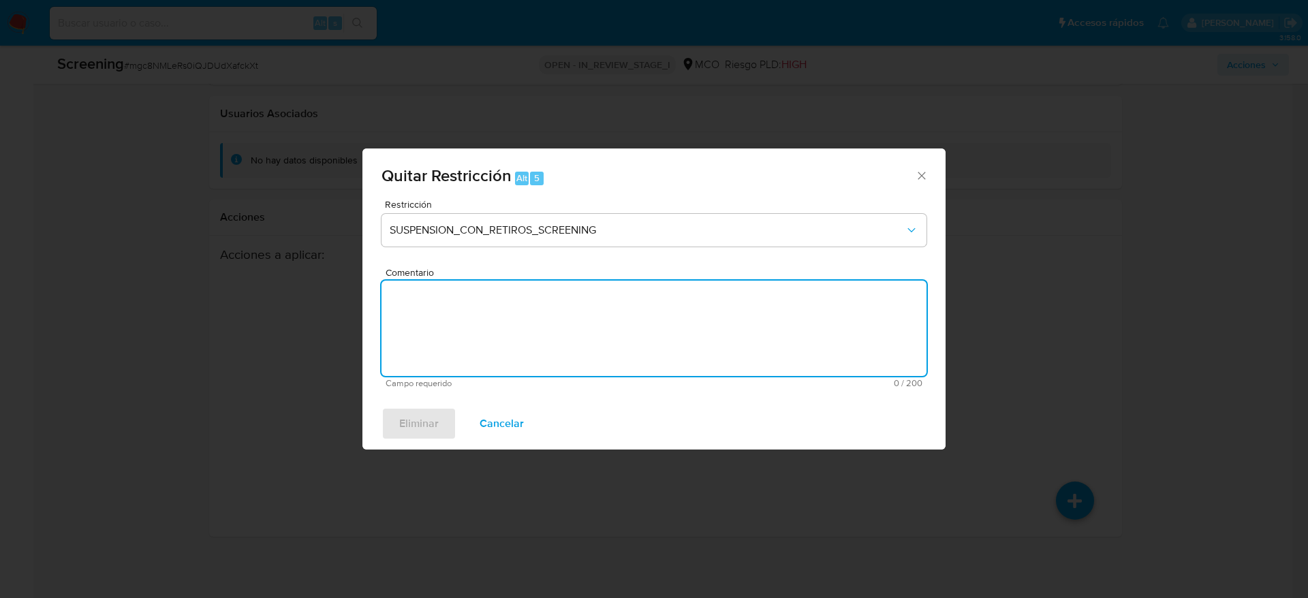
paste textarea "Beneficiario Janeth Bolaños Quintero, CC 31871148, sin coincidencias en listas …"
type textarea "Beneficiario Janeth Bolaños Quintero, CC 31871148, sin coincidencias en listas …"
click at [590, 249] on div "Restricción SUSPENSION_CON_RETIROS_SCREENING" at bounding box center [653, 232] width 545 height 65
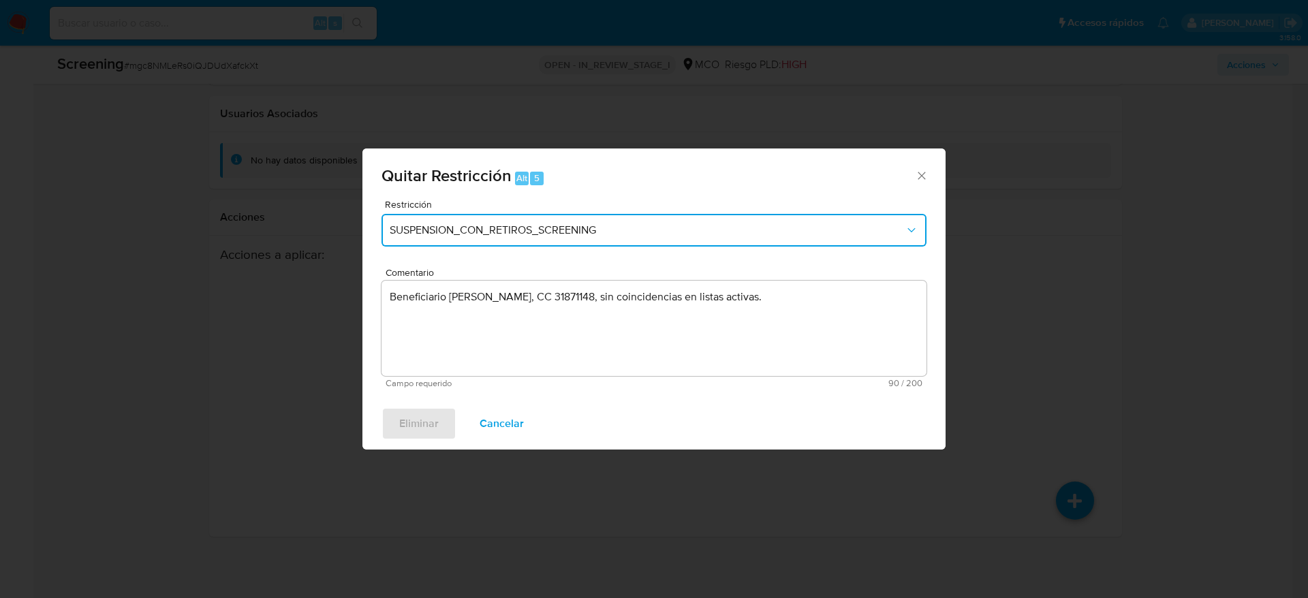
click at [594, 233] on span "SUSPENSION_CON_RETIROS_SCREENING" at bounding box center [647, 230] width 515 height 14
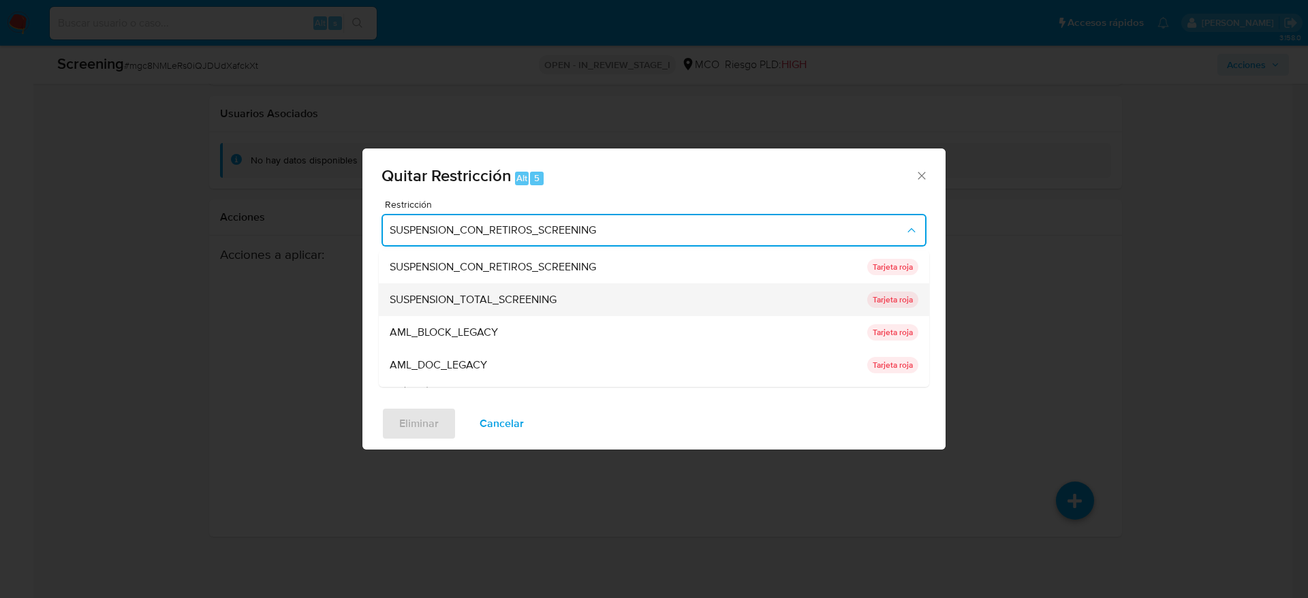
click at [575, 299] on div "SUSPENSION_TOTAL_SCREENING" at bounding box center [624, 299] width 469 height 33
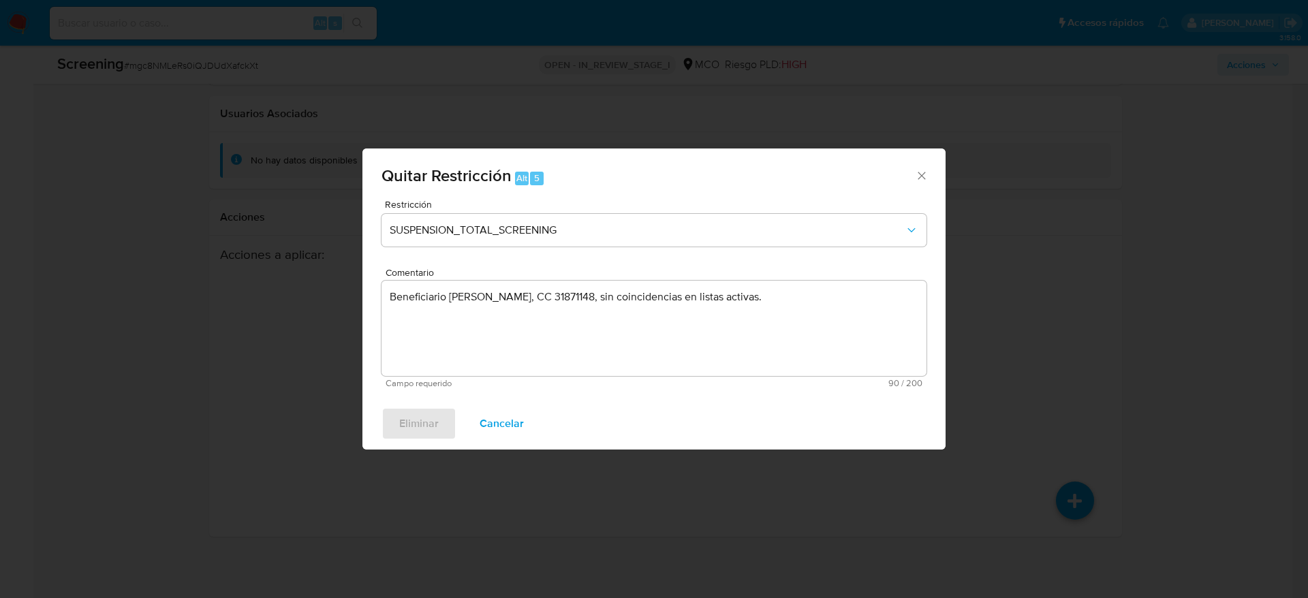
click at [415, 422] on div "Eliminar Cancelar" at bounding box center [653, 424] width 583 height 52
click at [505, 420] on span "Cancelar" at bounding box center [501, 424] width 44 height 30
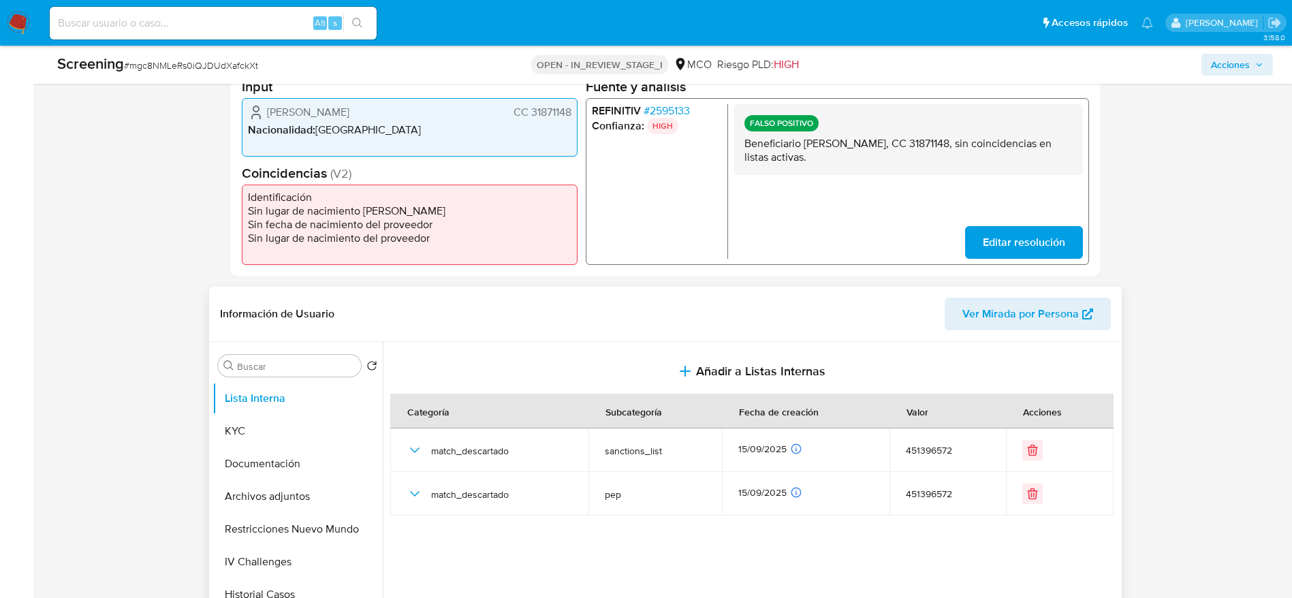
scroll to position [484, 0]
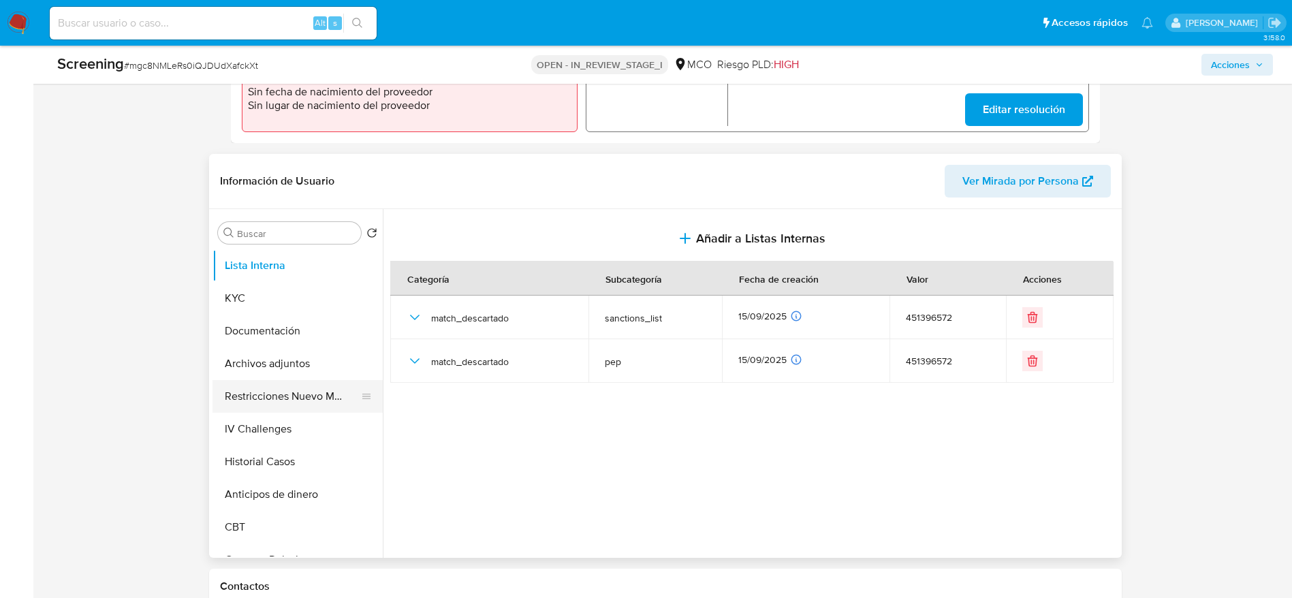
click at [259, 384] on button "Restricciones Nuevo Mundo" at bounding box center [291, 396] width 159 height 33
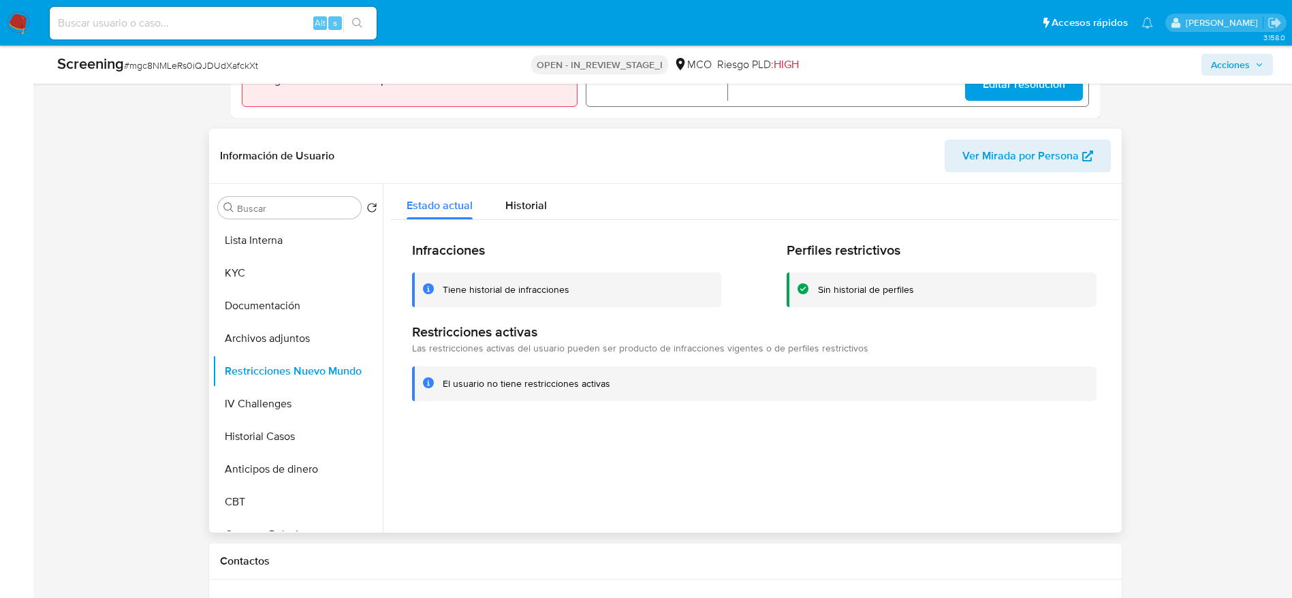
scroll to position [511, 0]
click at [279, 358] on button "Restricciones Nuevo Mundo" at bounding box center [291, 369] width 159 height 33
click at [279, 345] on button "Archivos adjuntos" at bounding box center [291, 337] width 159 height 33
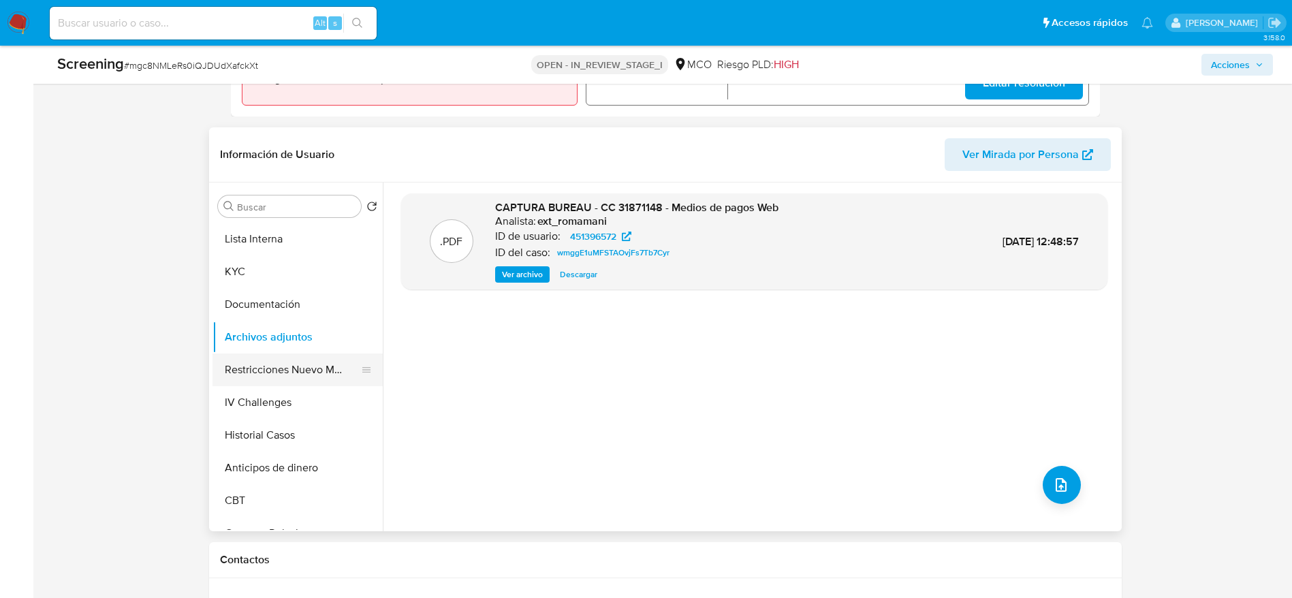
click at [291, 362] on button "Restricciones Nuevo Mundo" at bounding box center [291, 369] width 159 height 33
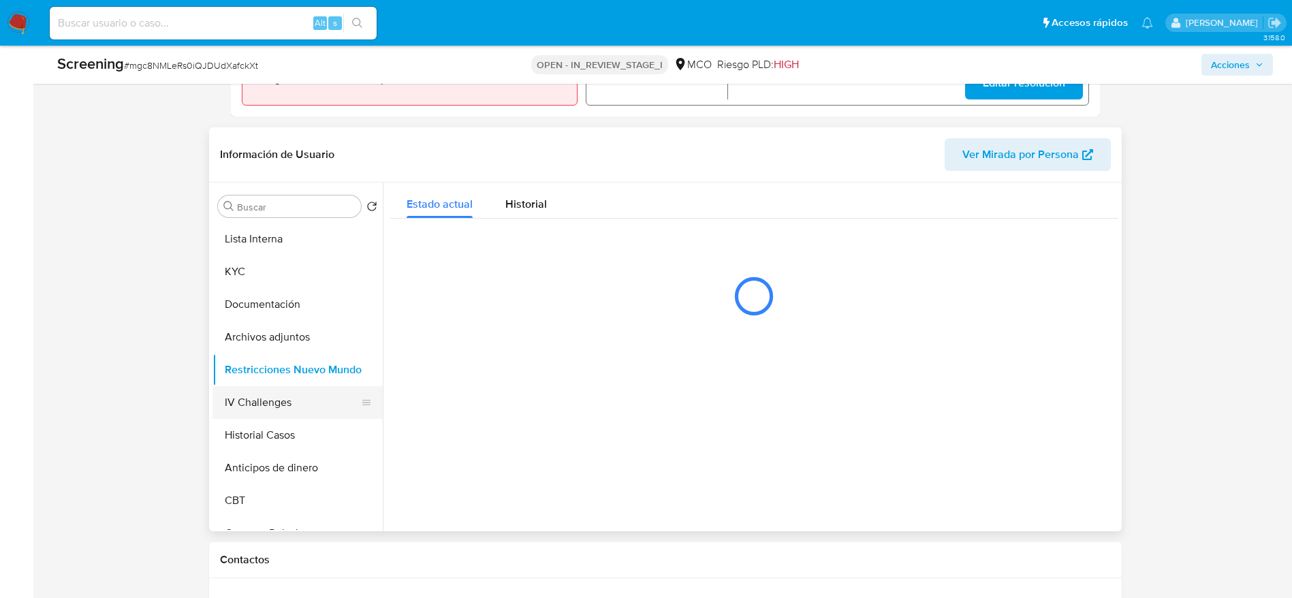
click at [291, 390] on button "IV Challenges" at bounding box center [291, 402] width 159 height 33
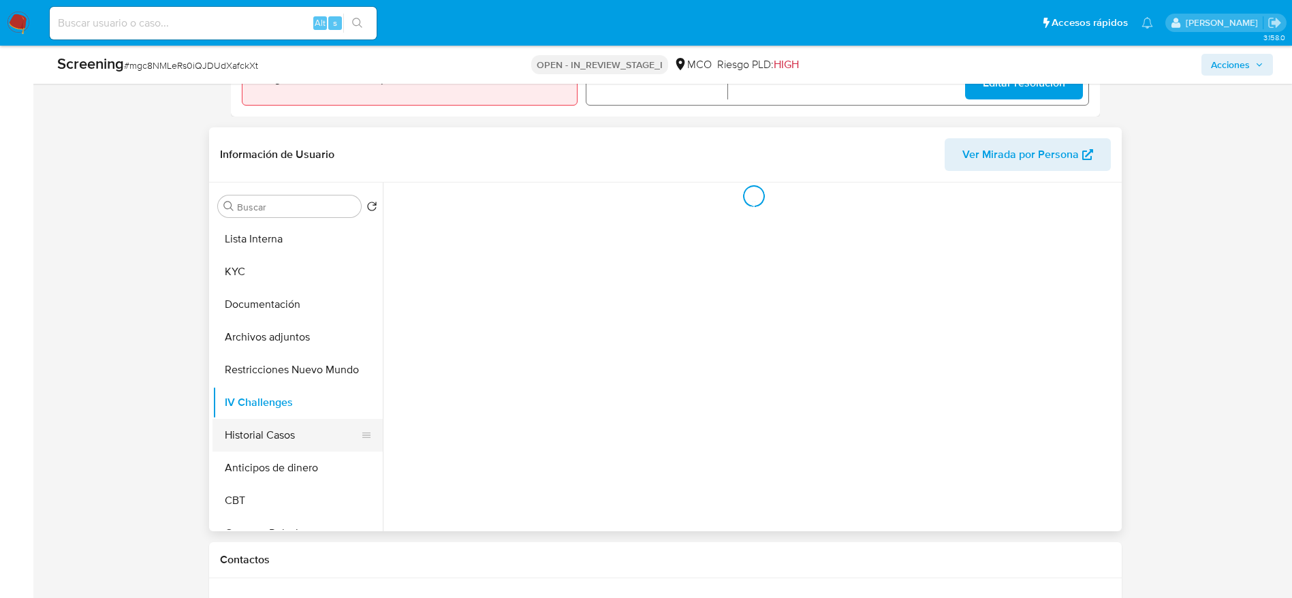
click at [297, 428] on button "Historial Casos" at bounding box center [291, 435] width 159 height 33
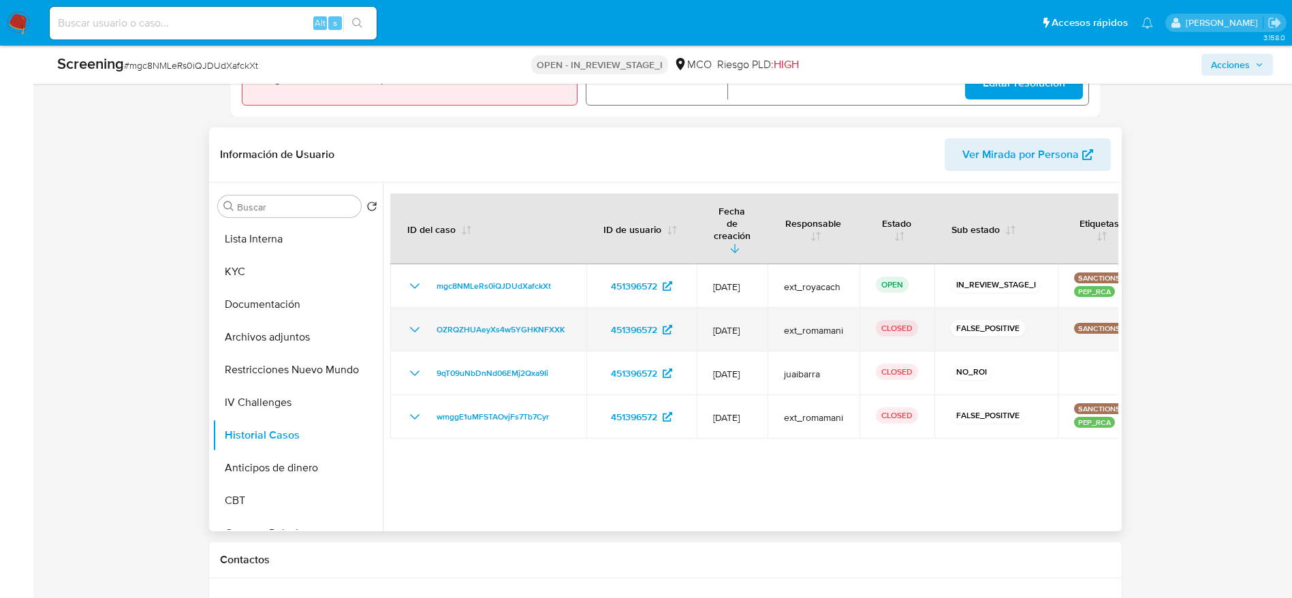
click at [420, 321] on icon "Mostrar/Ocultar" at bounding box center [415, 329] width 16 height 16
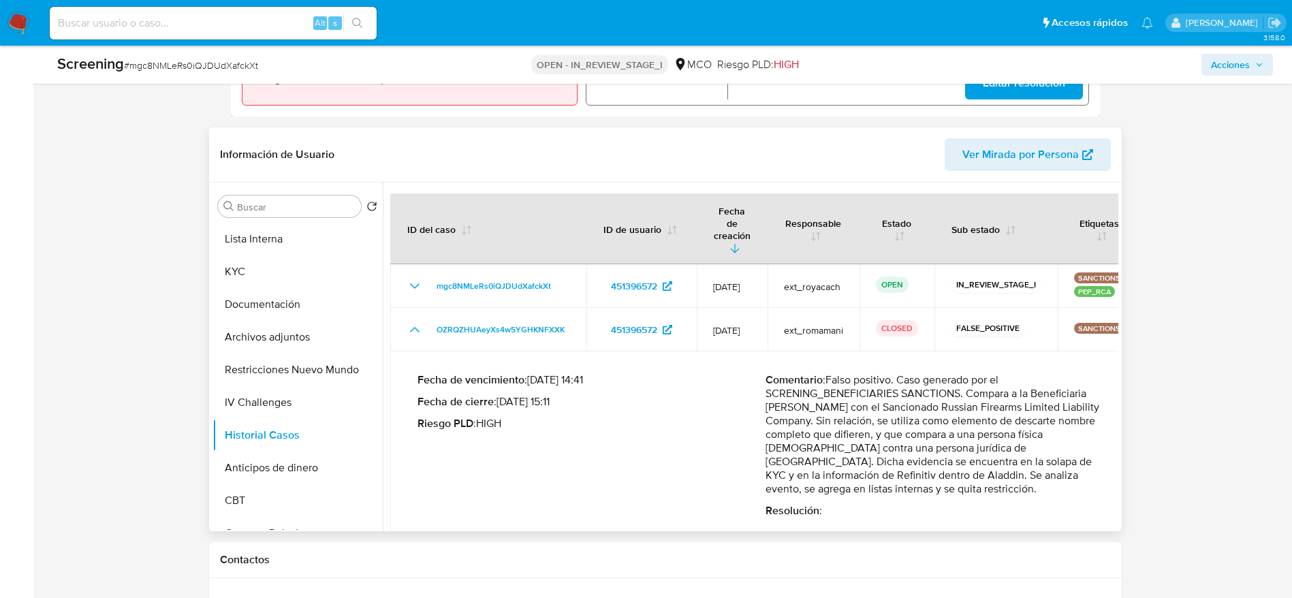
drag, startPoint x: 833, startPoint y: 358, endPoint x: 1101, endPoint y: 460, distance: 286.5
click at [1101, 460] on p "Comentario : Falso positivo. Caso generado por el SCRENING_BENEFICIARIES SANCTI…" at bounding box center [940, 434] width 348 height 123
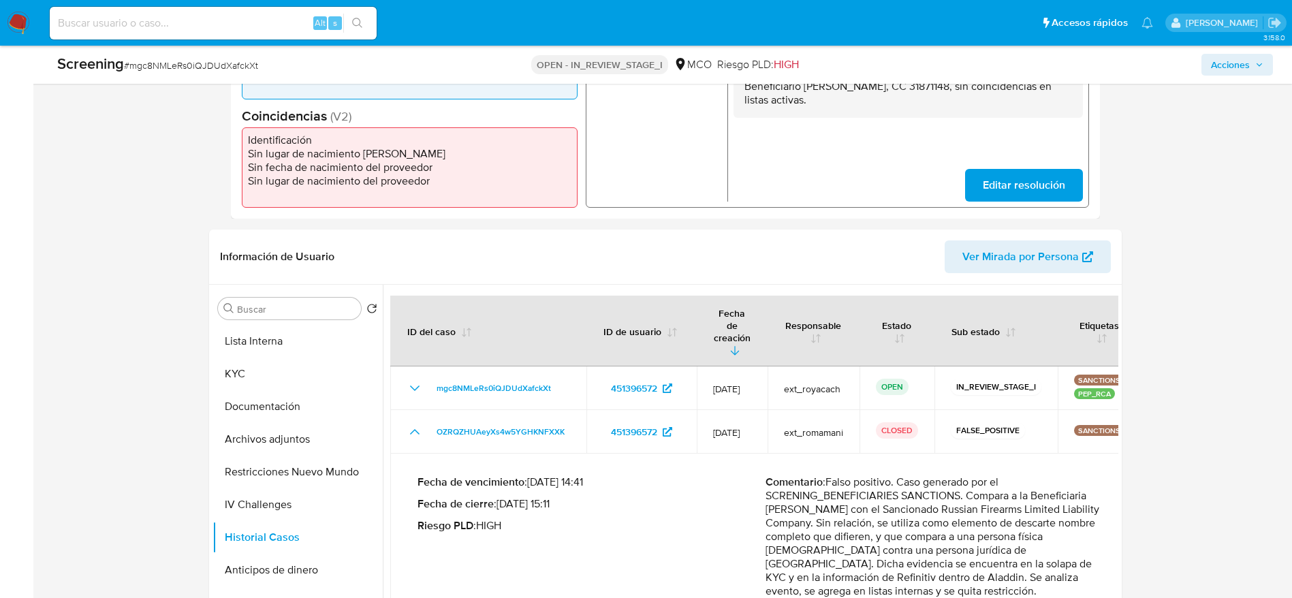
scroll to position [306, 0]
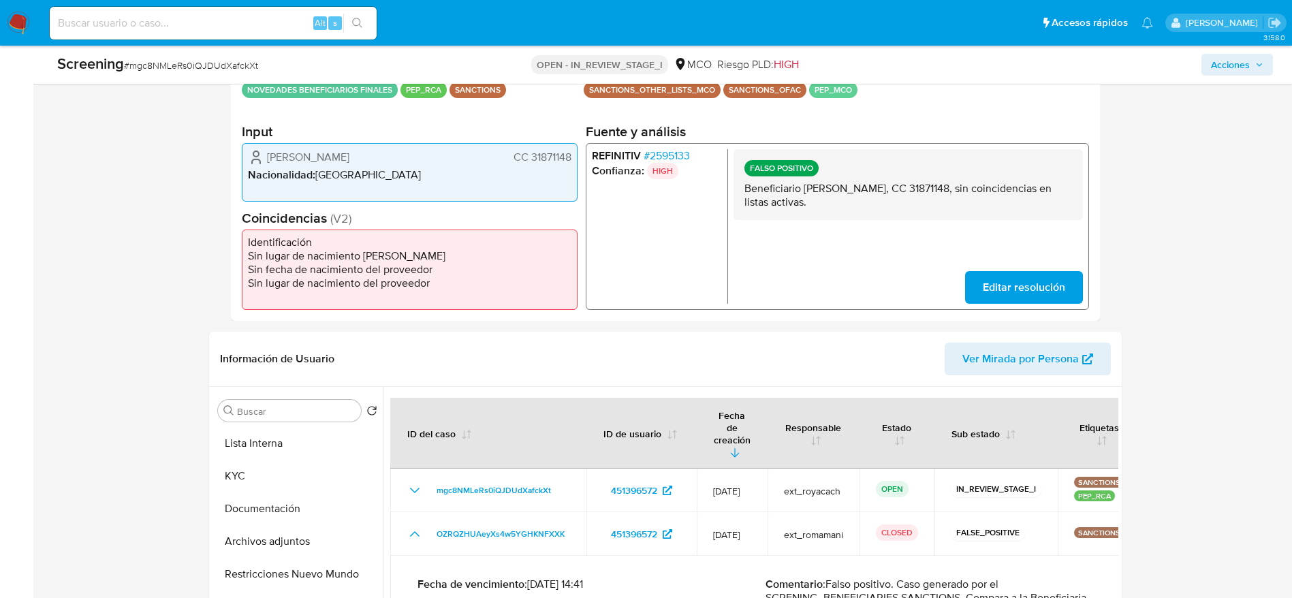
click at [669, 159] on span "# 2595133" at bounding box center [666, 156] width 46 height 14
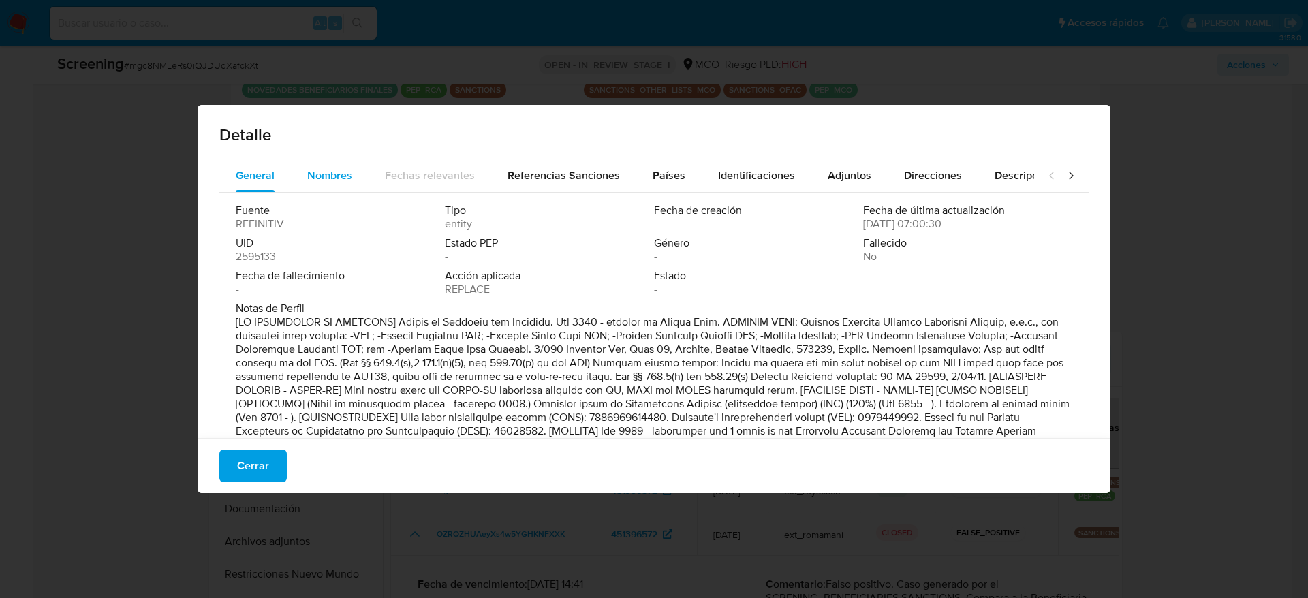
click at [335, 164] on div "Nombres" at bounding box center [329, 175] width 45 height 33
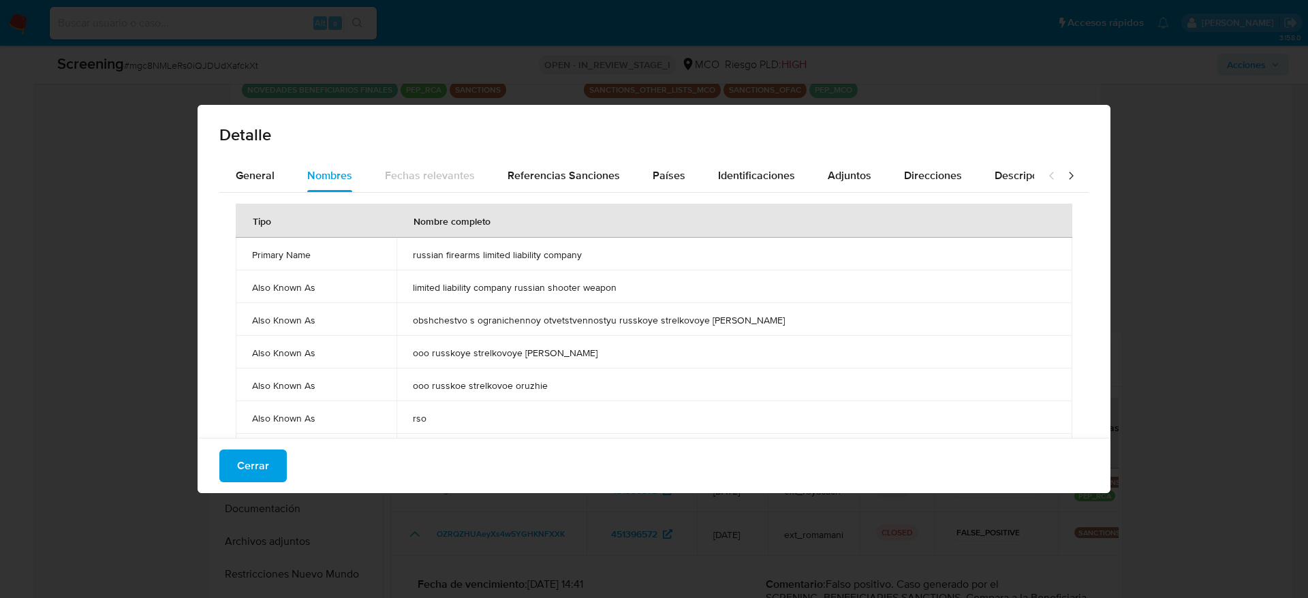
drag, startPoint x: 243, startPoint y: 464, endPoint x: 260, endPoint y: 450, distance: 21.8
click at [242, 465] on span "Cerrar" at bounding box center [253, 466] width 32 height 30
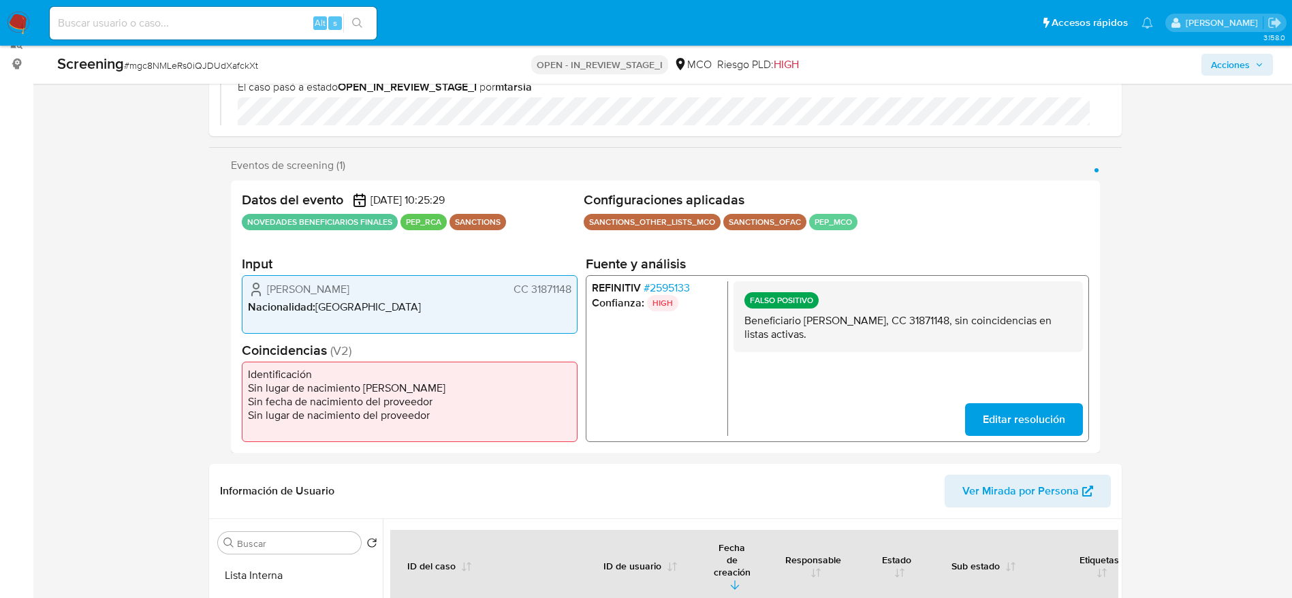
scroll to position [0, 0]
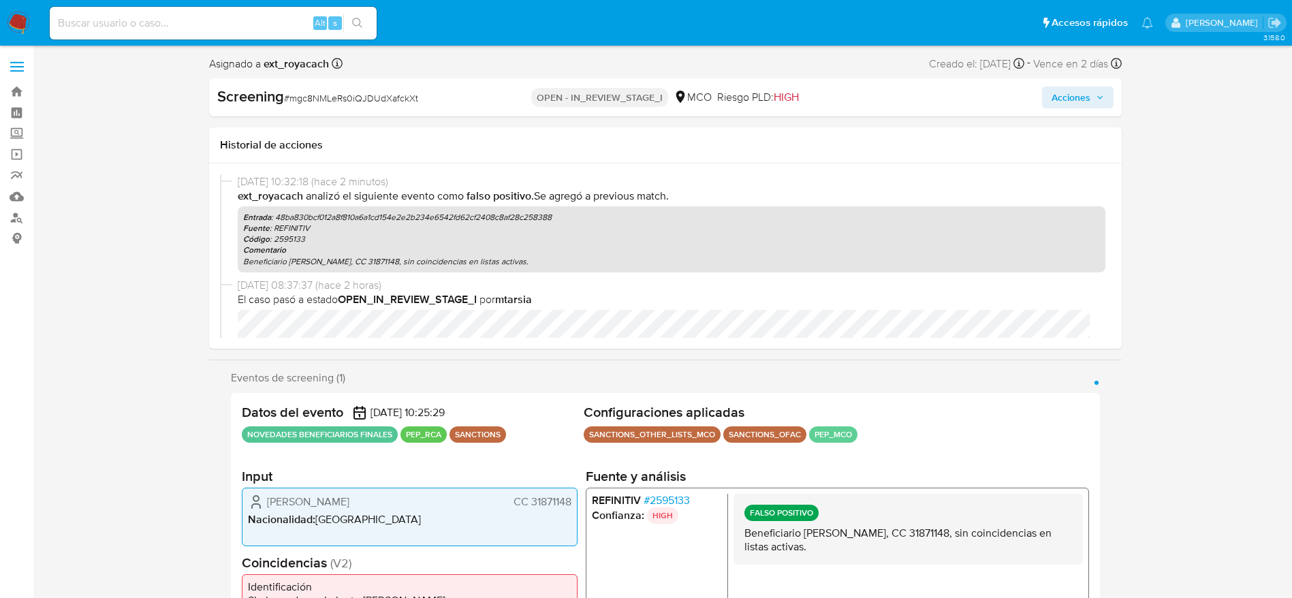
drag, startPoint x: 1062, startPoint y: 93, endPoint x: 1064, endPoint y: 103, distance: 10.3
click at [1064, 93] on span "Acciones" at bounding box center [1071, 97] width 39 height 22
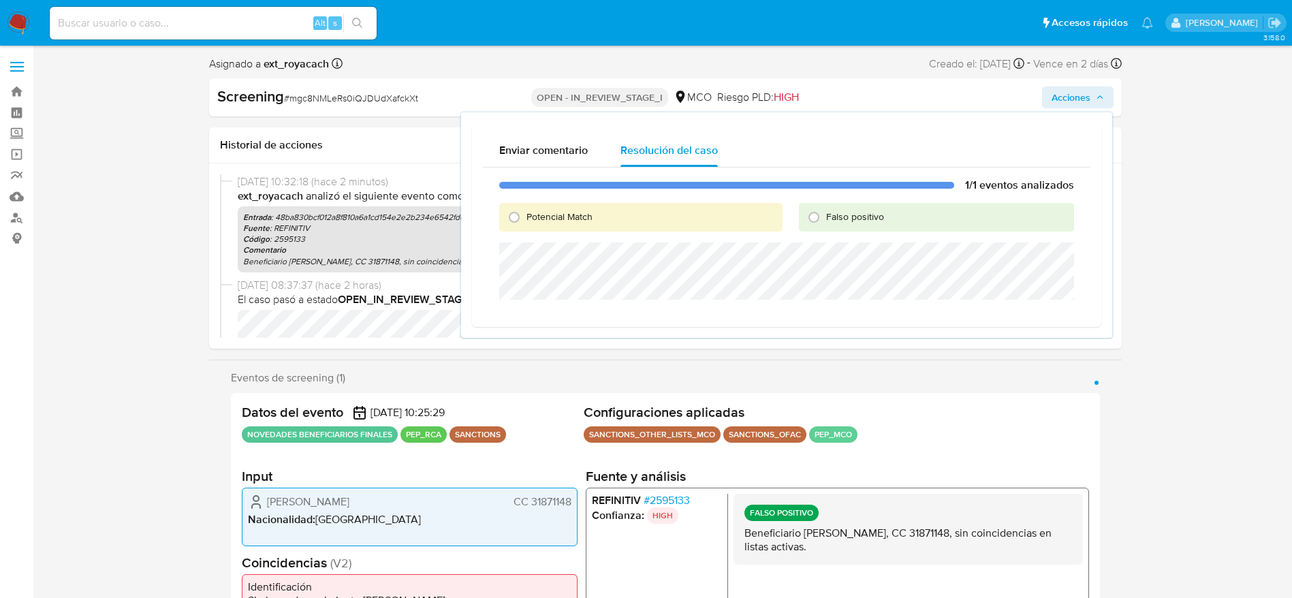
click at [838, 212] on span "Falso positivo" at bounding box center [855, 217] width 58 height 14
click at [825, 212] on input "Falso positivo" at bounding box center [814, 217] width 22 height 22
radio input "true"
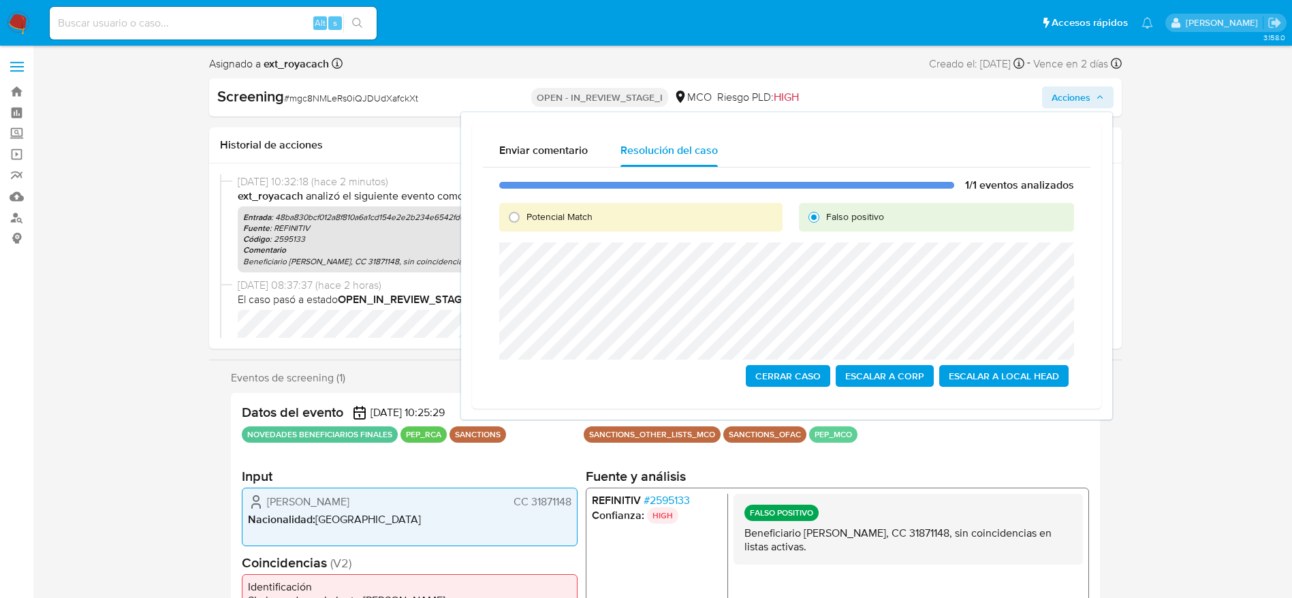
click at [788, 369] on span "Cerrar Caso" at bounding box center [787, 375] width 65 height 19
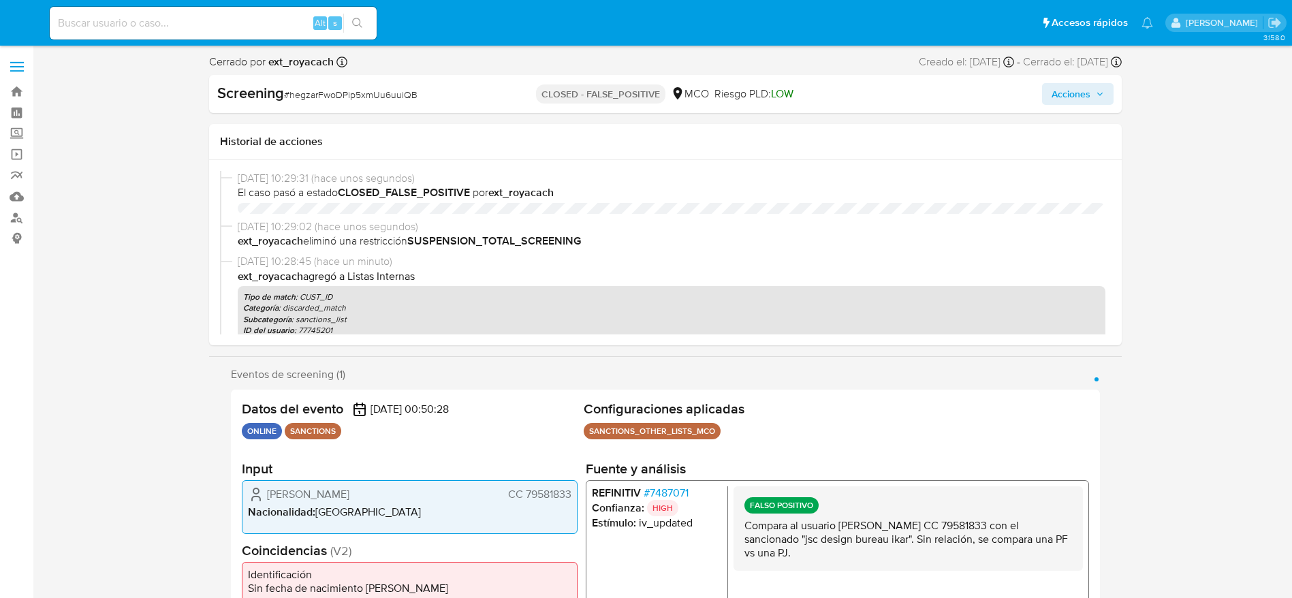
select select "10"
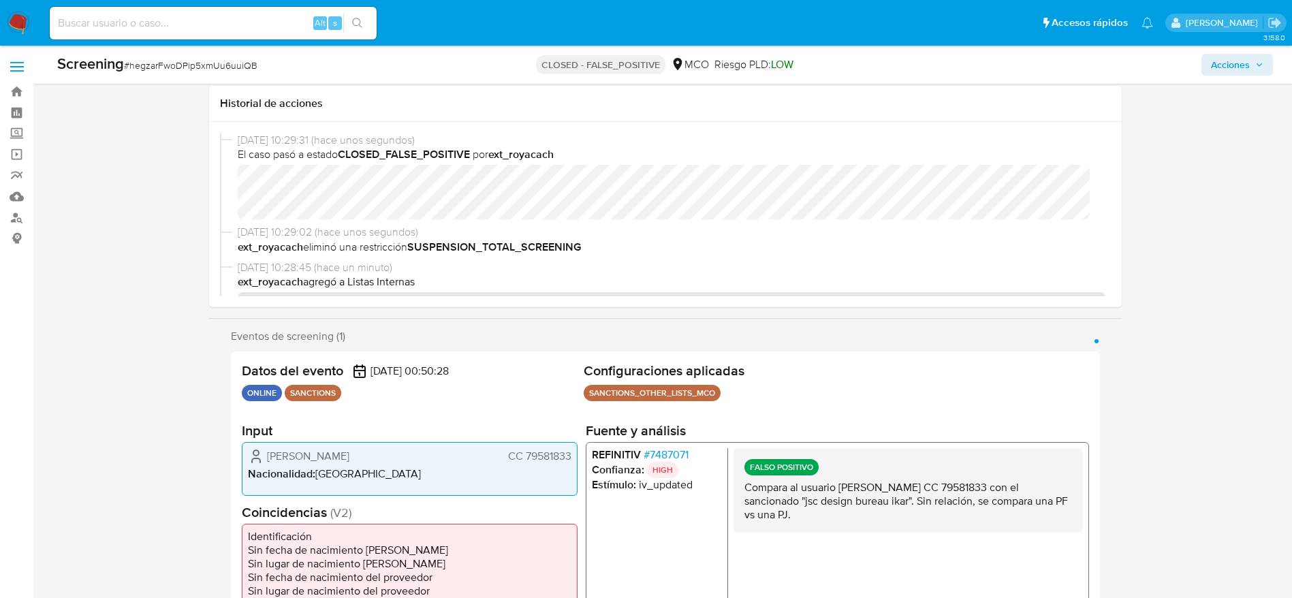
scroll to position [102, 0]
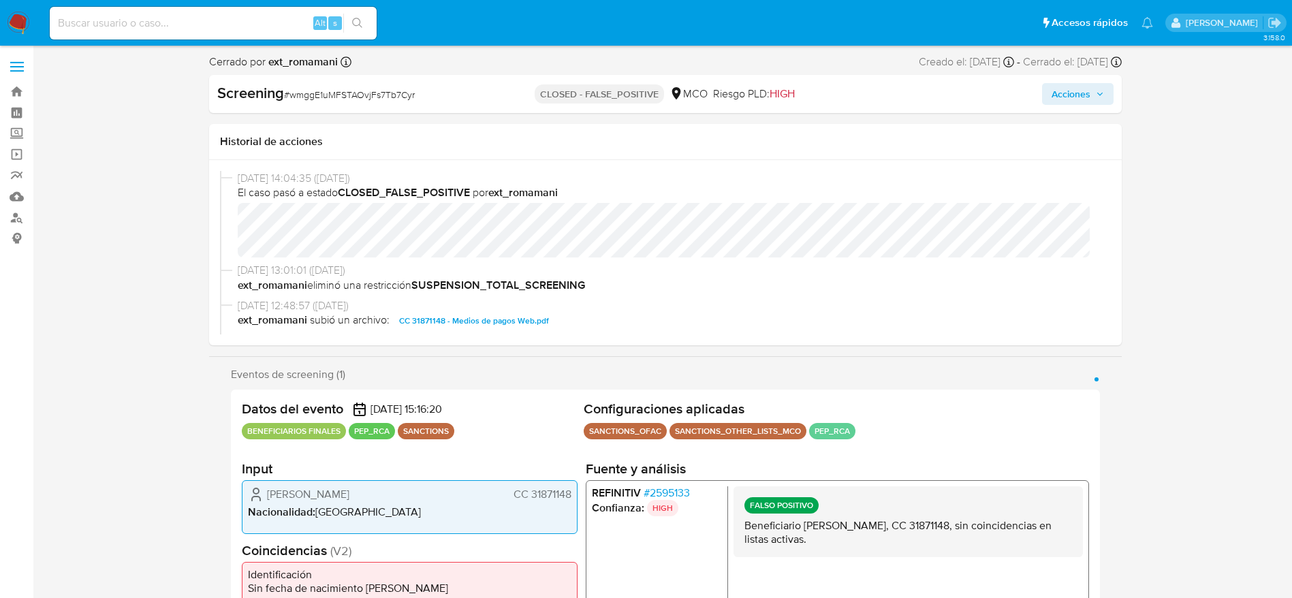
select select "10"
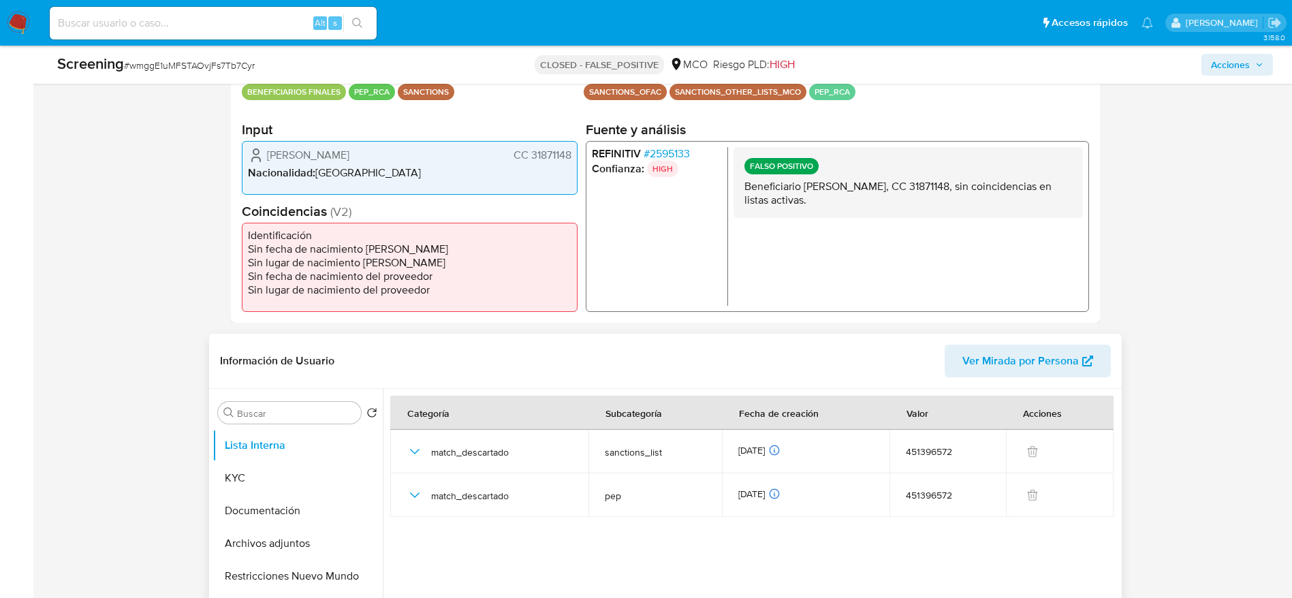
scroll to position [306, 0]
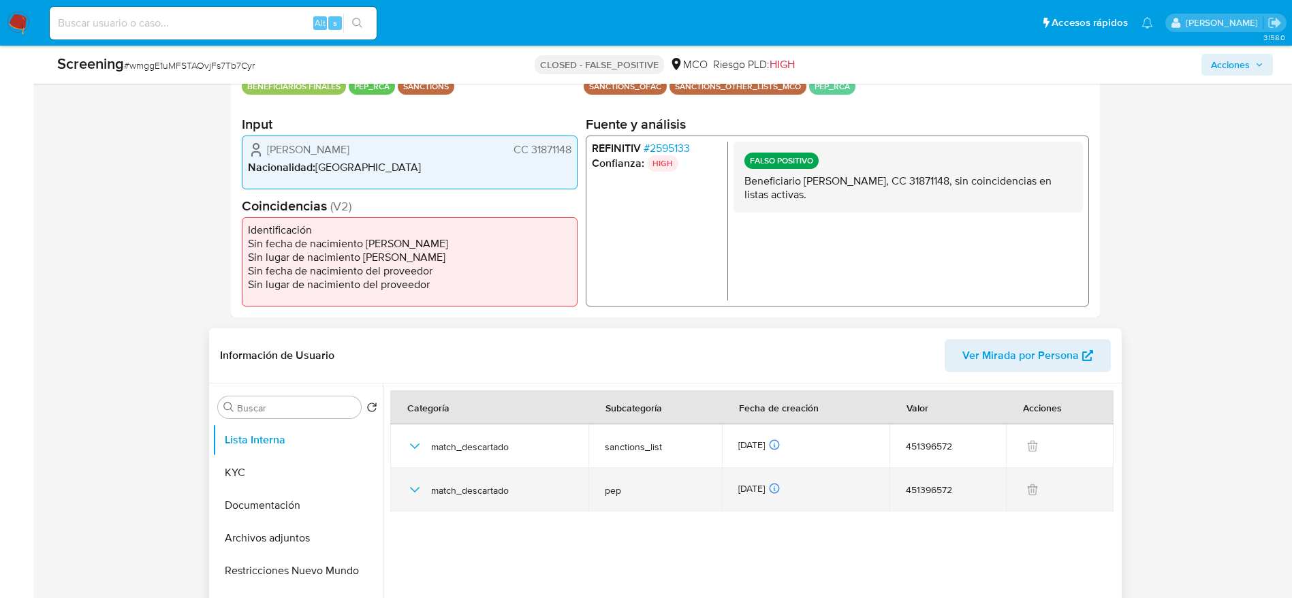
click at [417, 487] on icon "button" at bounding box center [415, 490] width 16 height 16
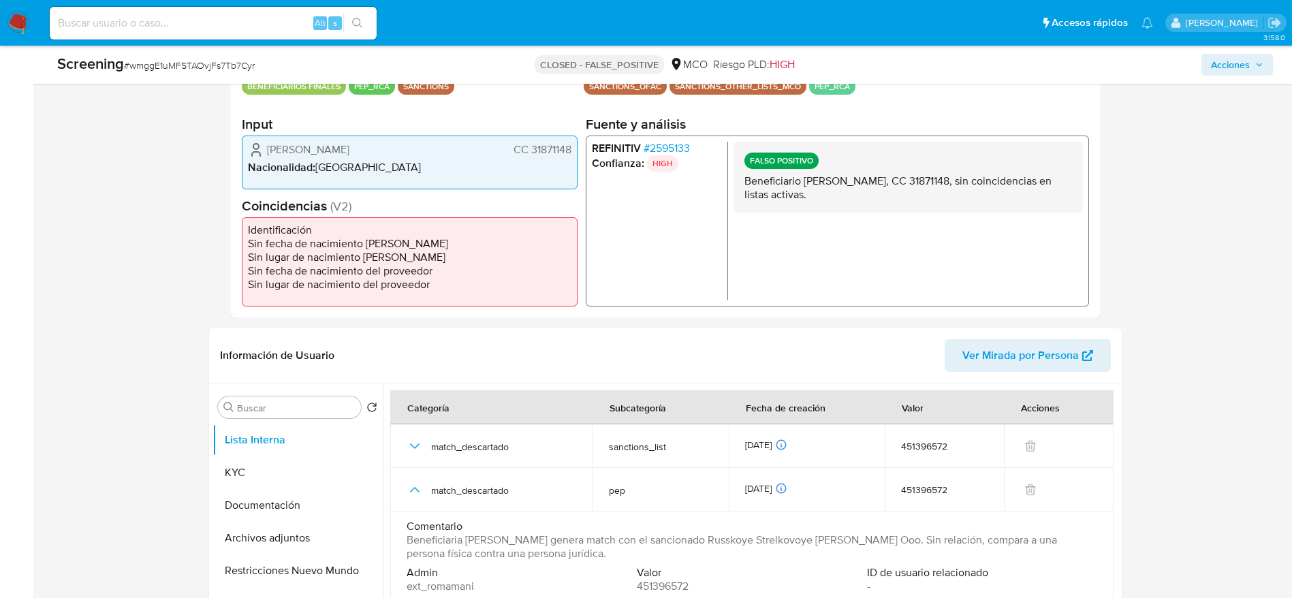
click at [912, 185] on p "Beneficiario Janeth Bolaños Quintero, CC 31871148, sin coincidencias en listas …" at bounding box center [908, 187] width 328 height 27
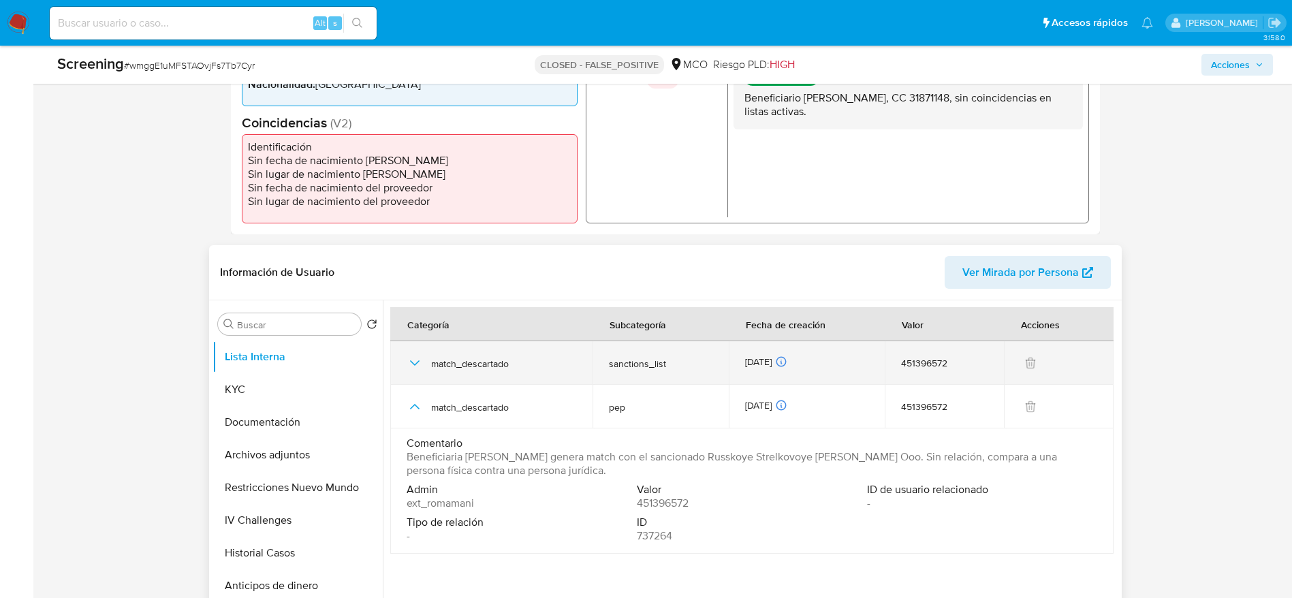
scroll to position [409, 0]
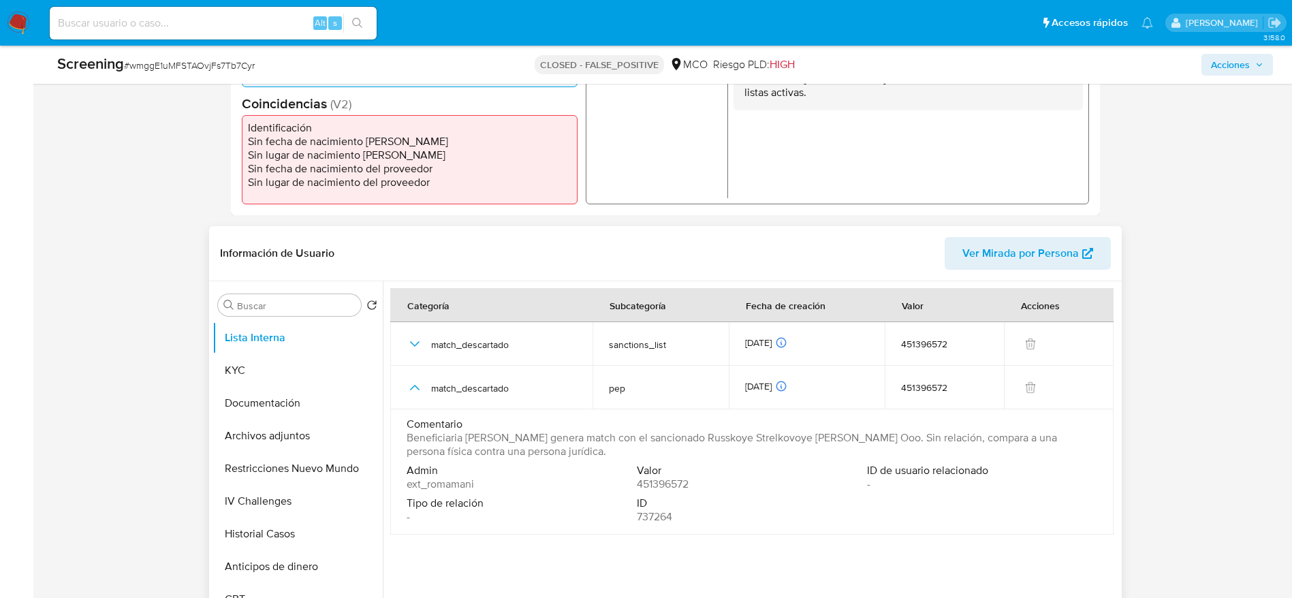
click at [485, 442] on span "Beneficiaria Janeth Bolaños Quintero genera match con el sancionado Russkoye St…" at bounding box center [751, 444] width 688 height 27
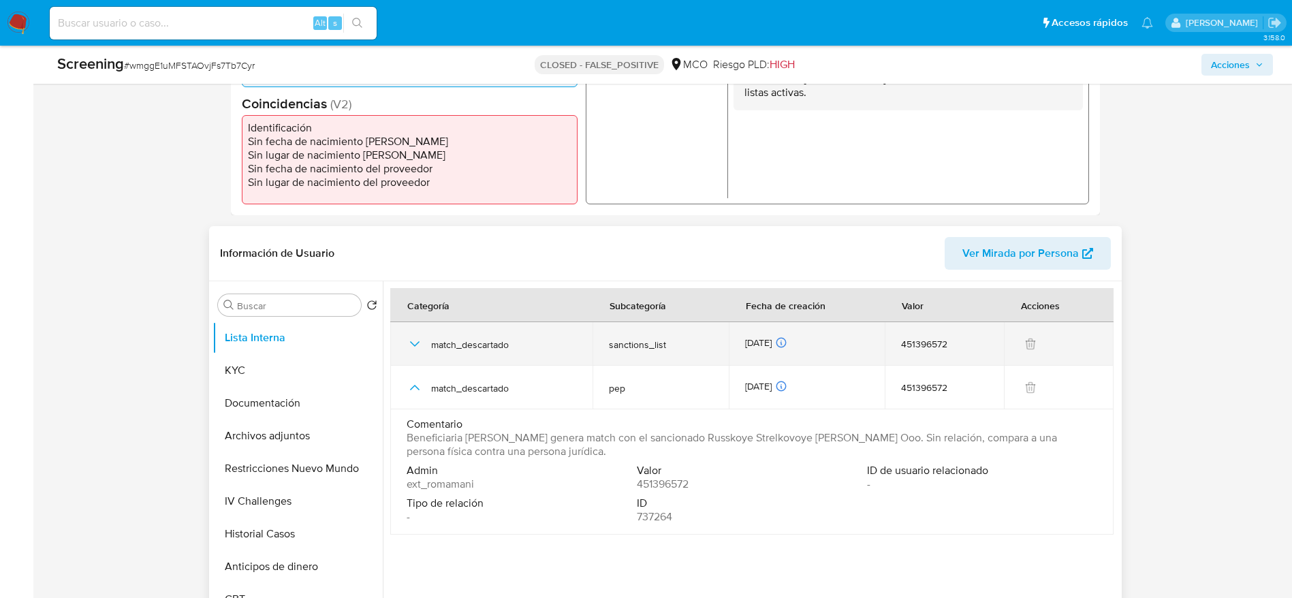
click at [422, 342] on icon "button" at bounding box center [415, 344] width 16 height 16
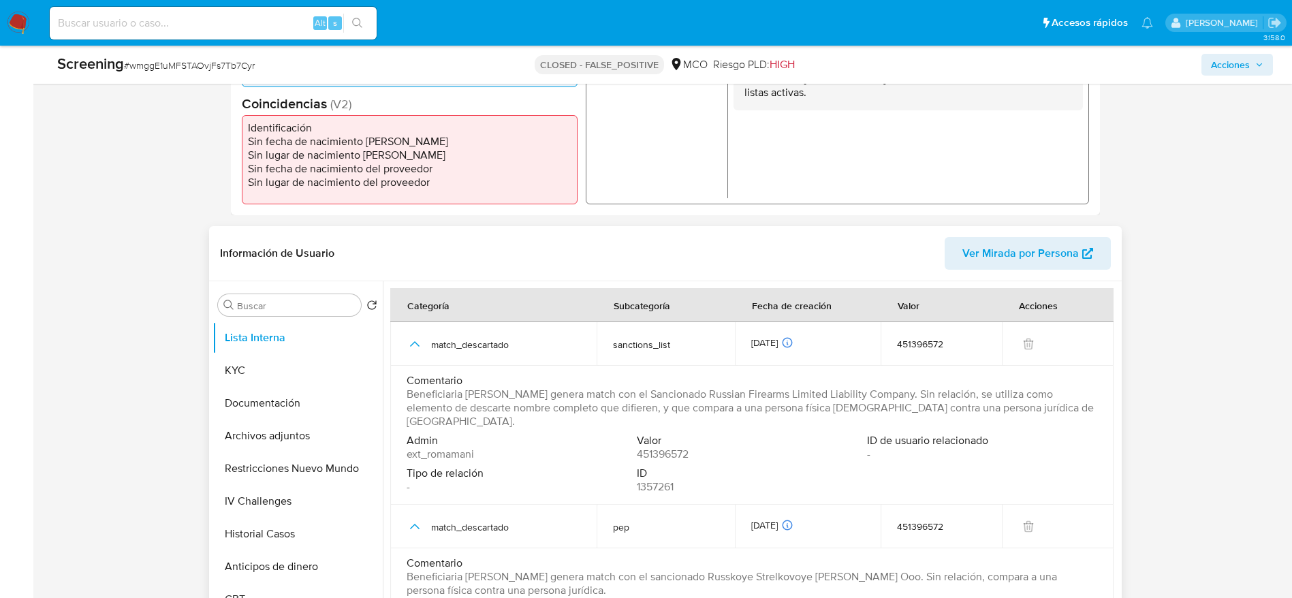
click at [605, 396] on span "Beneficiaria JANETH BOLAÑOS QUINTERO genera match con el Sancionado Russian Fir…" at bounding box center [751, 408] width 688 height 41
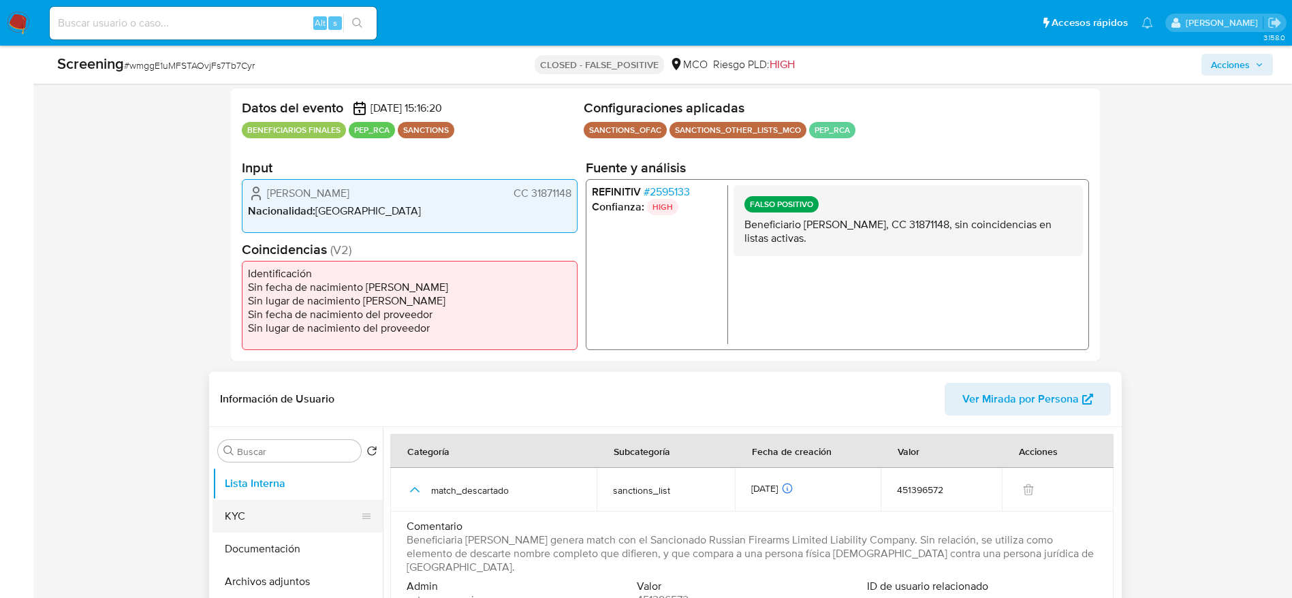
scroll to position [306, 0]
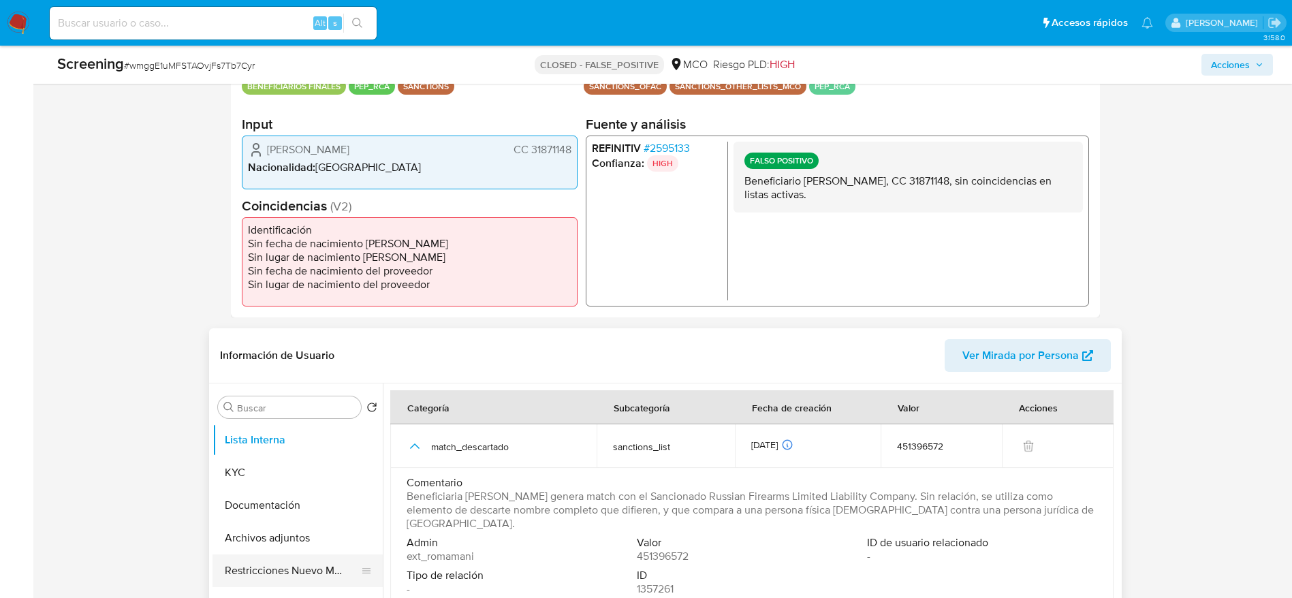
click at [361, 563] on div at bounding box center [366, 570] width 11 height 33
click at [326, 589] on button "IV Challenges" at bounding box center [291, 603] width 159 height 33
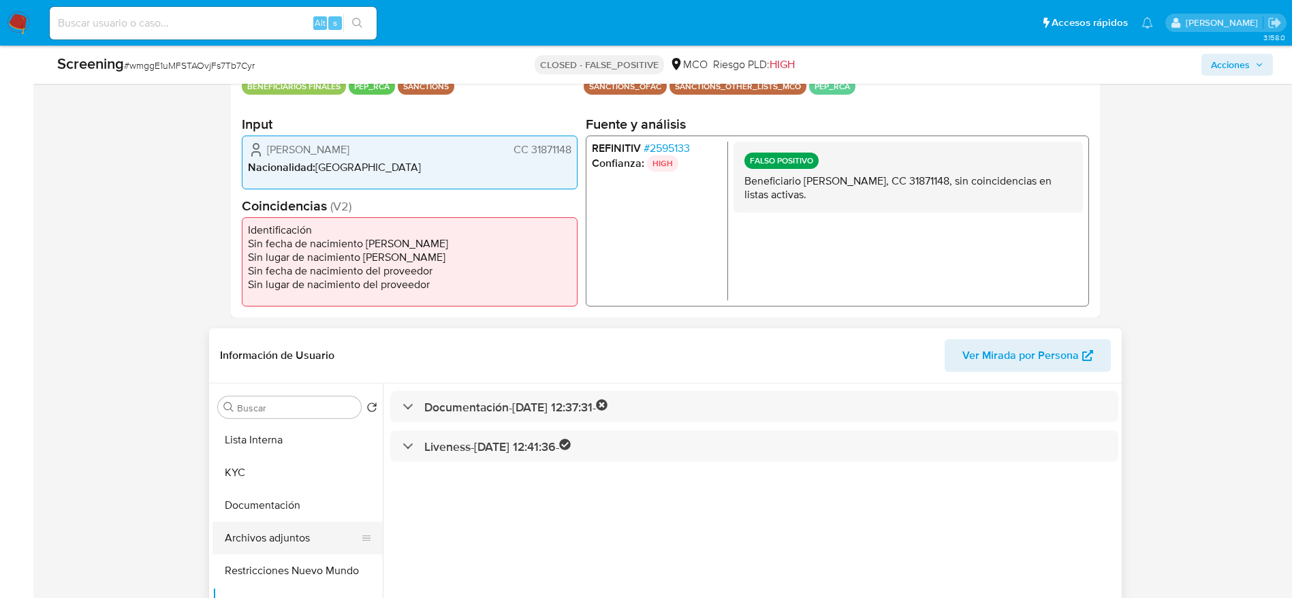
click at [321, 546] on button "Archivos adjuntos" at bounding box center [291, 538] width 159 height 33
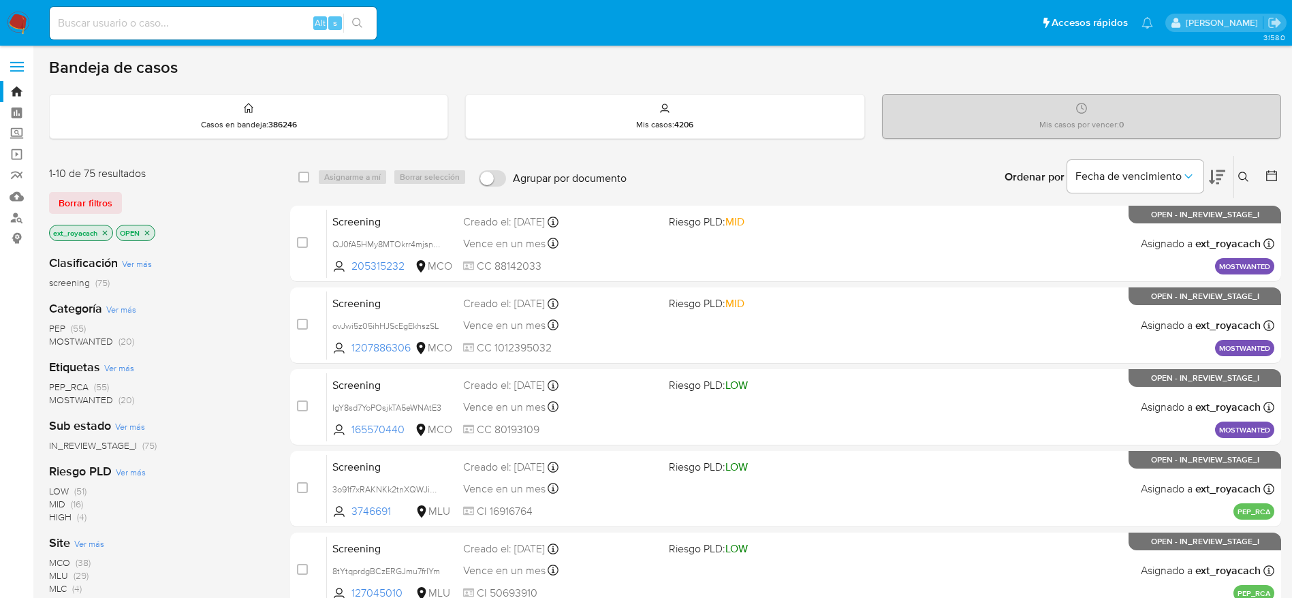
click at [89, 344] on span "MOSTWANTED" at bounding box center [81, 341] width 64 height 14
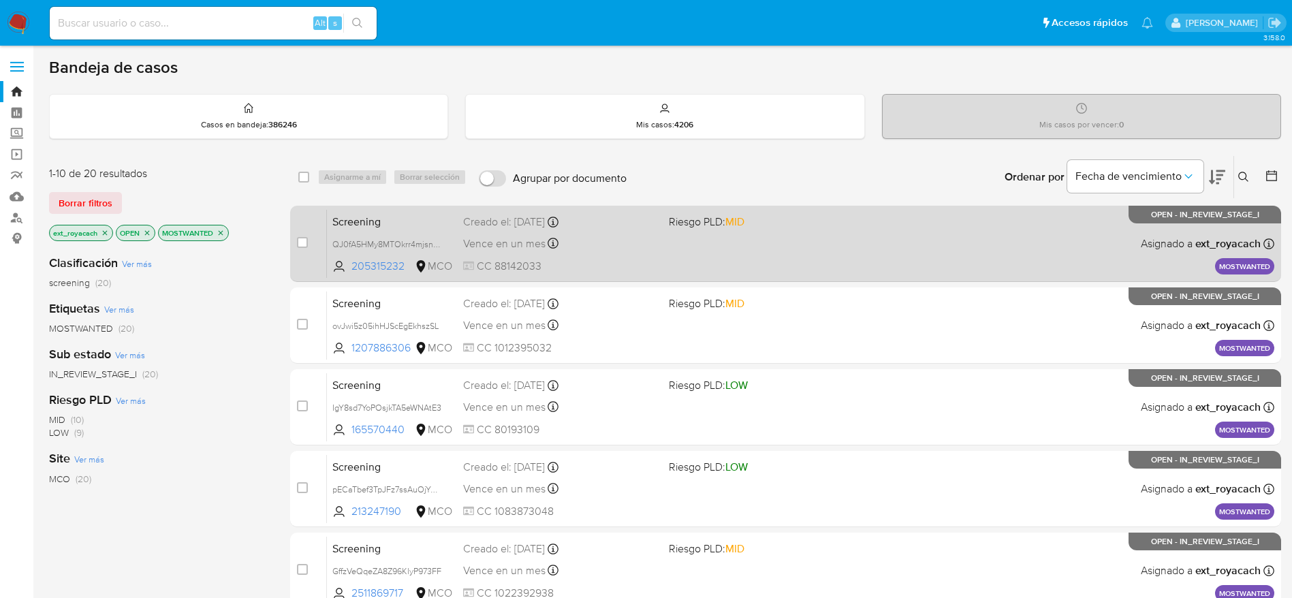
click at [815, 210] on div "Screening QJ0fA5HMy8MTOkrr4mjsnwWH 205315232 MCO Riesgo PLD: MID Creado el: [DA…" at bounding box center [800, 243] width 947 height 69
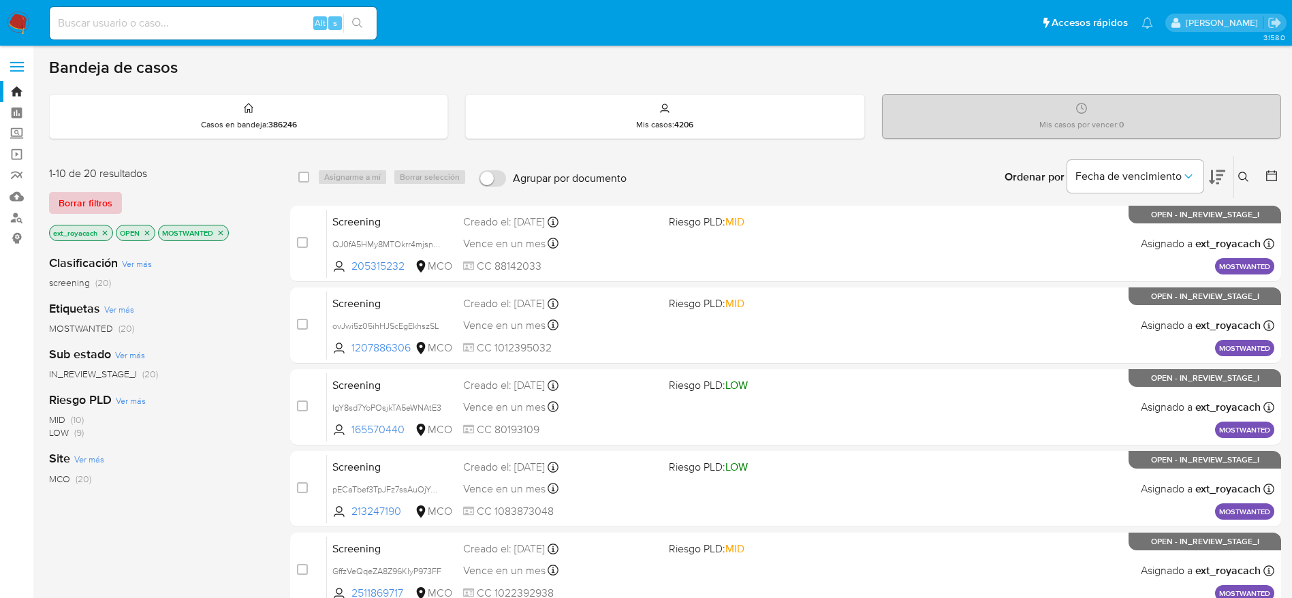
click at [100, 210] on span "Borrar filtros" at bounding box center [86, 202] width 54 height 19
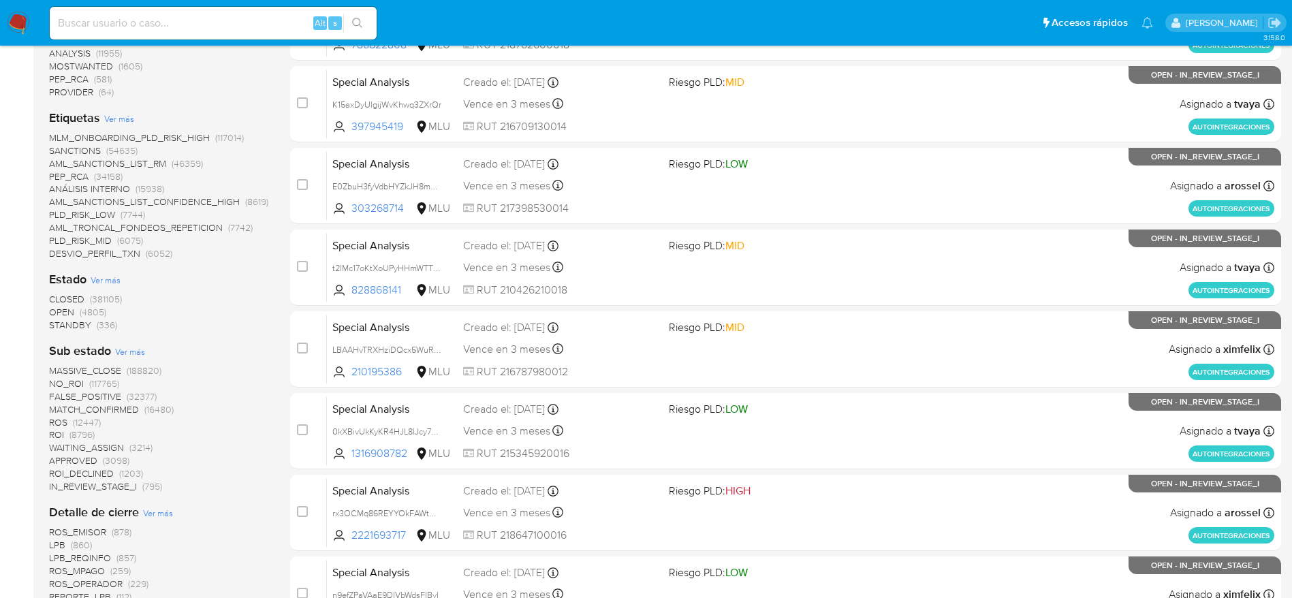
scroll to position [511, 0]
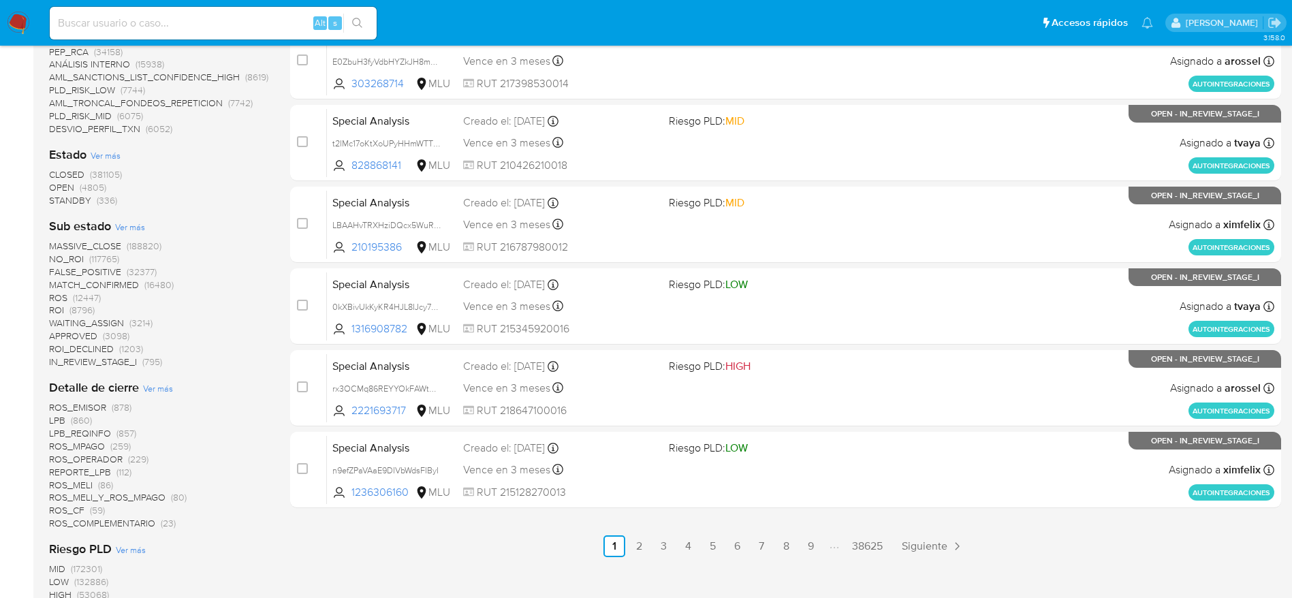
click at [68, 178] on span "CLOSED" at bounding box center [66, 175] width 35 height 14
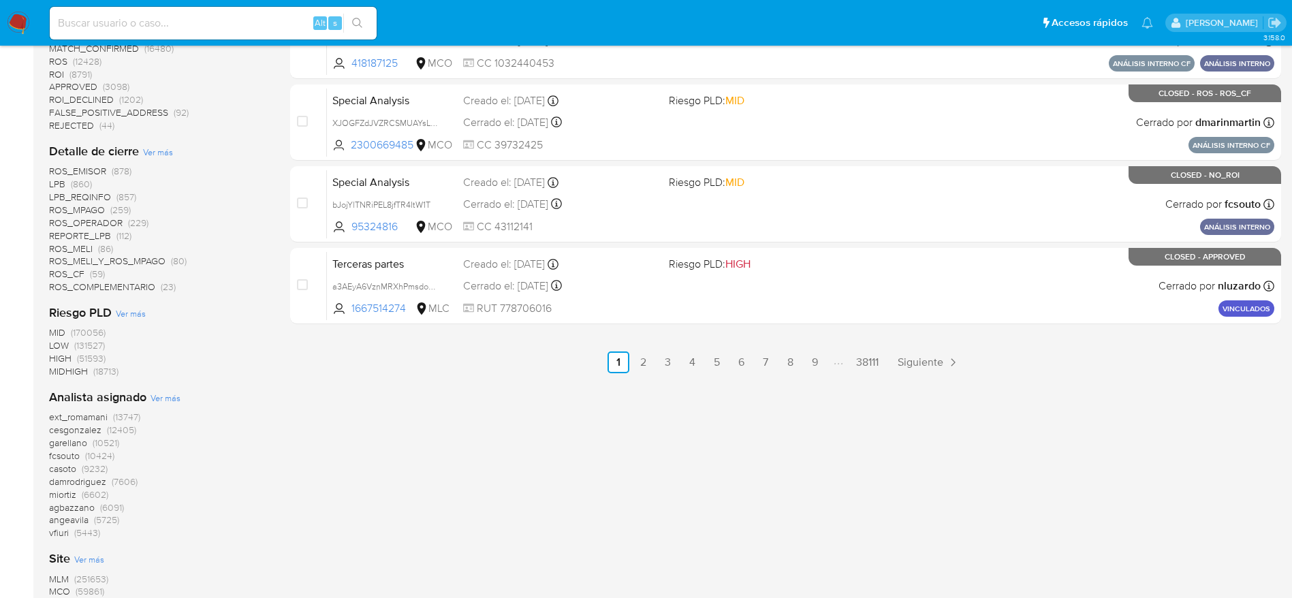
scroll to position [715, 0]
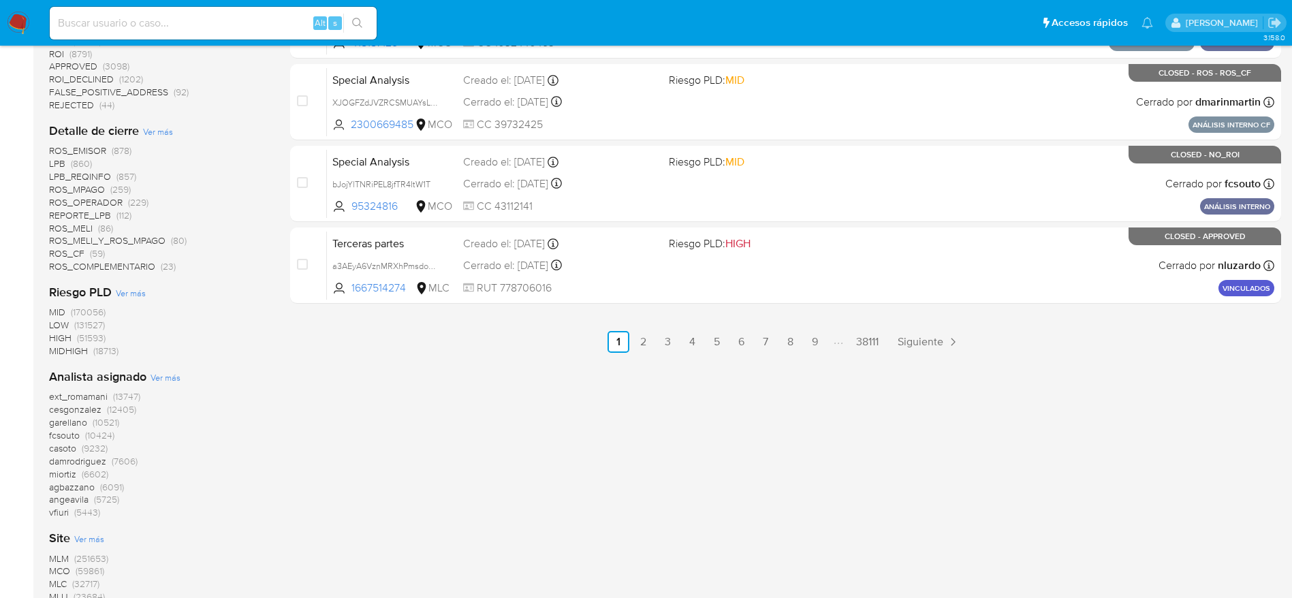
click at [99, 397] on span "ext_romamani" at bounding box center [78, 397] width 59 height 14
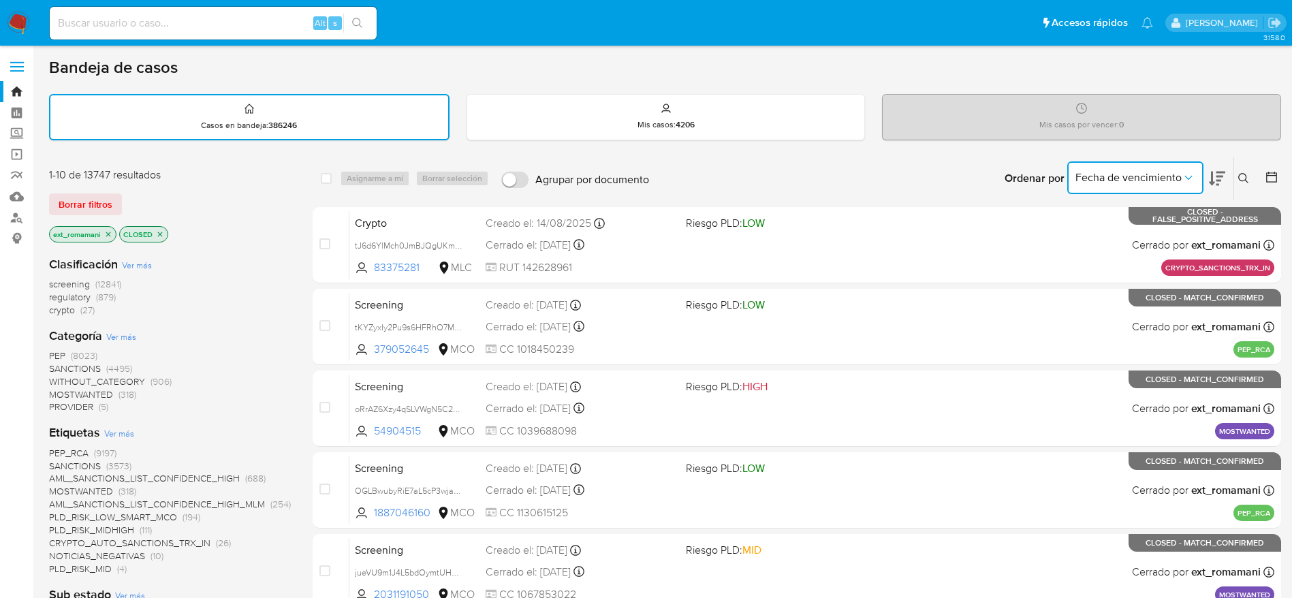
click at [1117, 175] on span "Fecha de vencimiento" at bounding box center [1128, 178] width 106 height 14
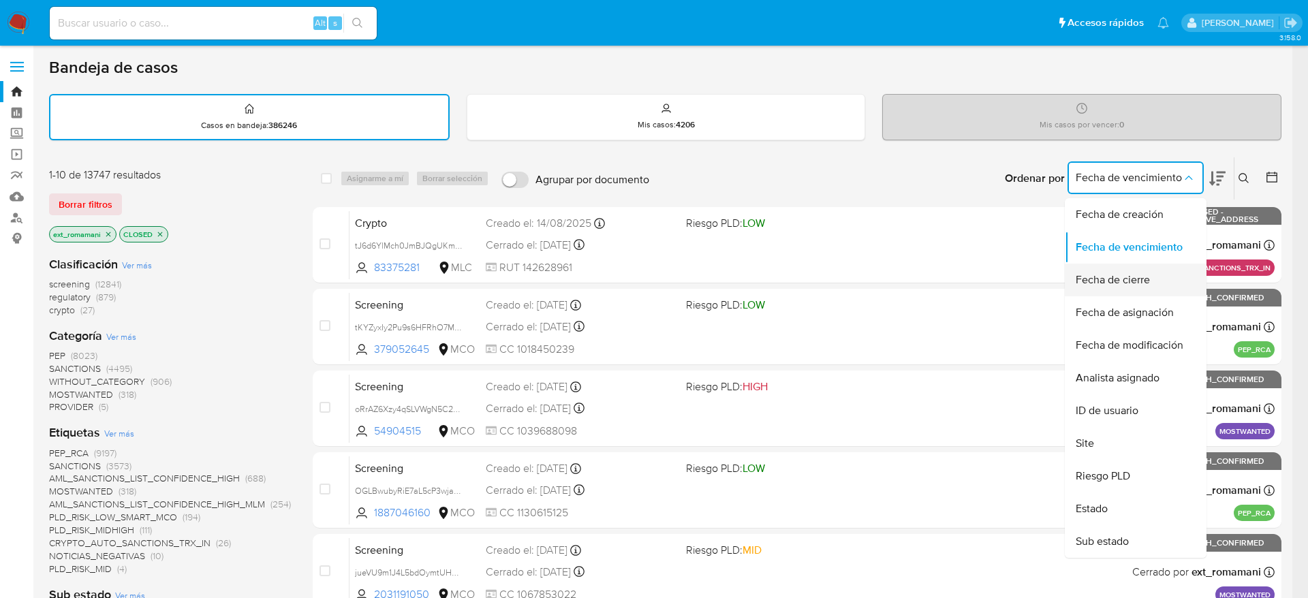
click at [1100, 284] on span "Fecha de cierre" at bounding box center [1112, 280] width 74 height 14
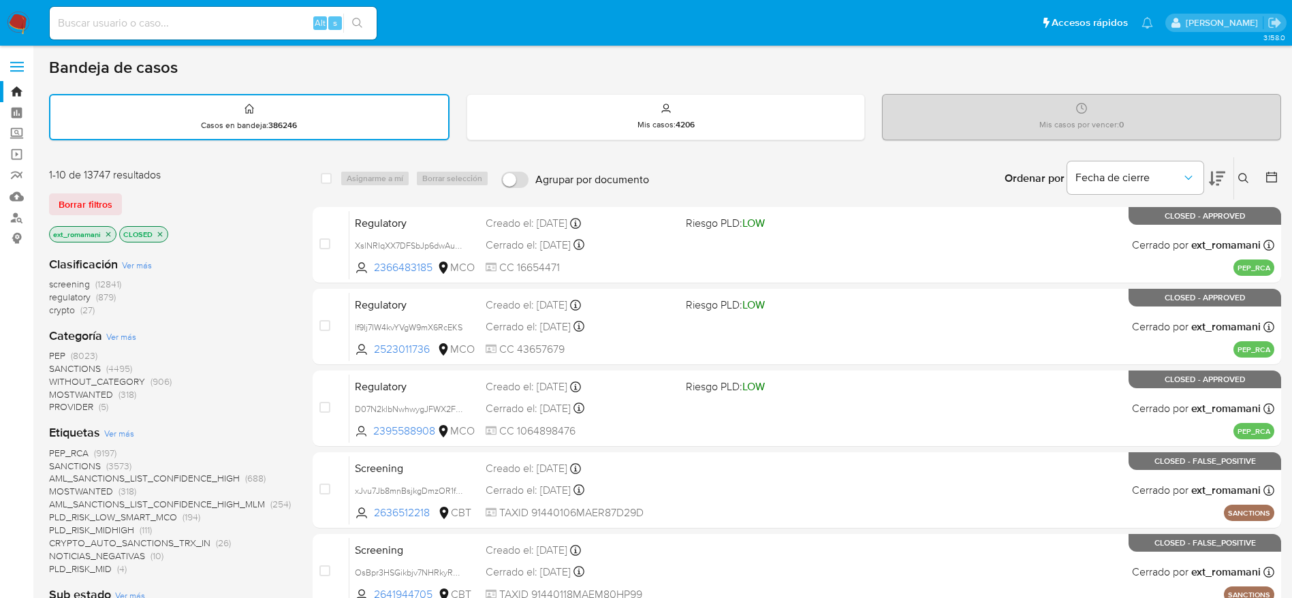
click at [0, 19] on nav "Pausado Ver notificaciones Alt s Accesos rápidos Presiona las siguientes teclas…" at bounding box center [646, 23] width 1292 height 46
click at [14, 20] on img at bounding box center [18, 23] width 23 height 23
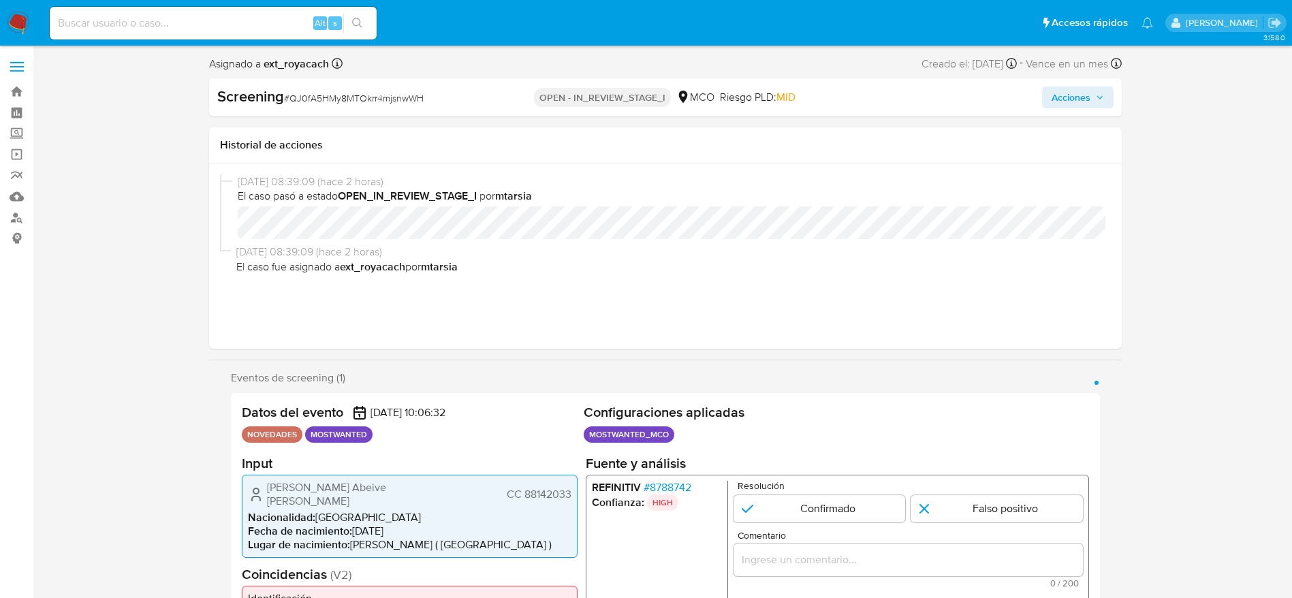
select select "10"
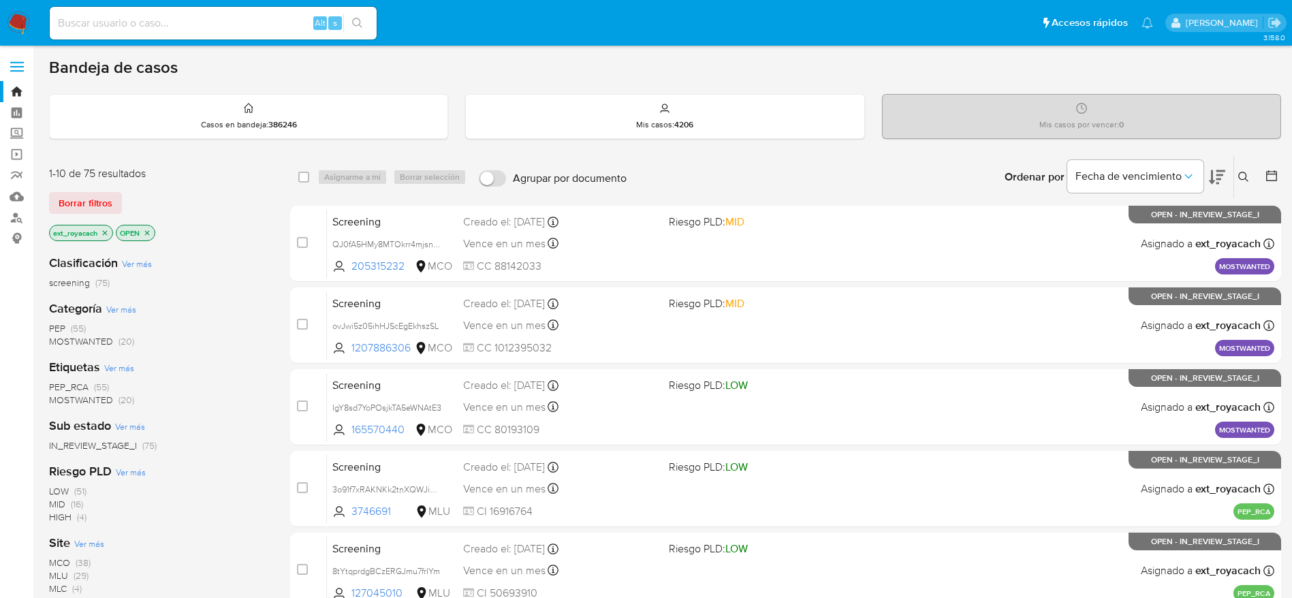
click at [69, 326] on span "PEP (55)" at bounding box center [67, 328] width 37 height 13
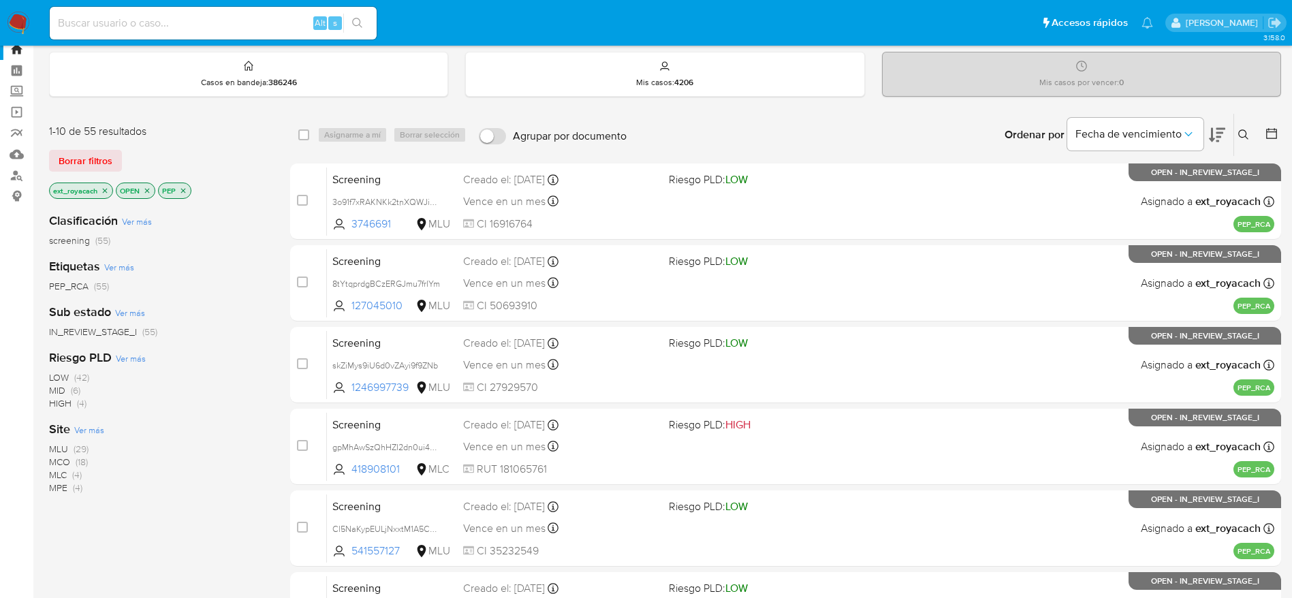
scroll to position [102, 0]
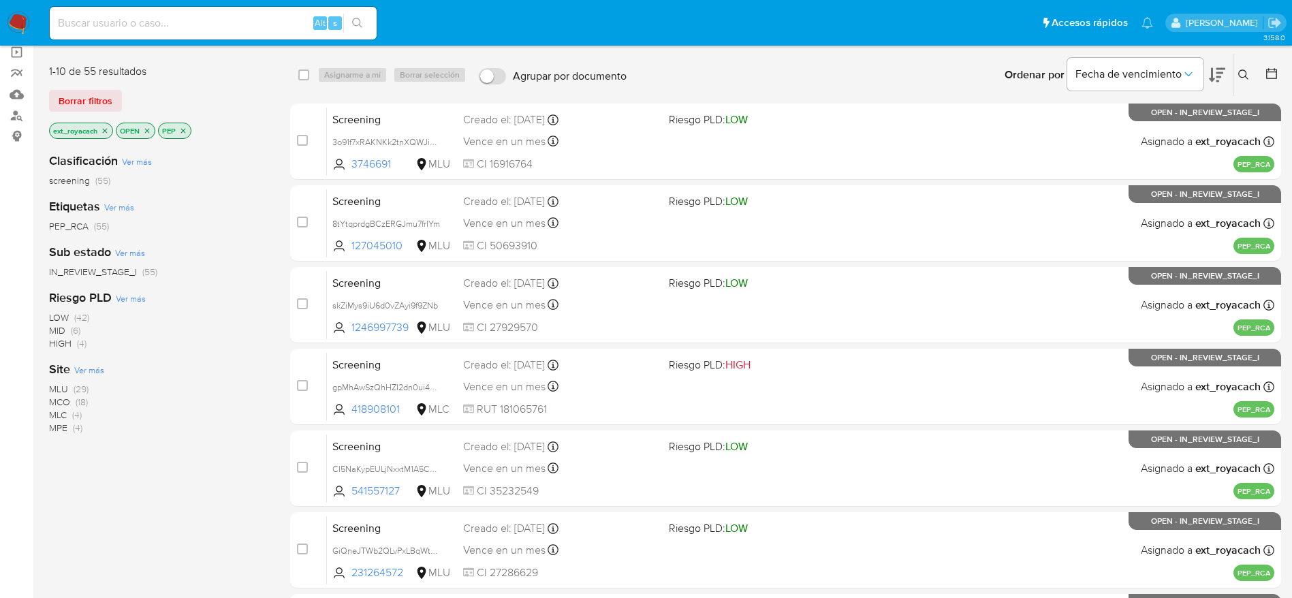
click at [61, 387] on span "MLU" at bounding box center [58, 389] width 19 height 14
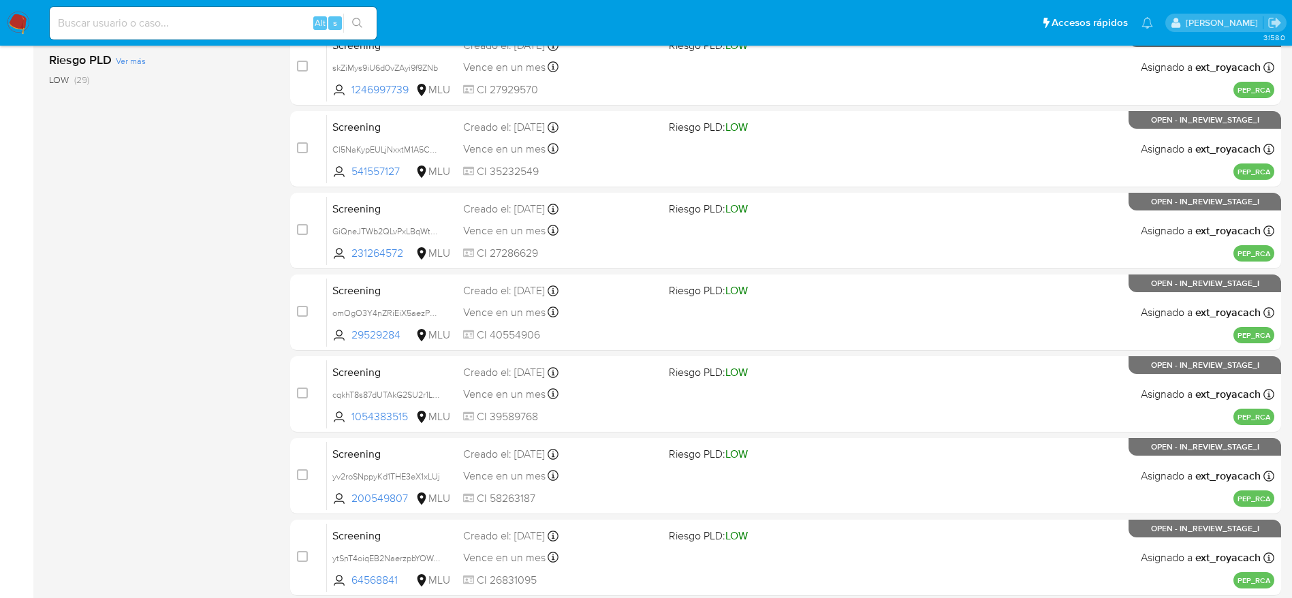
scroll to position [526, 0]
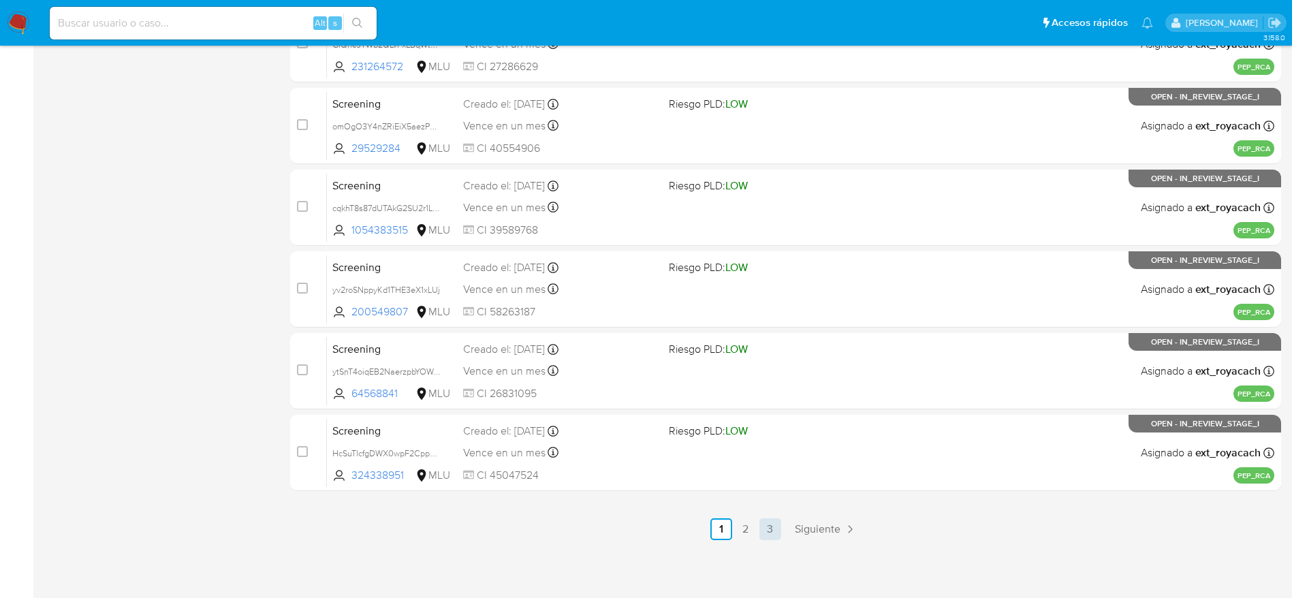
click at [766, 531] on link "3" at bounding box center [770, 529] width 22 height 22
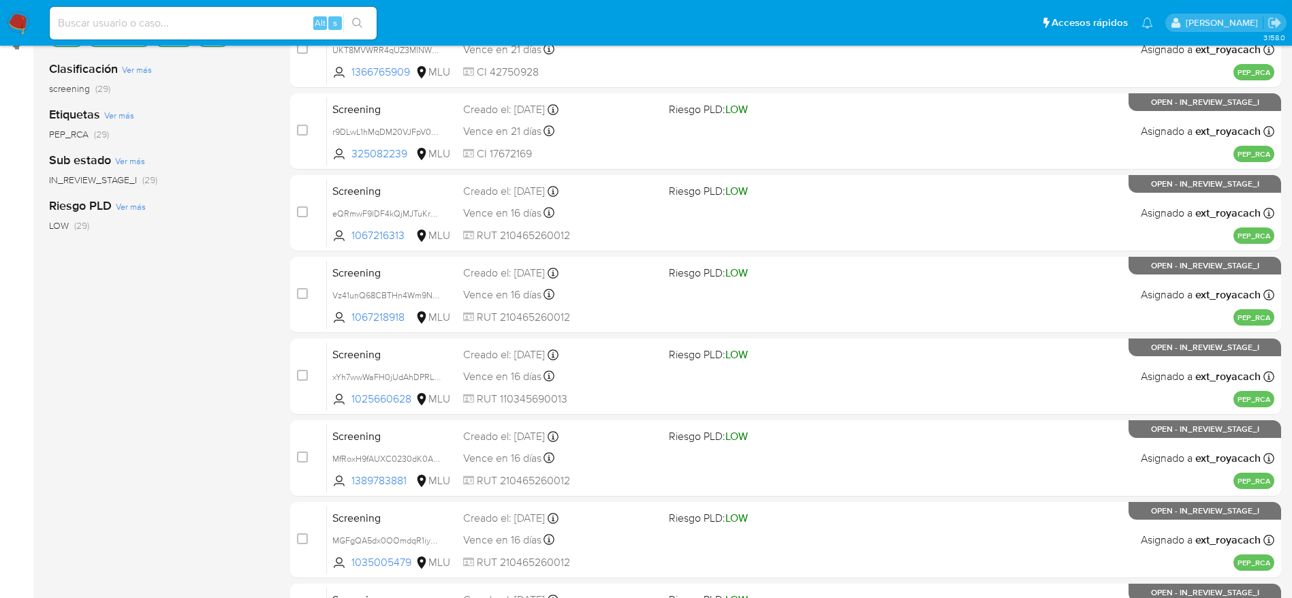
scroll to position [445, 0]
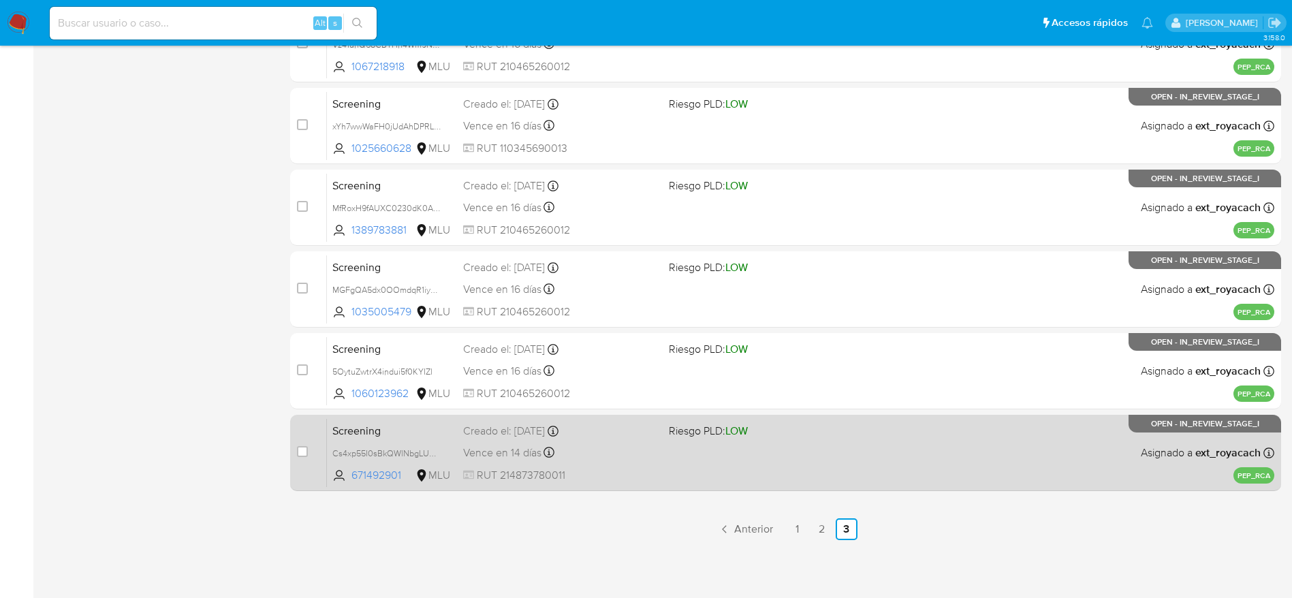
click at [596, 448] on div "Vence en 14 días Vence el [DATE] 07:07:41" at bounding box center [560, 452] width 195 height 18
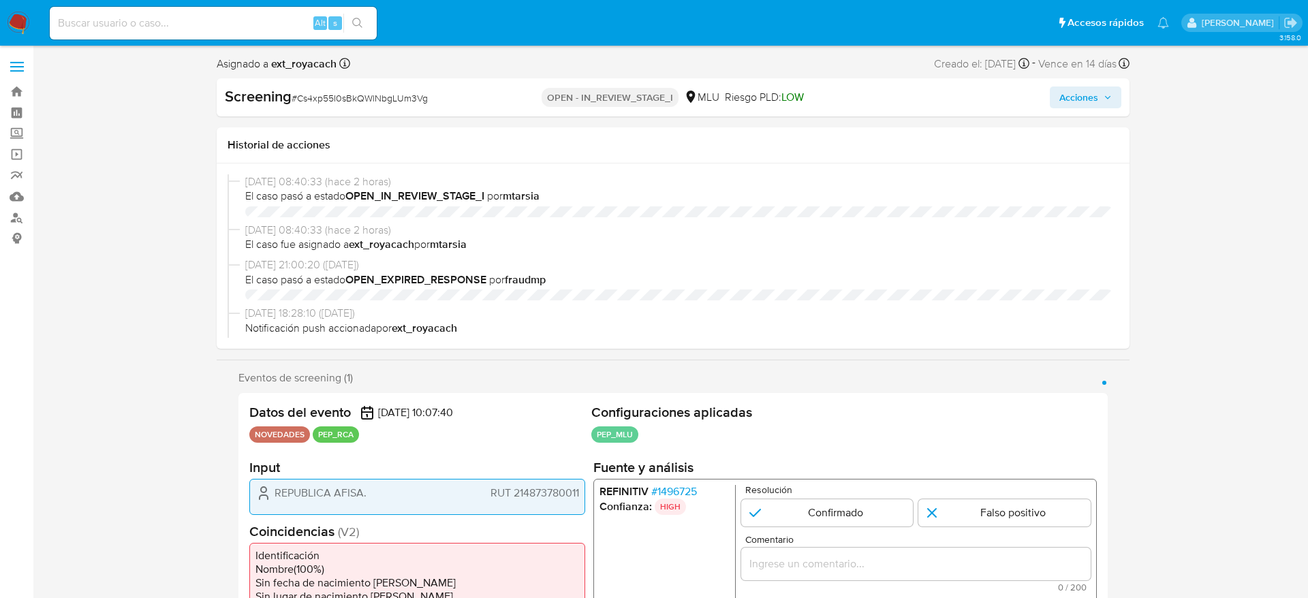
select select "10"
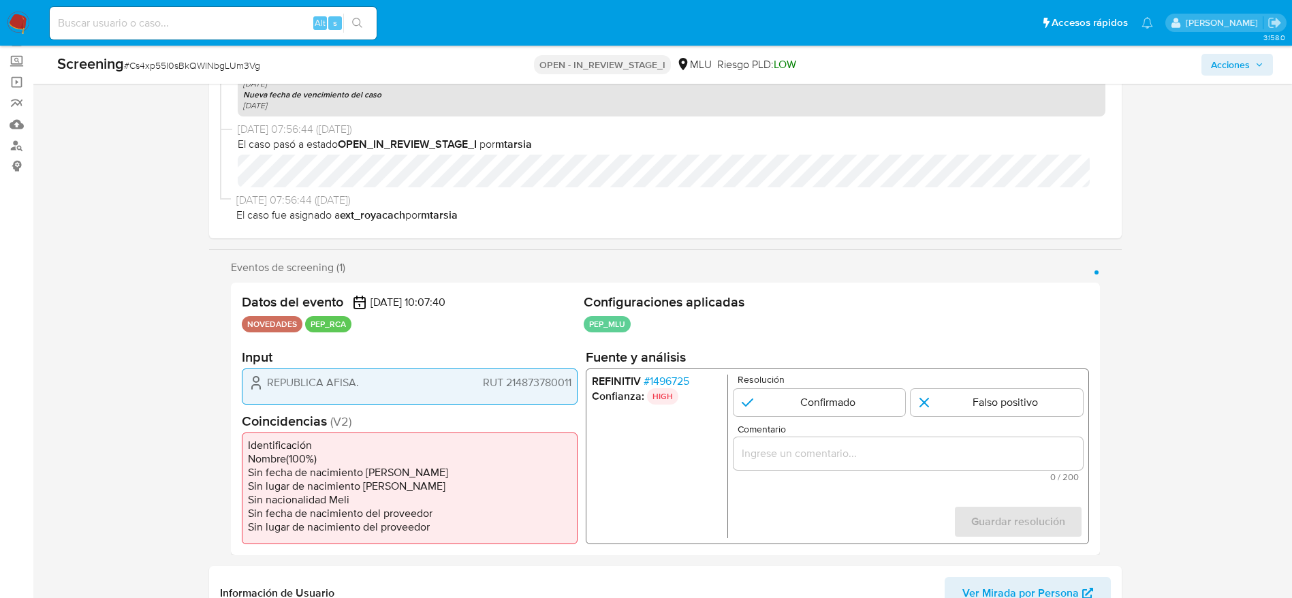
scroll to position [102, 0]
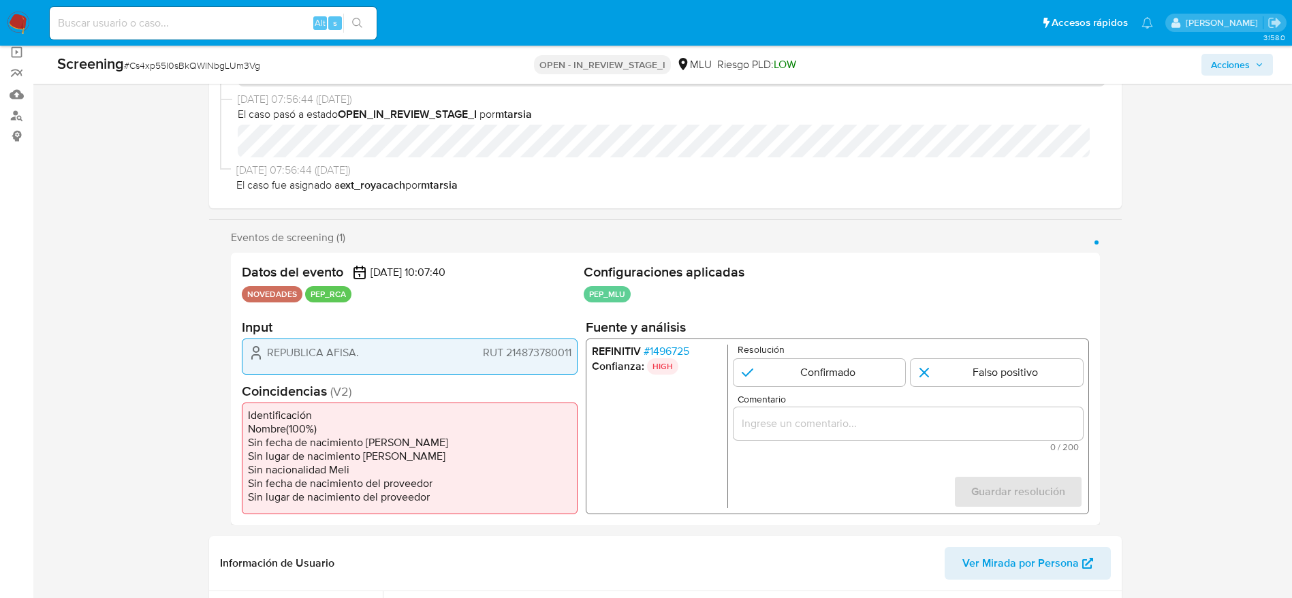
click at [668, 346] on span "# 1496725" at bounding box center [666, 352] width 46 height 14
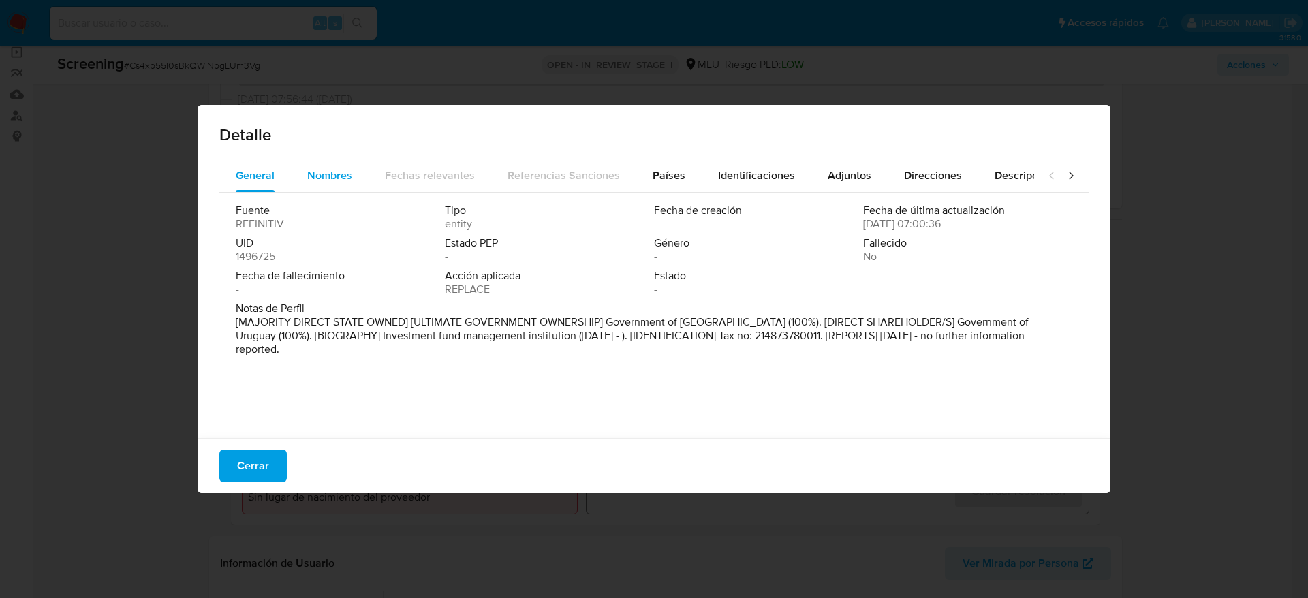
click at [314, 163] on div "Nombres" at bounding box center [329, 175] width 45 height 33
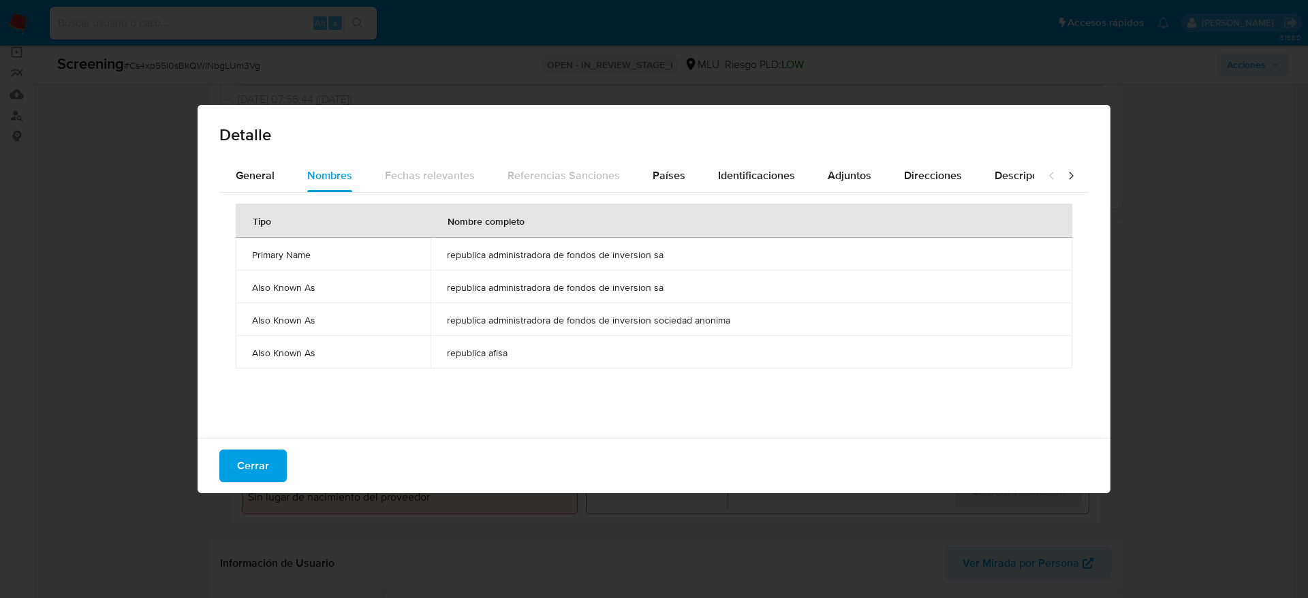
click at [274, 444] on div "Cerrar" at bounding box center [654, 465] width 913 height 55
drag, startPoint x: 274, startPoint y: 450, endPoint x: 293, endPoint y: 381, distance: 72.0
click at [274, 452] on button "Cerrar" at bounding box center [252, 465] width 67 height 33
